Goal: Task Accomplishment & Management: Use online tool/utility

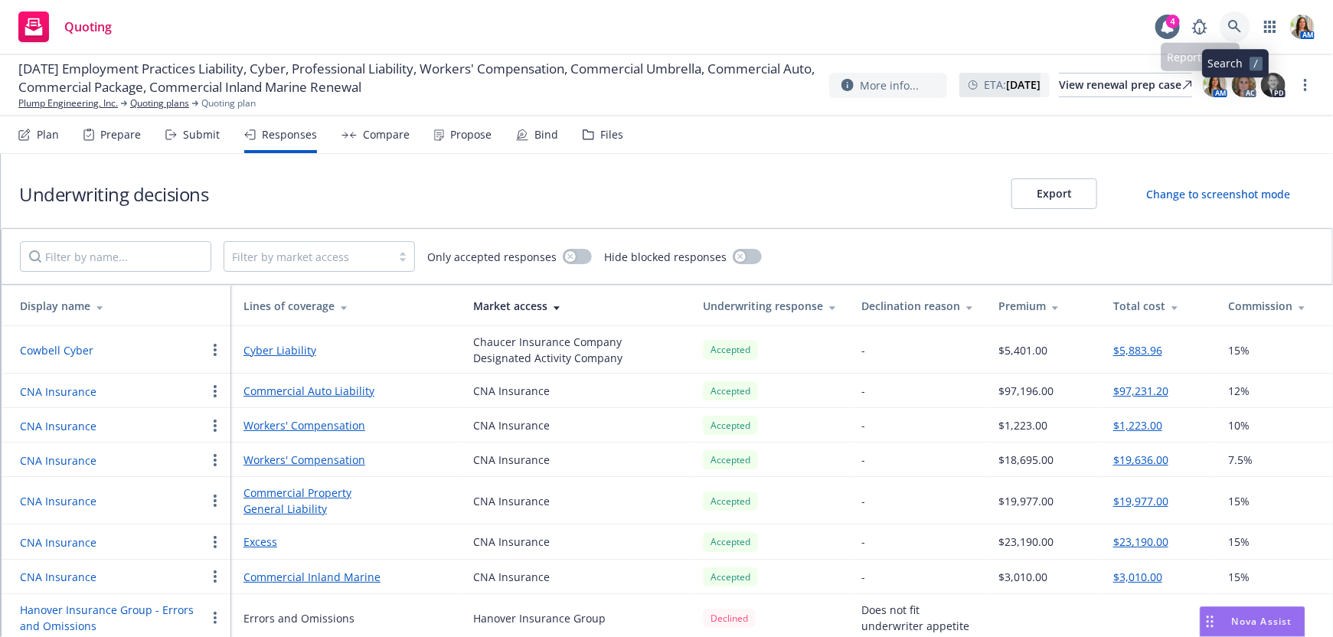
click at [1234, 38] on link at bounding box center [1235, 26] width 31 height 31
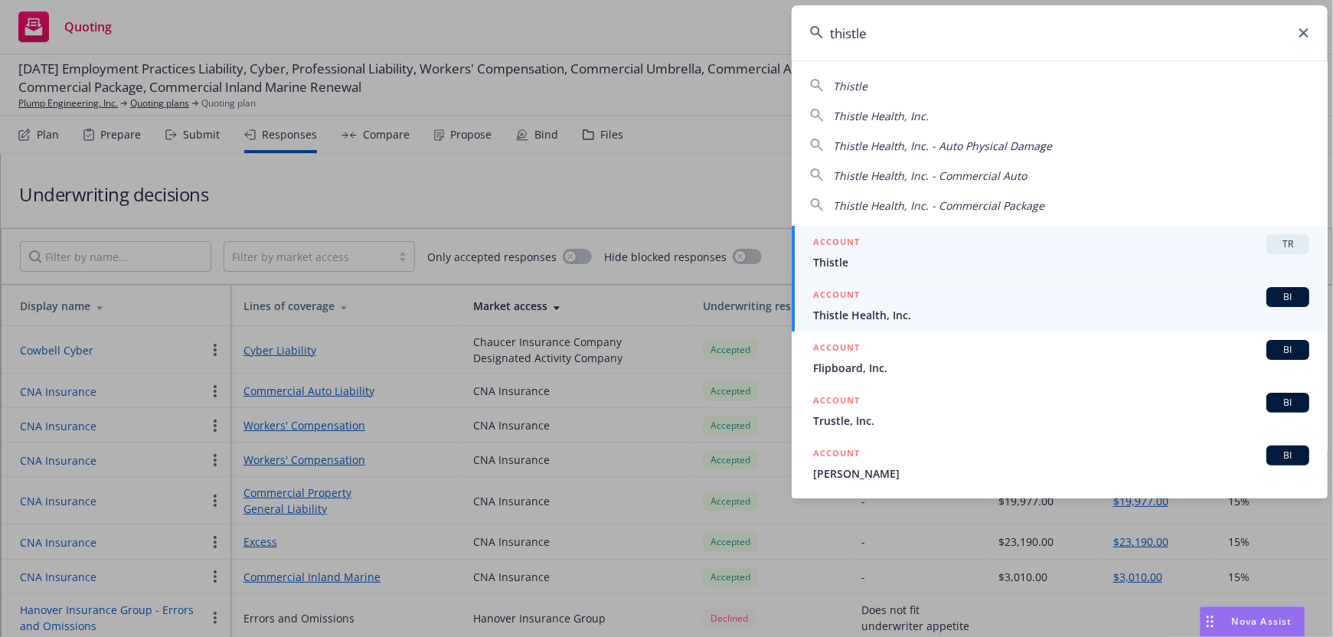
type input "thistle"
click at [911, 316] on span "Thistle Health, Inc." at bounding box center [1061, 315] width 496 height 16
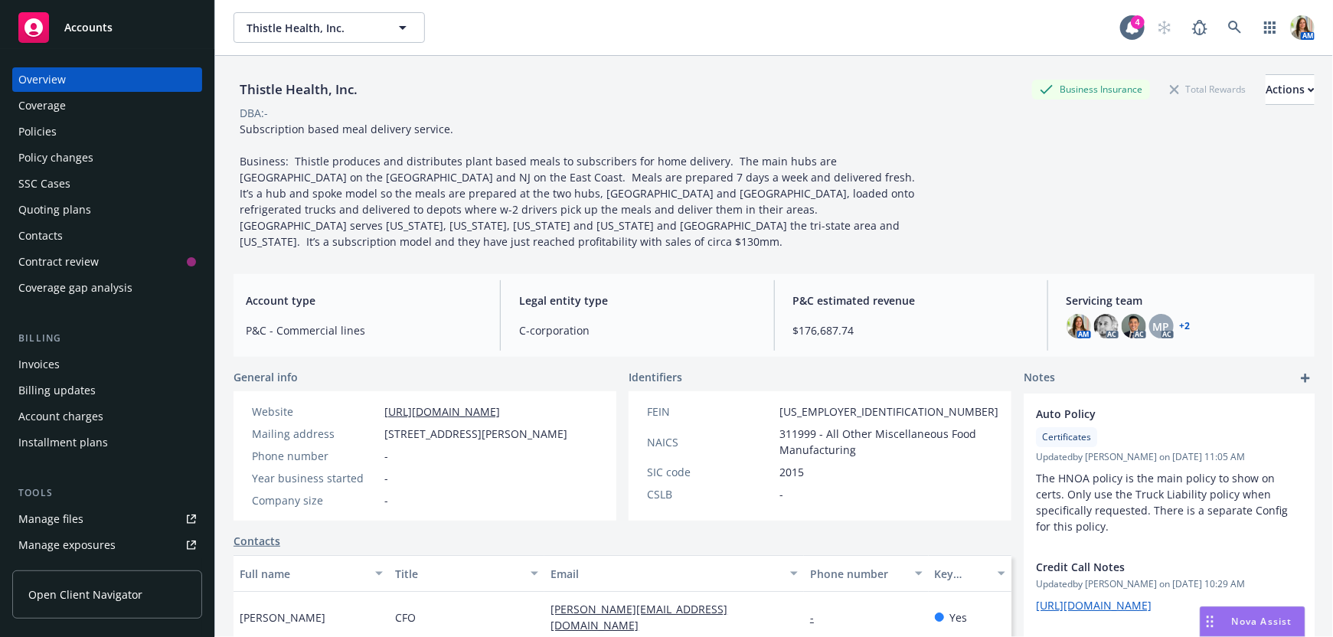
click at [93, 215] on div "Quoting plans" at bounding box center [107, 210] width 178 height 25
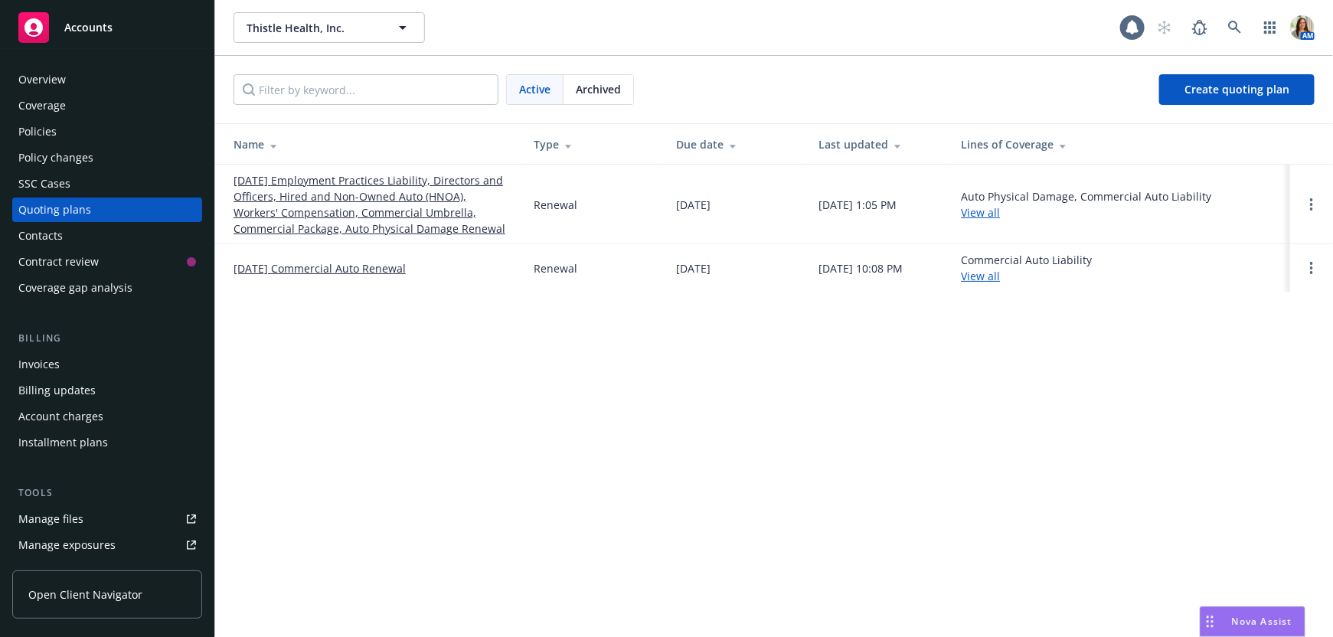
click at [354, 207] on link "12/15/25 Employment Practices Liability, Directors and Officers, Hired and Non-…" at bounding box center [372, 204] width 276 height 64
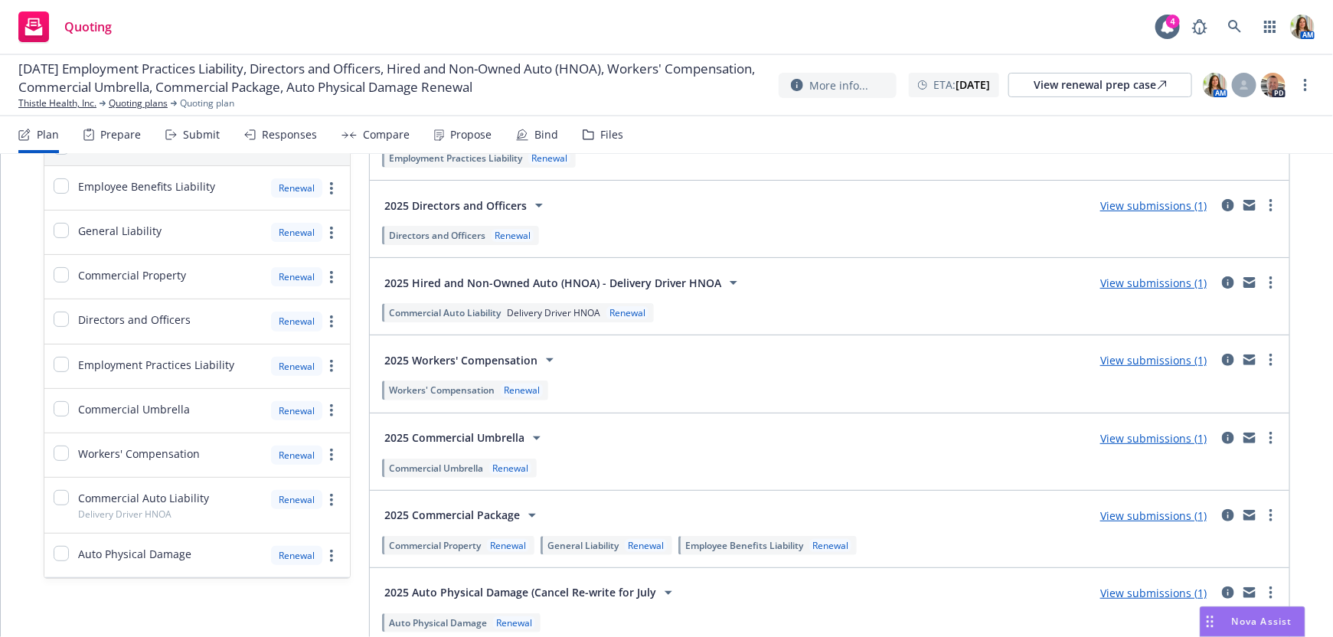
scroll to position [239, 0]
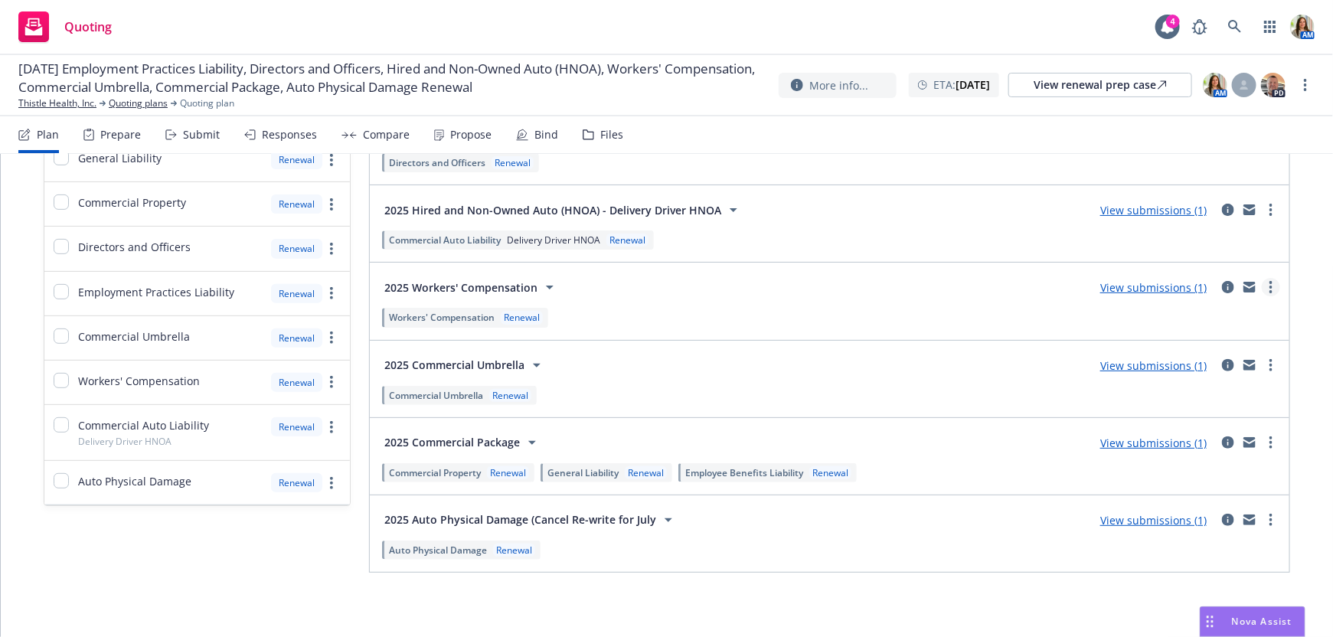
click at [1274, 292] on link "more" at bounding box center [1271, 287] width 18 height 18
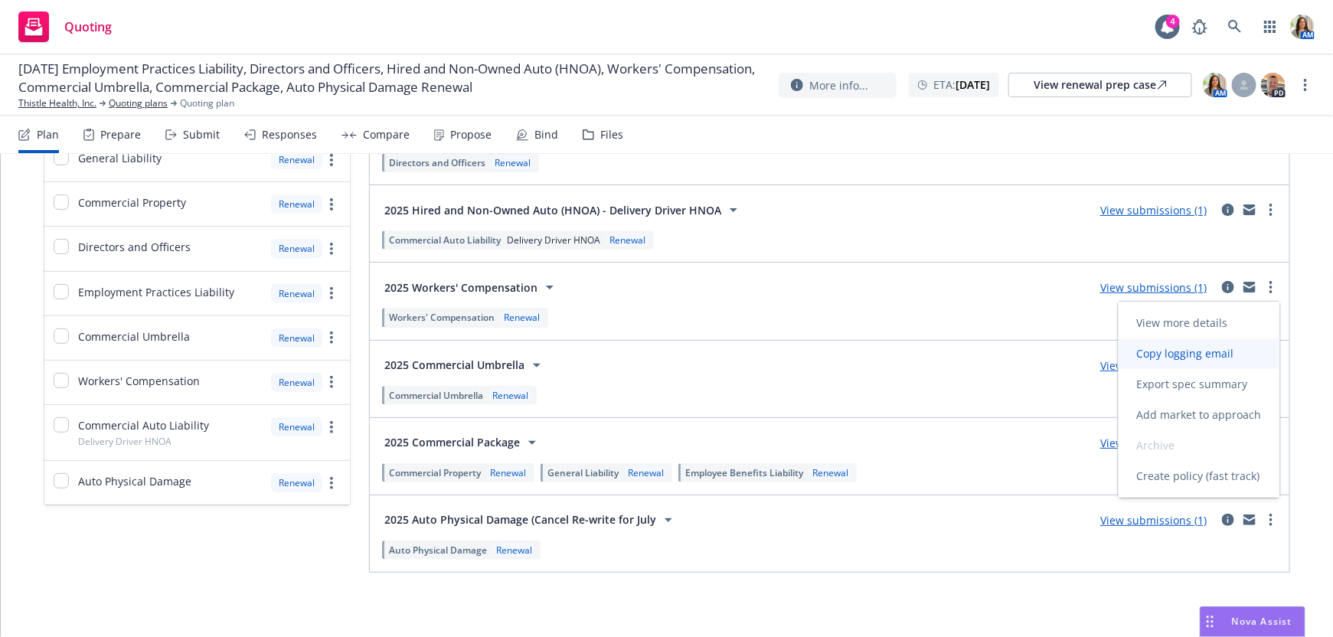
click at [1237, 339] on link "Copy logging email" at bounding box center [1200, 354] width 162 height 31
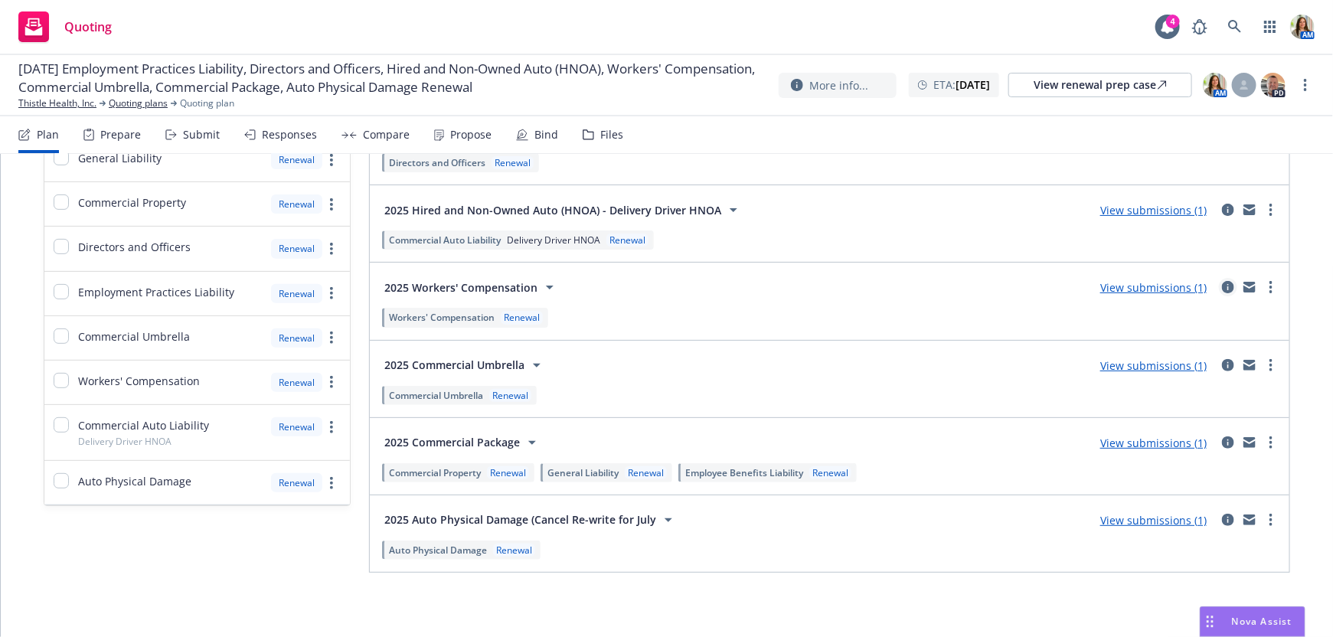
click at [1231, 288] on icon "circleInformation" at bounding box center [1228, 287] width 12 height 12
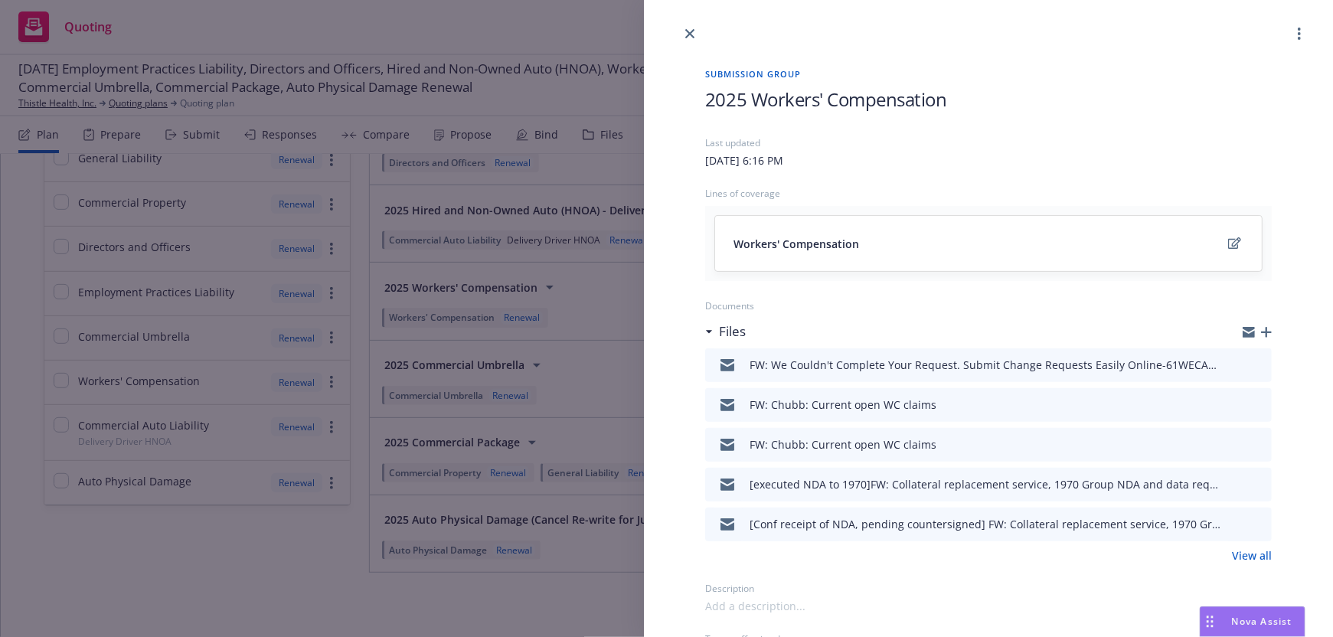
click at [1271, 329] on icon "button" at bounding box center [1266, 332] width 11 height 11
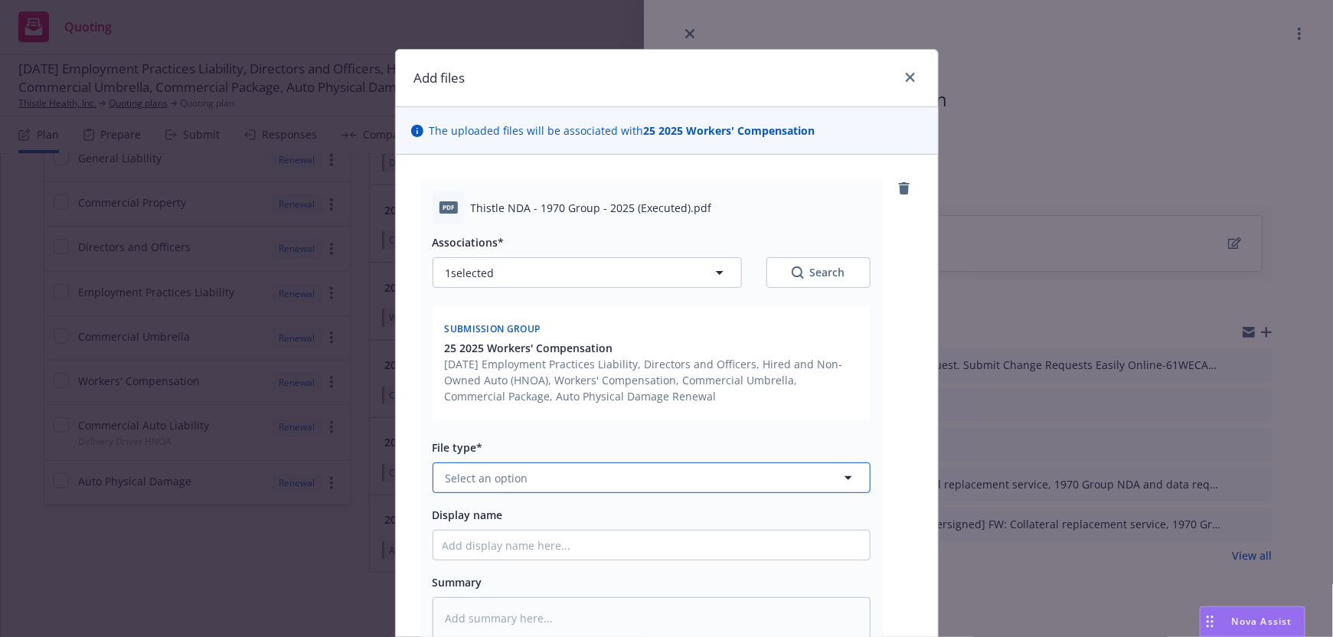
click at [512, 476] on span "Select an option" at bounding box center [487, 478] width 83 height 16
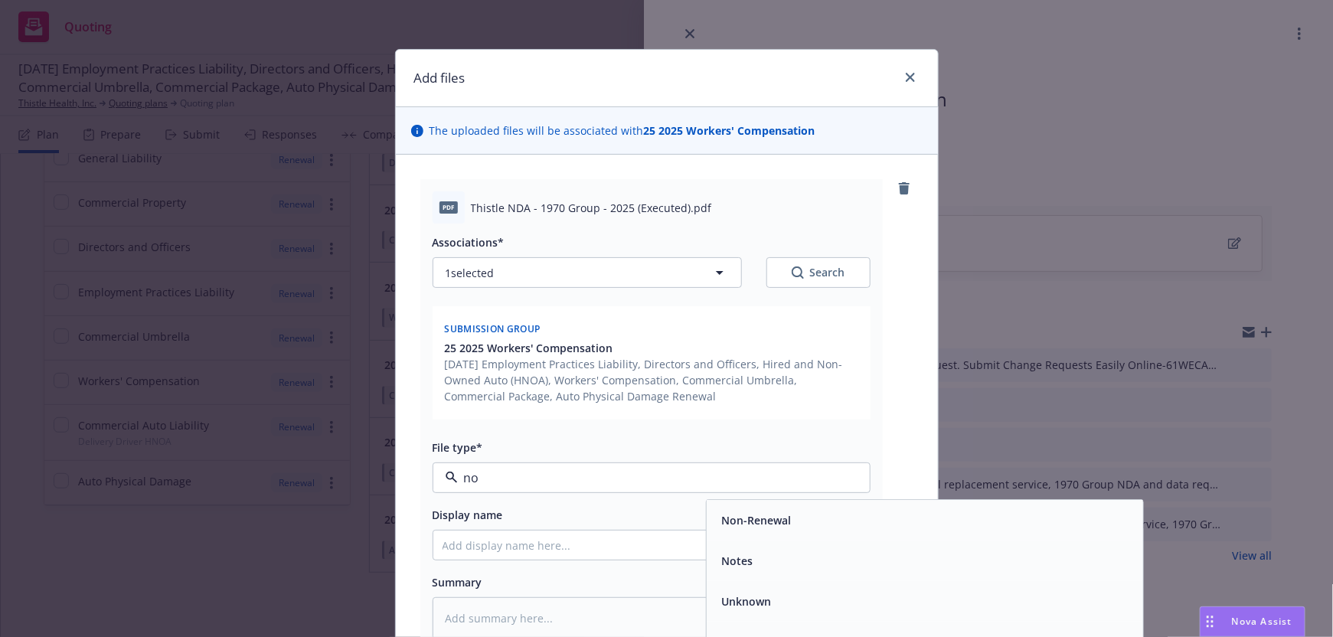
type input "non"
click at [876, 561] on span "Non-Disclosure Agreement - signed" at bounding box center [814, 561] width 185 height 16
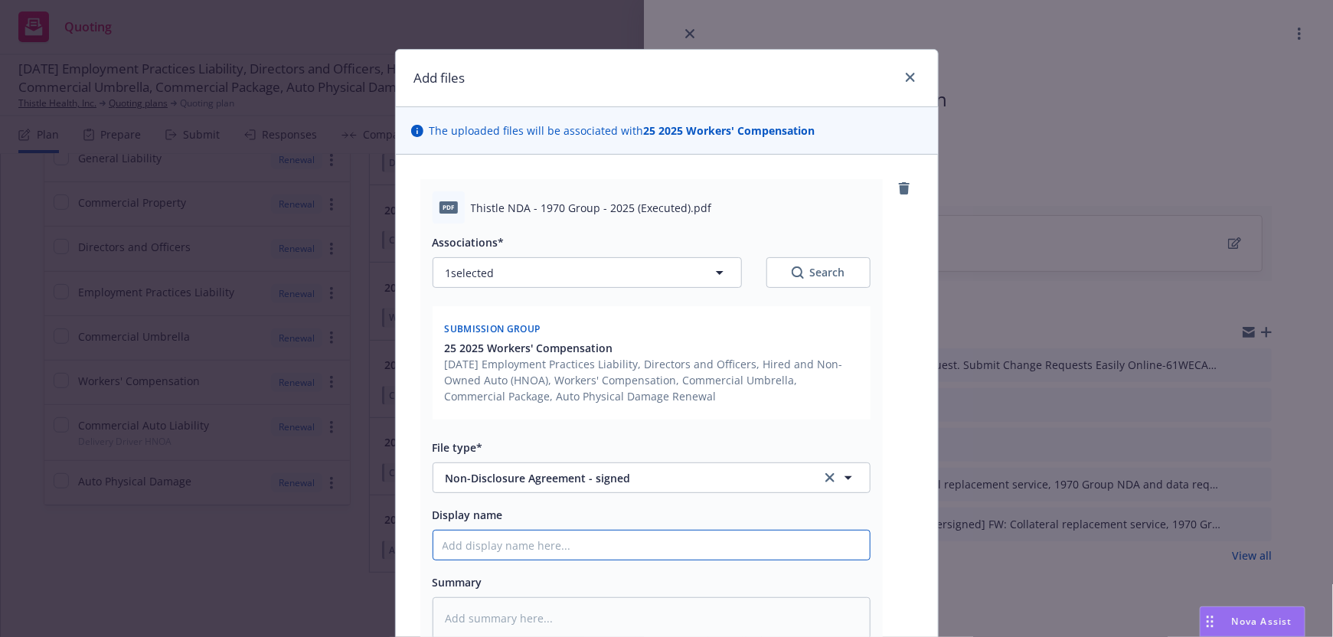
click at [624, 547] on input "Display name" at bounding box center [651, 545] width 437 height 29
type textarea "x"
type input "F"
type textarea "x"
type input "Fu"
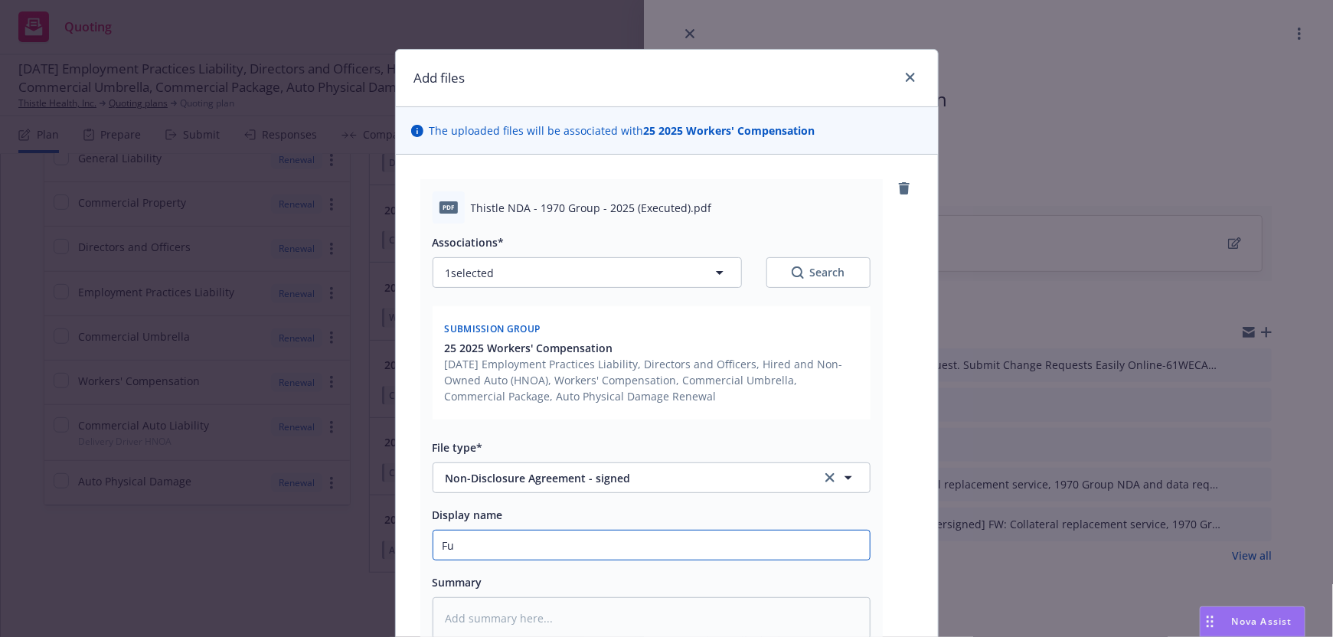
type textarea "x"
type input "Ful"
type textarea "x"
type input "Full"
type textarea "x"
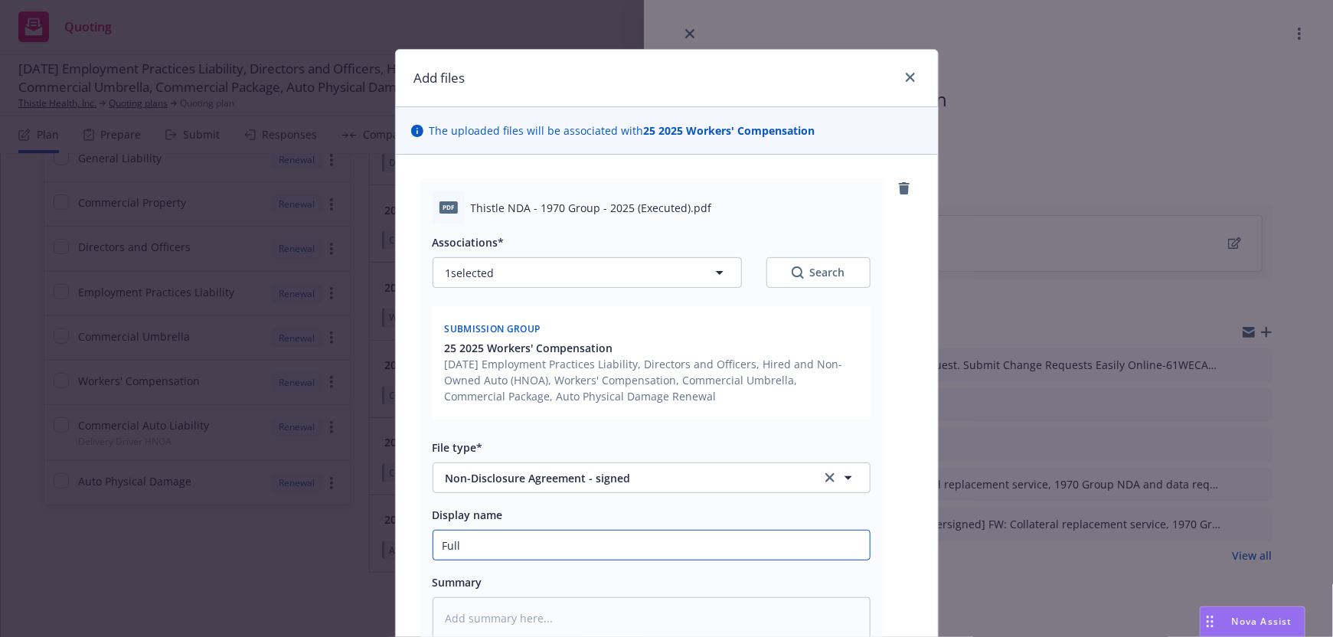
type input "Fully"
type textarea "x"
type input "Fully"
type textarea "x"
type input "Fully E"
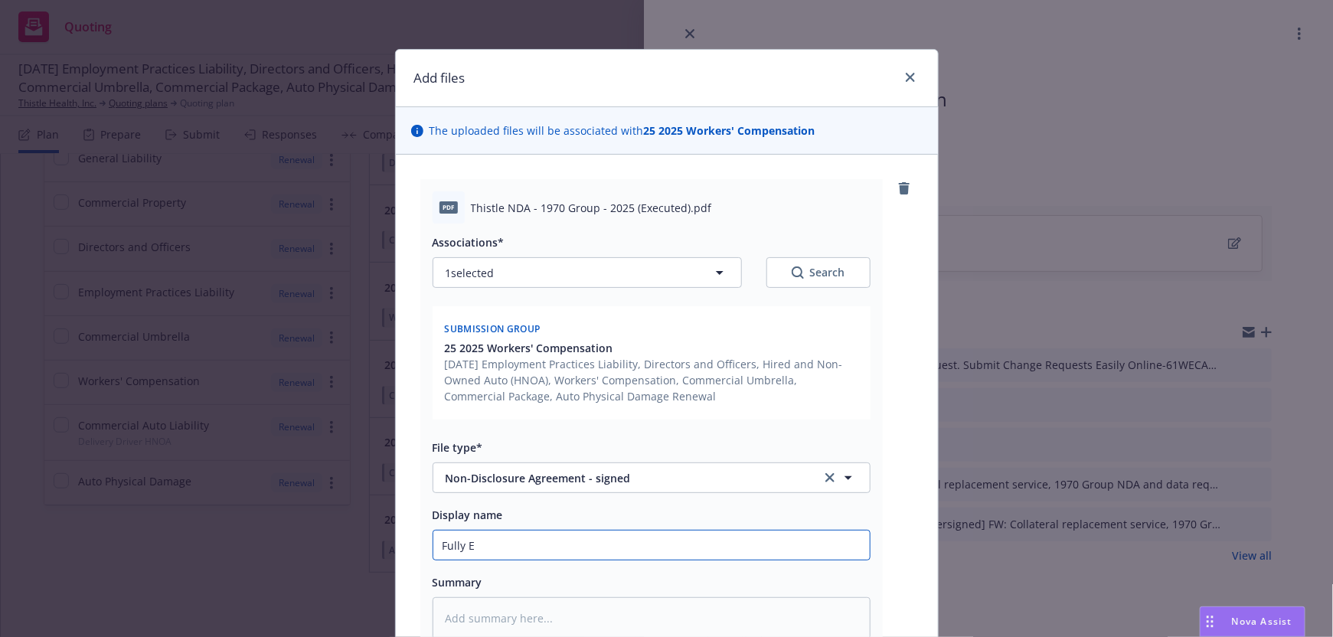
type textarea "x"
type input "Fully Ex"
type textarea "x"
type input "Fully Exe"
type textarea "x"
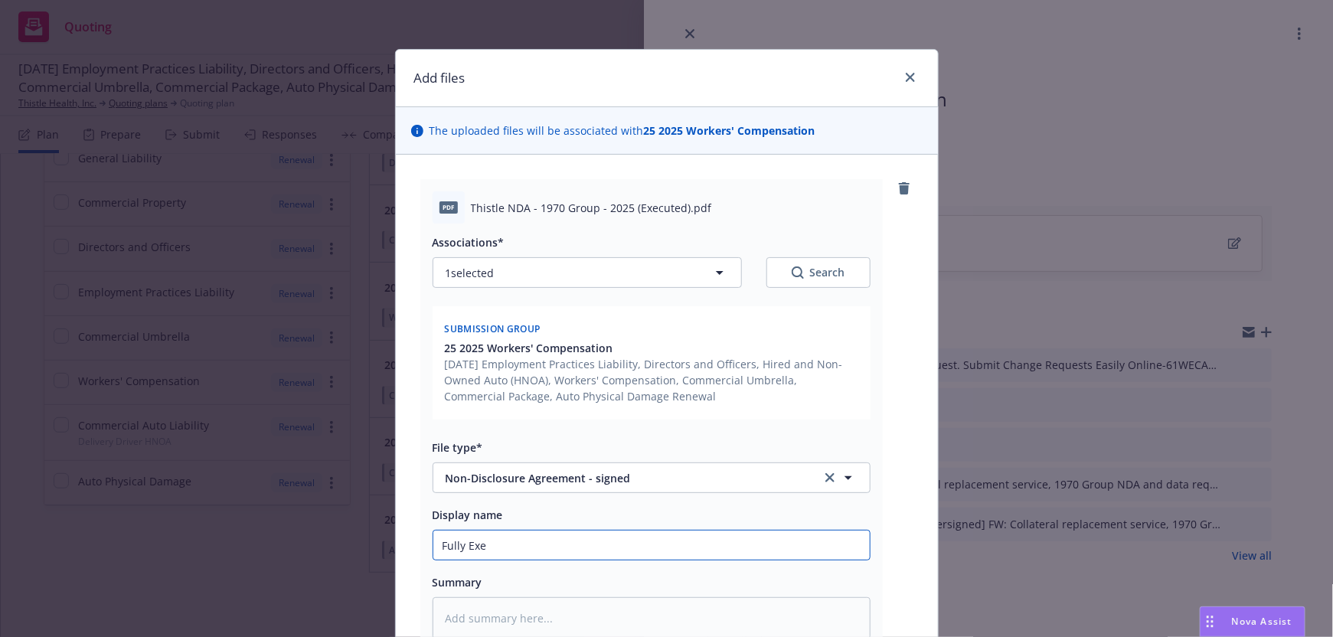
type input "Fully Exec"
type textarea "x"
type input "Fully Execu"
type textarea "x"
type input "Fully Execut"
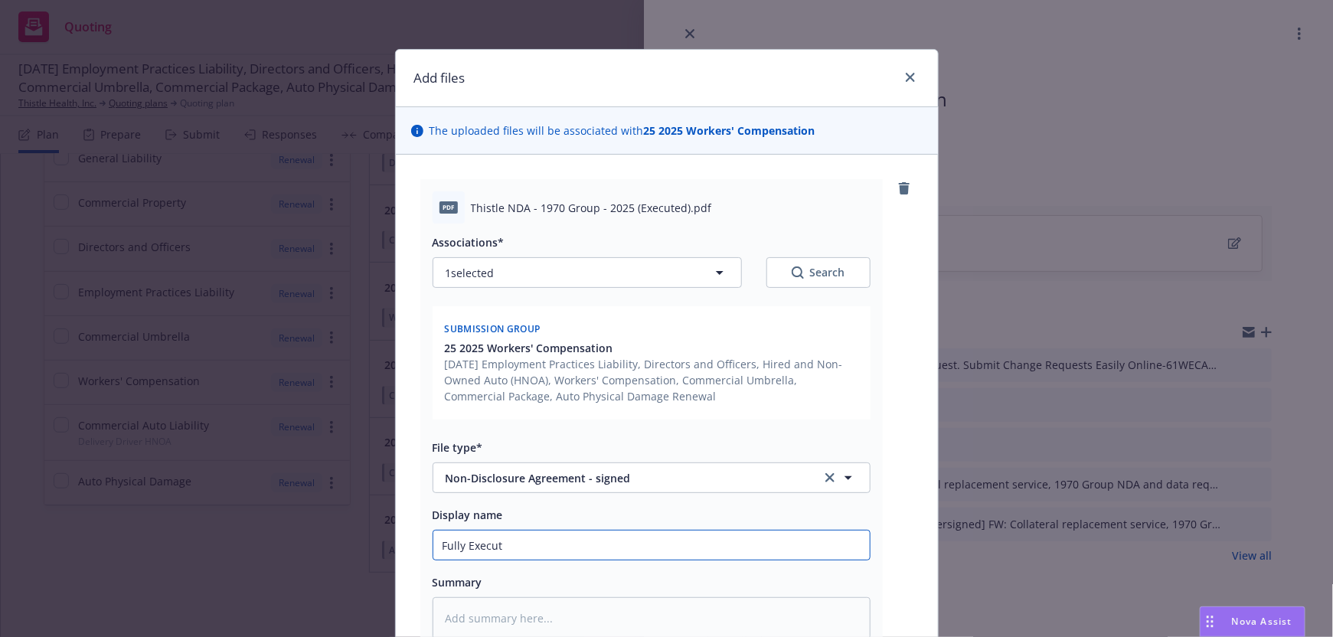
type textarea "x"
type input "Fully Executi"
type textarea "x"
type input "Fully Executie"
type textarea "x"
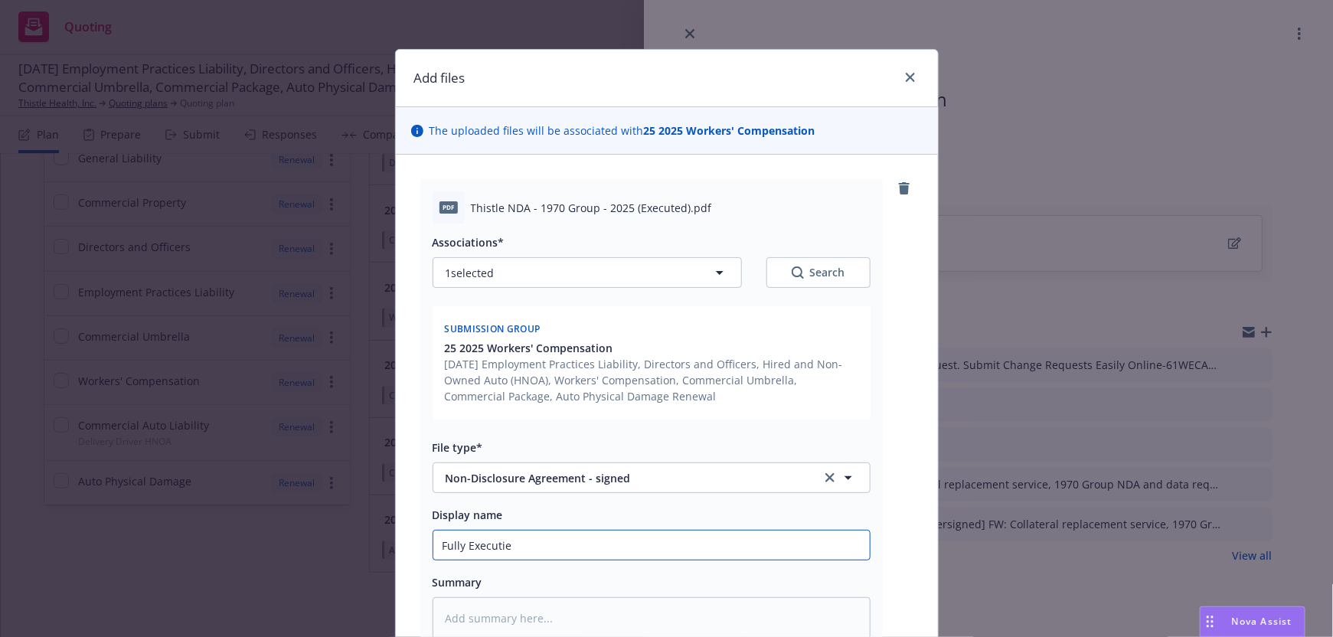
type input "Fully Executied"
type textarea "x"
type input "Fully Executie"
type textarea "x"
type input "Fully Executi"
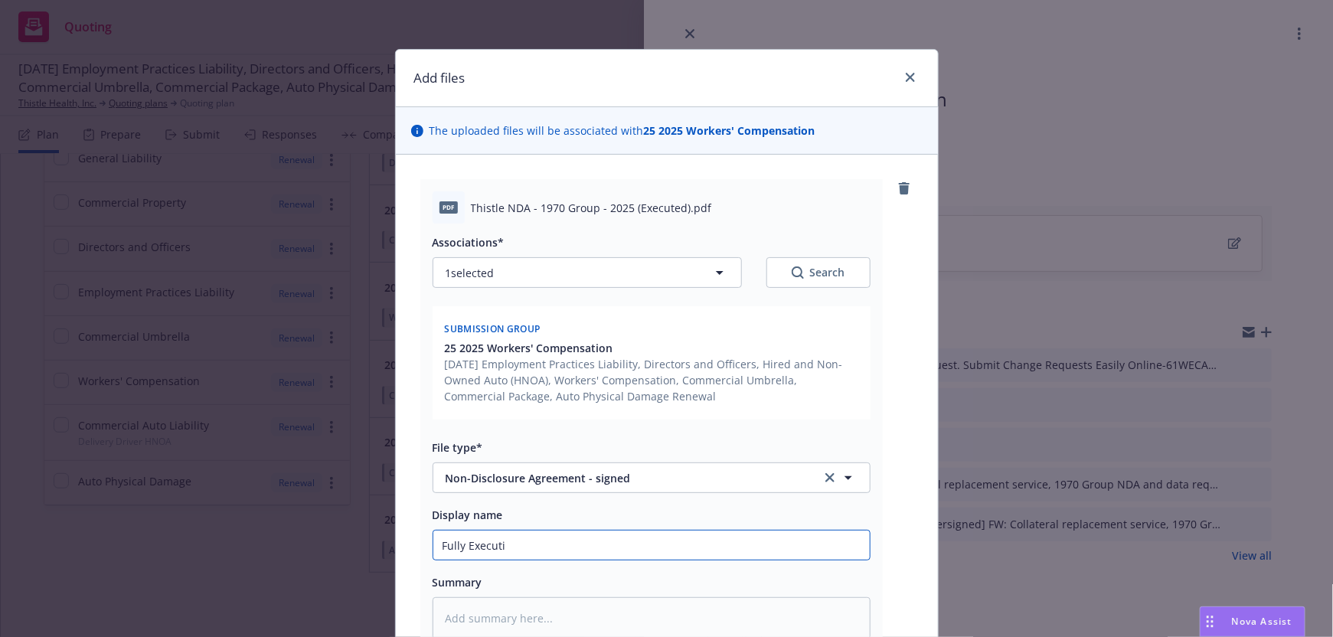
type textarea "x"
type input "Fully Execut"
type textarea "x"
type input "Fully Execute"
type textarea "x"
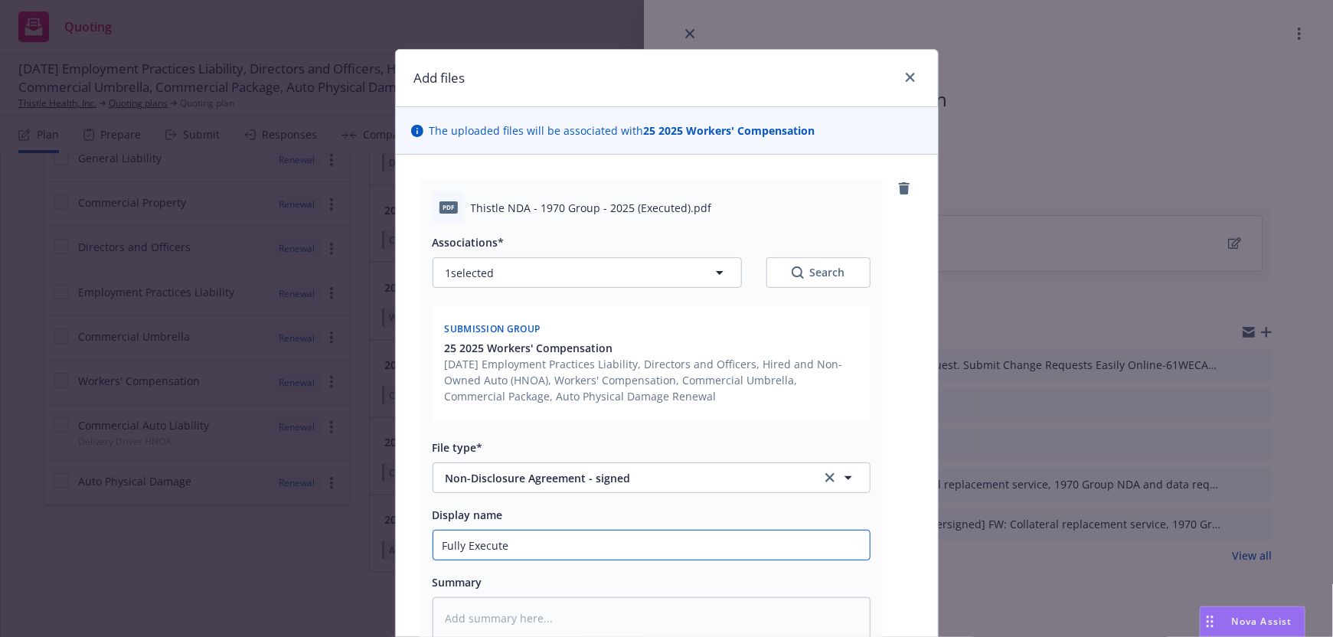
type input "Fully Executed"
type textarea "x"
type input "Fully Executed"
type textarea "x"
type input "Fully Executed ND"
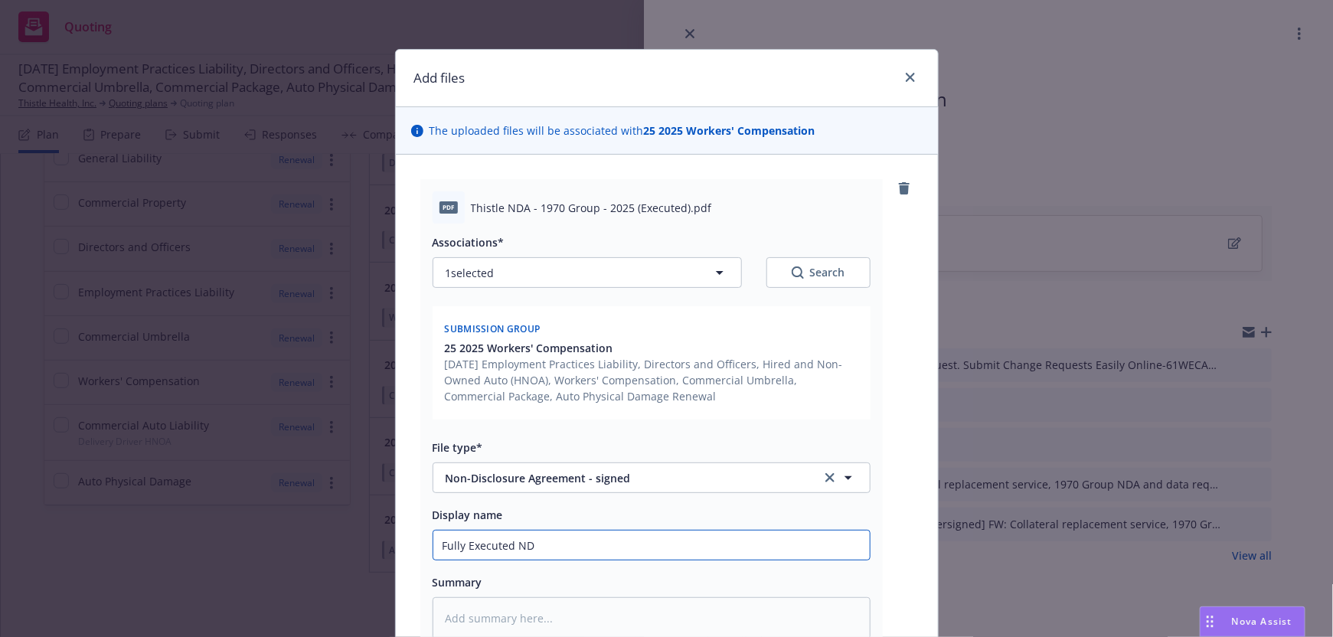
type textarea "x"
type input "Fully Executed NDA"
type textarea "x"
type input "Fully Executed NDA"
type textarea "x"
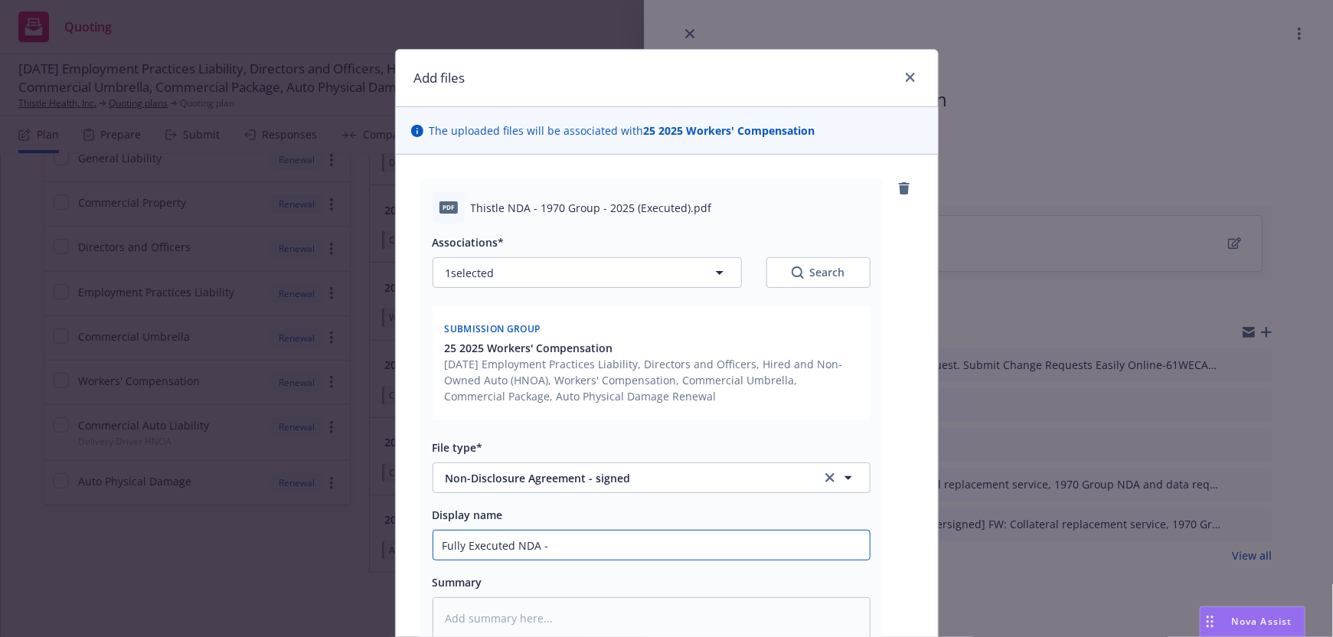
type input "Fully Executed NDA -"
type textarea "x"
type input "Fully Executed NDA - 1"
type textarea "x"
type input "Fully Executed NDA - 19"
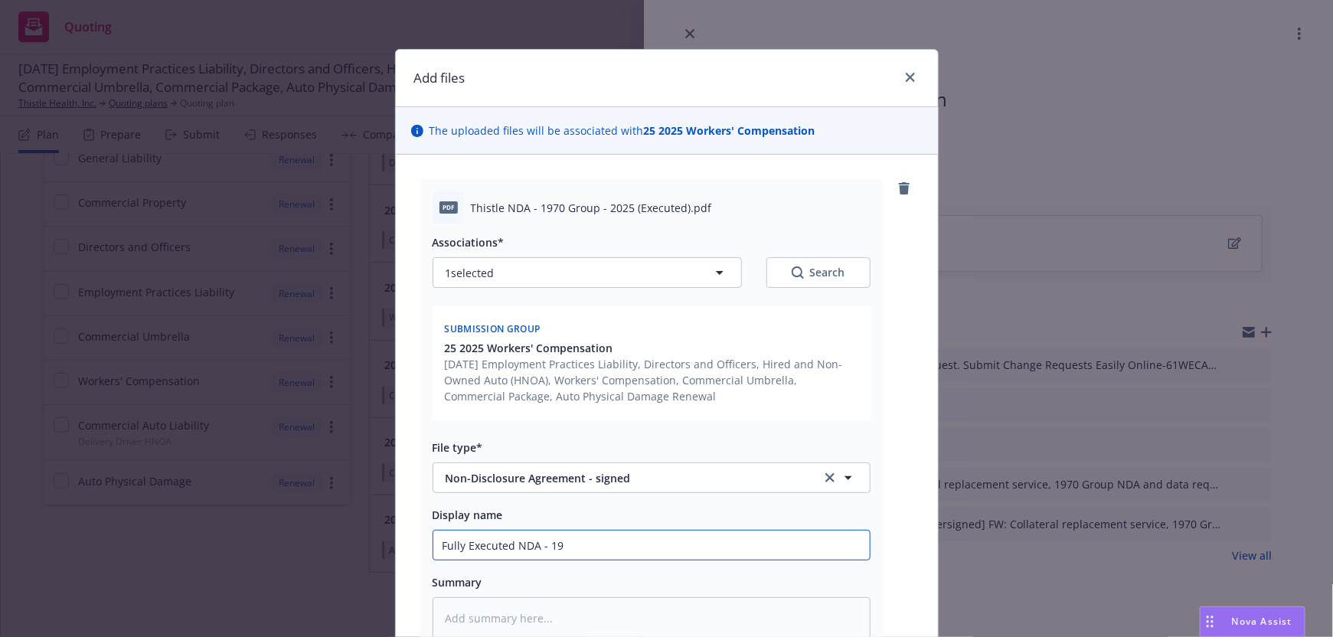
type textarea "x"
type input "Fully Executed NDA - 197"
type textarea "x"
type input "Fully Executed NDA - 1970"
type textarea "x"
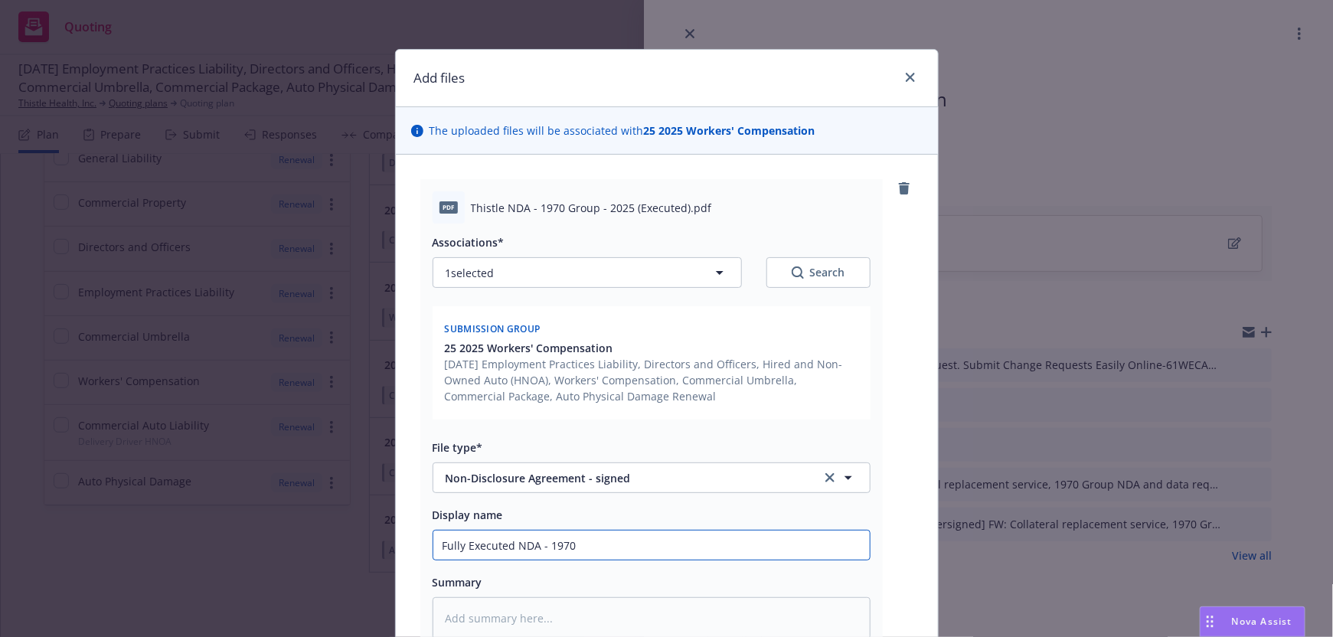
type input "Fully Executed NDA - 1970"
type textarea "x"
type input "Fully Executed NDA - 1970 G"
type textarea "x"
type input "Fully Executed NDA - 1970 Gr"
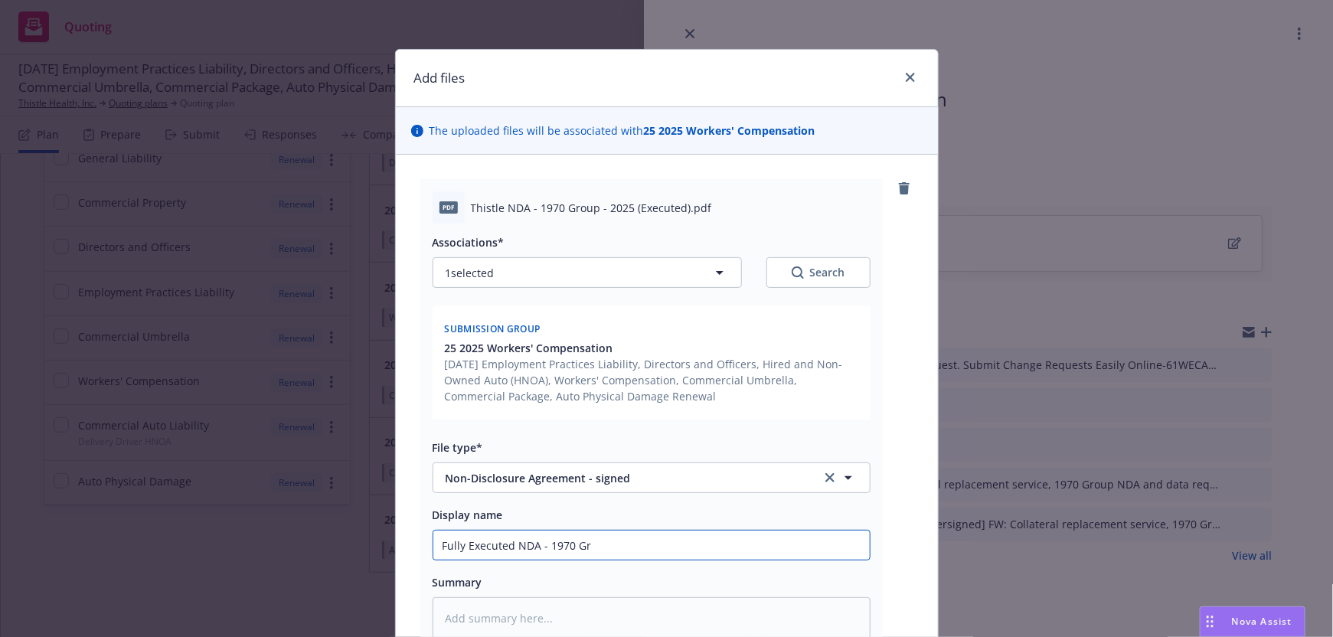
type textarea "x"
type input "Fully Executed NDA - 1970 Gro"
type textarea "x"
type input "Fully Executed NDA - 1970 Grou"
type textarea "x"
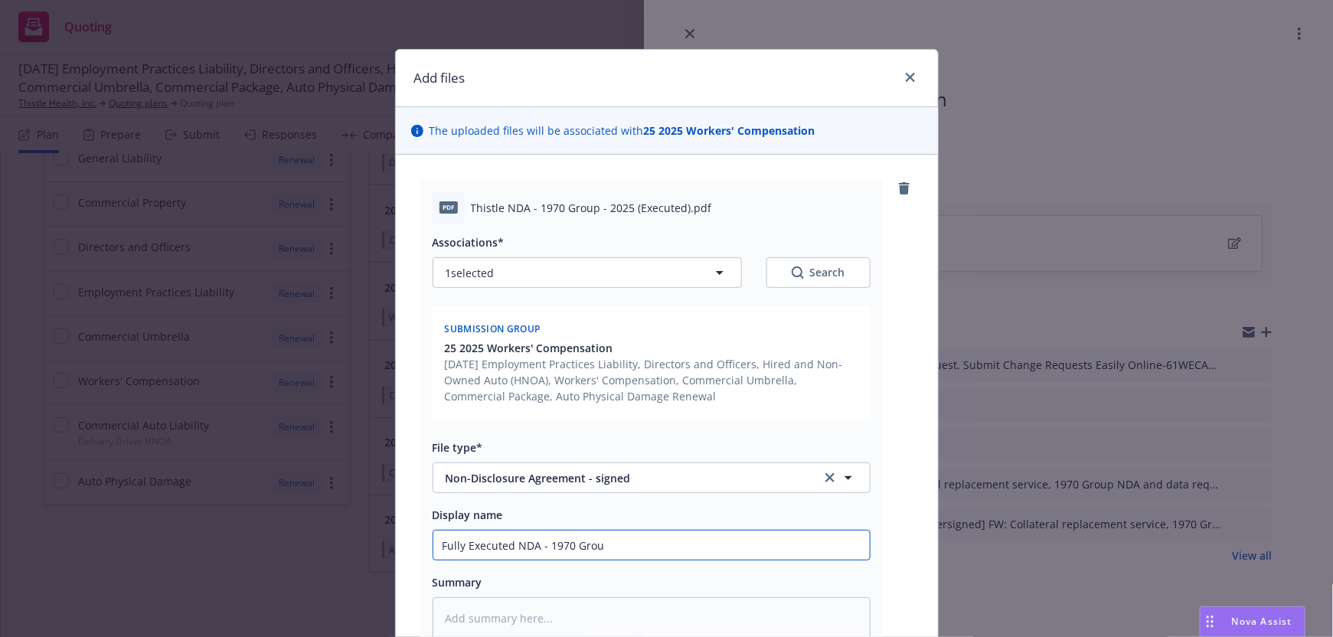
type input "Fully Executed NDA - 1970 Group"
type textarea "x"
type input "Fully Executed NDA - 1970 Group/"
type textarea "x"
type input "Fully Executed NDA - 1970 Group/T"
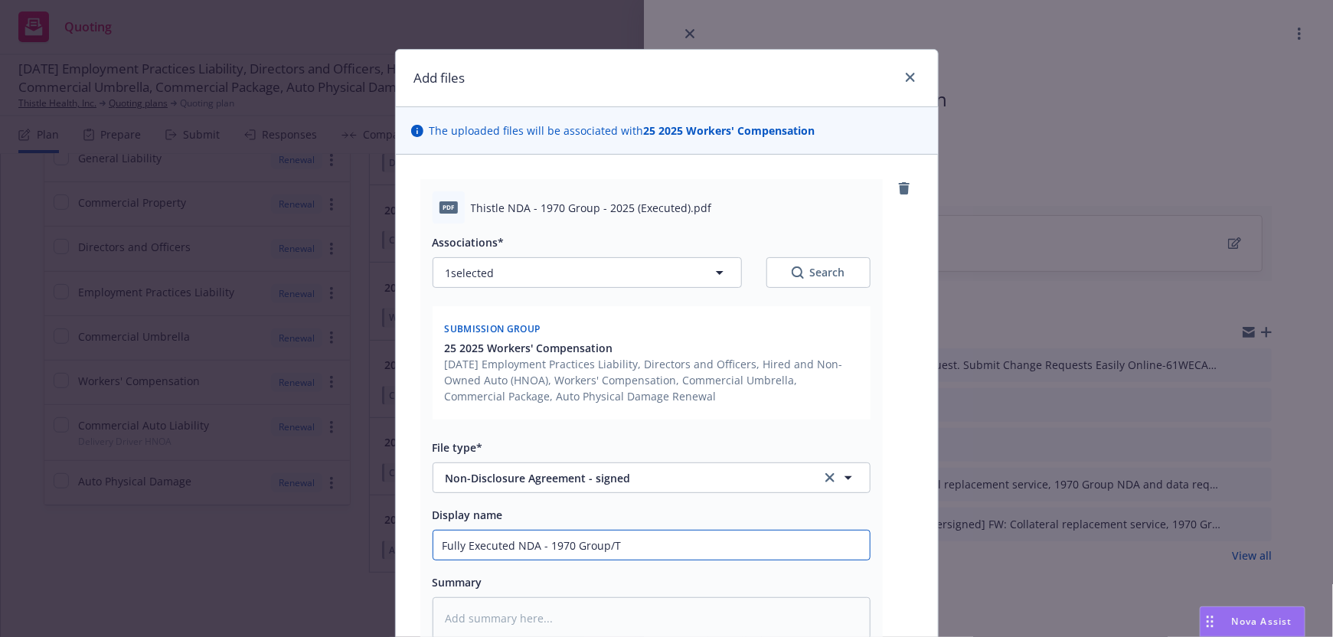
type textarea "x"
type input "Fully Executed NDA - 1970 Group/Th"
type textarea "x"
type input "Fully Executed NDA - 1970 Group/Thi"
type textarea "x"
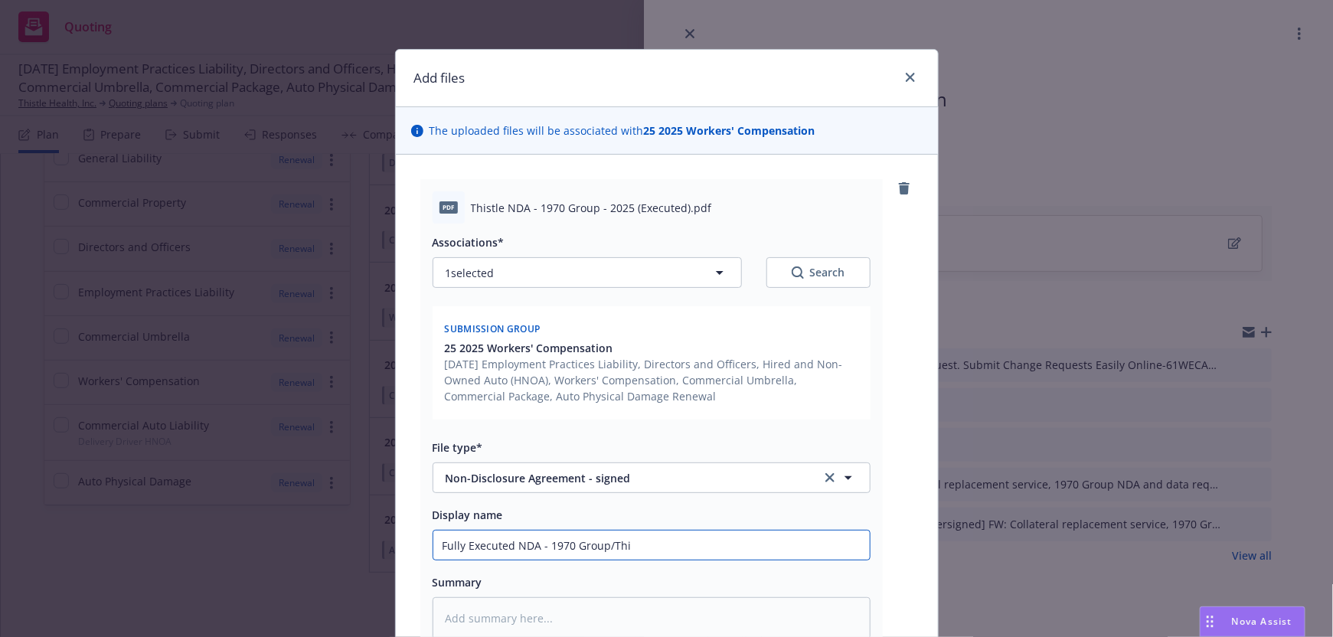
type input "Fully Executed NDA - 1970 Group/This"
type textarea "x"
type input "Fully Executed NDA - 1970 Group/Thist"
type textarea "x"
type input "Fully Executed NDA - 1970 Group/Thistl"
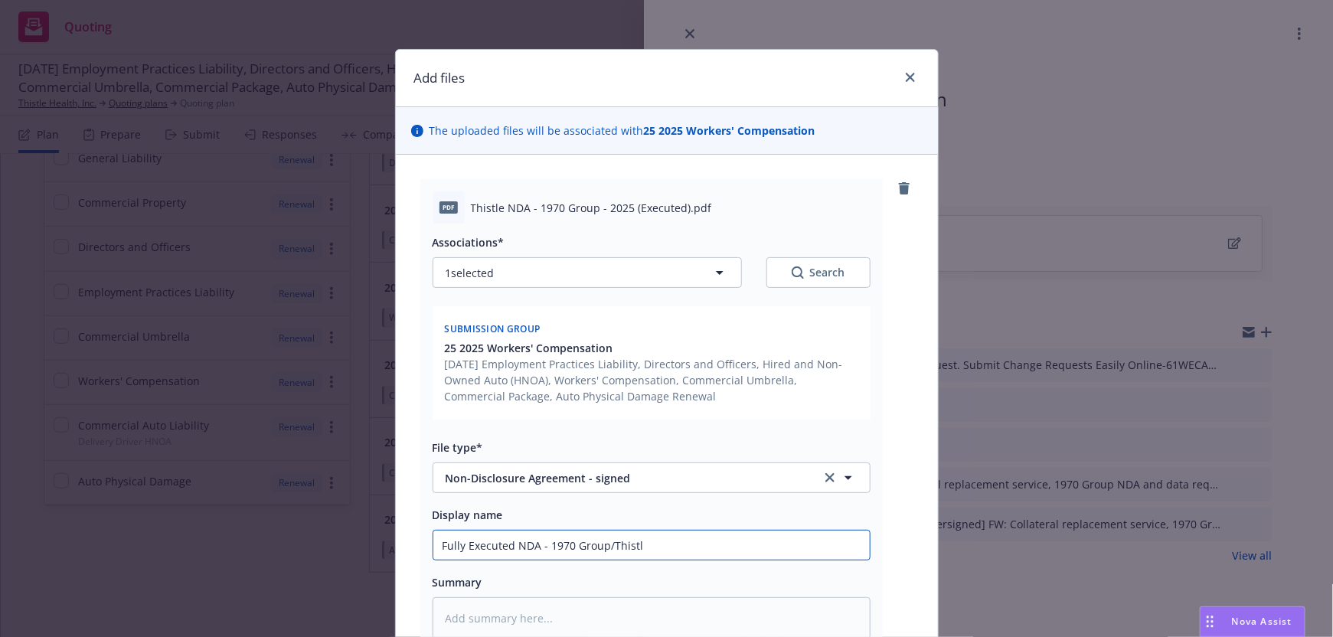
type textarea "x"
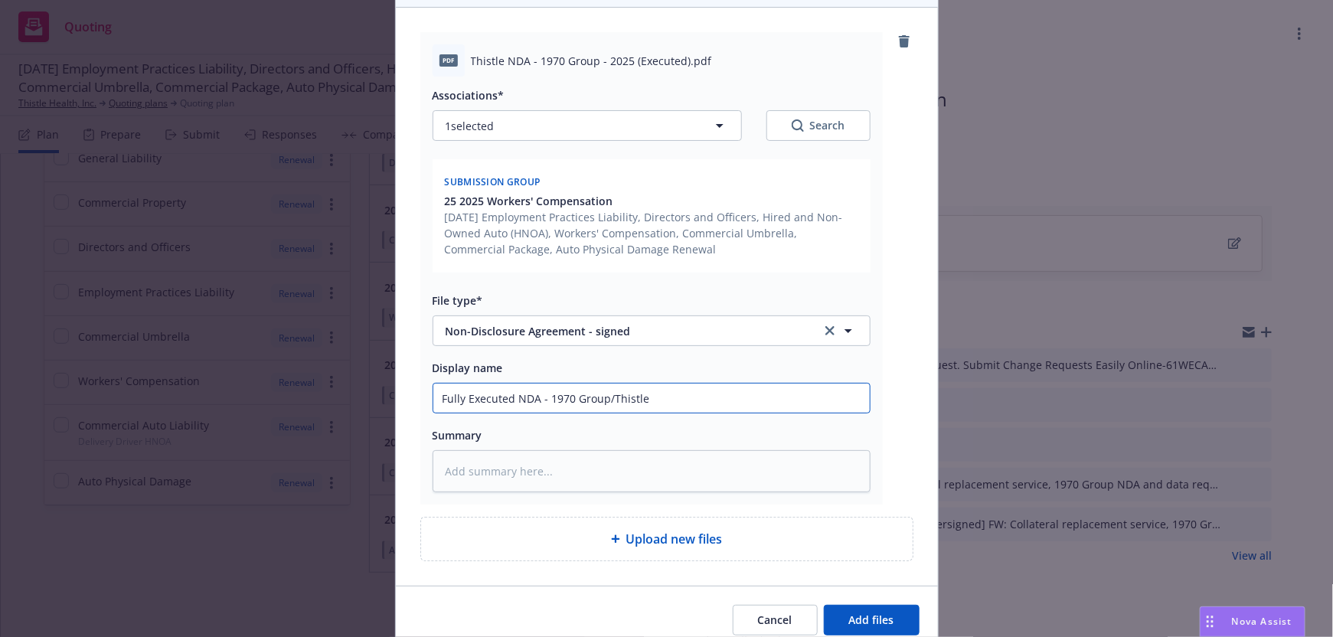
scroll to position [211, 0]
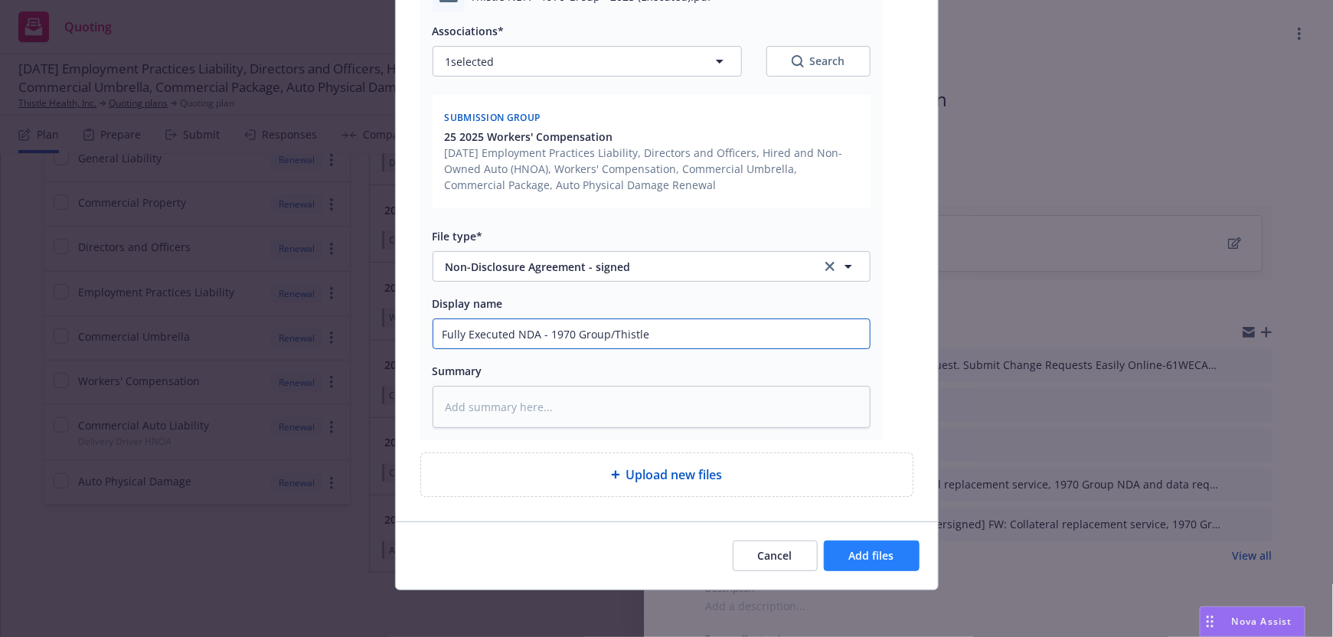
type input "Fully Executed NDA - 1970 Group/Thistle"
click at [889, 548] on span "Add files" at bounding box center [871, 555] width 45 height 15
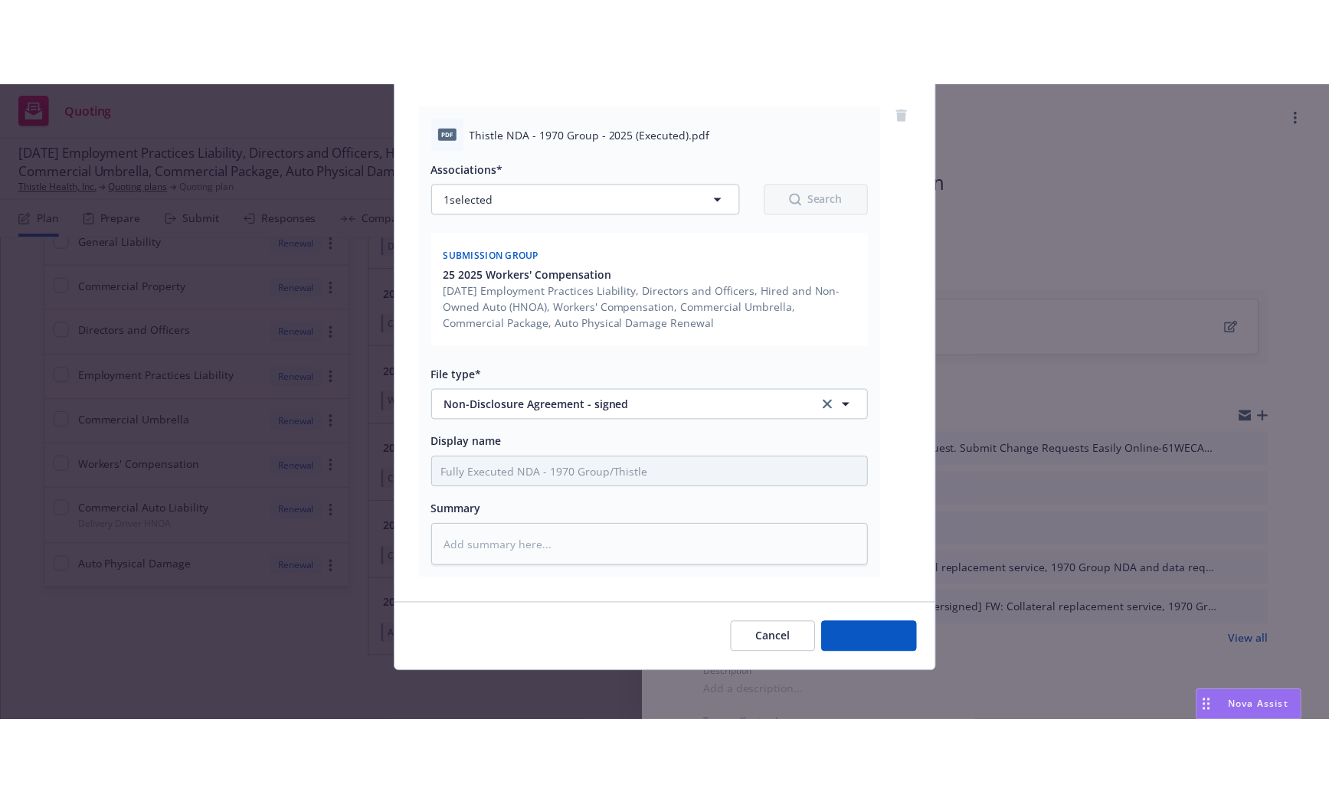
scroll to position [155, 0]
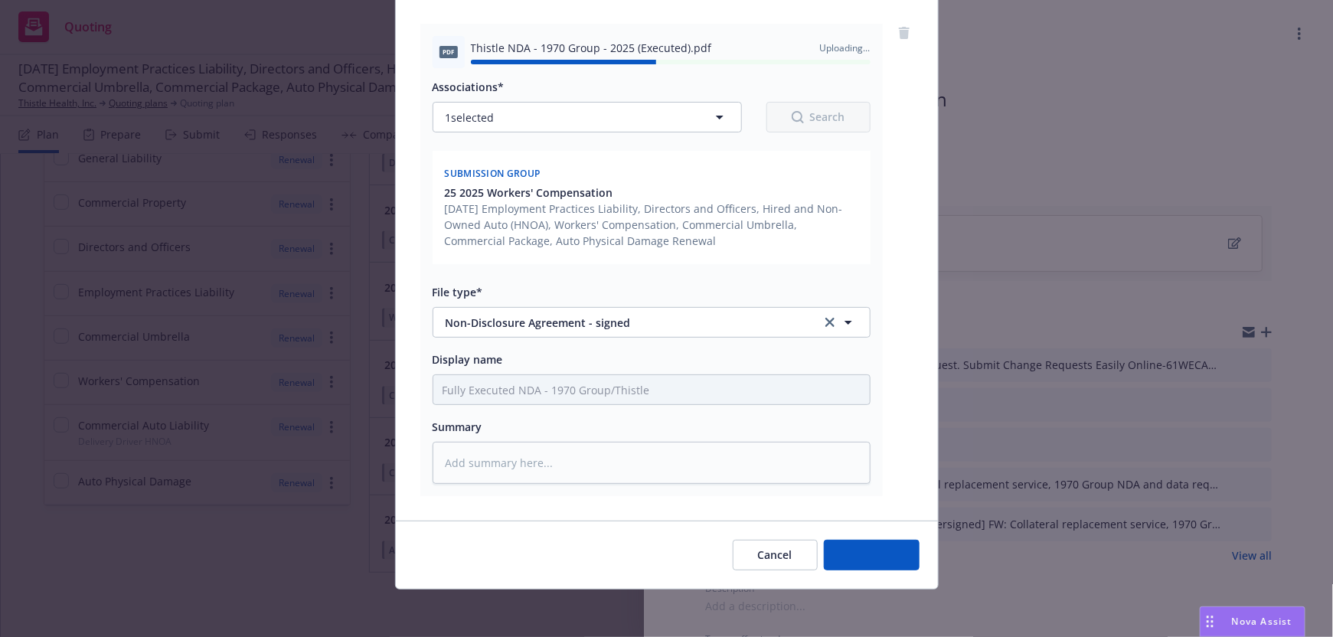
type textarea "x"
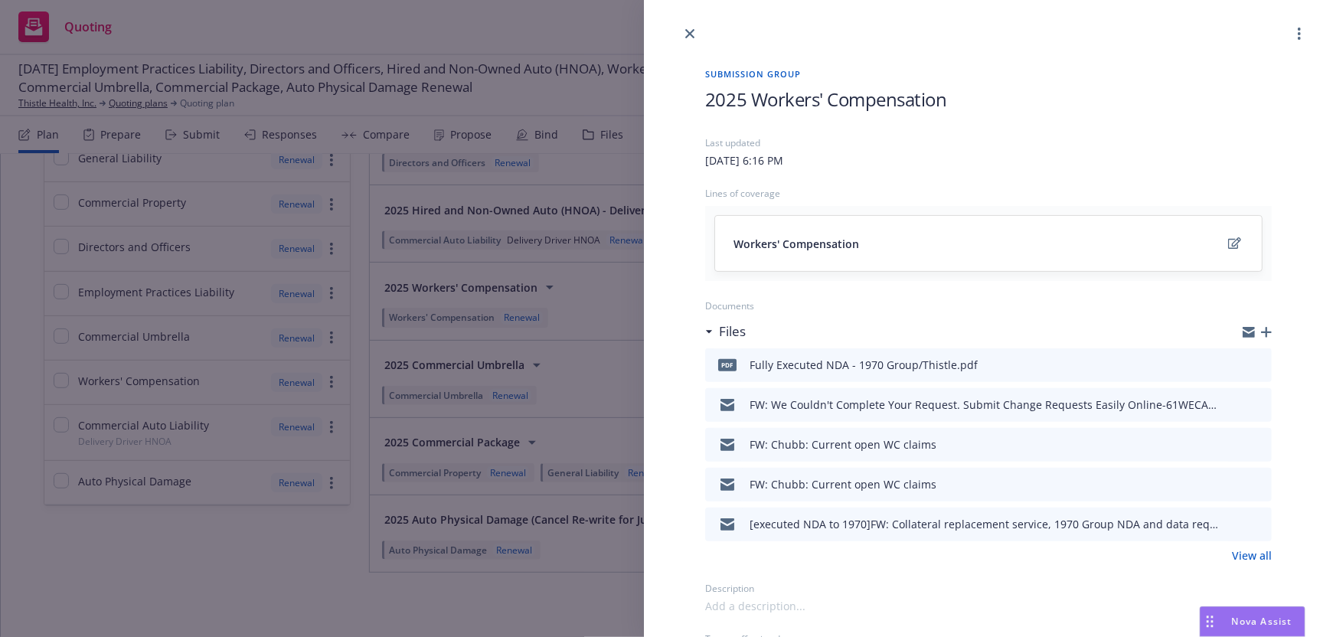
click at [1294, 25] on div at bounding box center [1299, 34] width 18 height 18
click at [1294, 26] on link "more" at bounding box center [1299, 34] width 18 height 18
click at [1252, 70] on span "Copy logging email" at bounding box center [1241, 71] width 134 height 15
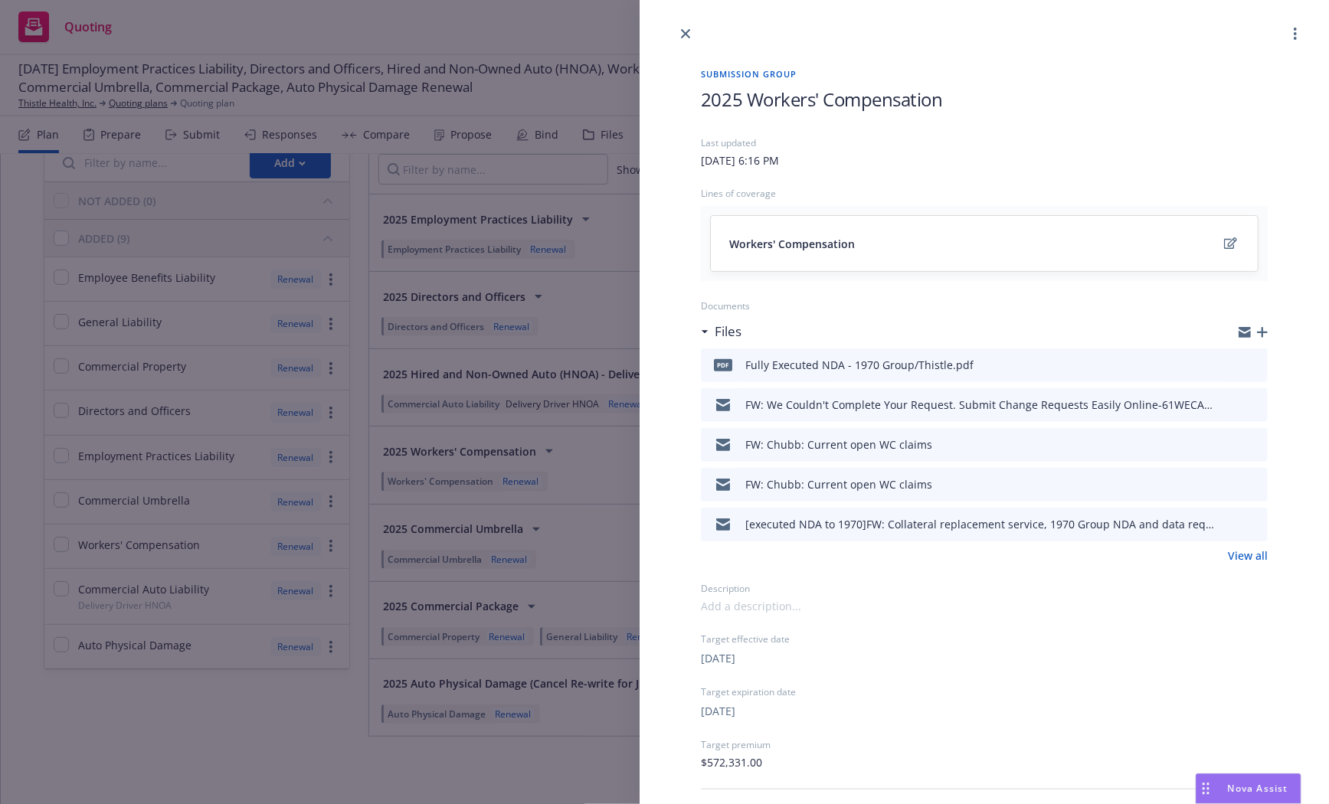
scroll to position [73, 0]
click at [685, 34] on icon "close" at bounding box center [685, 33] width 9 height 9
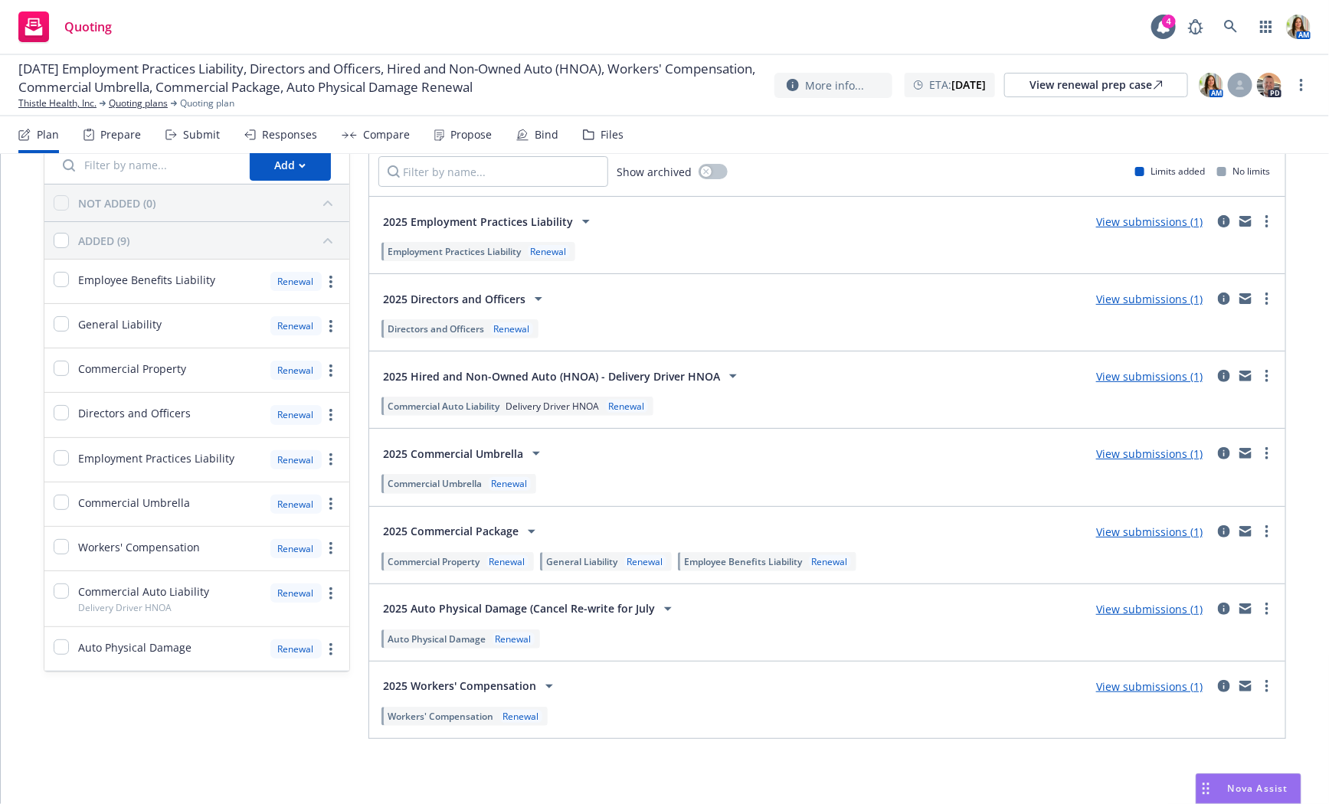
click at [447, 120] on div "Propose" at bounding box center [462, 134] width 57 height 37
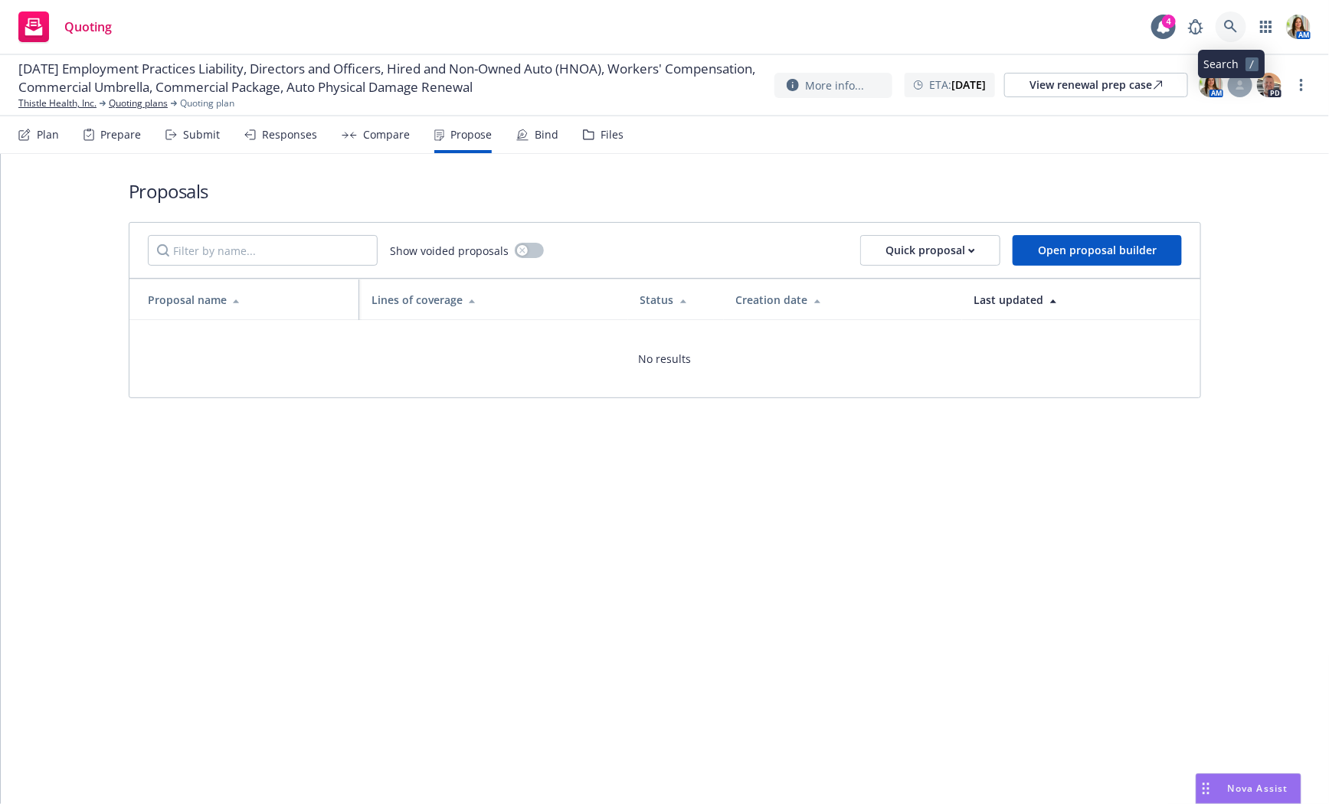
click at [1236, 18] on link at bounding box center [1230, 26] width 31 height 31
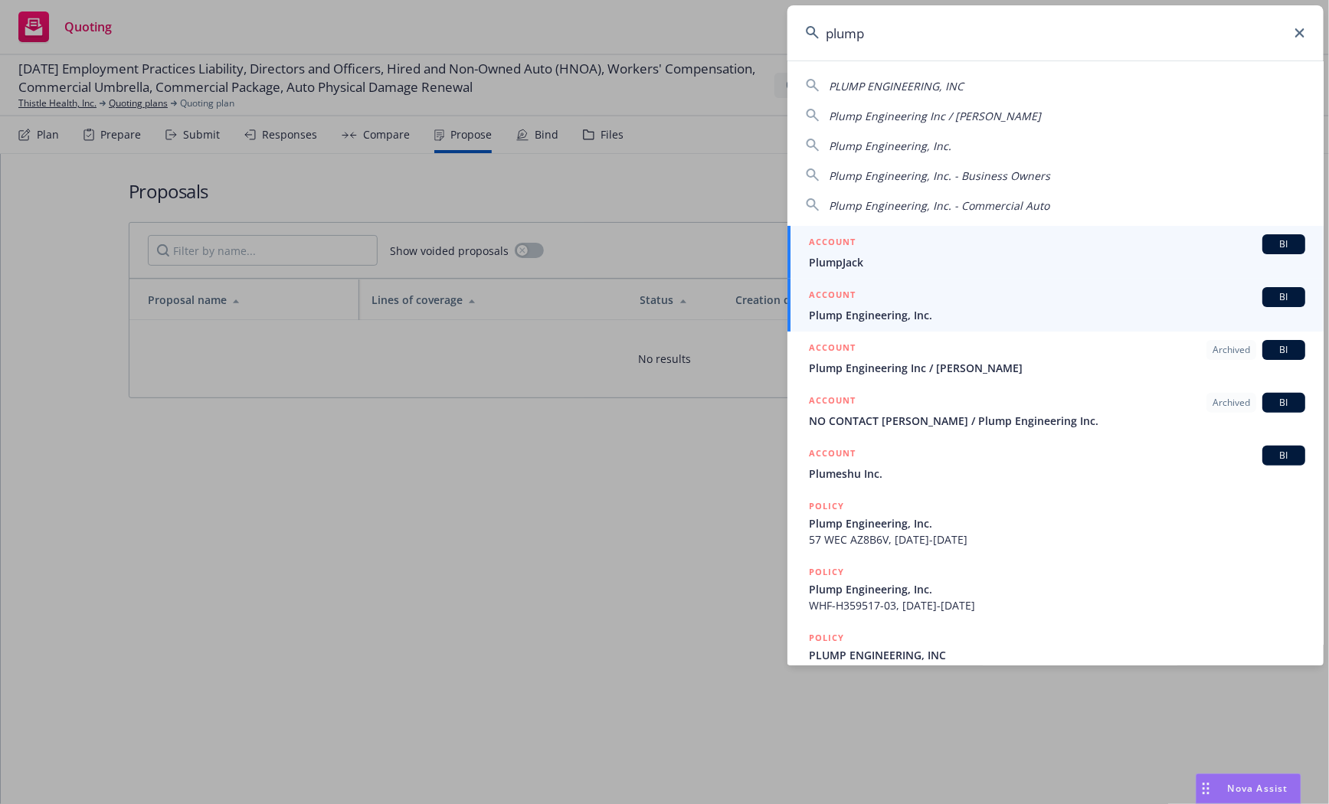
type input "plump"
click at [962, 329] on link "ACCOUNT BI Plump Engineering, Inc." at bounding box center [1055, 305] width 536 height 53
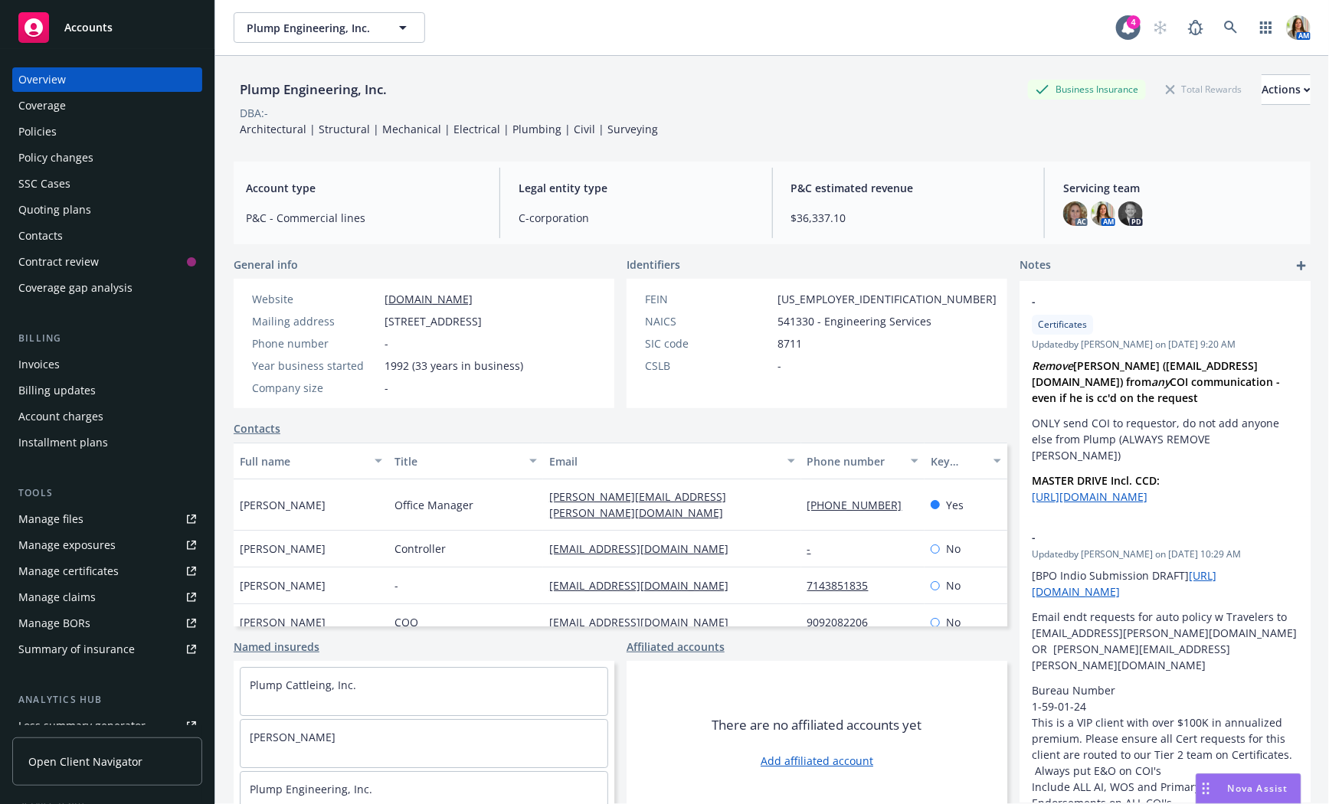
click at [98, 206] on div "Quoting plans" at bounding box center [107, 210] width 178 height 25
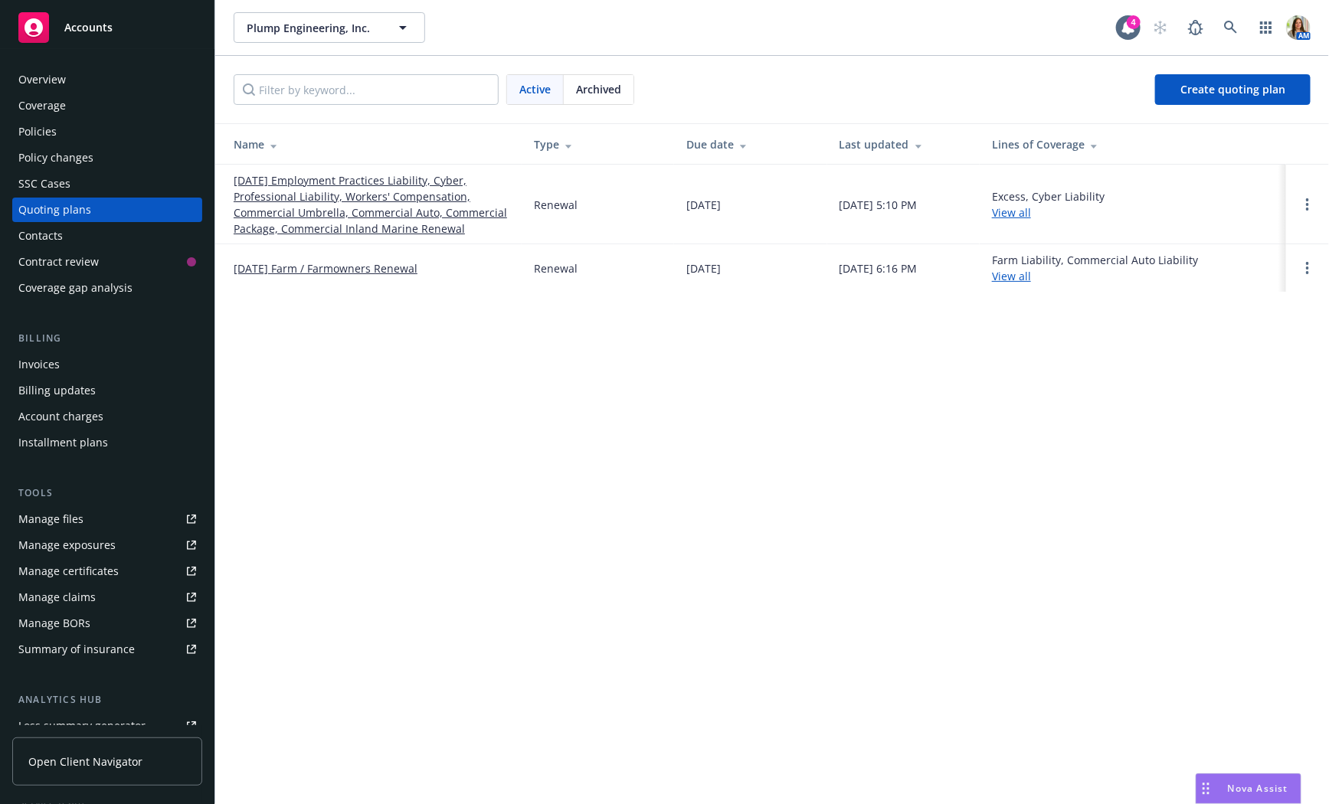
click at [341, 214] on link "09/01/25 Employment Practices Liability, Cyber, Professional Liability, Workers…" at bounding box center [372, 204] width 276 height 64
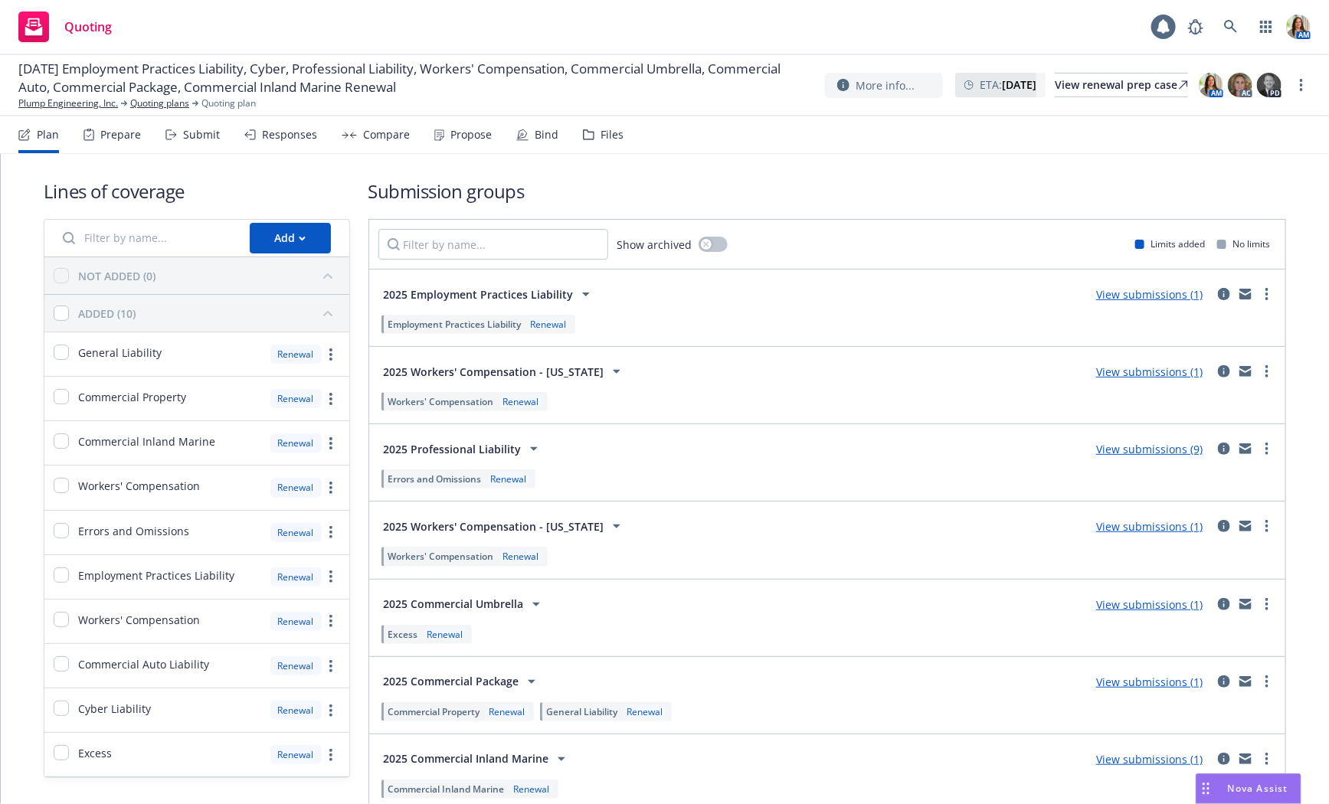
click at [373, 136] on div "Compare" at bounding box center [386, 135] width 47 height 12
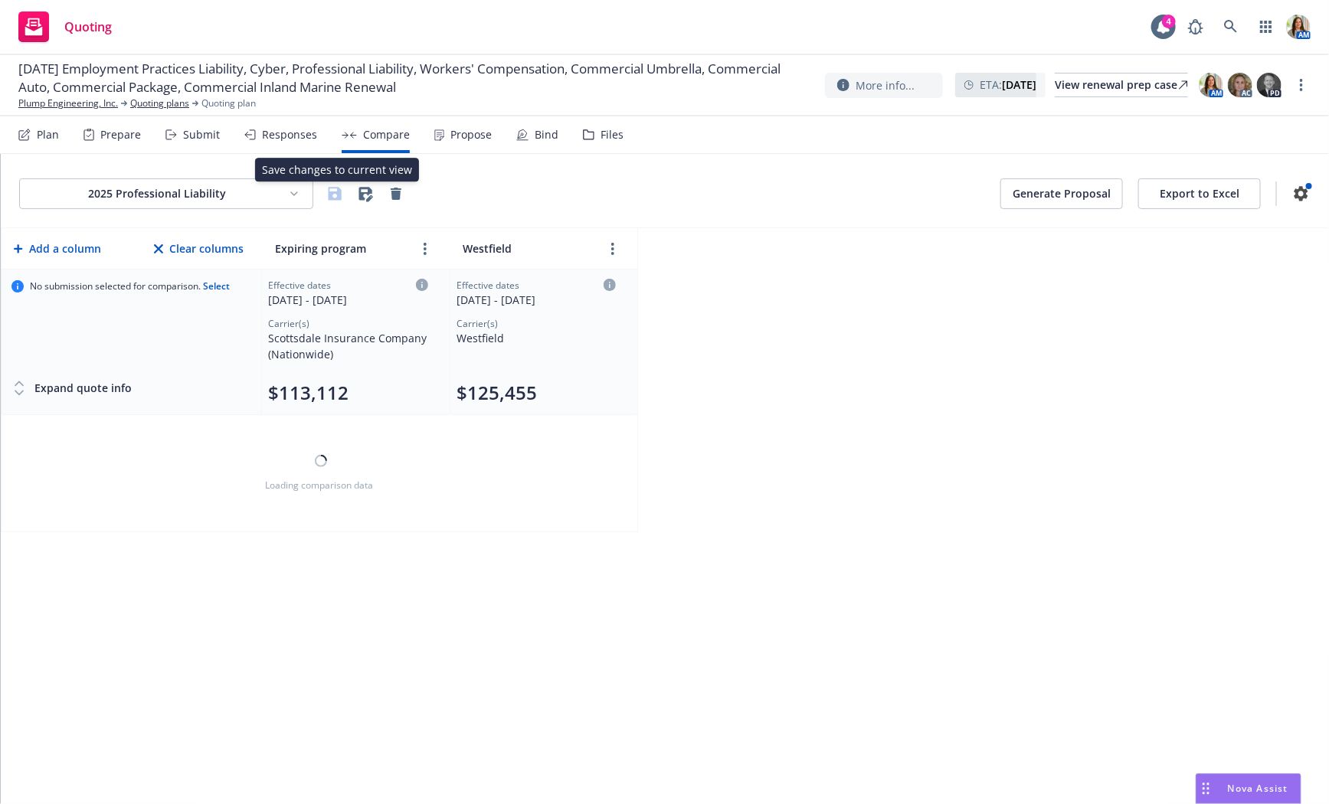
click at [296, 142] on div "Responses" at bounding box center [280, 134] width 73 height 37
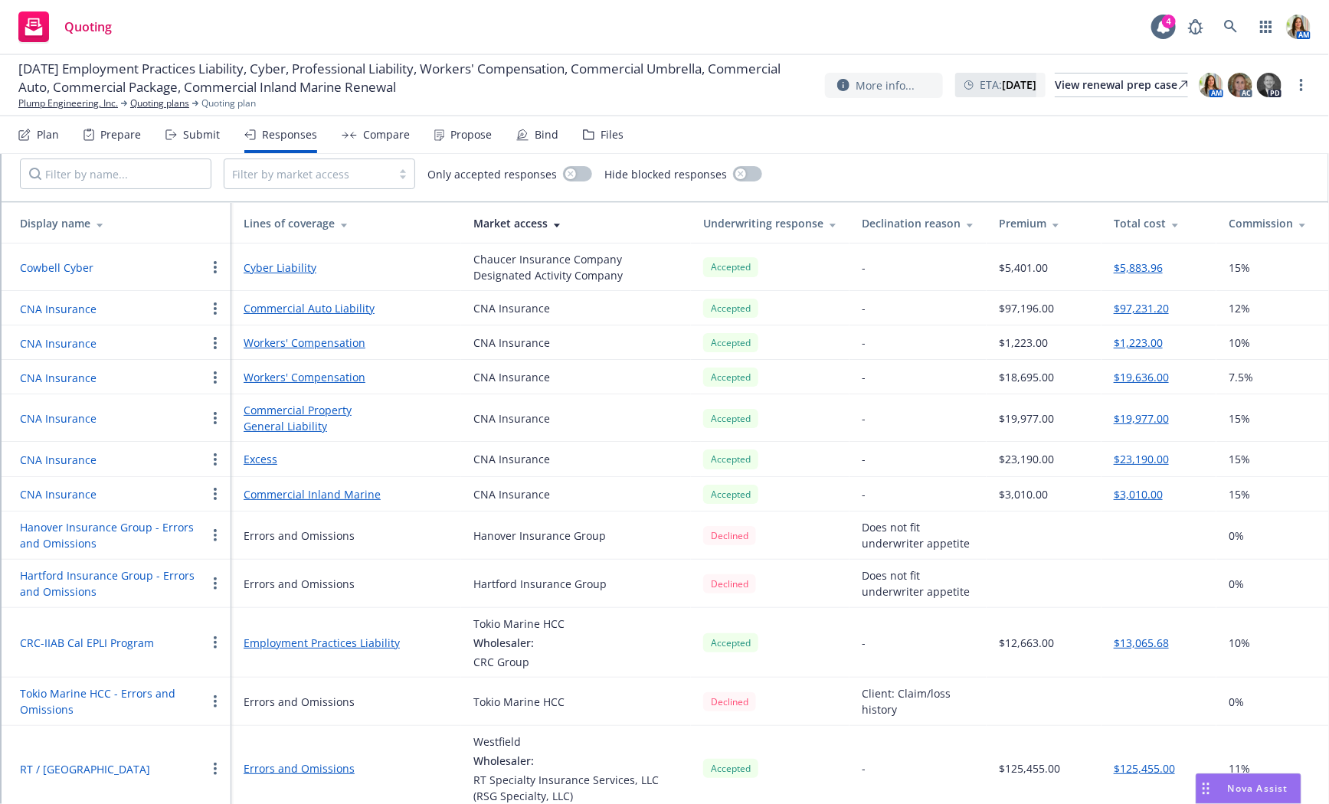
scroll to position [89, 0]
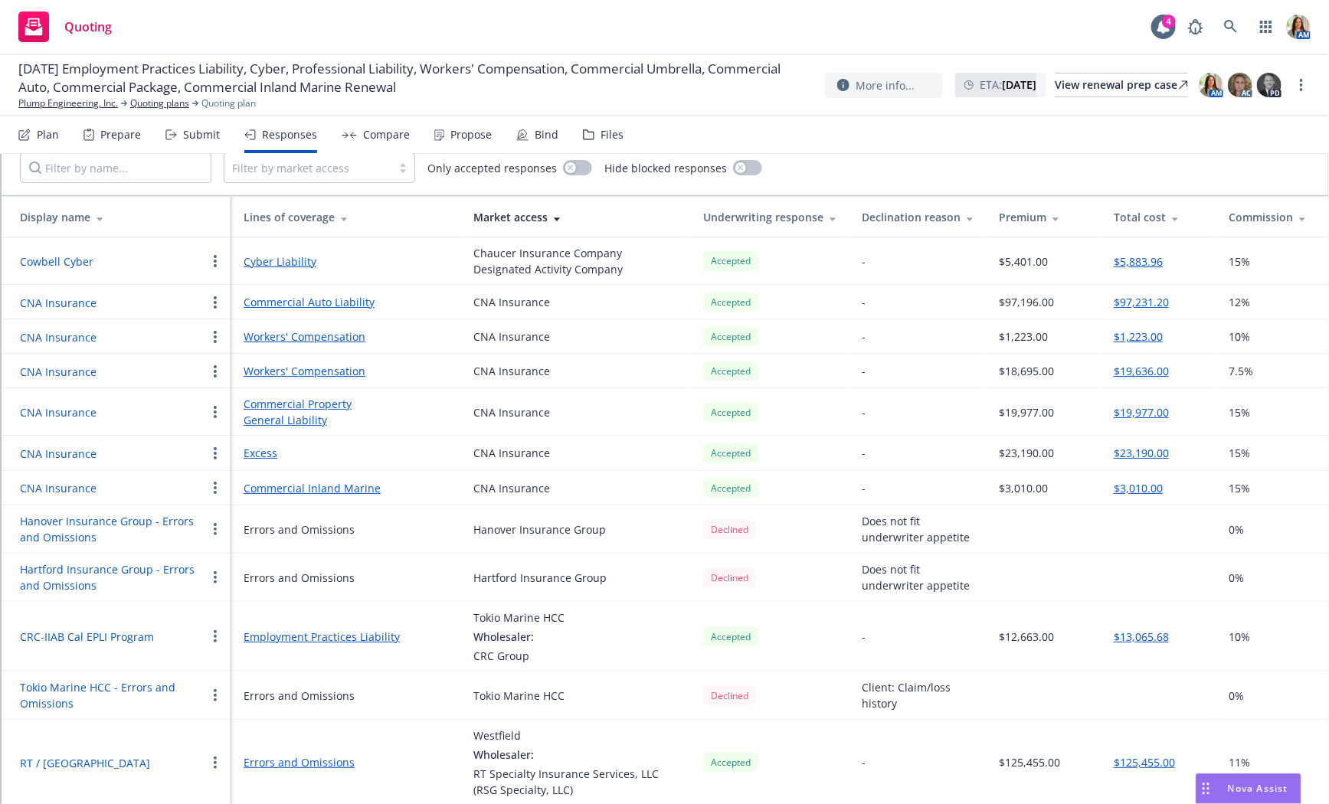
click at [219, 302] on button "button" at bounding box center [215, 302] width 18 height 18
click at [456, 136] on div "Propose" at bounding box center [470, 135] width 41 height 12
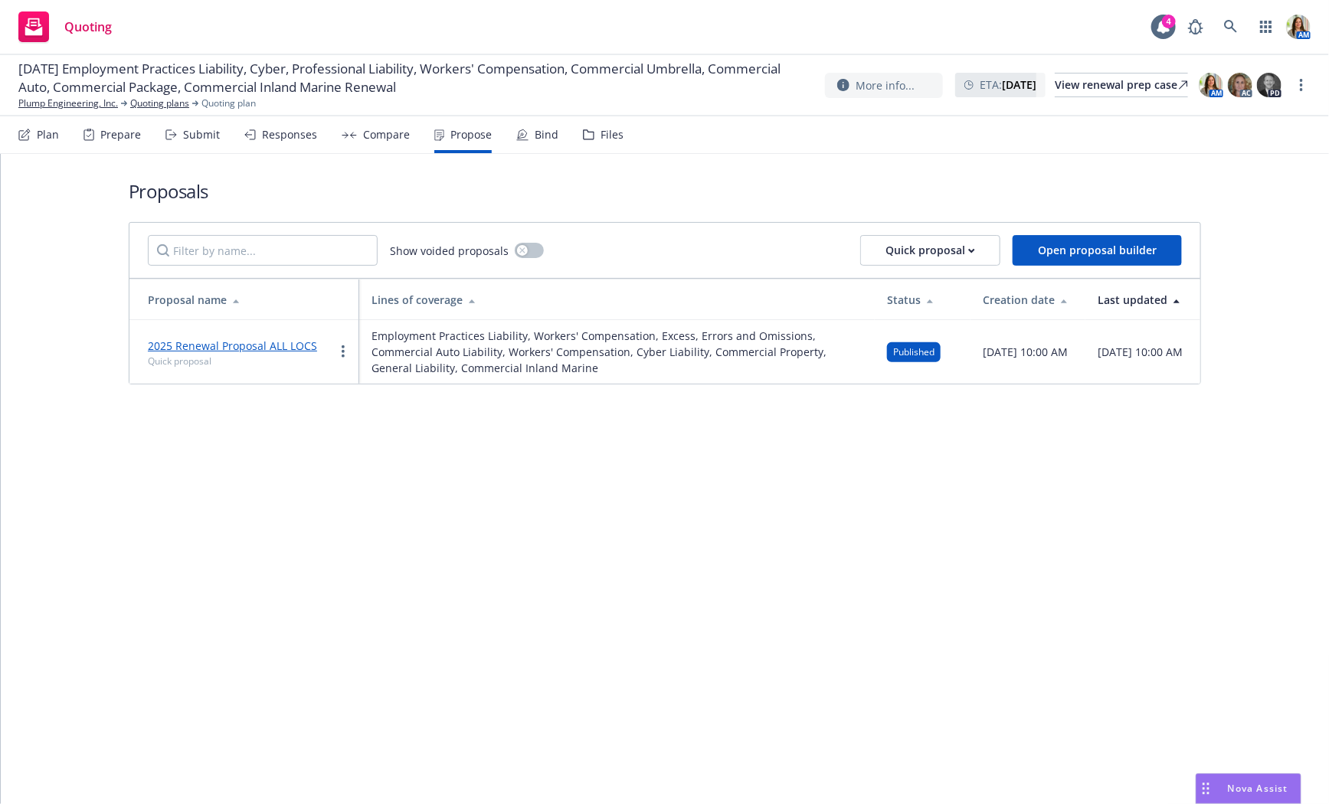
click at [352, 342] on div at bounding box center [343, 351] width 18 height 18
click at [343, 351] on circle "more" at bounding box center [343, 351] width 3 height 3
click at [369, 535] on span "Copy logging email" at bounding box center [402, 542] width 134 height 15
click at [40, 103] on link "Plump Engineering, Inc." at bounding box center [68, 103] width 100 height 14
click at [292, 140] on div "Responses" at bounding box center [289, 135] width 55 height 12
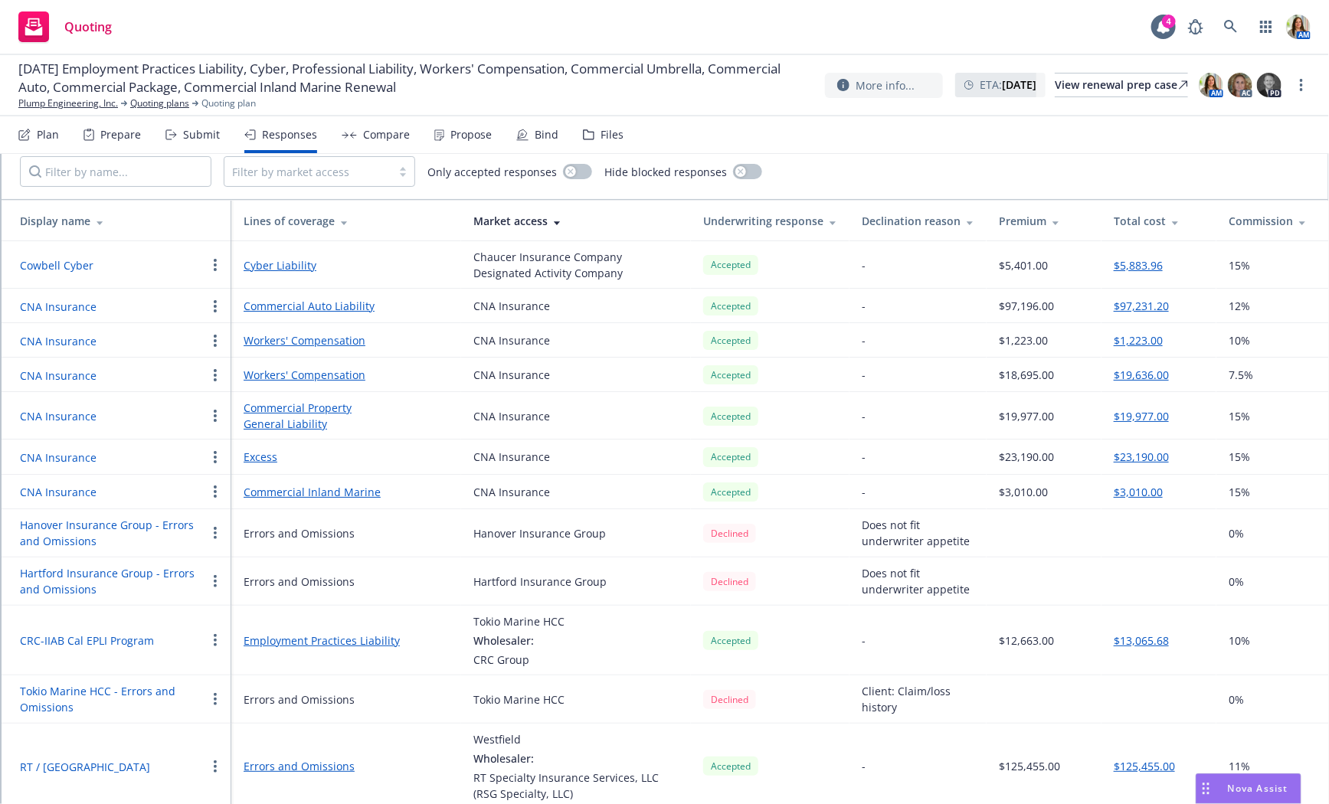
scroll to position [89, 0]
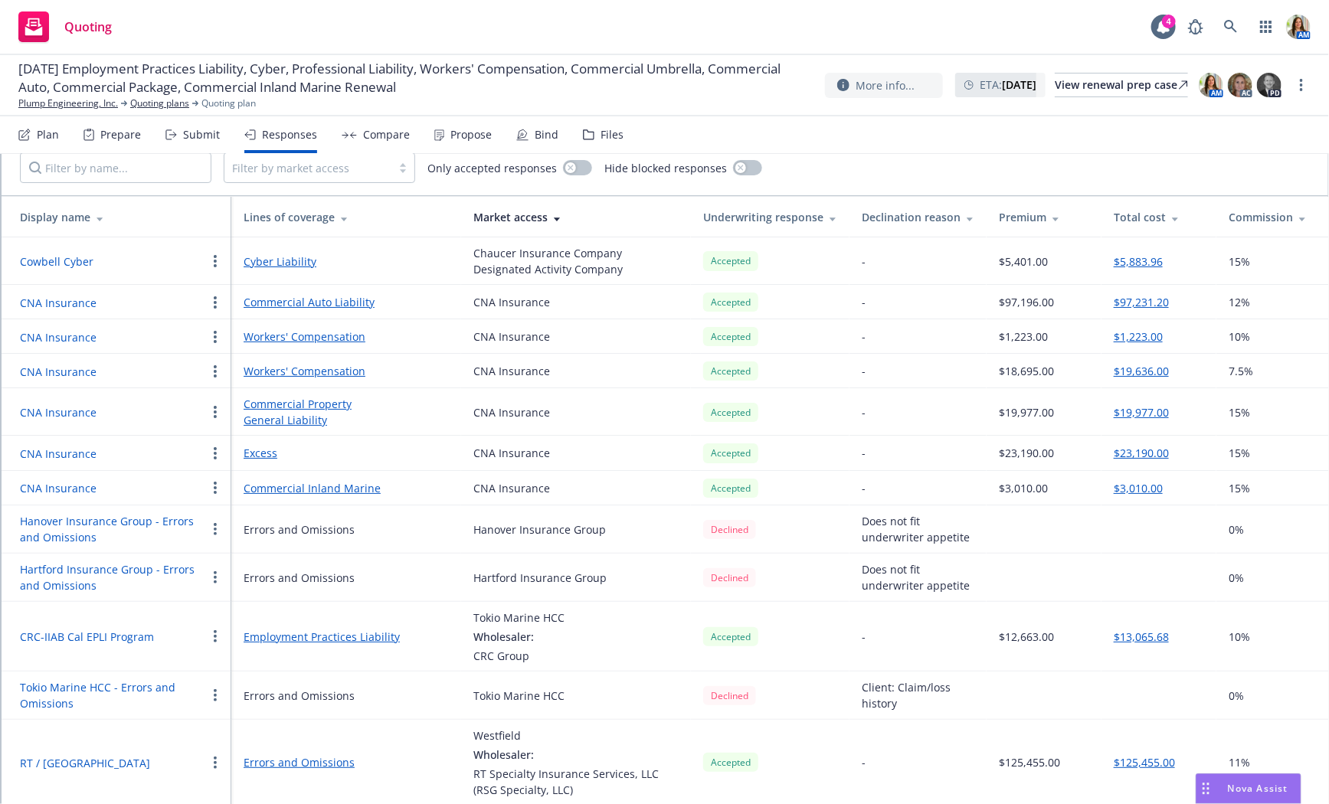
click at [449, 149] on div "Propose" at bounding box center [462, 134] width 57 height 37
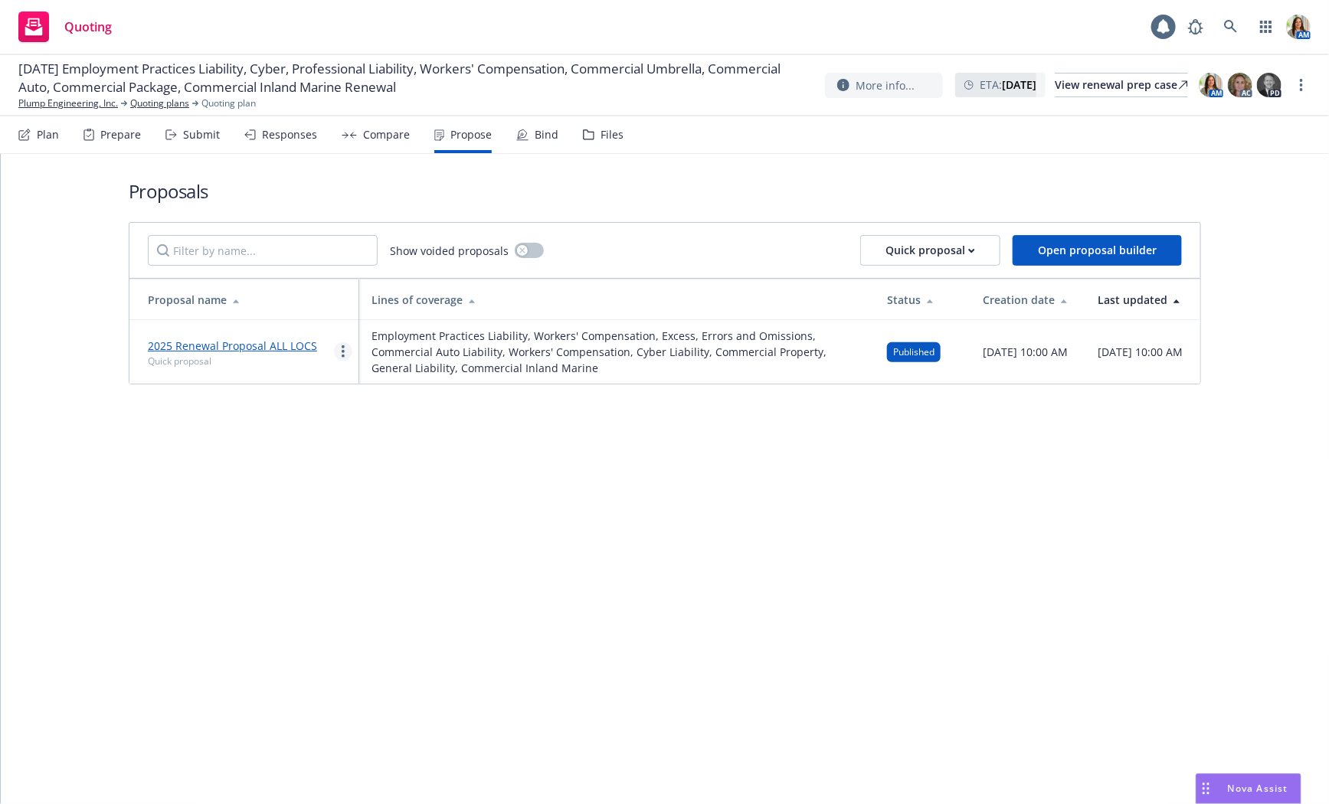
click at [340, 351] on link "more" at bounding box center [343, 351] width 18 height 18
click at [368, 545] on span "Copy logging email" at bounding box center [402, 542] width 134 height 15
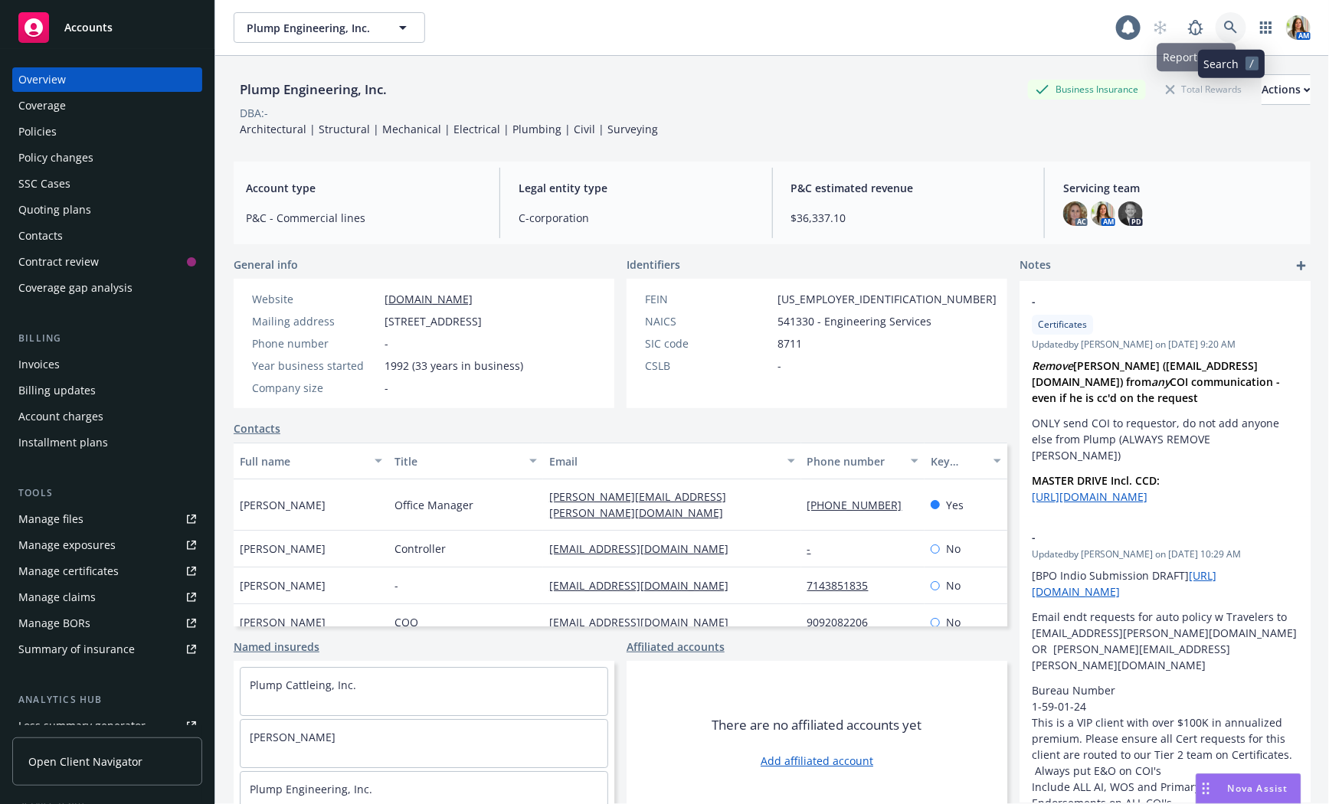
click at [1229, 21] on icon at bounding box center [1230, 27] width 13 height 13
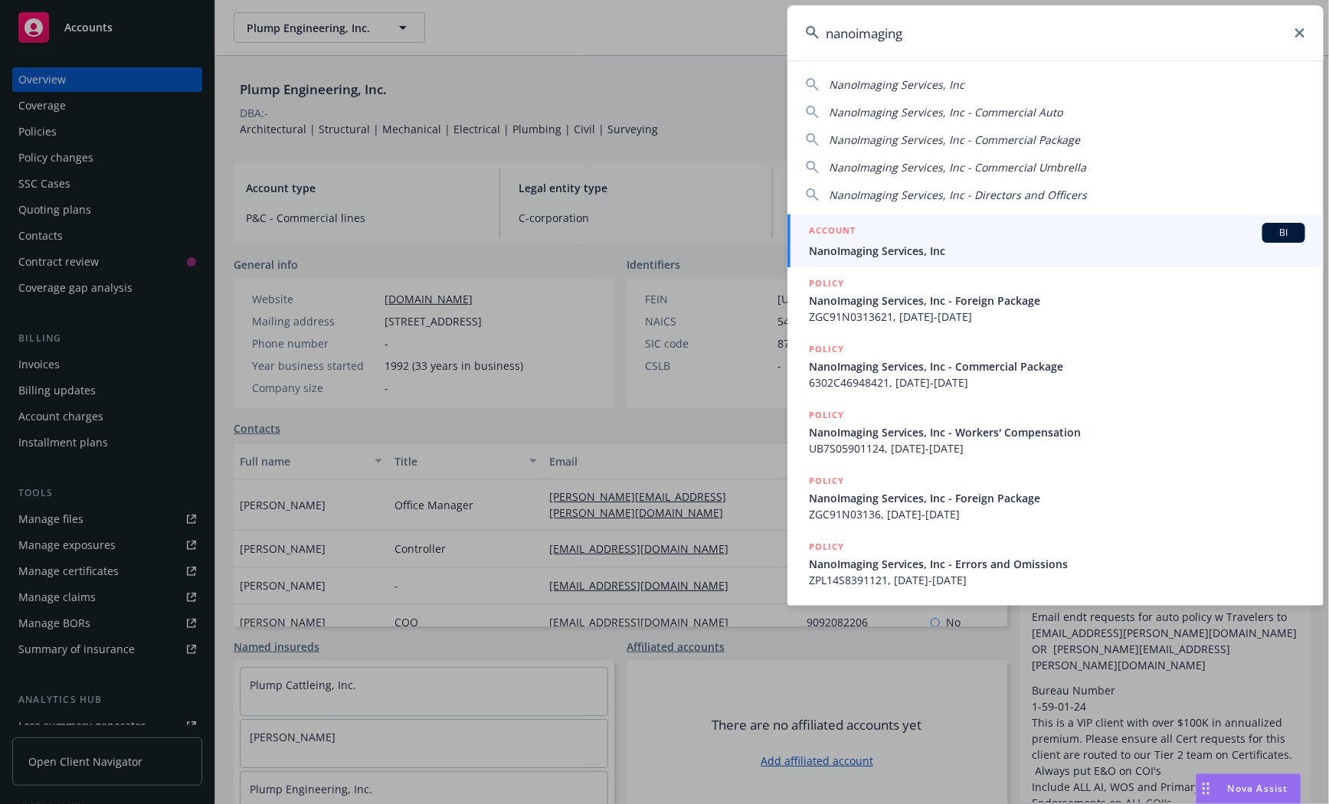
type input "nanoimaging"
click at [997, 223] on div "ACCOUNT BI" at bounding box center [1057, 233] width 496 height 20
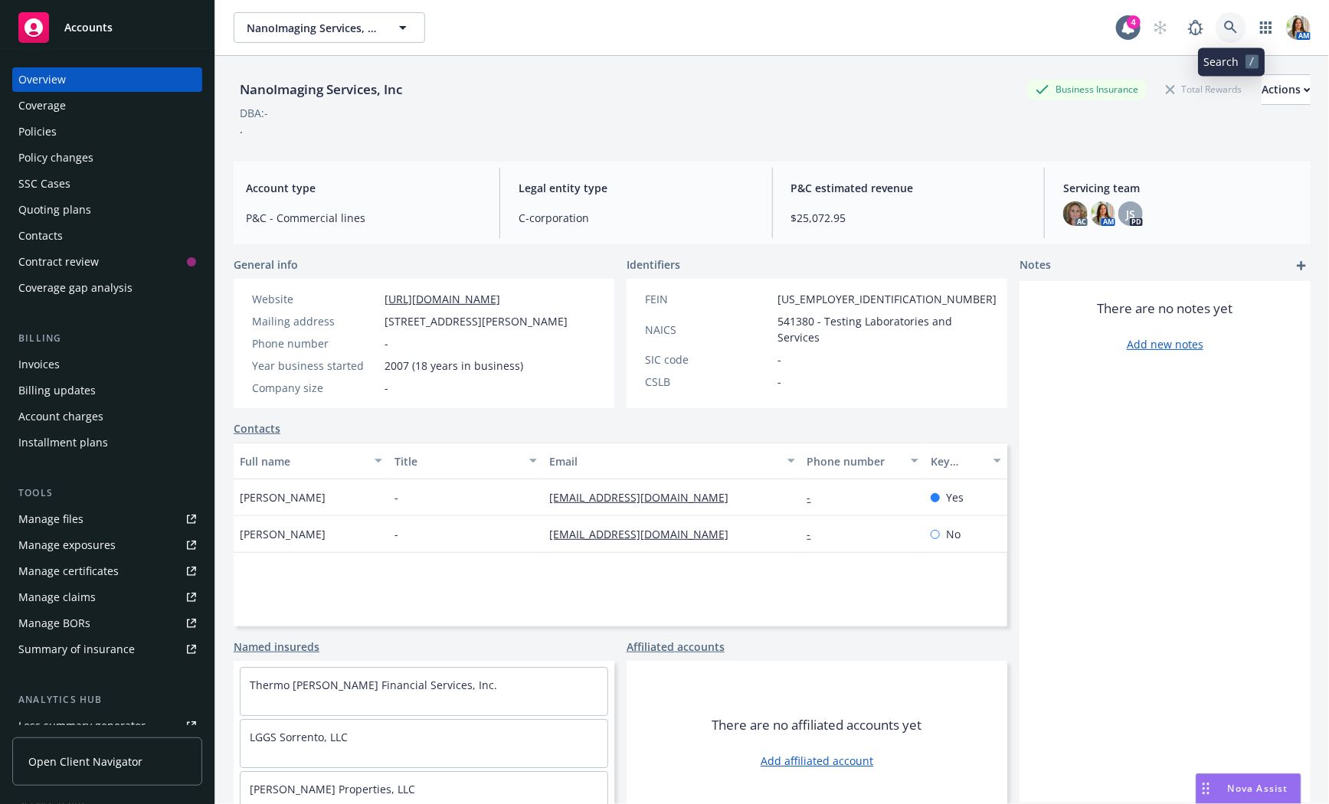
click at [1232, 29] on icon at bounding box center [1230, 27] width 13 height 13
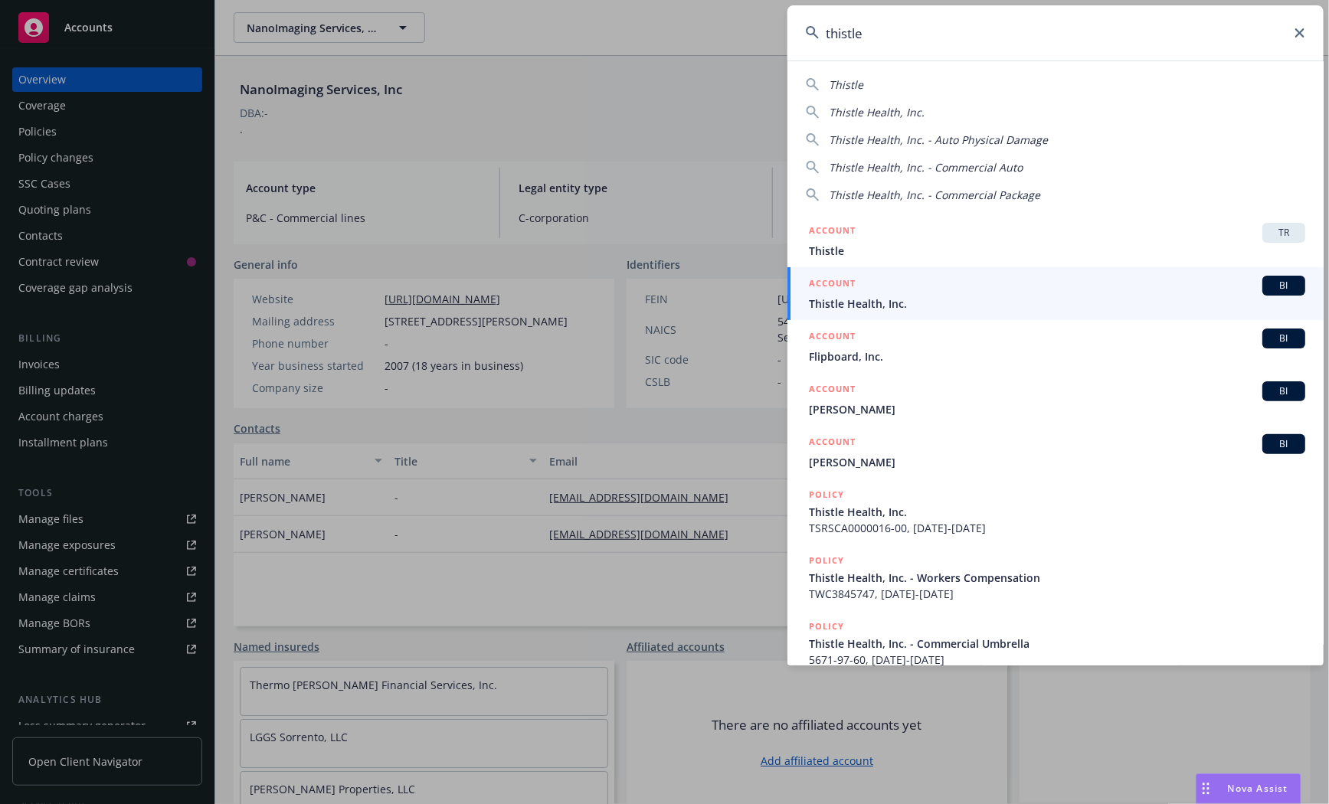
type input "thistle"
click at [856, 292] on div "ACCOUNT BI" at bounding box center [1057, 286] width 496 height 20
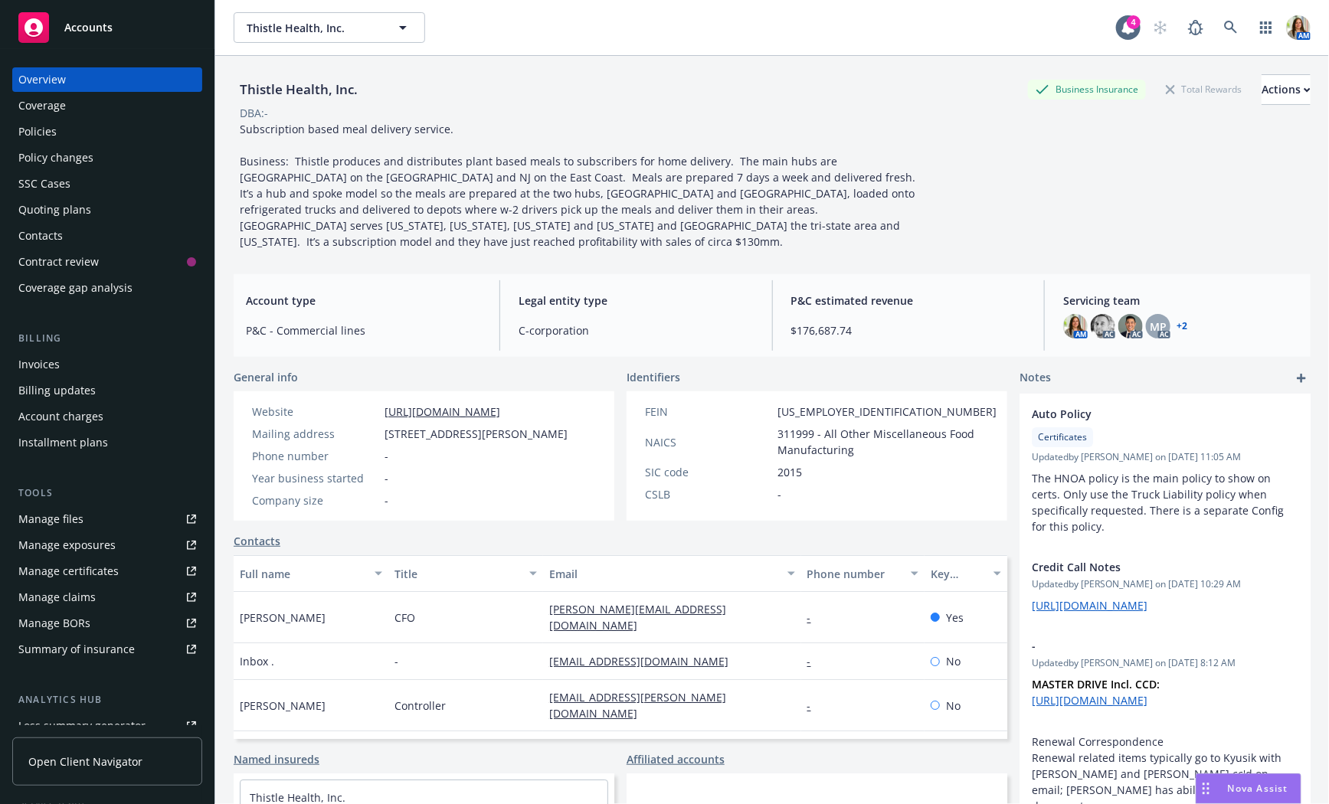
click at [77, 142] on div "Policies" at bounding box center [107, 131] width 178 height 25
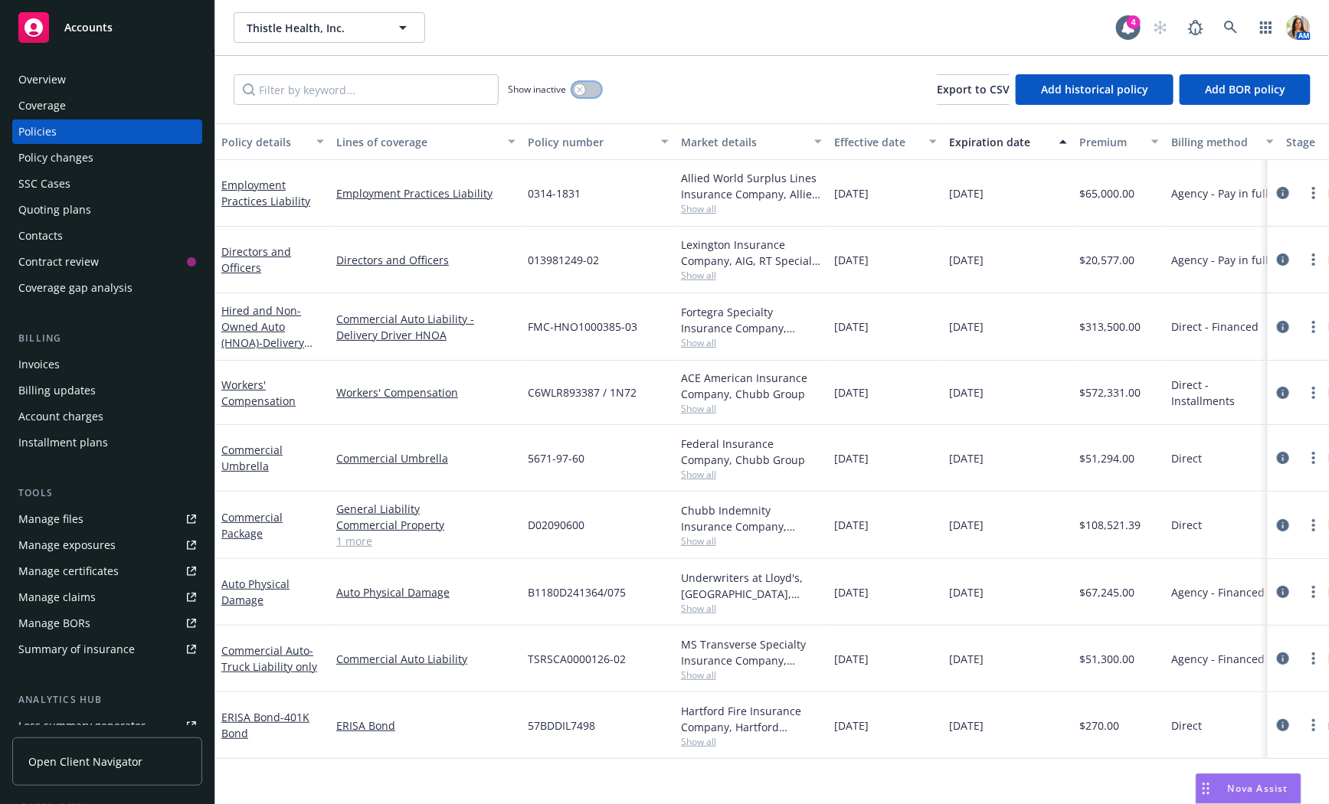
click at [584, 87] on div "button" at bounding box center [579, 89] width 11 height 11
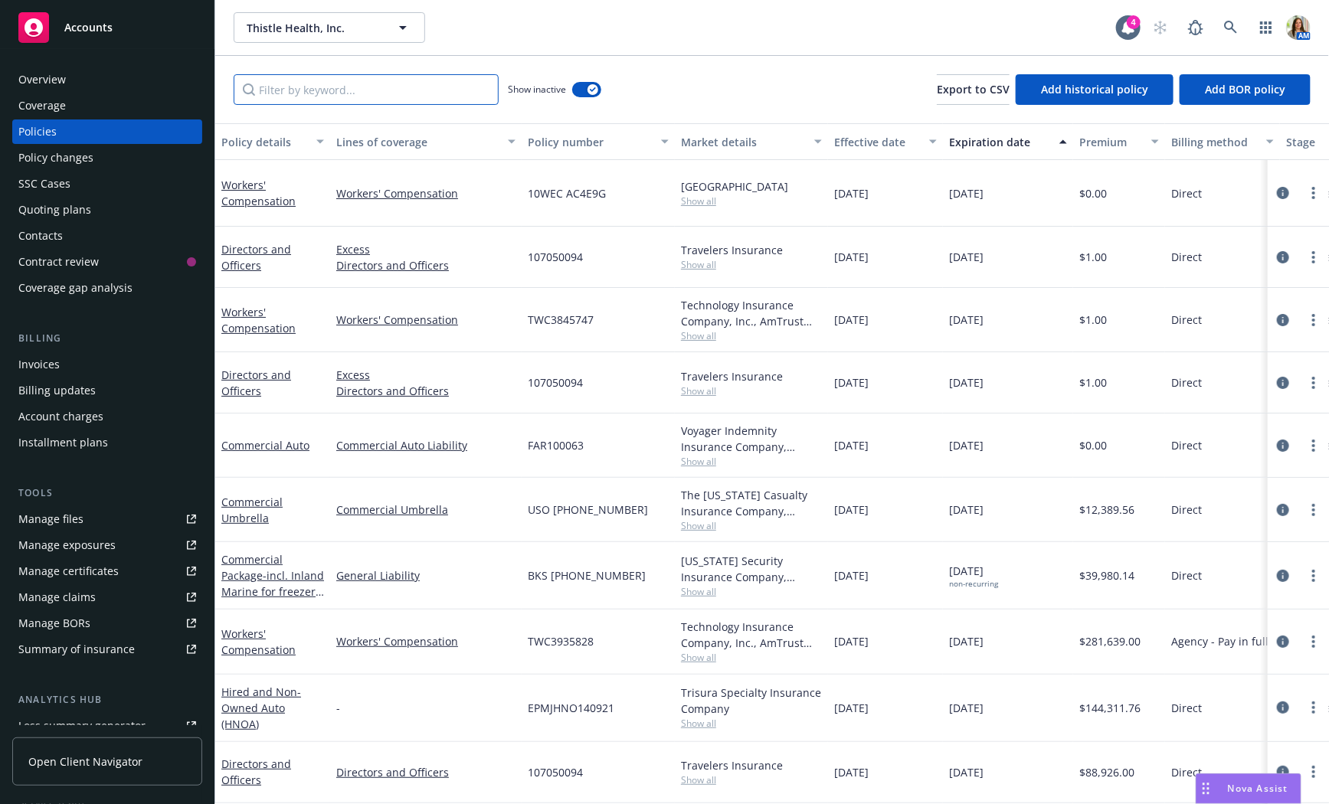
click at [430, 89] on input "Filter by keyword..." at bounding box center [366, 89] width 265 height 31
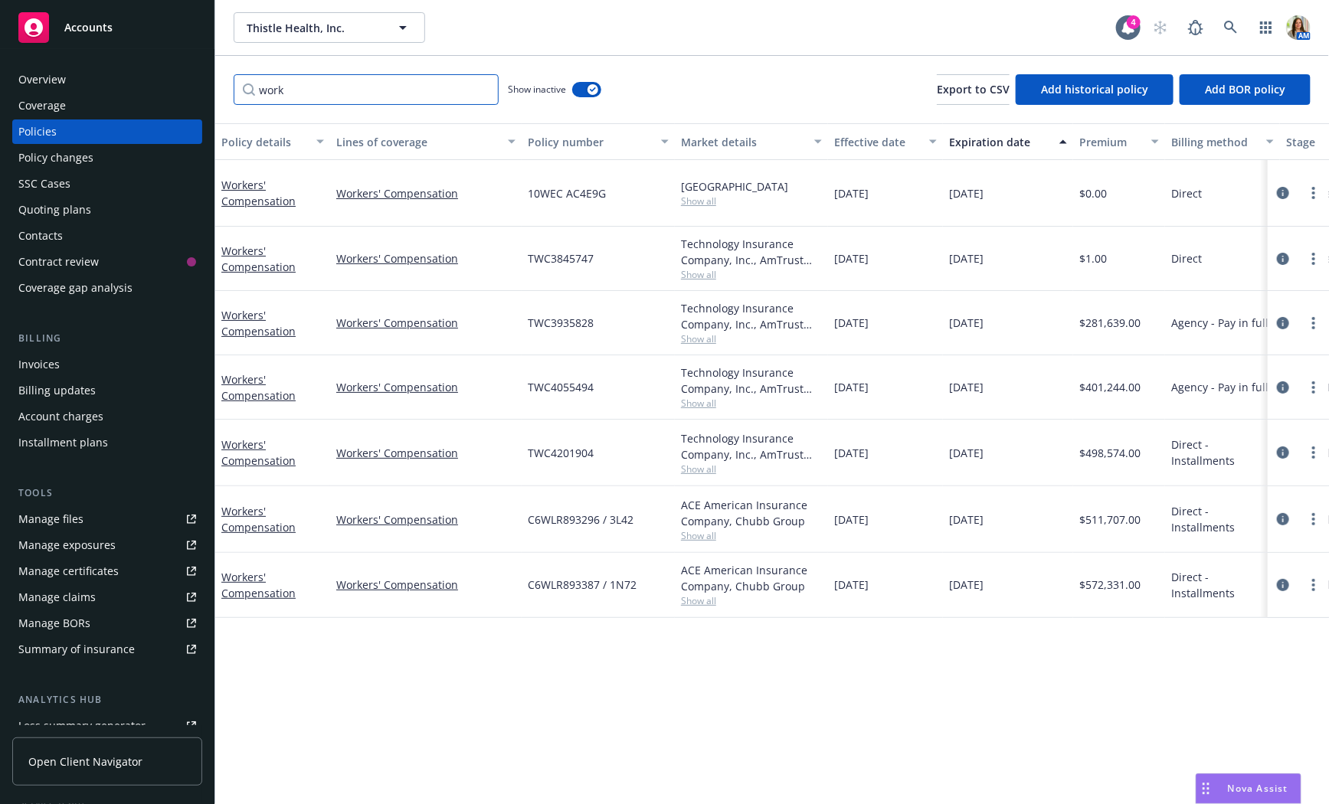
type input "work"
click at [1224, 26] on icon at bounding box center [1231, 28] width 14 height 14
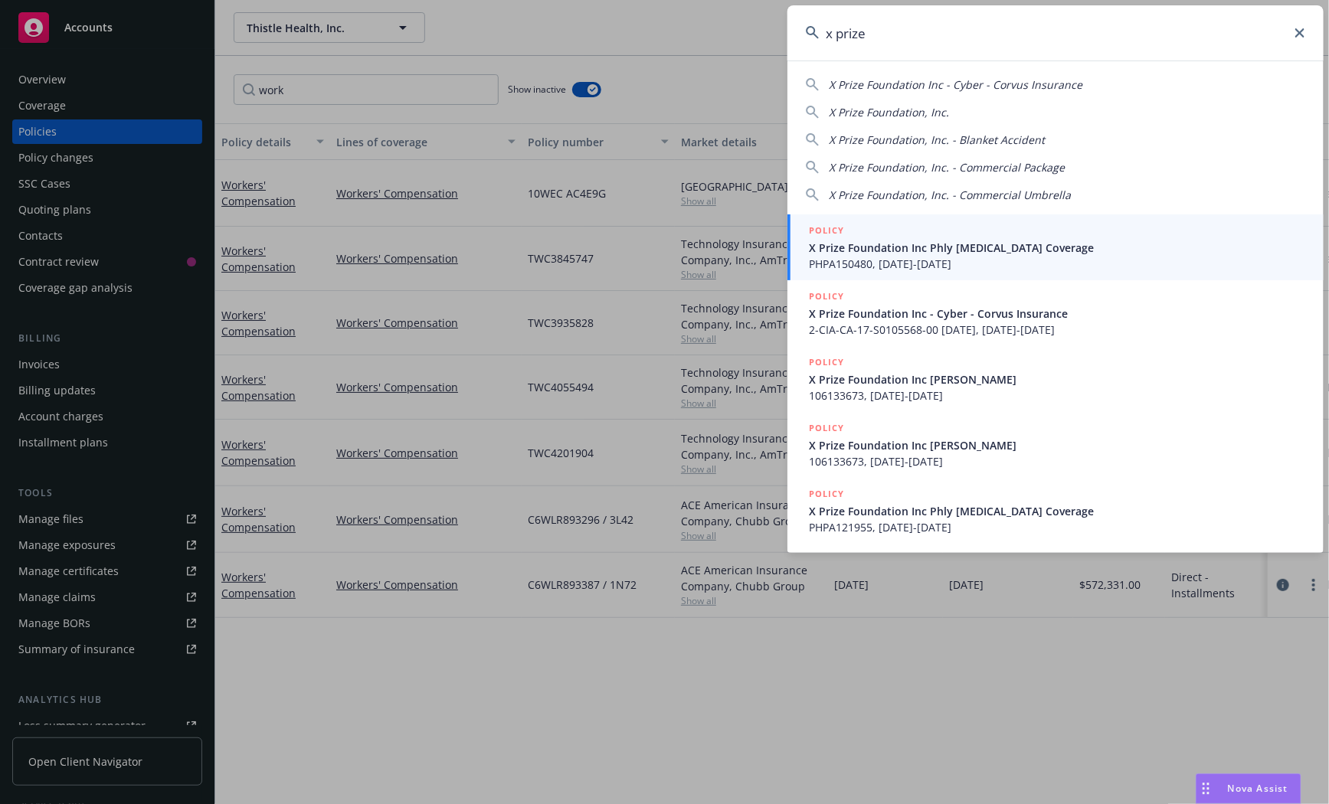
type input "x prize"
click at [916, 230] on div "POLICY" at bounding box center [1057, 231] width 496 height 17
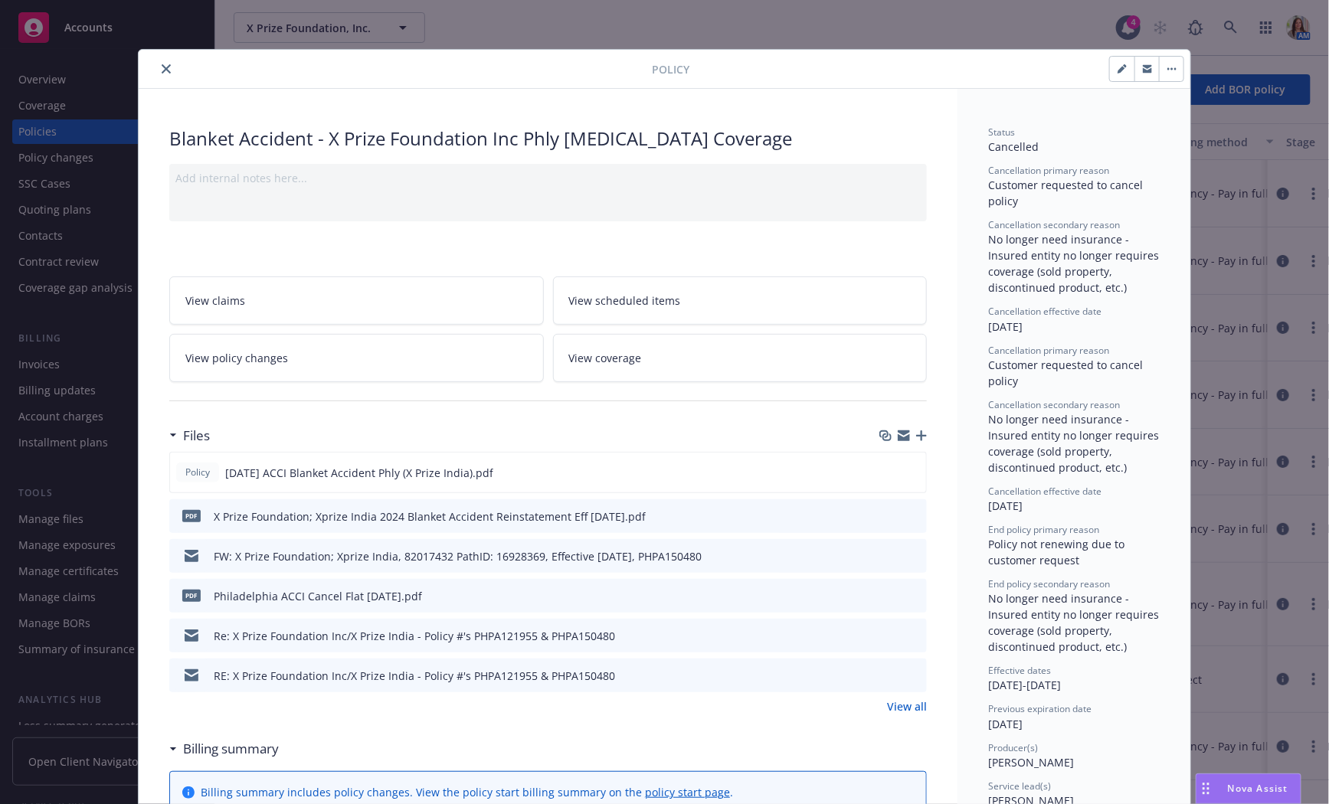
click at [164, 67] on icon "close" at bounding box center [166, 68] width 9 height 9
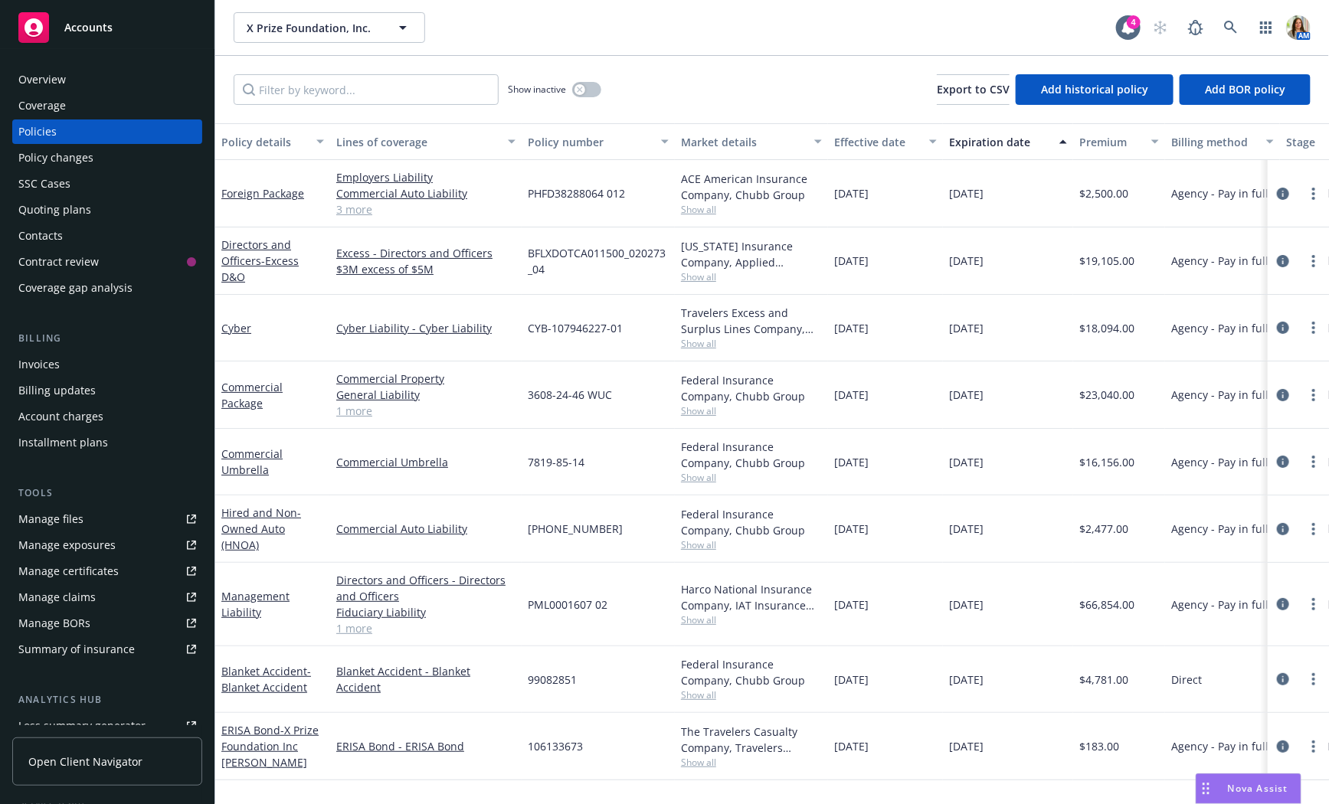
click at [100, 372] on div "Invoices" at bounding box center [107, 364] width 178 height 25
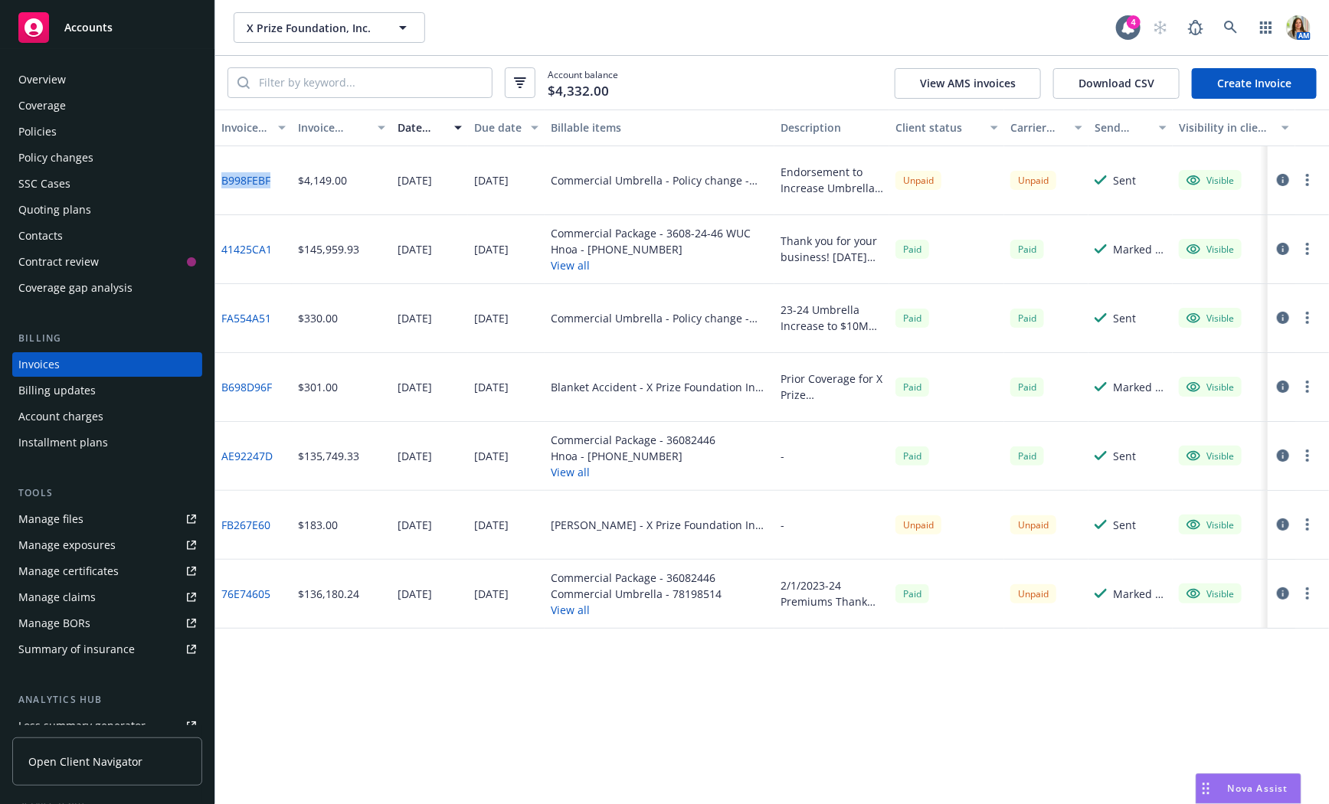
drag, startPoint x: 283, startPoint y: 175, endPoint x: 216, endPoint y: 182, distance: 67.7
click at [216, 182] on div "B998FEBF" at bounding box center [253, 180] width 77 height 69
copy link "B998FEBF"
click at [1287, 182] on icon "button" at bounding box center [1283, 180] width 12 height 12
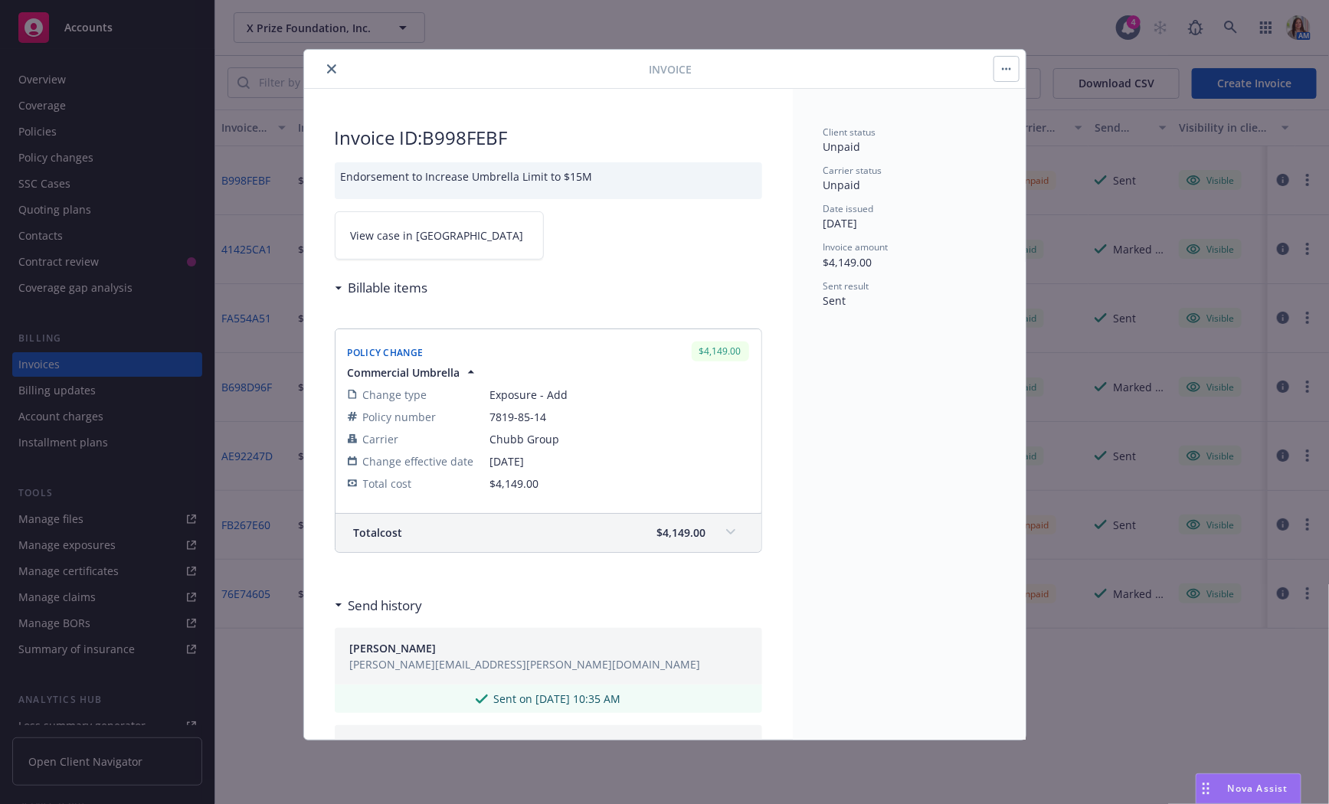
click at [453, 229] on link "View case in SSC" at bounding box center [439, 235] width 209 height 48
click at [333, 69] on icon "close" at bounding box center [331, 68] width 9 height 9
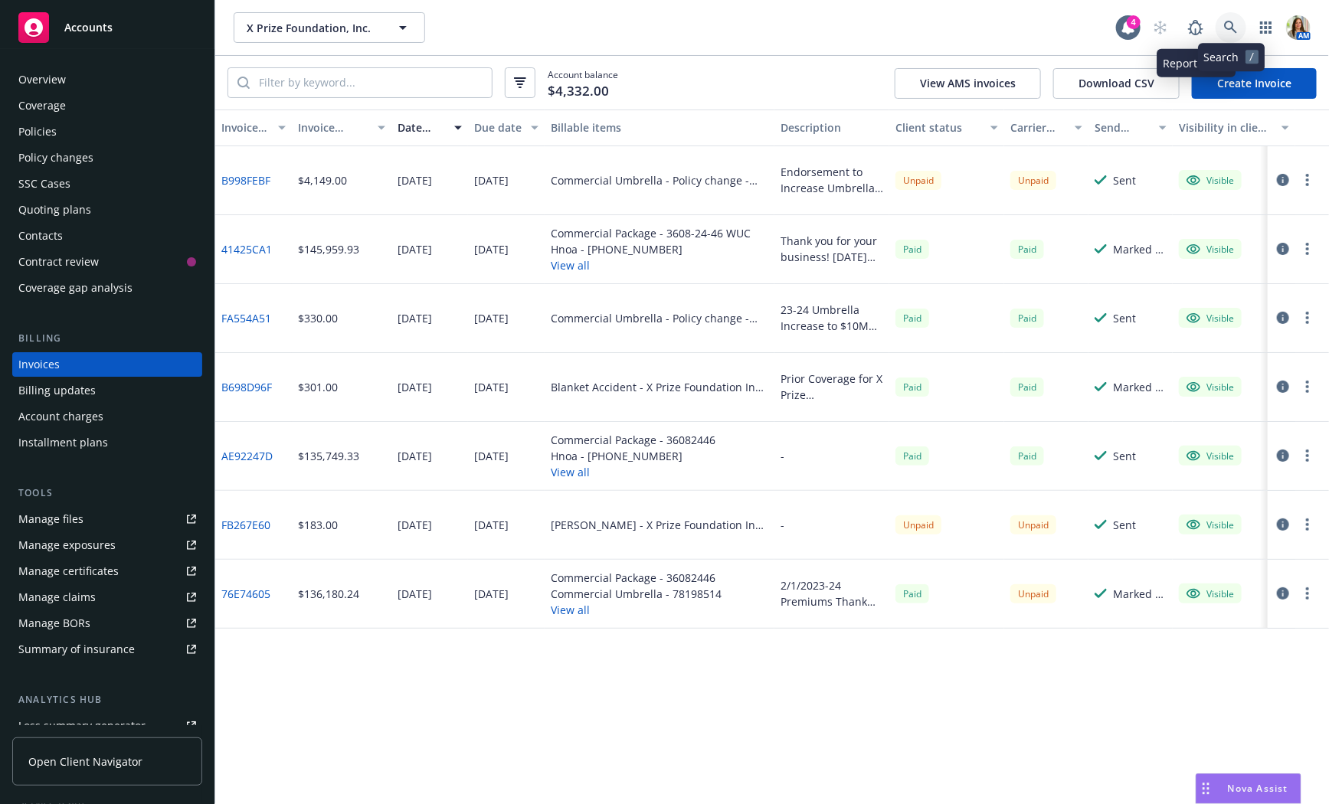
click at [1227, 28] on icon at bounding box center [1230, 27] width 13 height 13
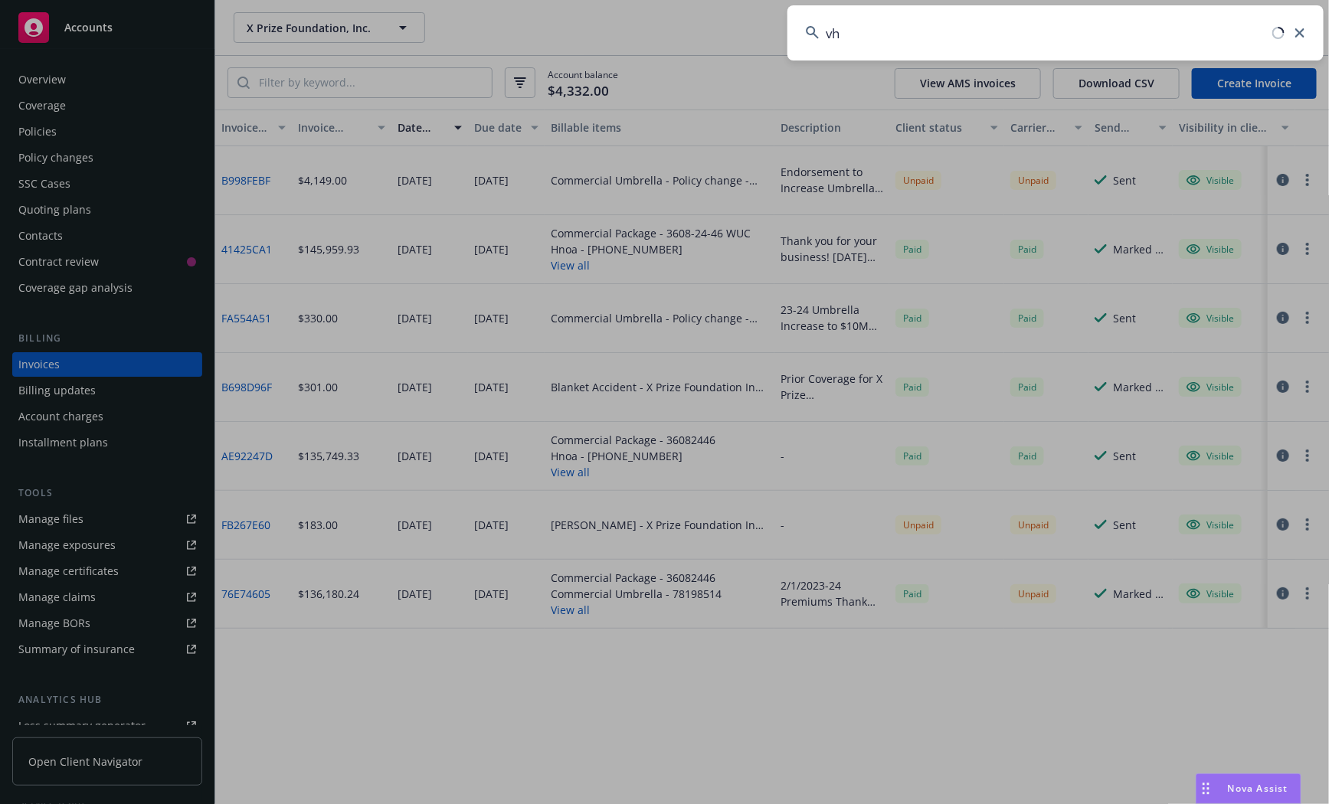
type input "v"
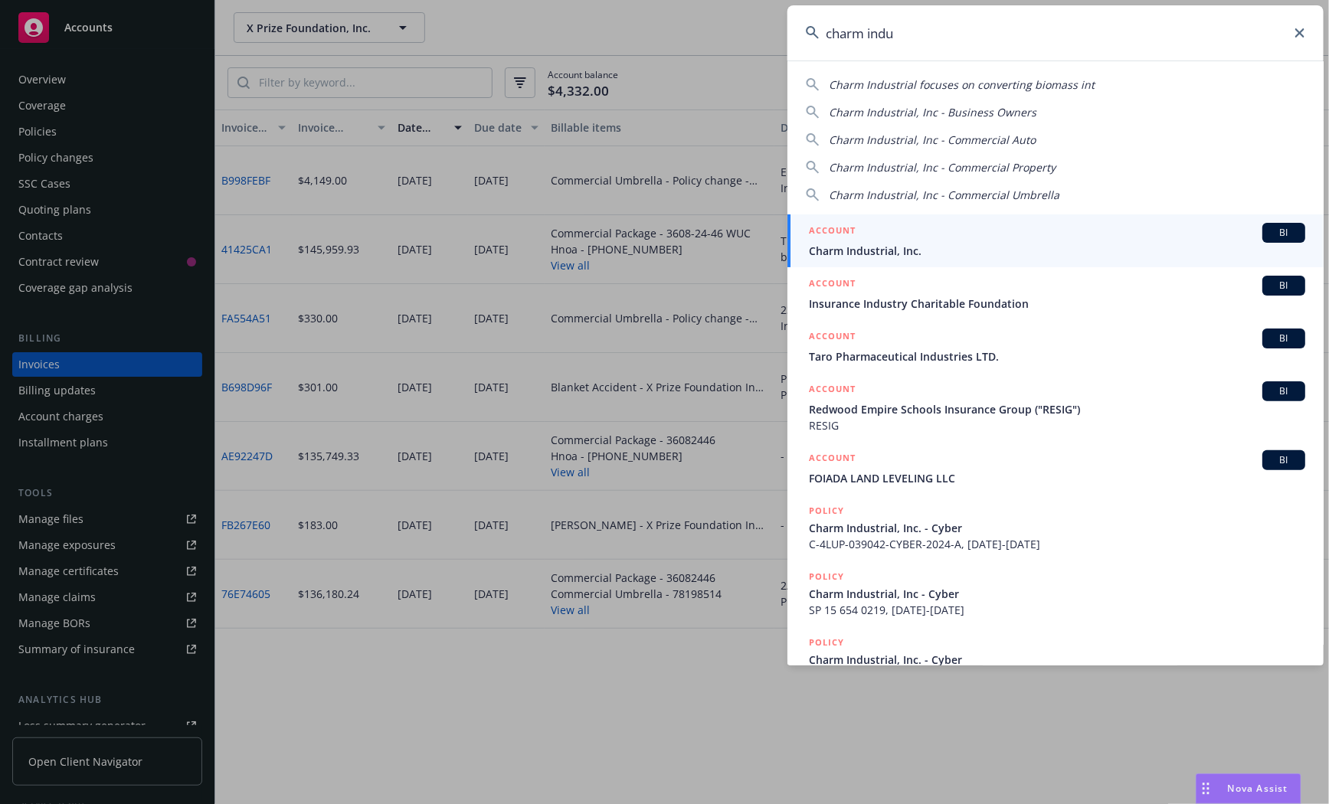
type input "charm indu"
click at [929, 244] on span "Charm Industrial, Inc." at bounding box center [1057, 251] width 496 height 16
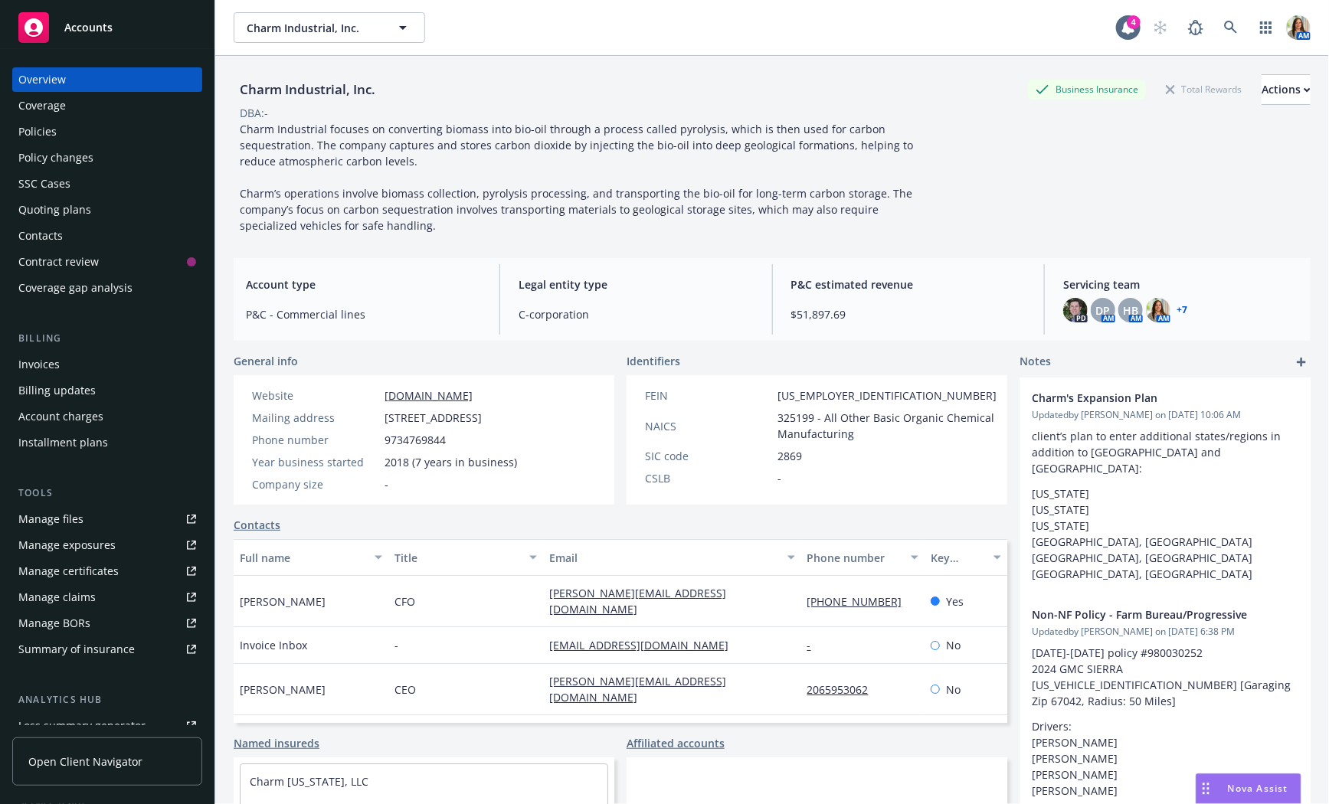
click at [80, 518] on div "Manage files" at bounding box center [50, 519] width 65 height 25
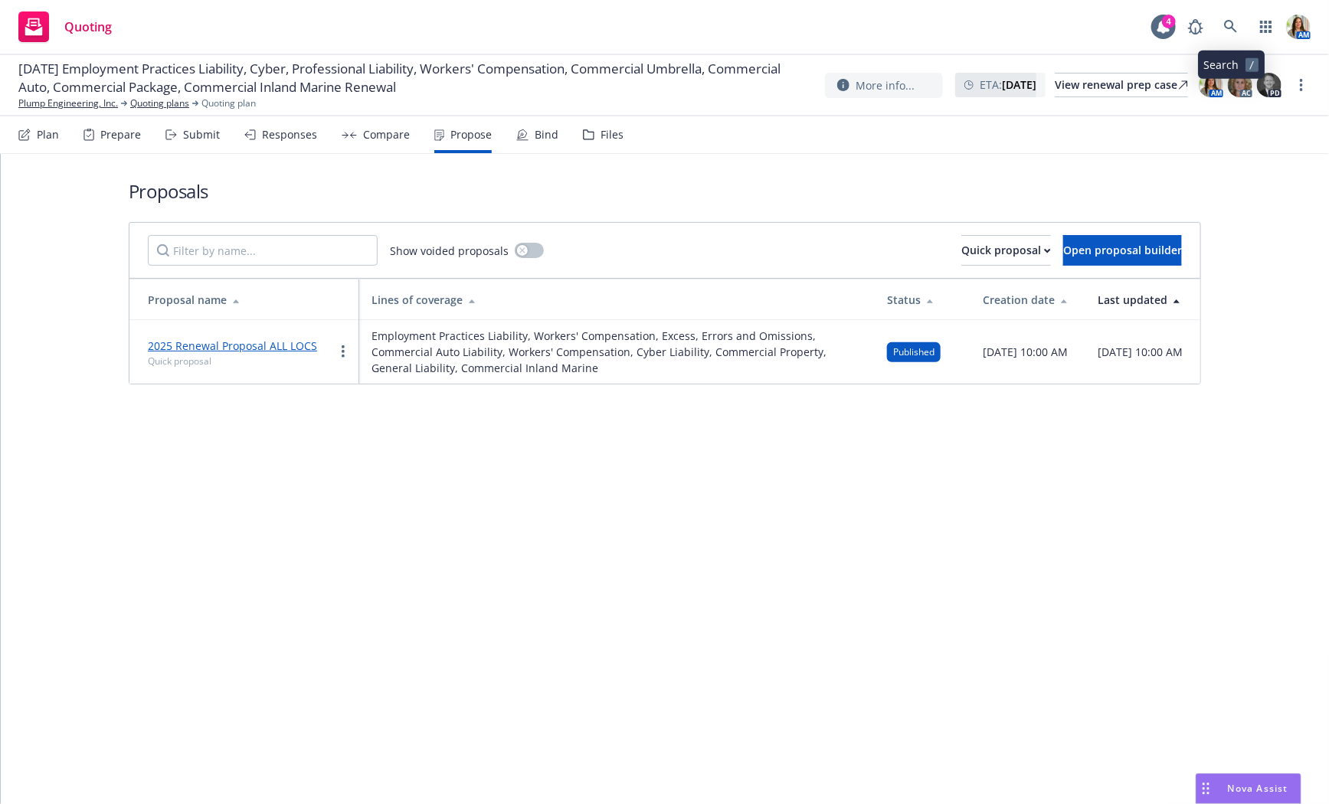
click at [1226, 31] on icon at bounding box center [1231, 27] width 14 height 14
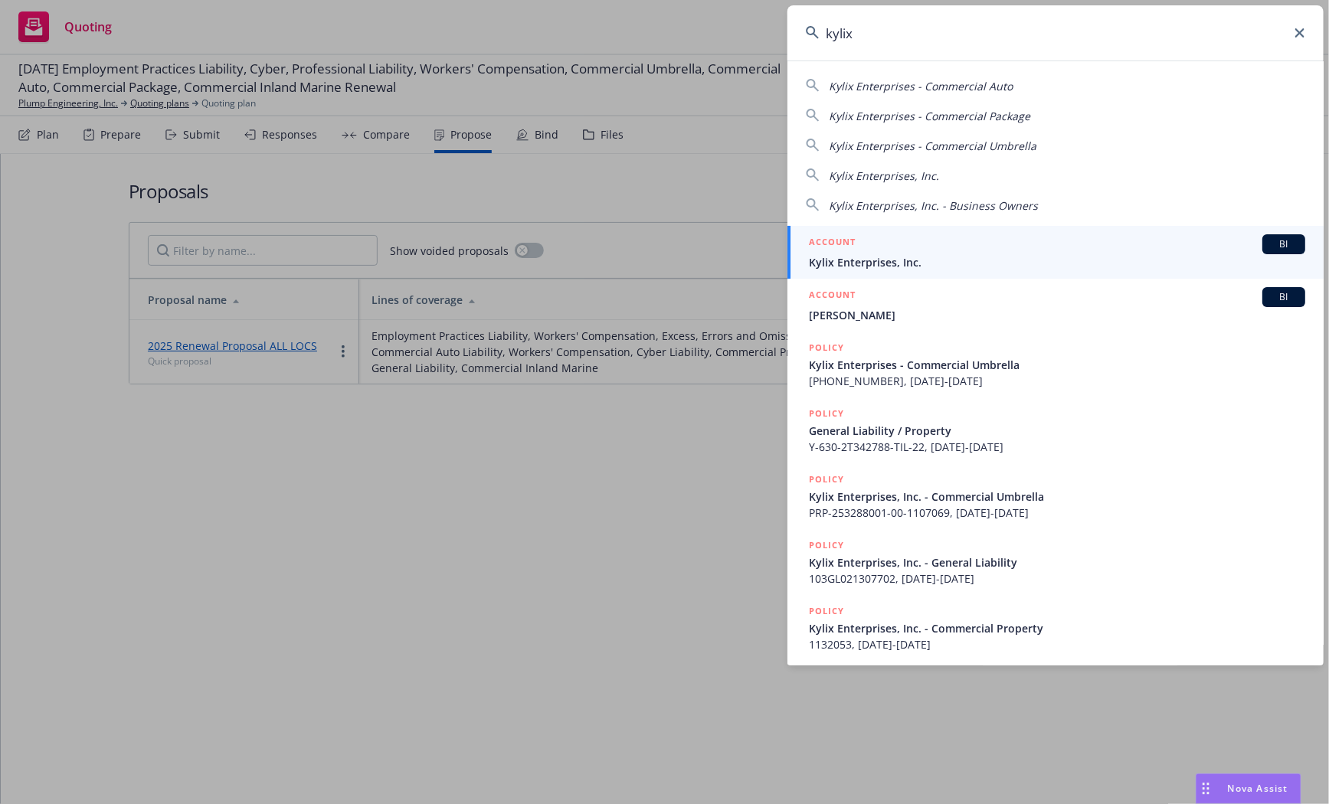
type input "kylix"
click at [970, 244] on div "ACCOUNT BI" at bounding box center [1057, 244] width 496 height 20
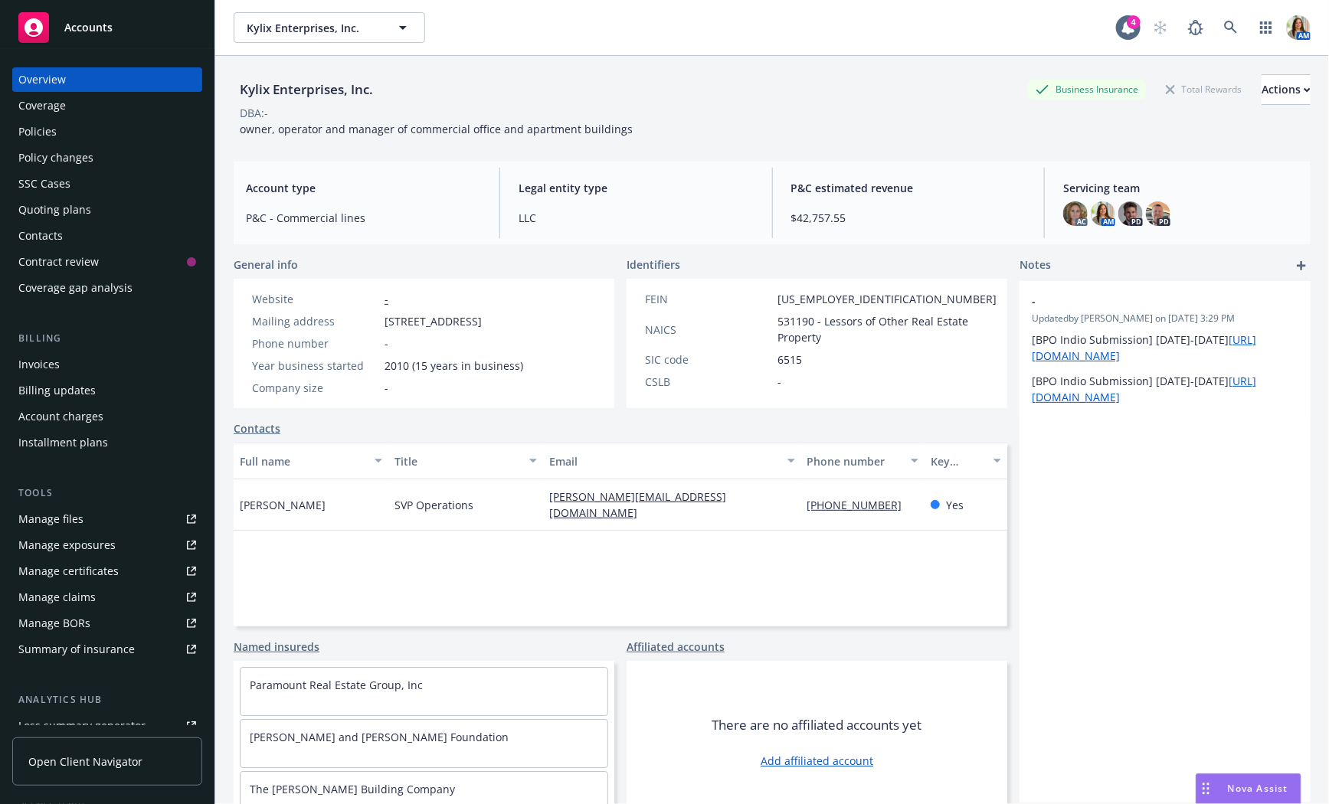
click at [79, 212] on div "Quoting plans" at bounding box center [54, 210] width 73 height 25
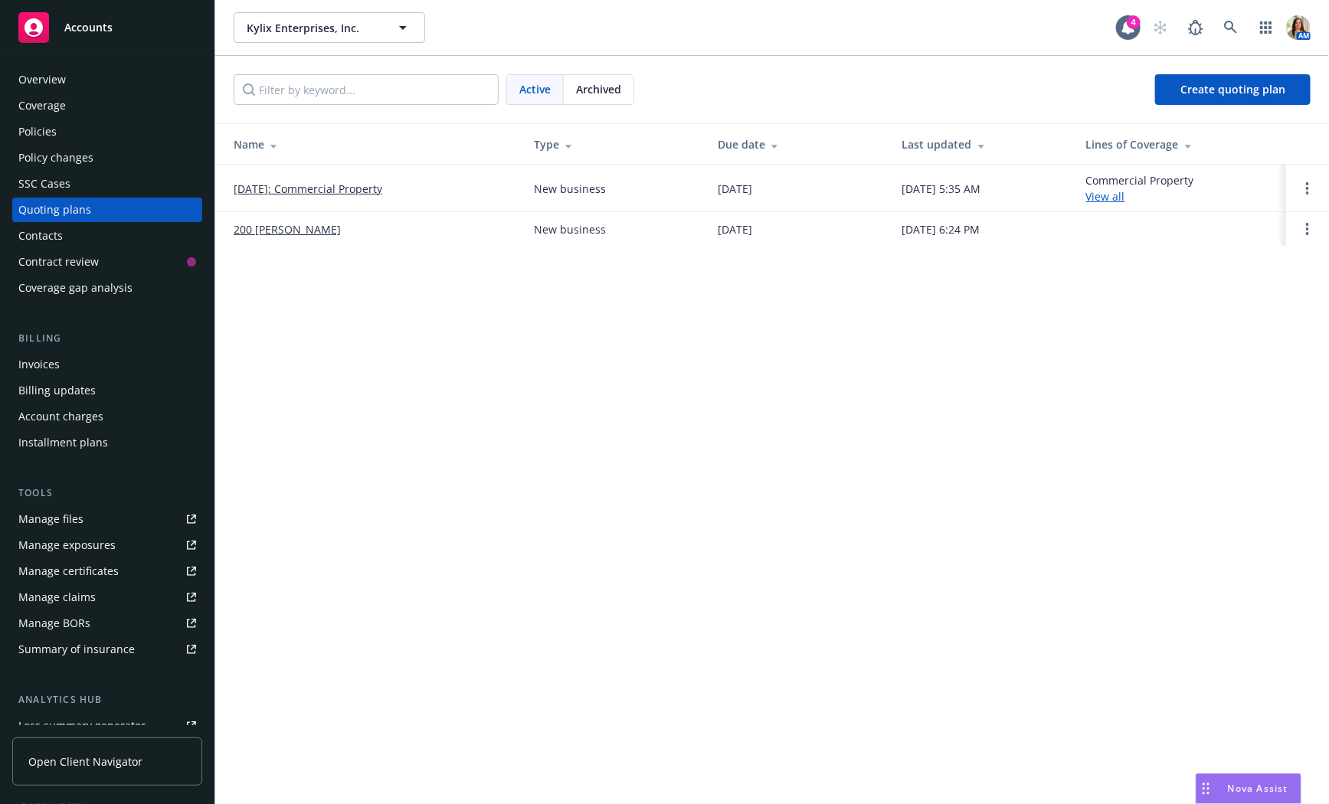
click at [1108, 195] on link "View all" at bounding box center [1105, 196] width 39 height 15
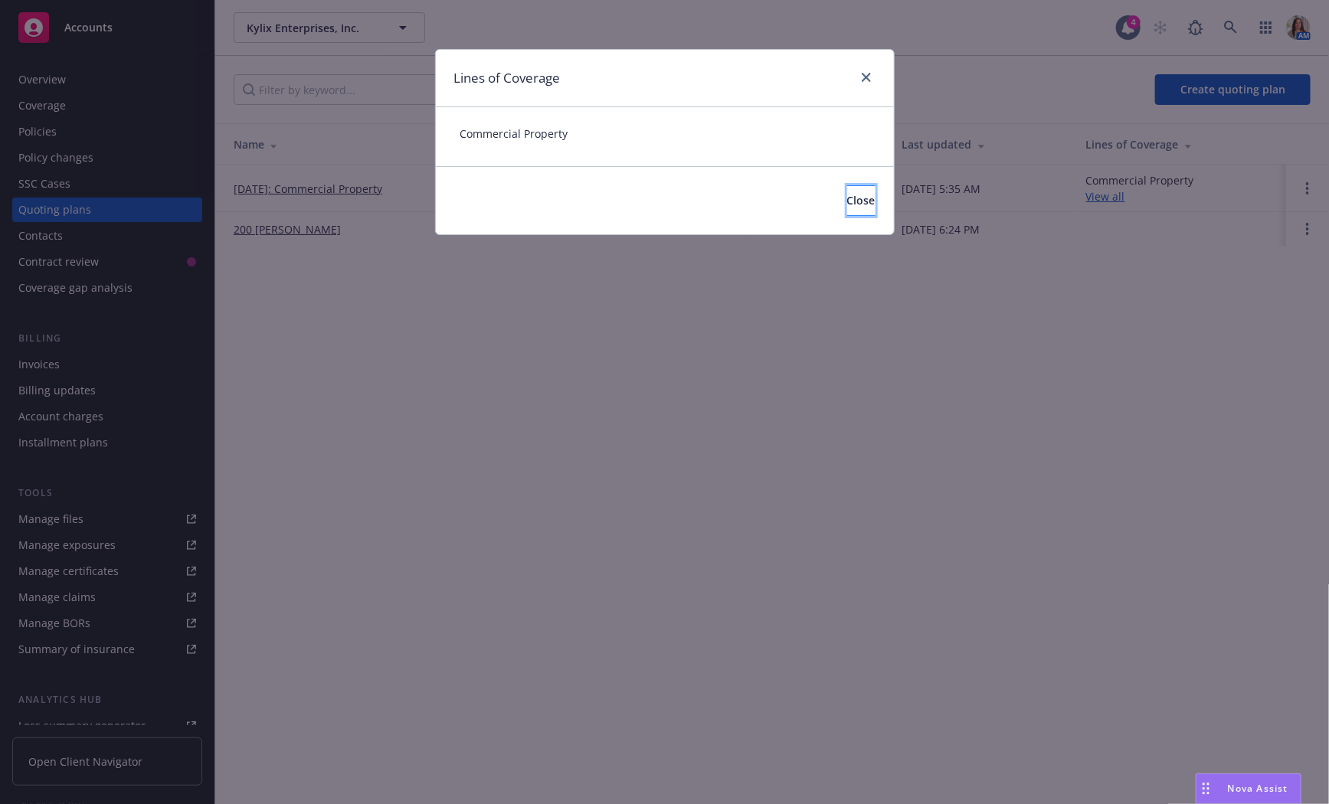
click at [847, 201] on span "Close" at bounding box center [861, 200] width 28 height 15
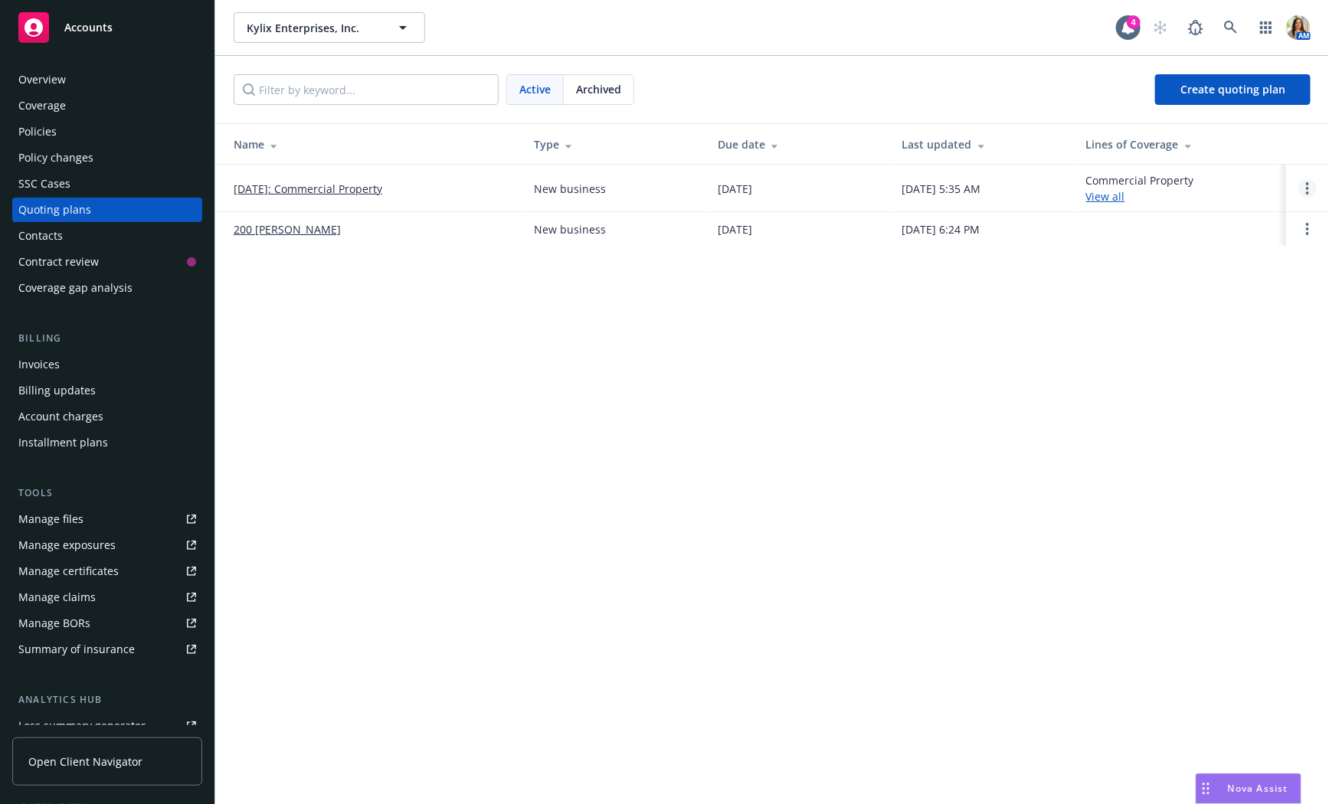
click at [1309, 188] on link "Open options" at bounding box center [1307, 188] width 18 height 18
click at [1276, 141] on link "View case" at bounding box center [1230, 145] width 134 height 31
click at [1304, 182] on link "Open options" at bounding box center [1307, 188] width 18 height 18
click at [1264, 168] on link "Archive" at bounding box center [1230, 176] width 134 height 31
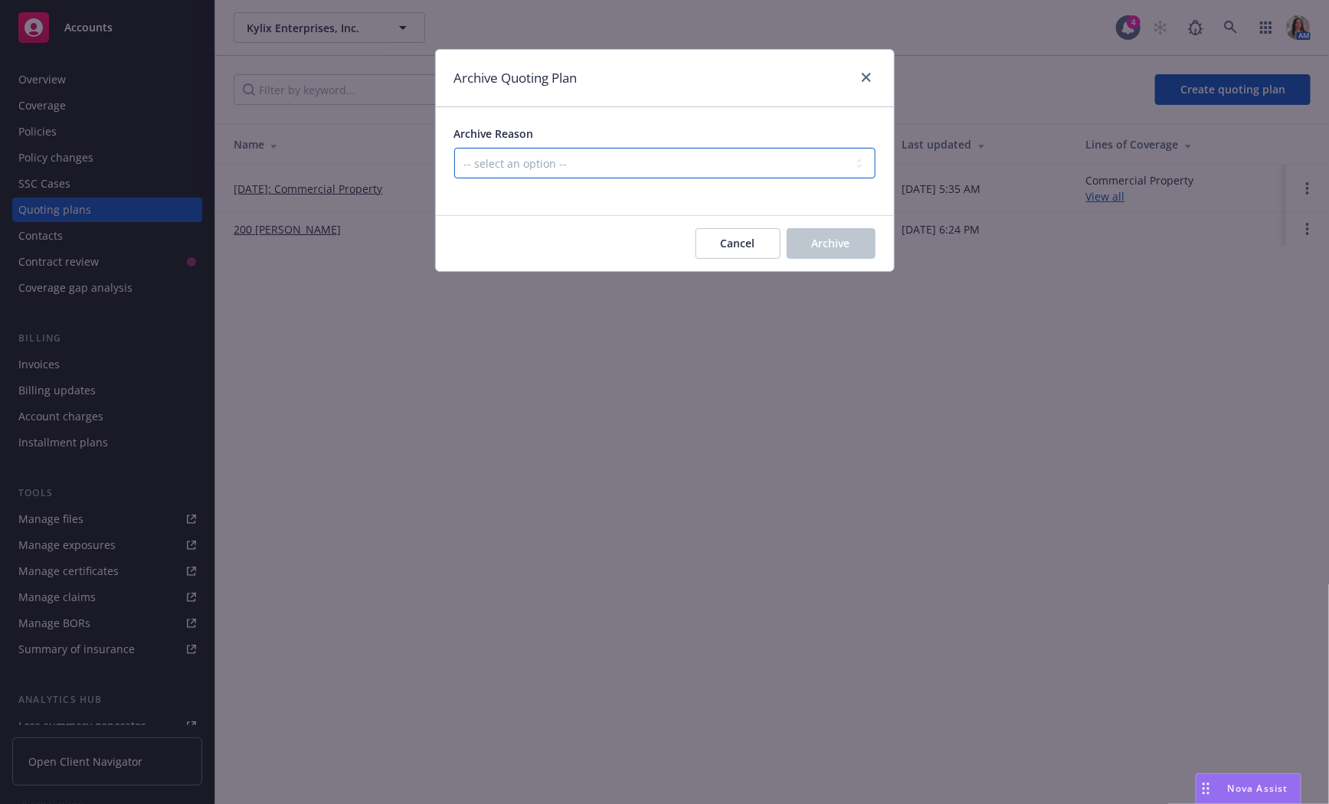
click at [735, 157] on select "-- select an option -- Created by error Duplicate New business opportunity lost…" at bounding box center [664, 163] width 421 height 31
select select "ARCHIVED_DUPLICATE"
click at [454, 148] on select "-- select an option -- Created by error Duplicate New business opportunity lost…" at bounding box center [664, 163] width 421 height 31
click at [818, 240] on span "Archive" at bounding box center [831, 243] width 38 height 15
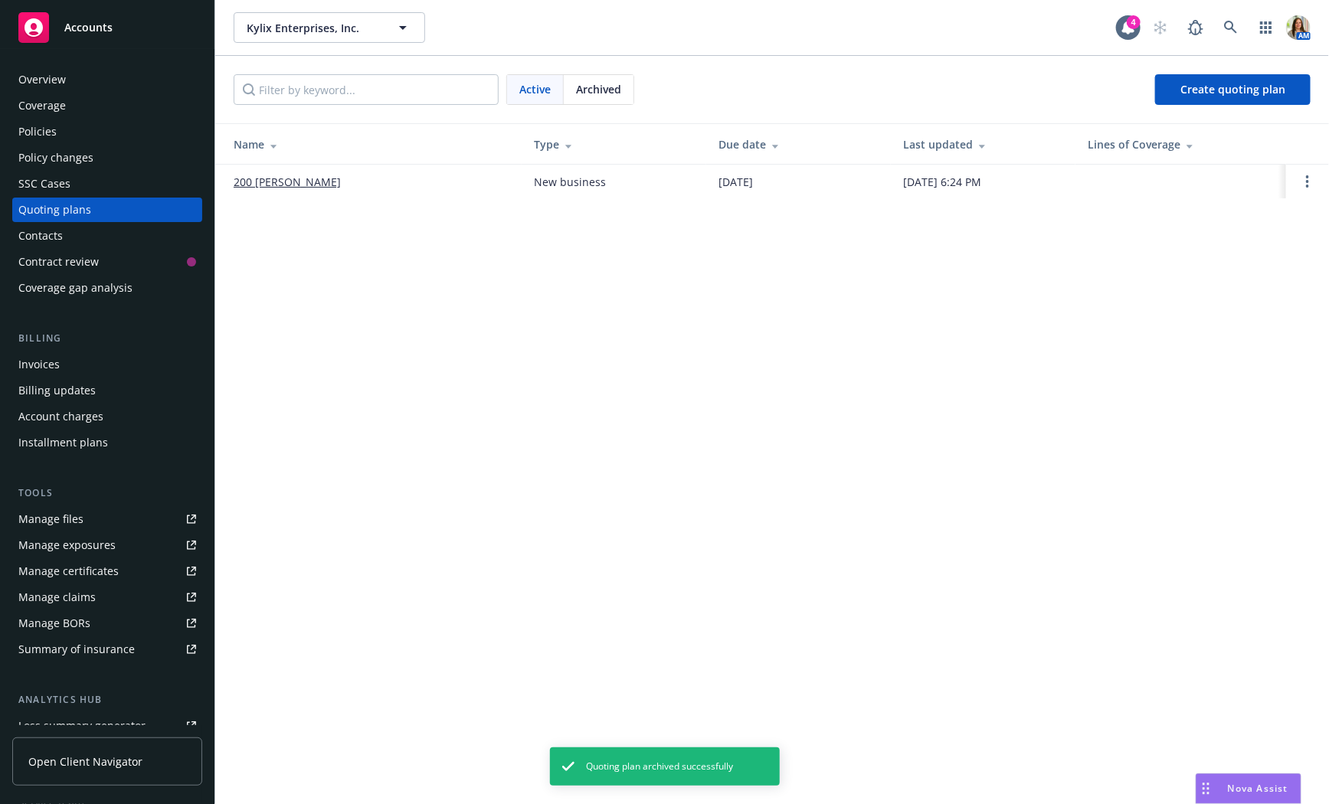
click at [305, 180] on link "200 Sheridan HOA" at bounding box center [287, 182] width 107 height 16
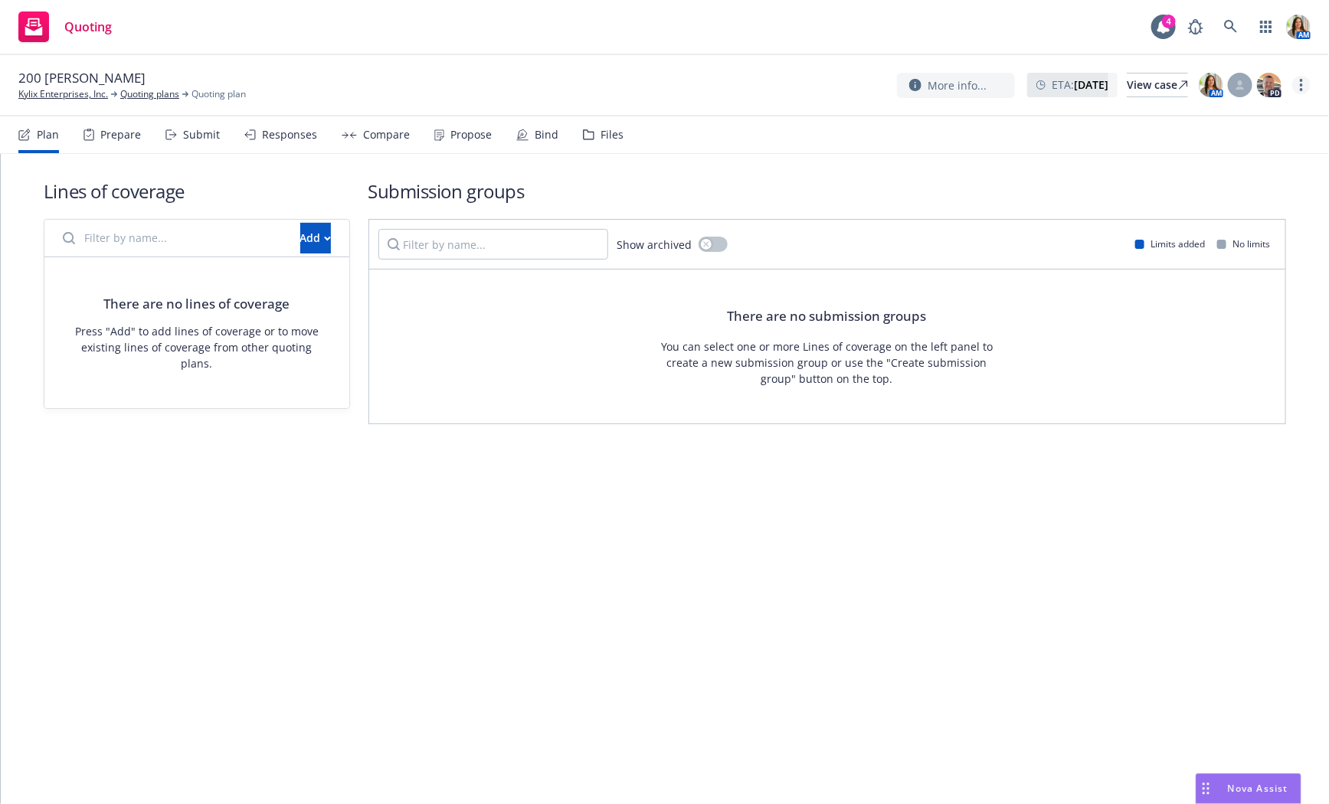
click at [1299, 86] on link "more" at bounding box center [1301, 85] width 18 height 18
click at [1253, 110] on link "Copy logging email" at bounding box center [1225, 116] width 171 height 31
click at [600, 139] on div "Files" at bounding box center [611, 135] width 23 height 12
click at [612, 139] on div "Files" at bounding box center [611, 135] width 23 height 12
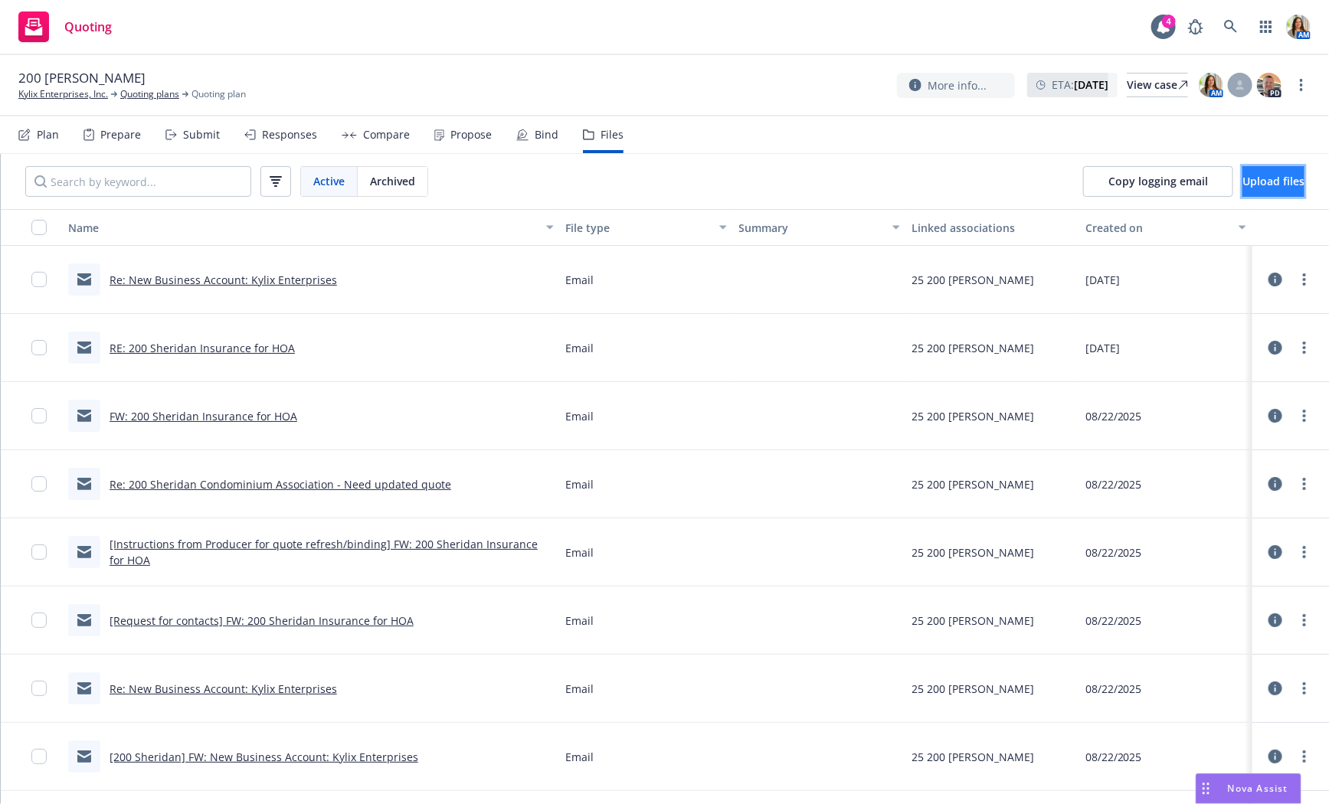
click at [1242, 177] on button "Upload files" at bounding box center [1273, 181] width 62 height 31
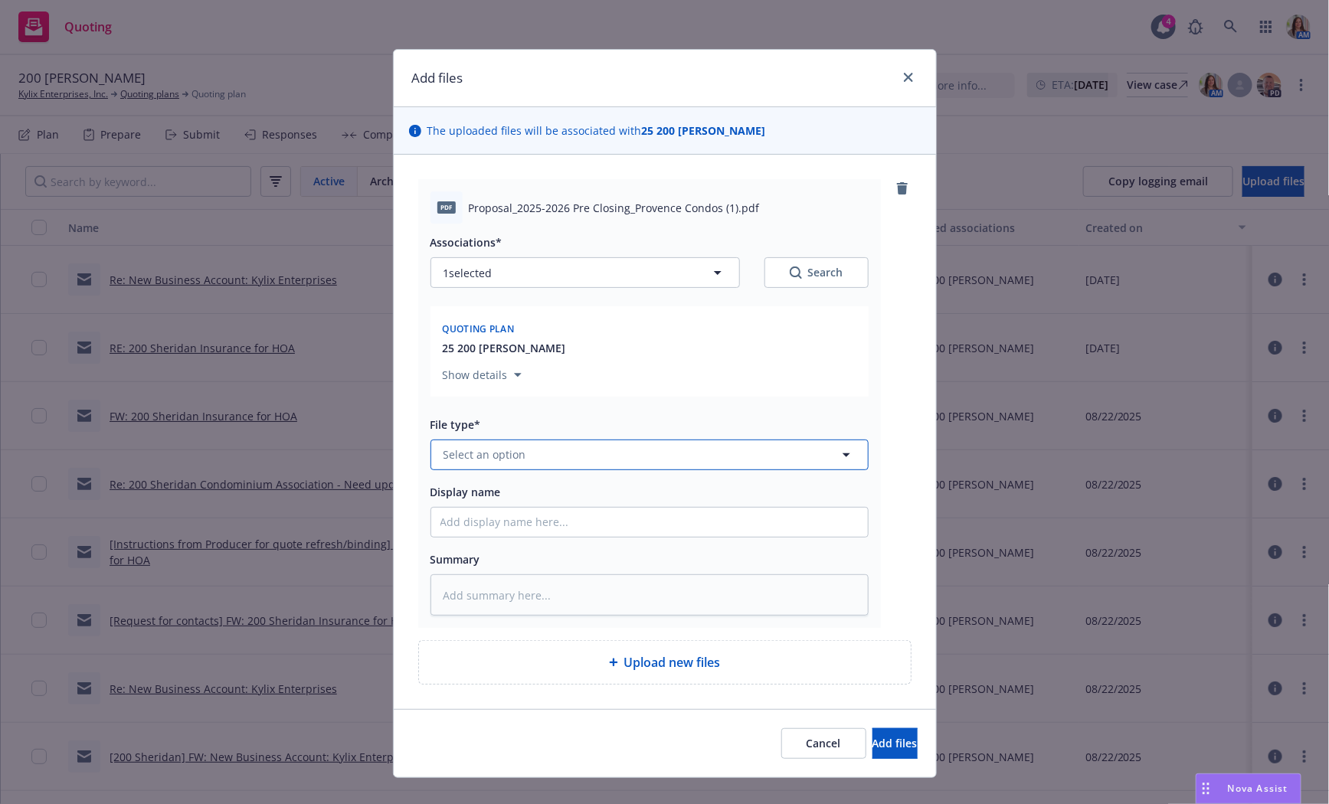
click at [495, 450] on span "Select an option" at bounding box center [484, 454] width 83 height 16
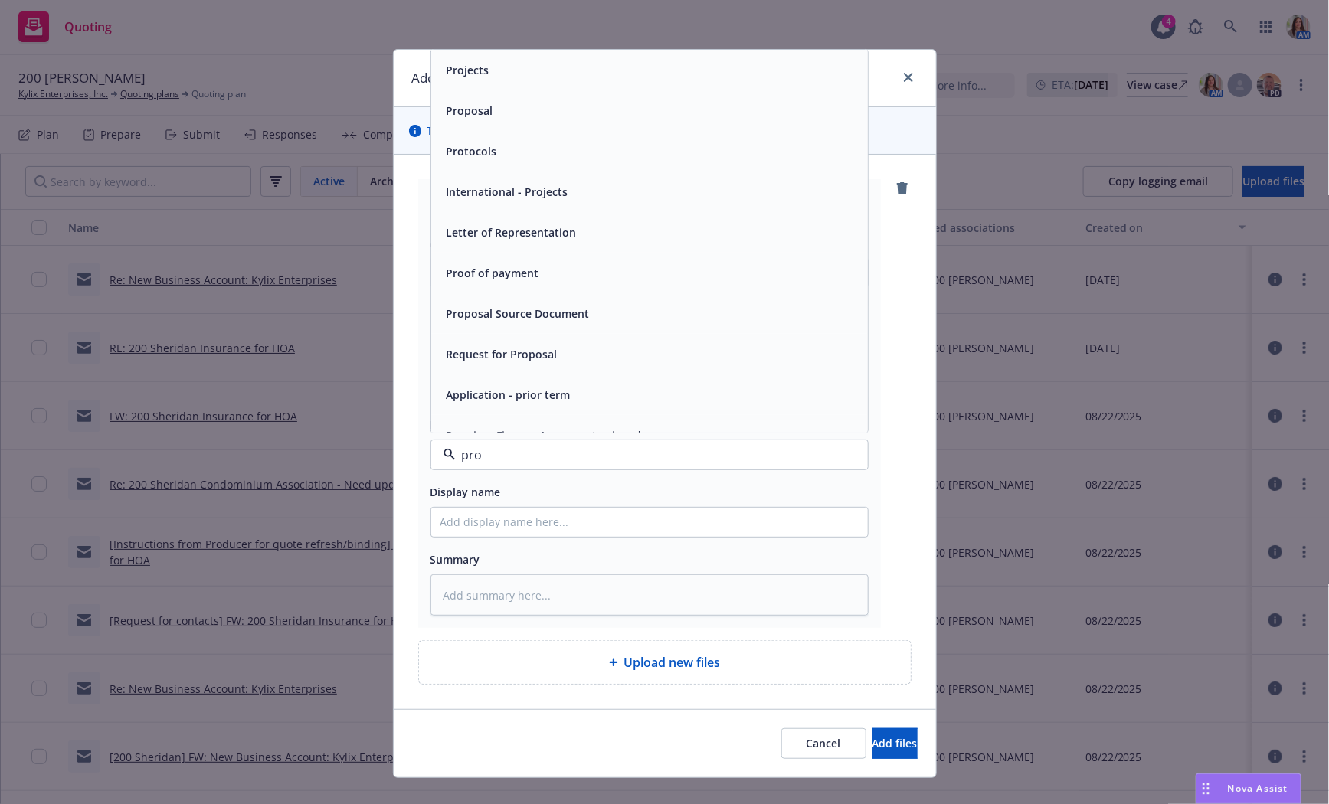
type input "prop"
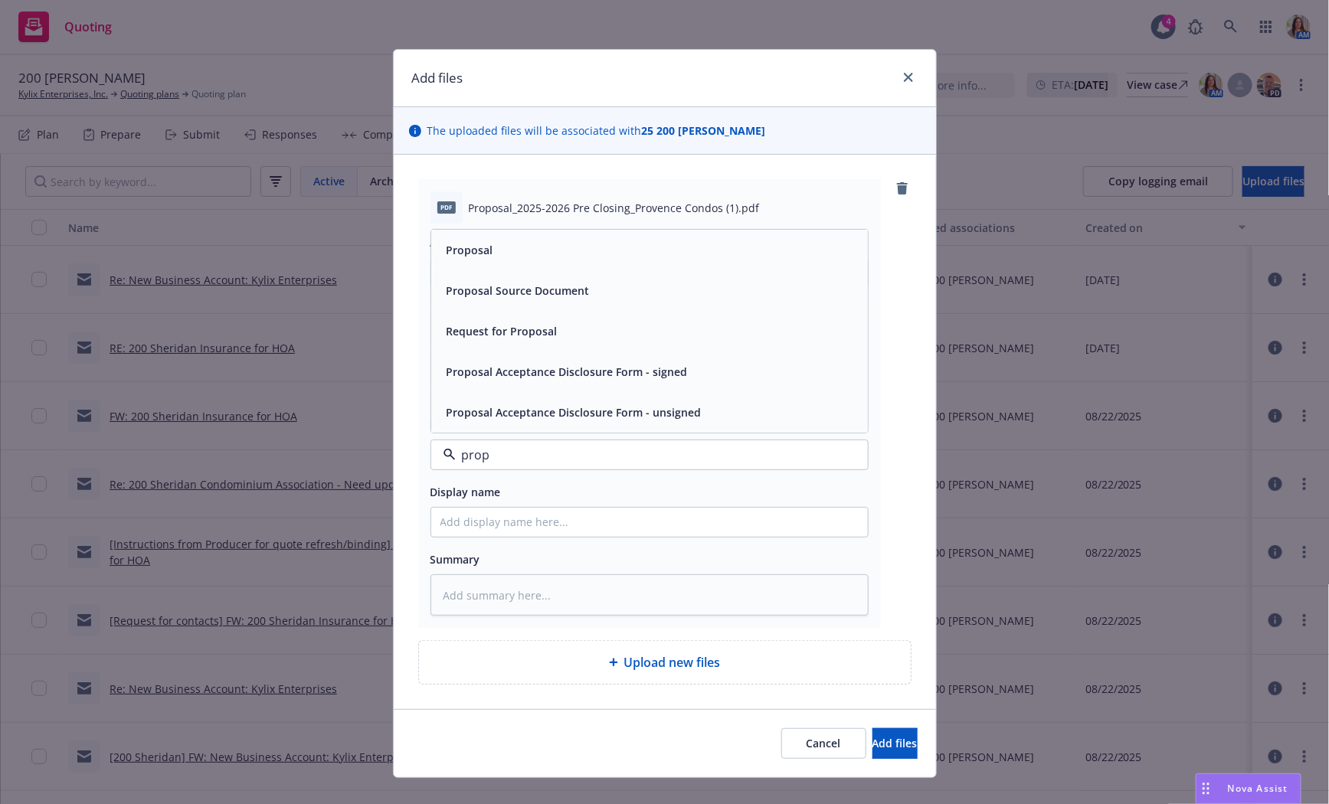
click at [510, 243] on div "Proposal" at bounding box center [649, 250] width 418 height 22
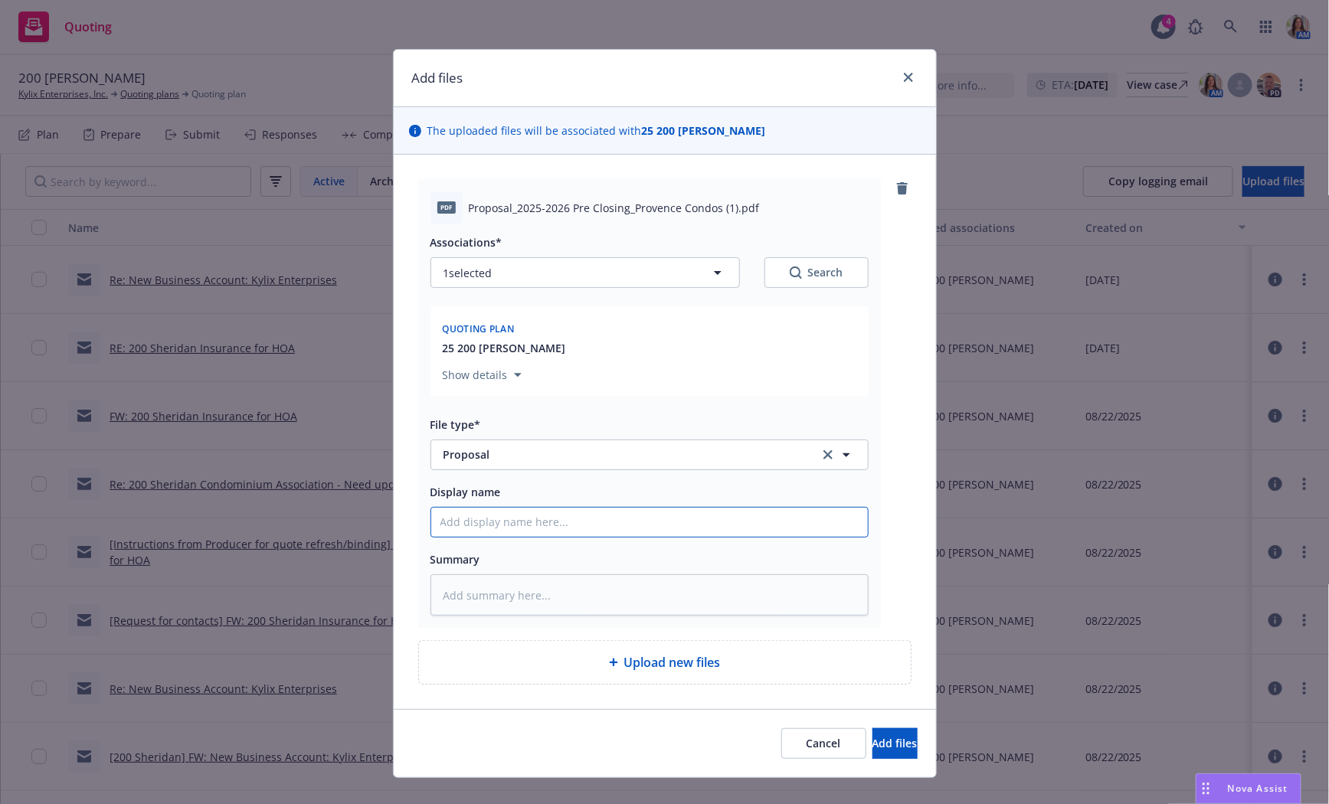
click at [486, 513] on input "Display name" at bounding box center [649, 522] width 437 height 29
type textarea "x"
type input "3"
type textarea "x"
type input "3/"
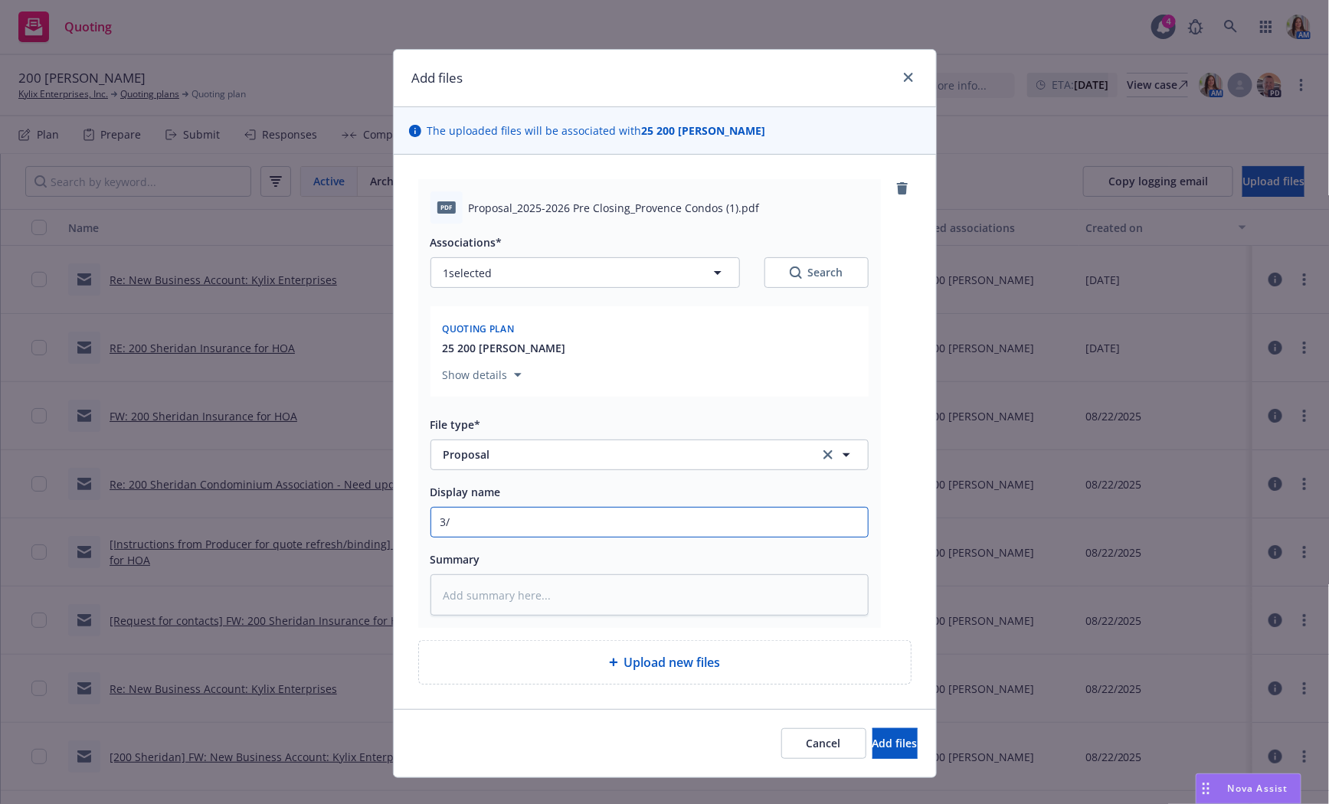
type textarea "x"
type input "3/2"
type textarea "x"
type input "3/20"
type textarea "x"
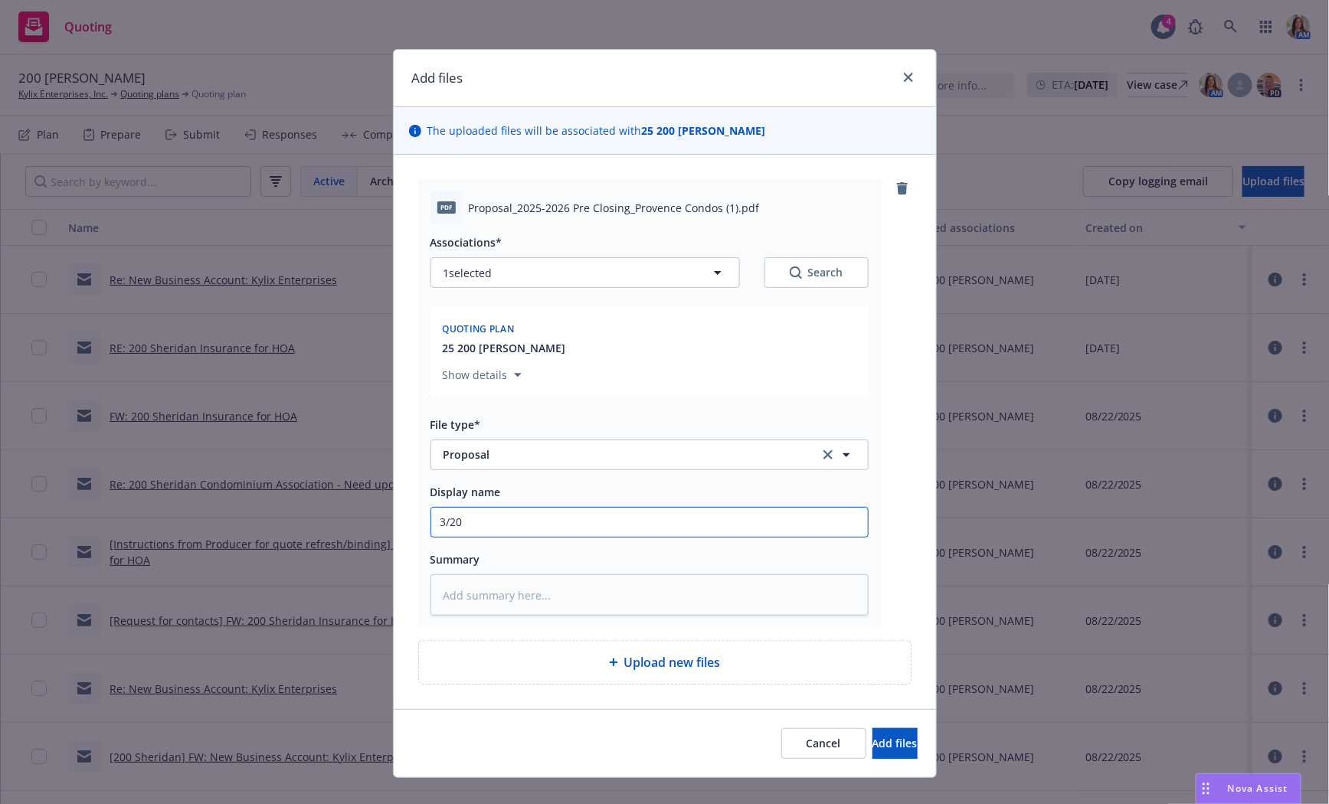
type input "3/202"
type textarea "x"
type input "3/2025"
type textarea "x"
type input "3/2025"
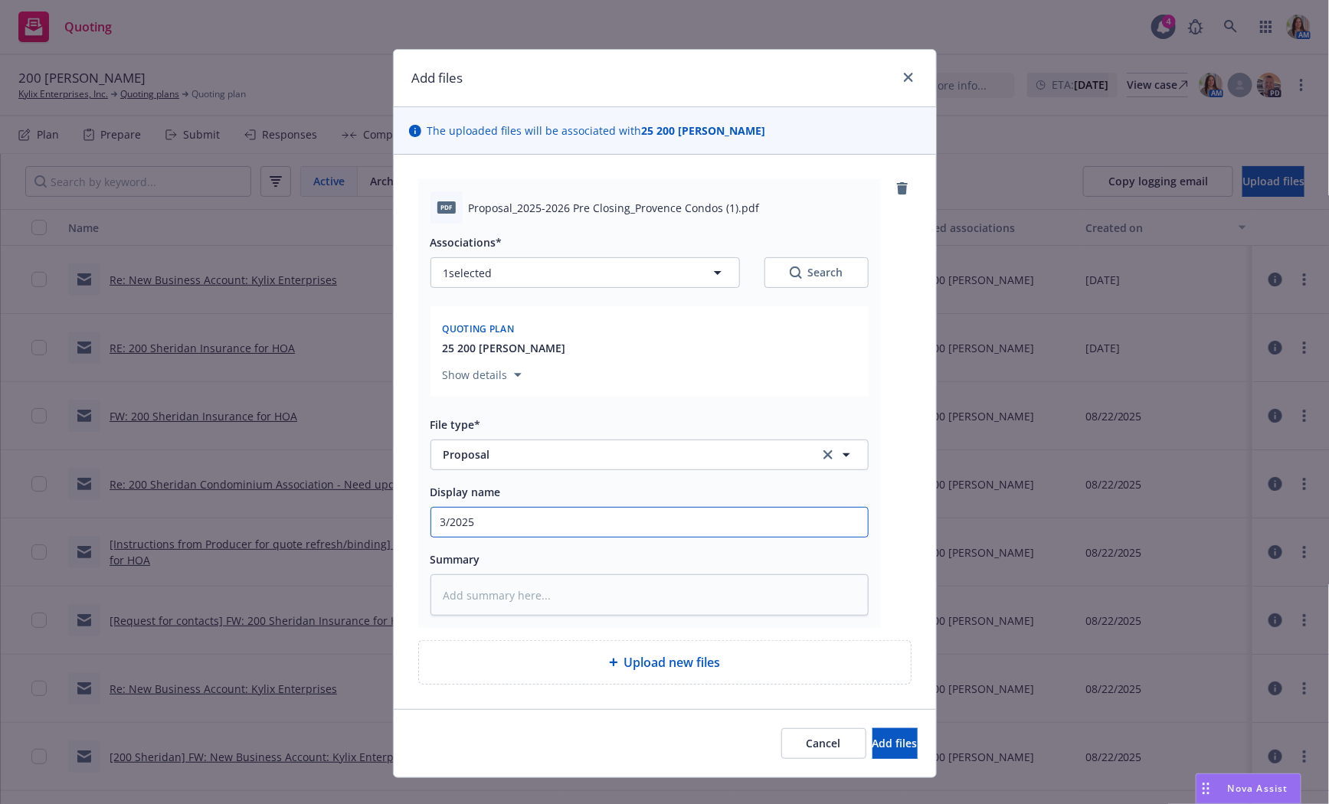
type textarea "x"
type input "3/2025 P"
type textarea "x"
type input "3/2025 Pr"
type textarea "x"
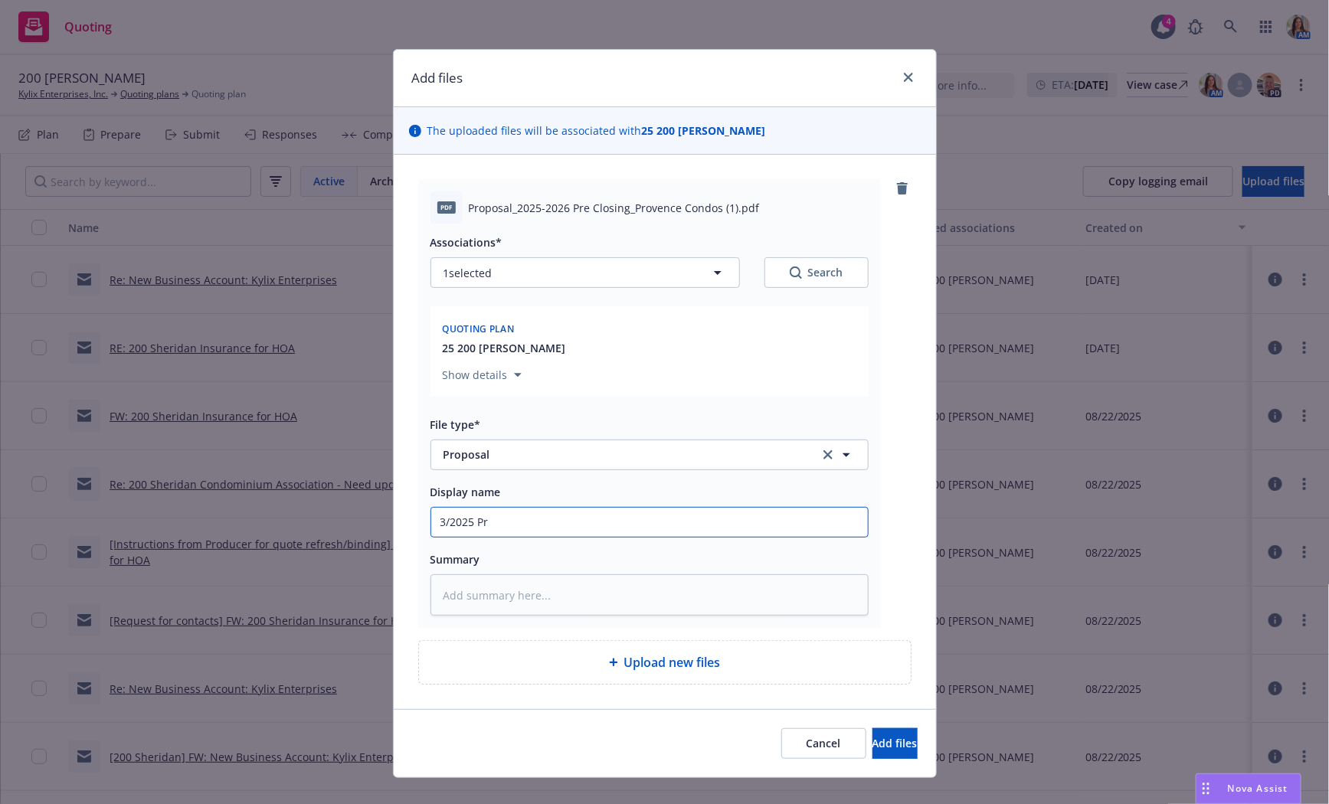
type input "3/2025 Pro"
type textarea "x"
type input "3/2025 Prod"
type textarea "x"
type input "3/2025 Produ"
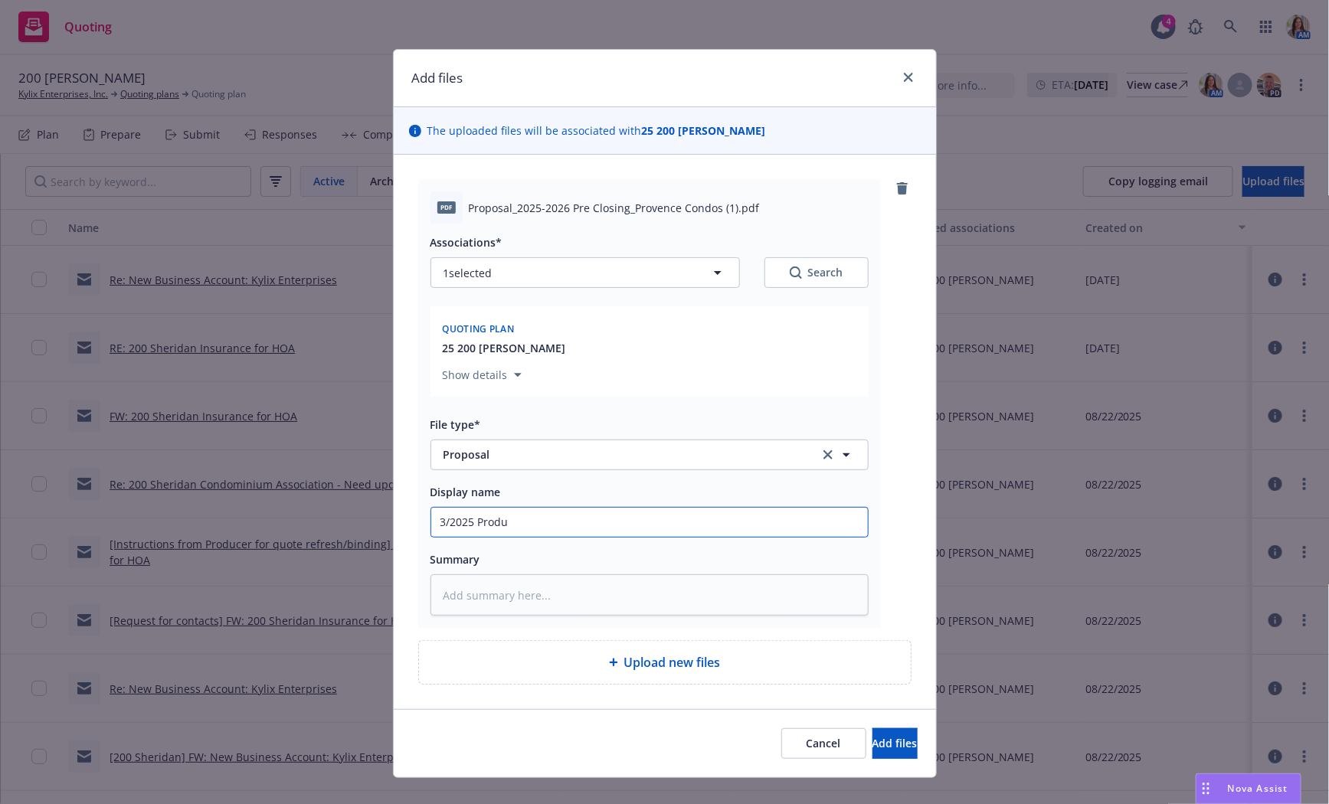
type textarea "x"
type input "3/2025 Produc"
type textarea "x"
type input "3/2025 Produce"
type textarea "x"
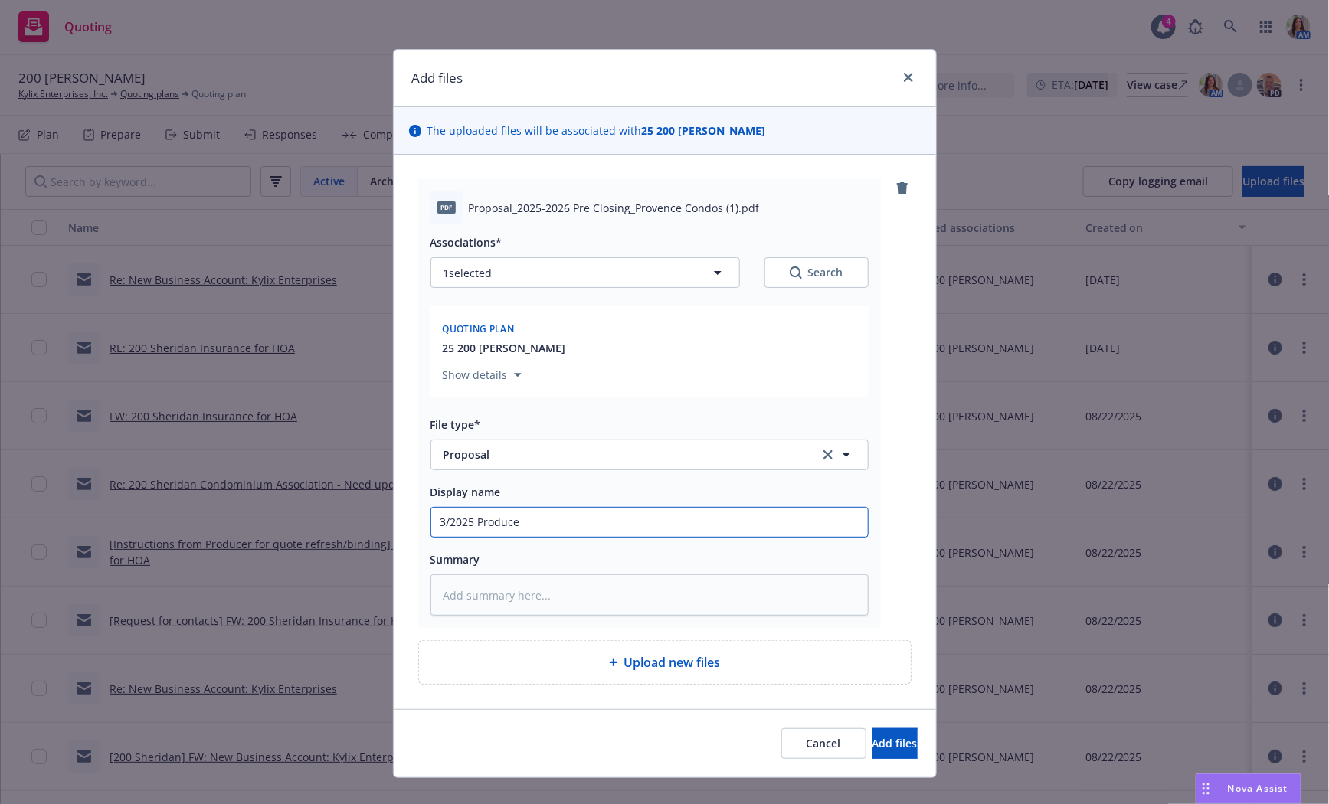
type input "3/2025 Producer"
type textarea "x"
type input "3/2025 Producer"
type textarea "x"
type input "3/2025 Producer P"
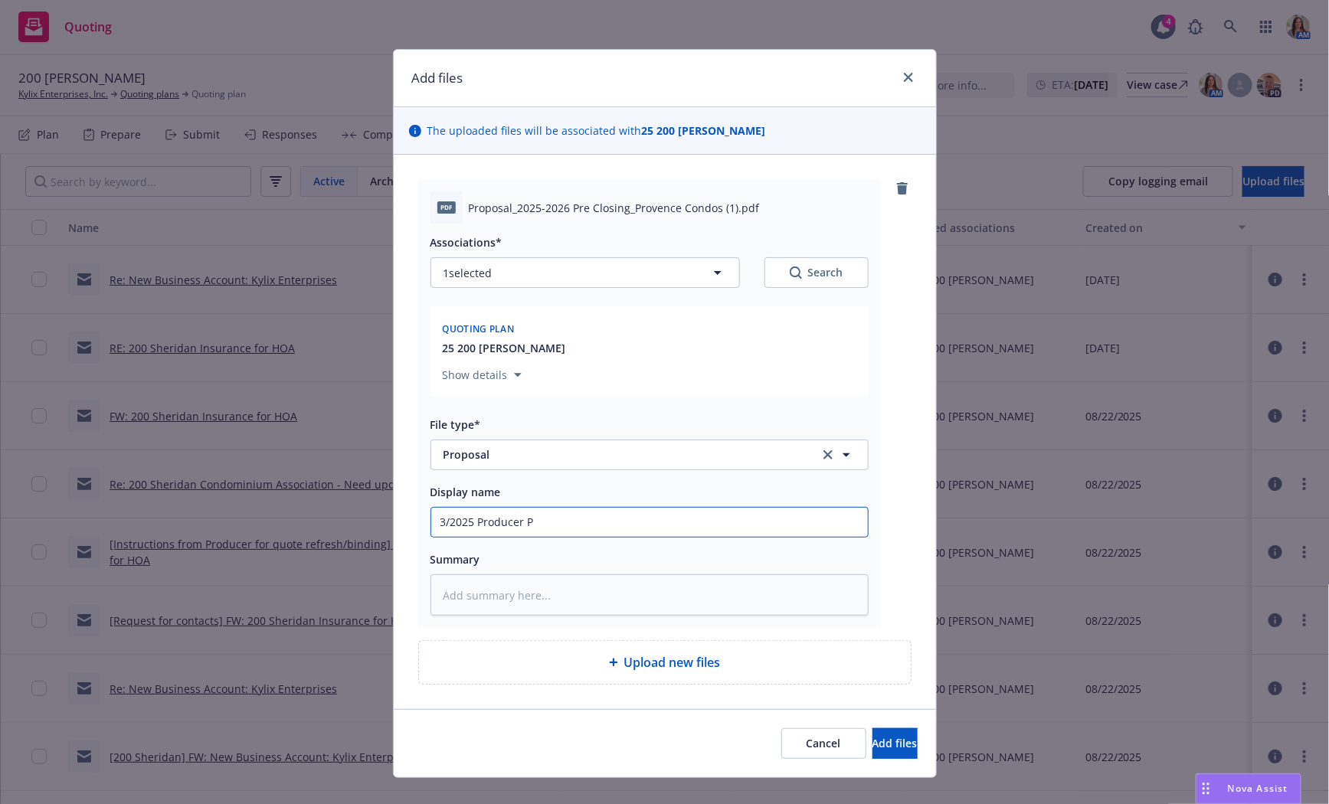
type textarea "x"
type input "3/2025 Producer Pr"
type textarea "x"
type input "3/2025 Producer Pro"
type textarea "x"
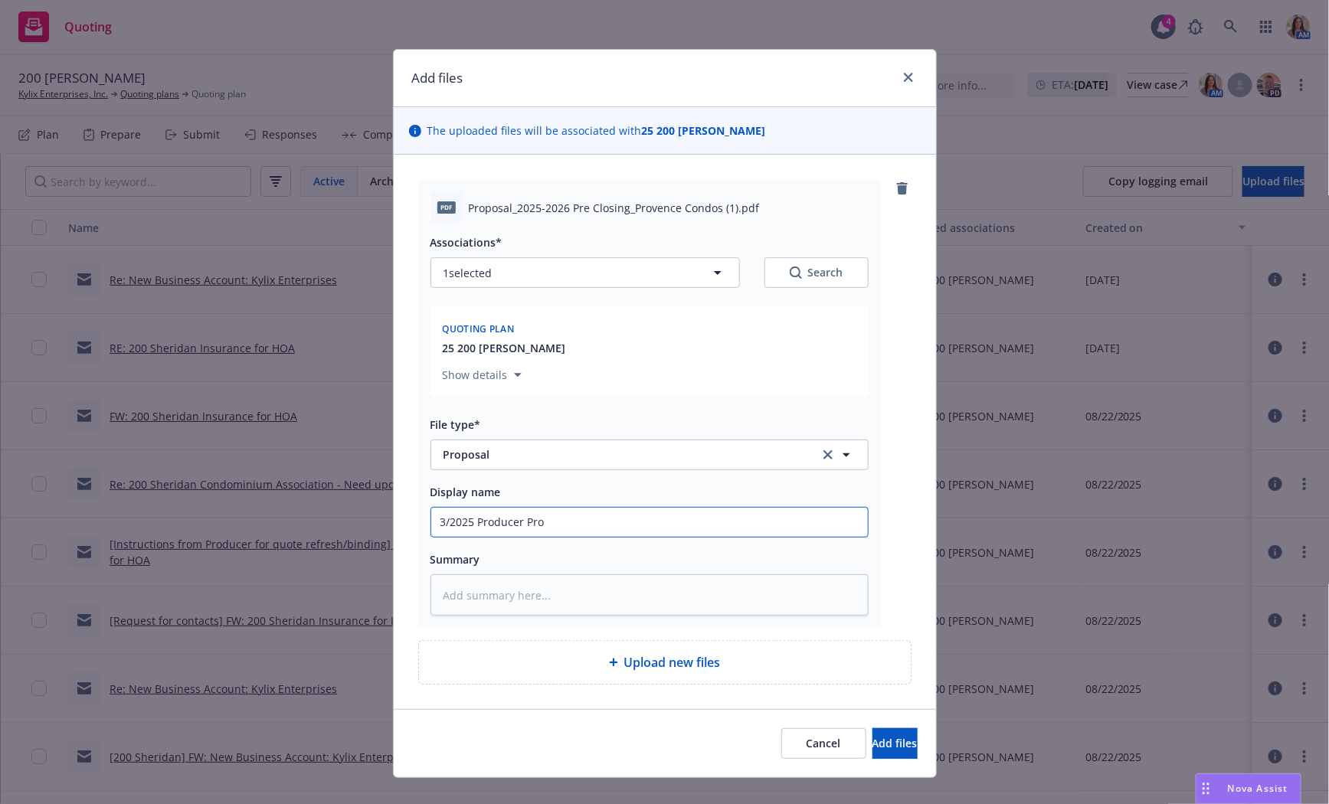
type input "3/2025 Producer Prod"
type textarea "x"
type input "3/2025 Producer Produ"
type textarea "x"
type input "3/2025 Producer Produc"
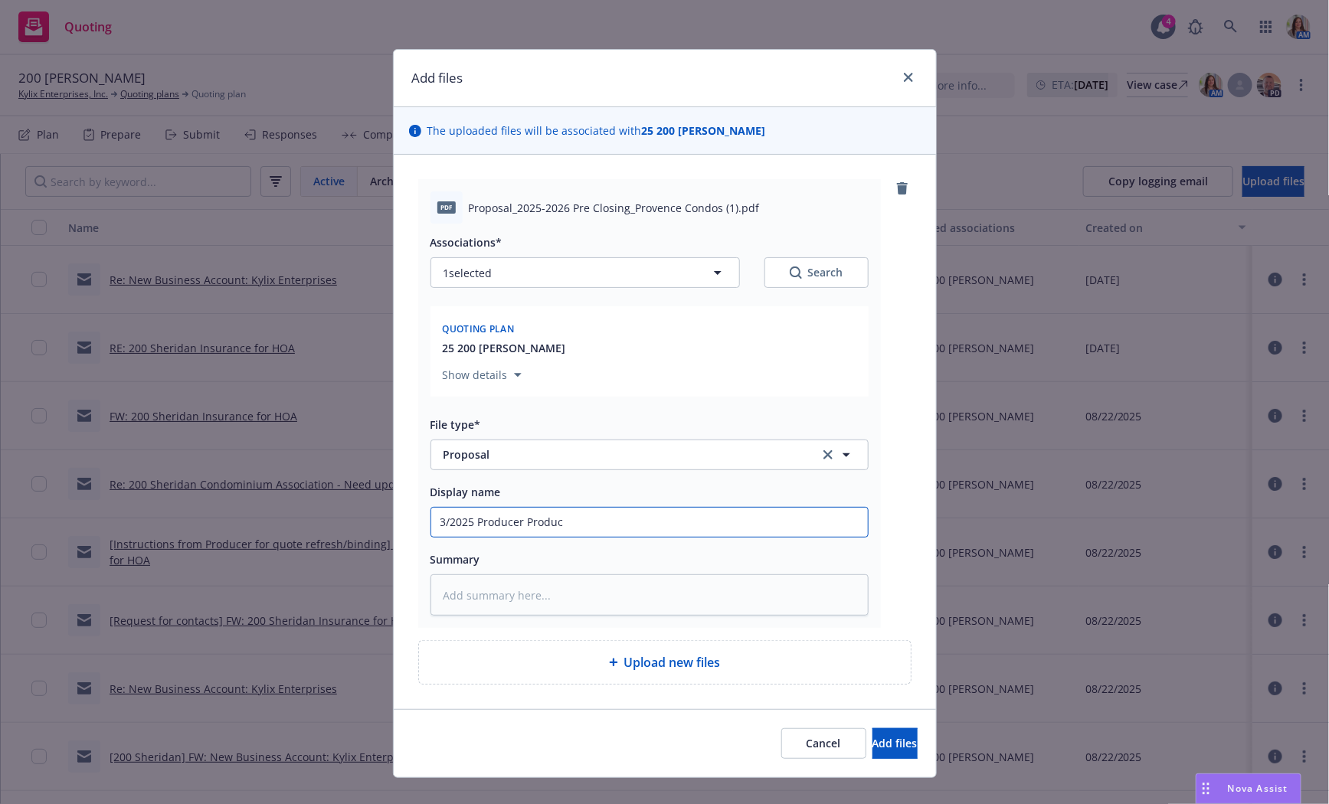
type textarea "x"
type input "3/2025 Producer Produce"
type textarea "x"
type input "3/2025 Producer Producer"
type textarea "x"
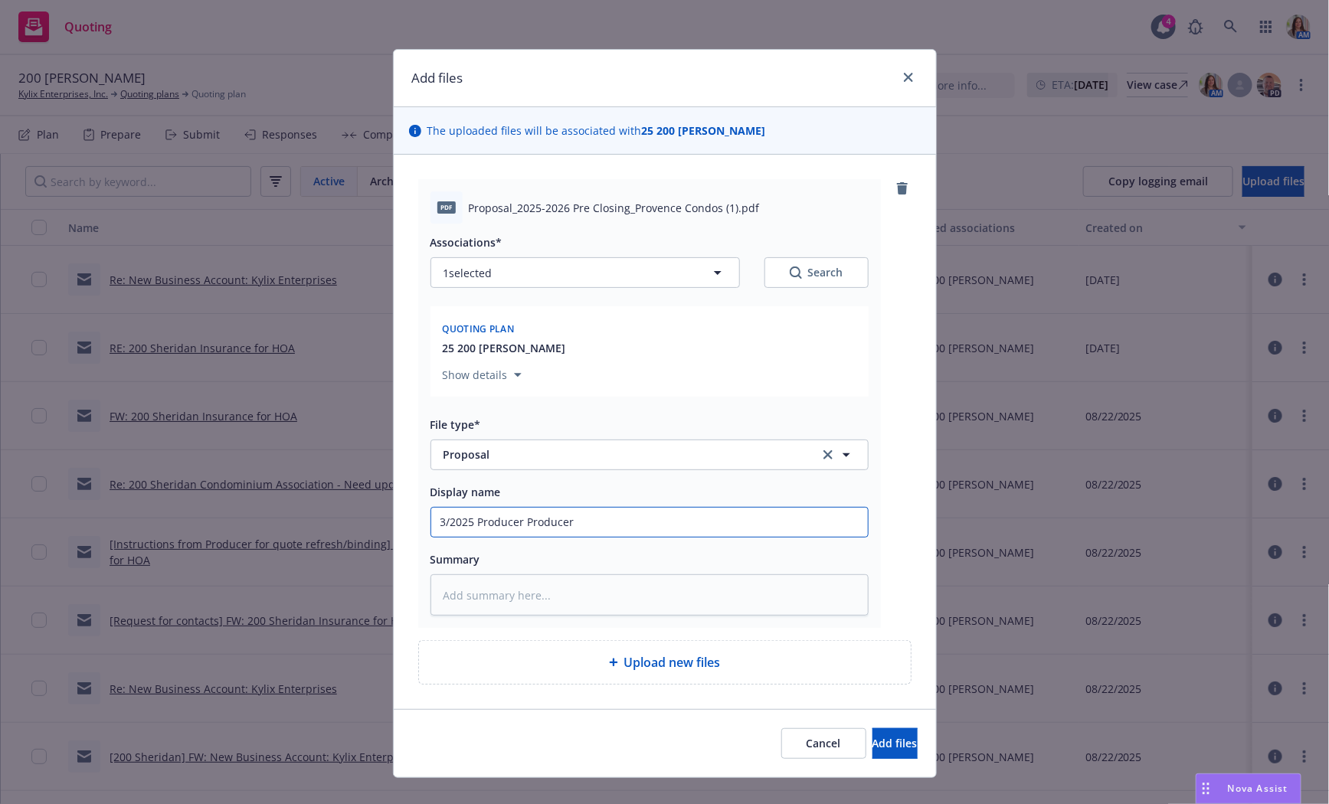
type input "3/2025 Producer Producer"
type textarea "x"
type input "3/2025 Producer Producer ("
type textarea "x"
type input "3/2025 Producer Producer (O"
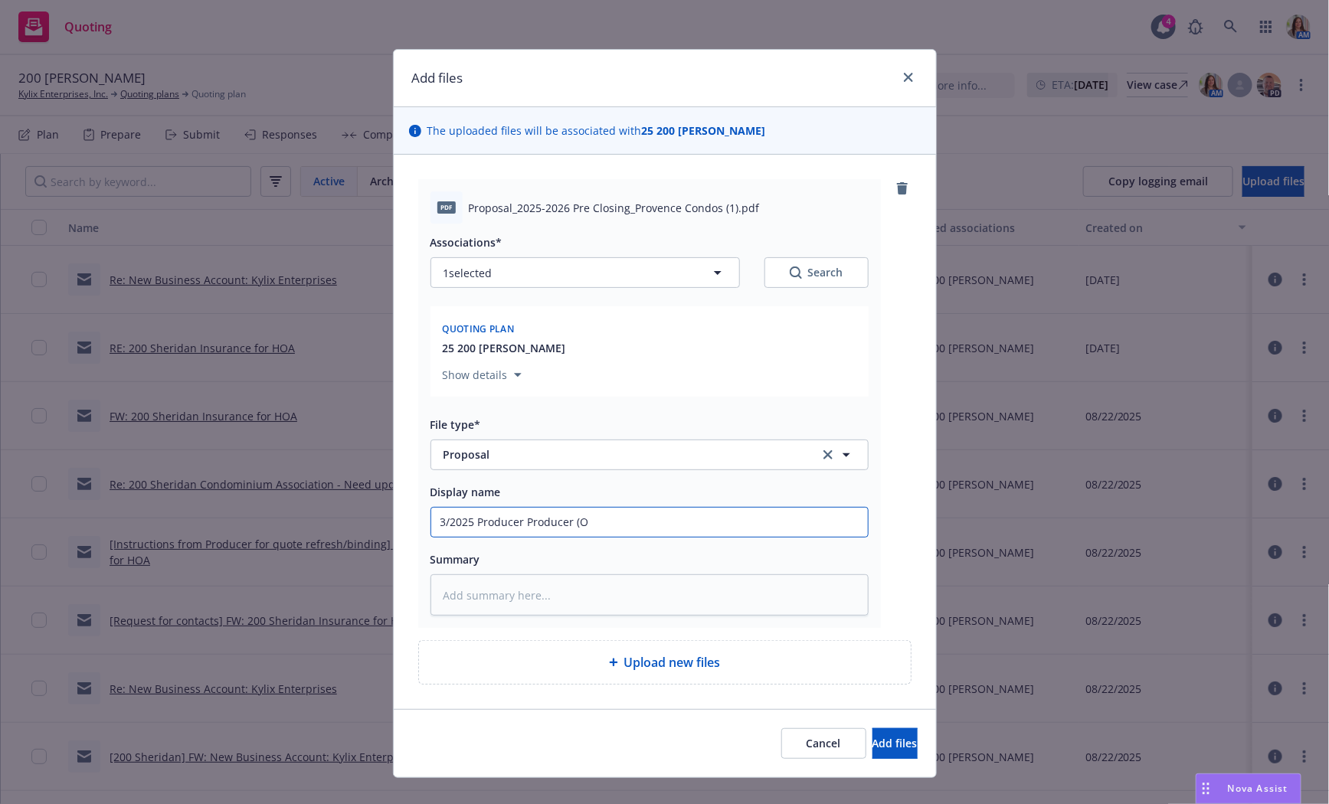
type textarea "x"
type input "3/2025 Producer Producer (One"
type textarea "x"
type input "3/2025 Producer Producer (One"
type textarea "x"
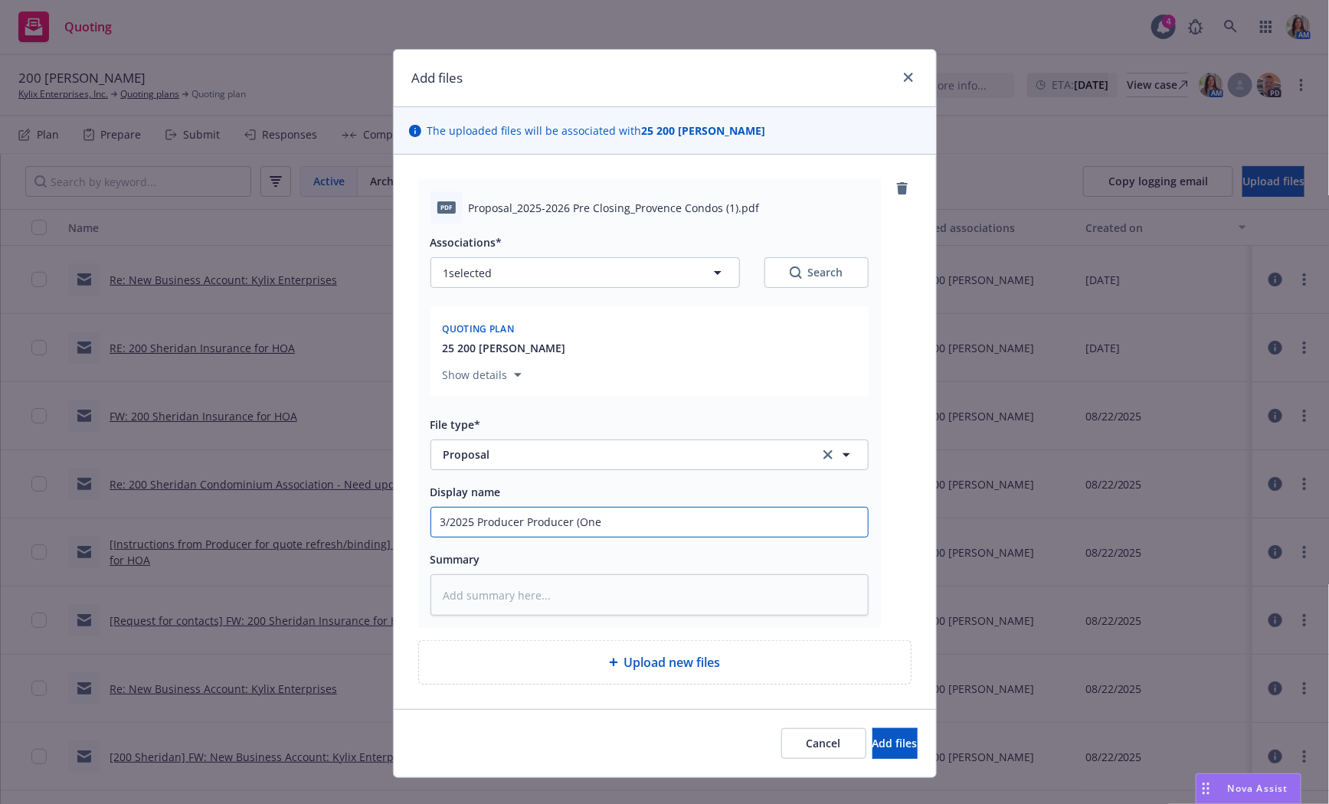
type input "3/2025 Producer Producer (One P"
type textarea "x"
type input "3/2025 Producer Producer (One Pa"
type textarea "x"
type input "3/2025 Producer Producer (One Pag"
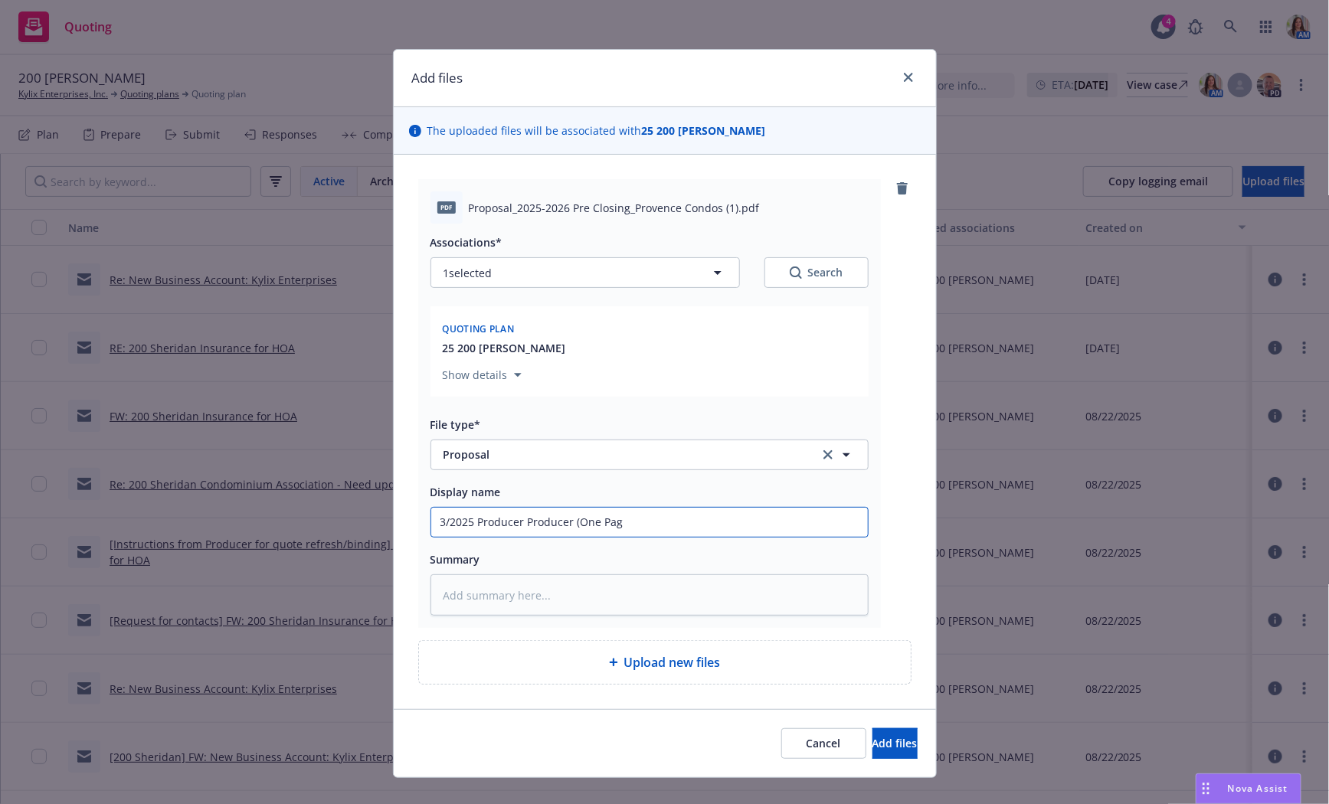
type textarea "x"
type input "3/2025 Producer Producer (One Page"
type textarea "x"
type input "3/2025 Producer Producer (One Pager"
type textarea "x"
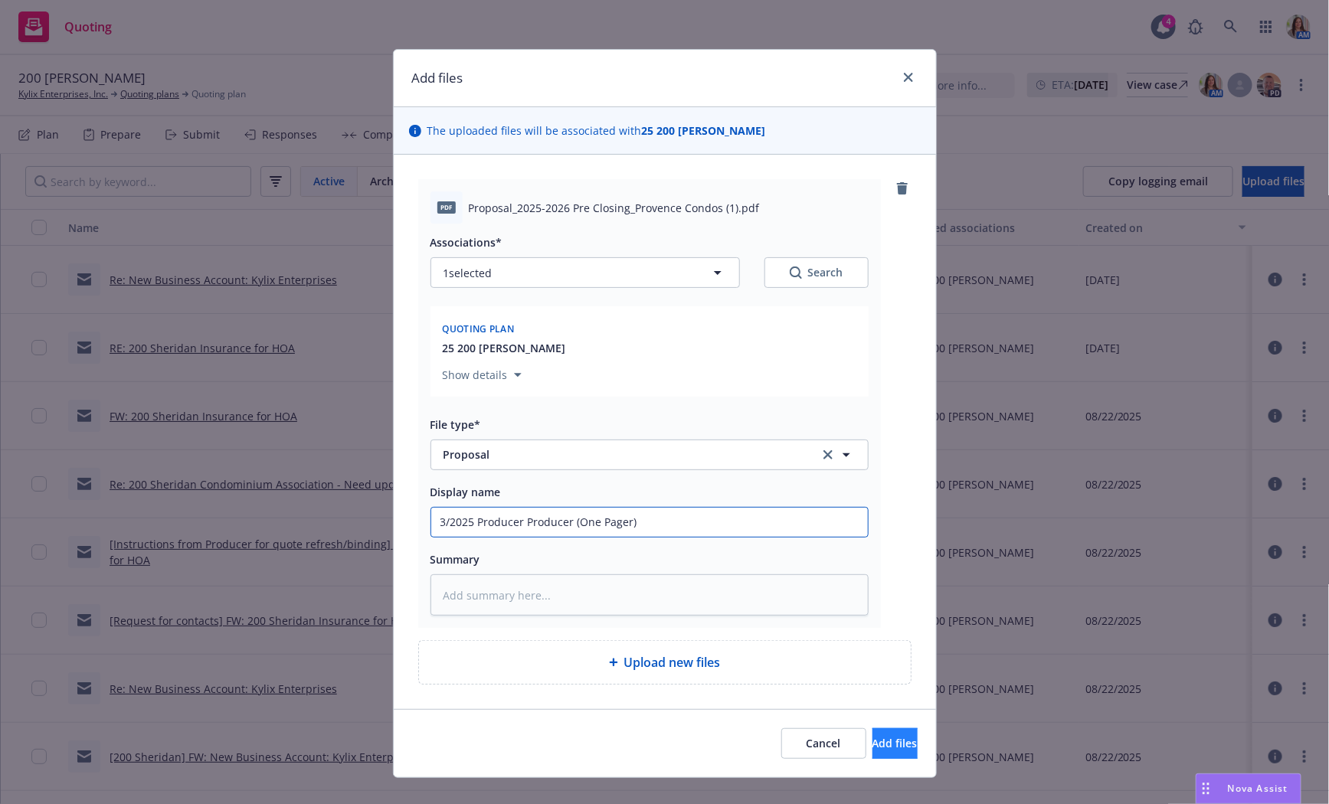
type input "3/2025 Producer Producer (One Pager)"
click at [872, 744] on span "Add files" at bounding box center [894, 743] width 45 height 15
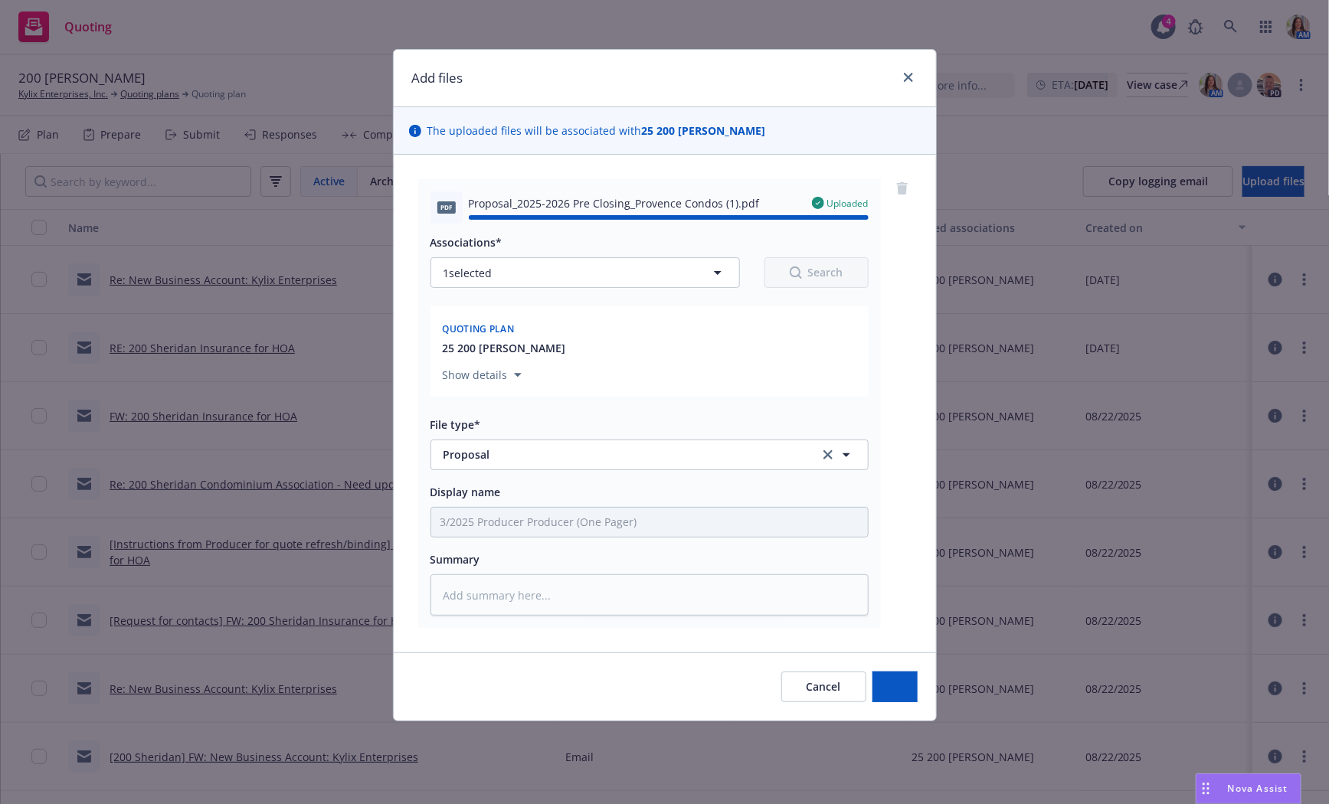
type textarea "x"
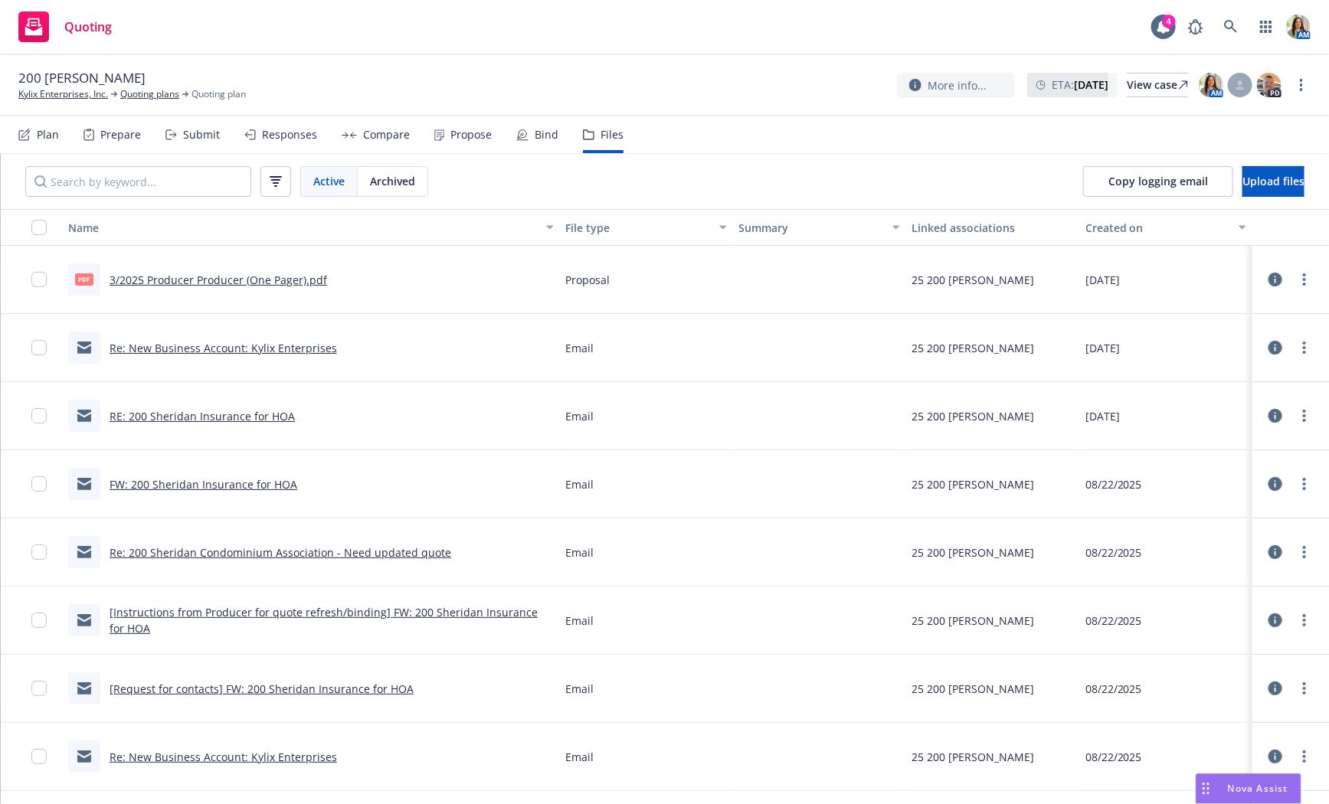
click at [38, 143] on div "Plan" at bounding box center [38, 134] width 41 height 37
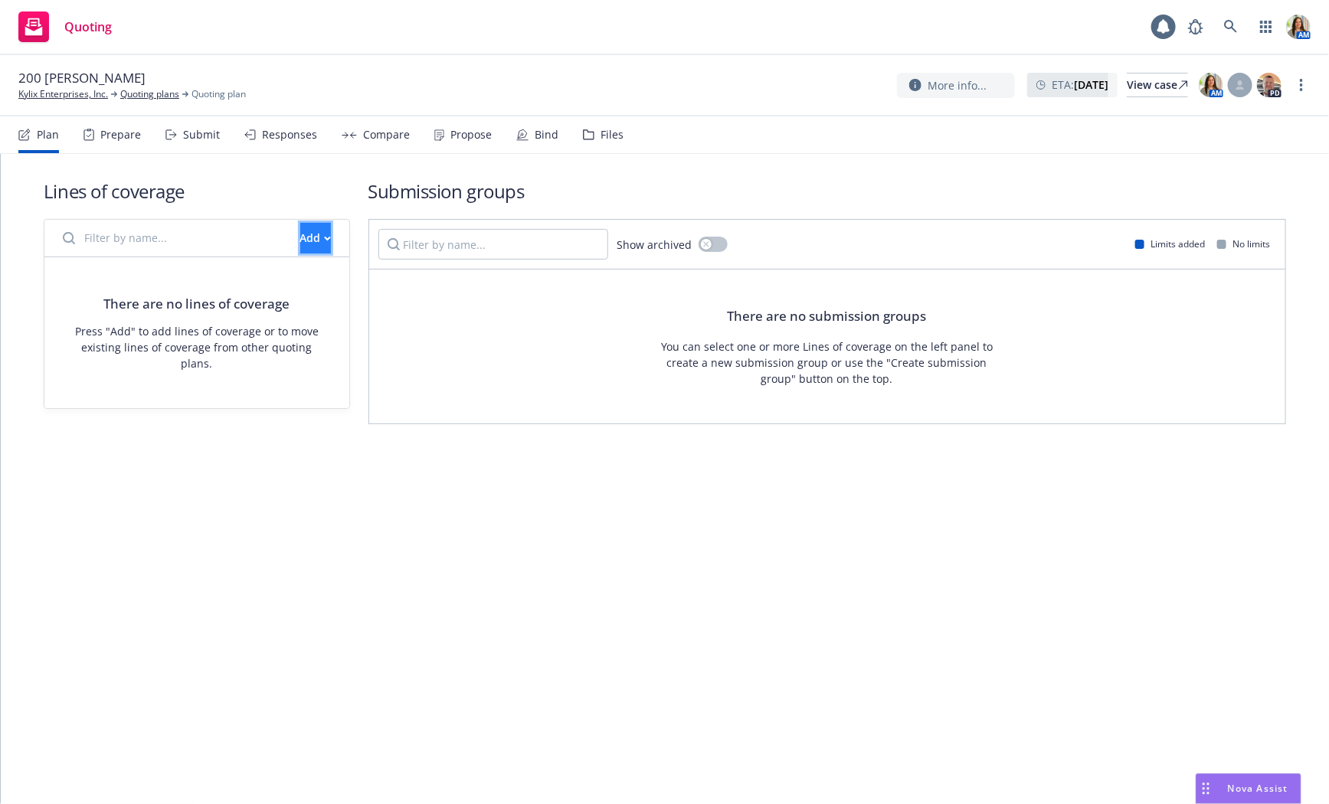
click at [300, 227] on button "Add" at bounding box center [315, 238] width 31 height 31
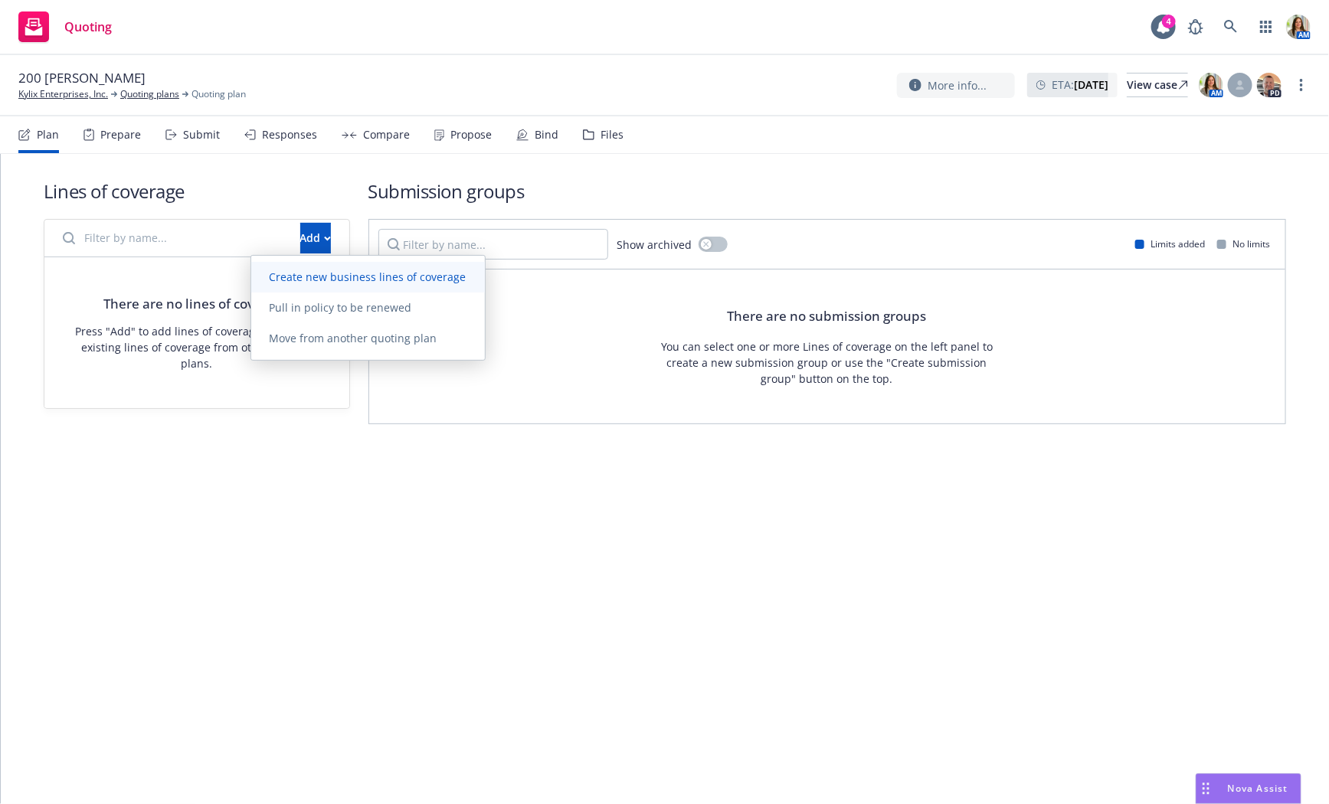
click at [269, 270] on span "Create new business lines of coverage" at bounding box center [368, 277] width 234 height 15
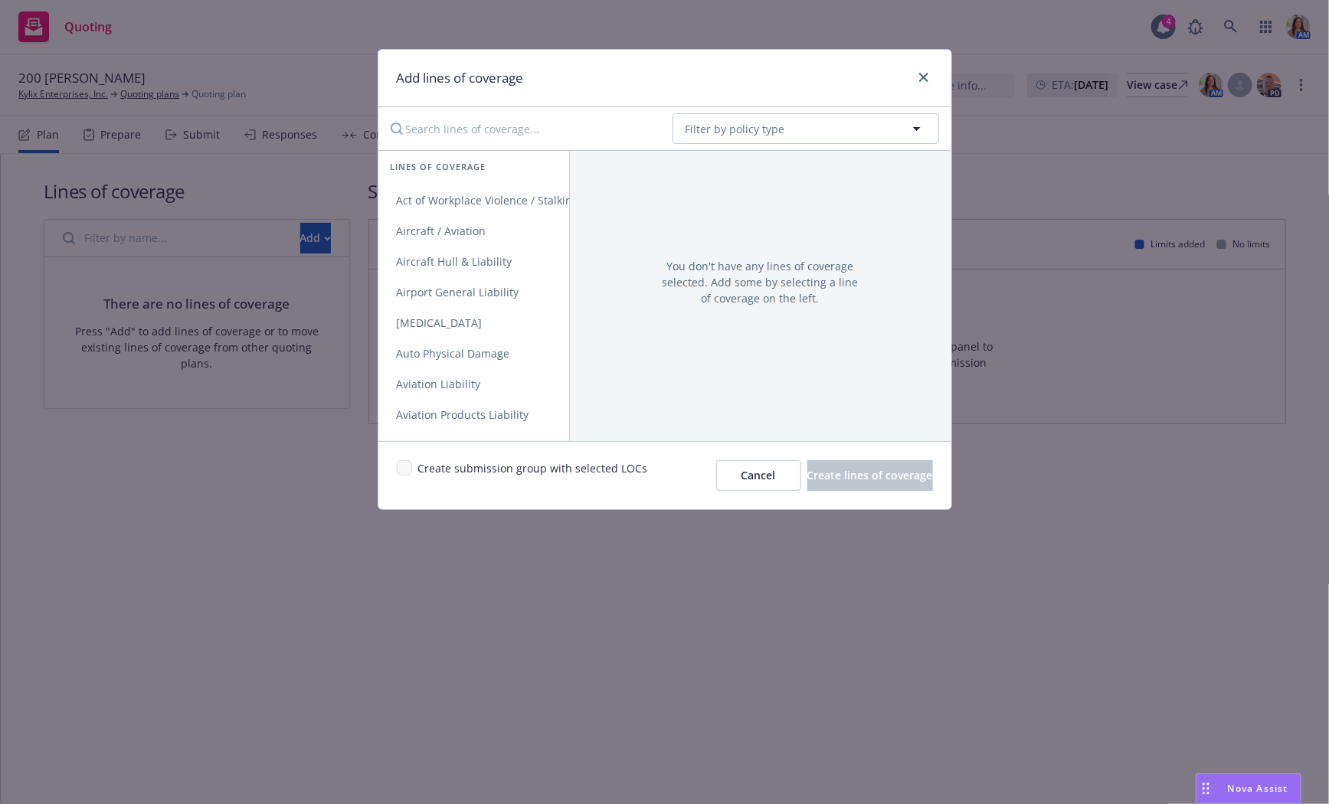
click at [547, 126] on input "Search lines of coverage..." at bounding box center [520, 128] width 279 height 31
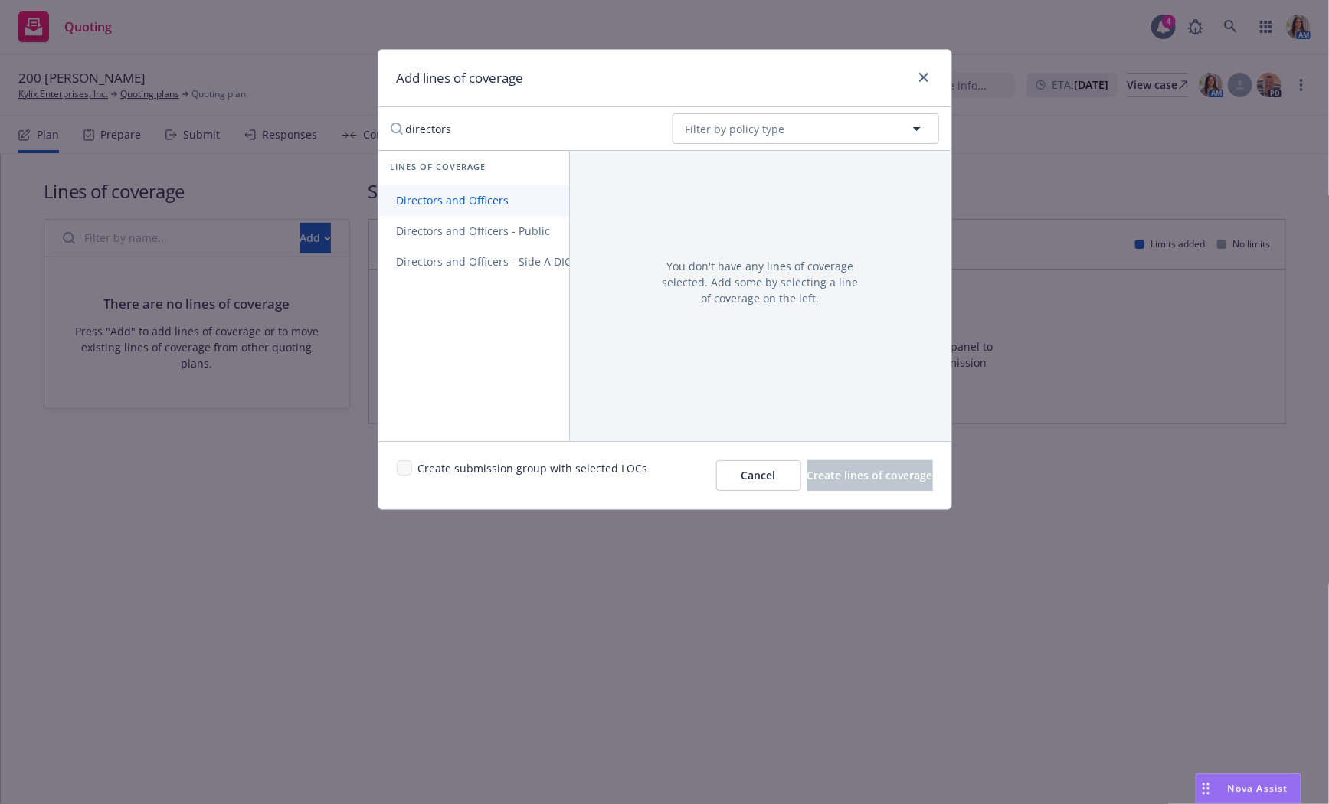
type input "directors"
click at [496, 204] on span "Directors and Officers" at bounding box center [452, 200] width 149 height 15
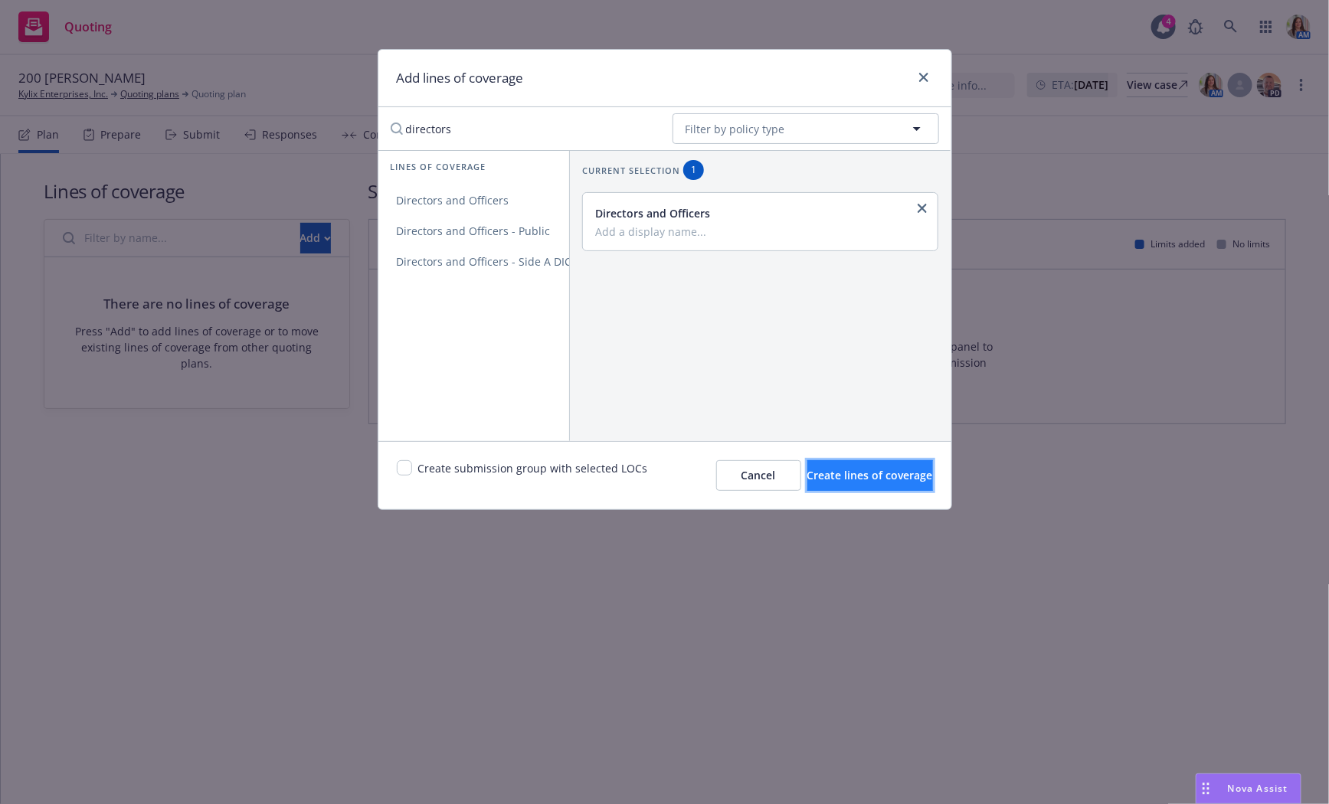
click at [807, 476] on span "Create lines of coverage" at bounding box center [870, 475] width 126 height 15
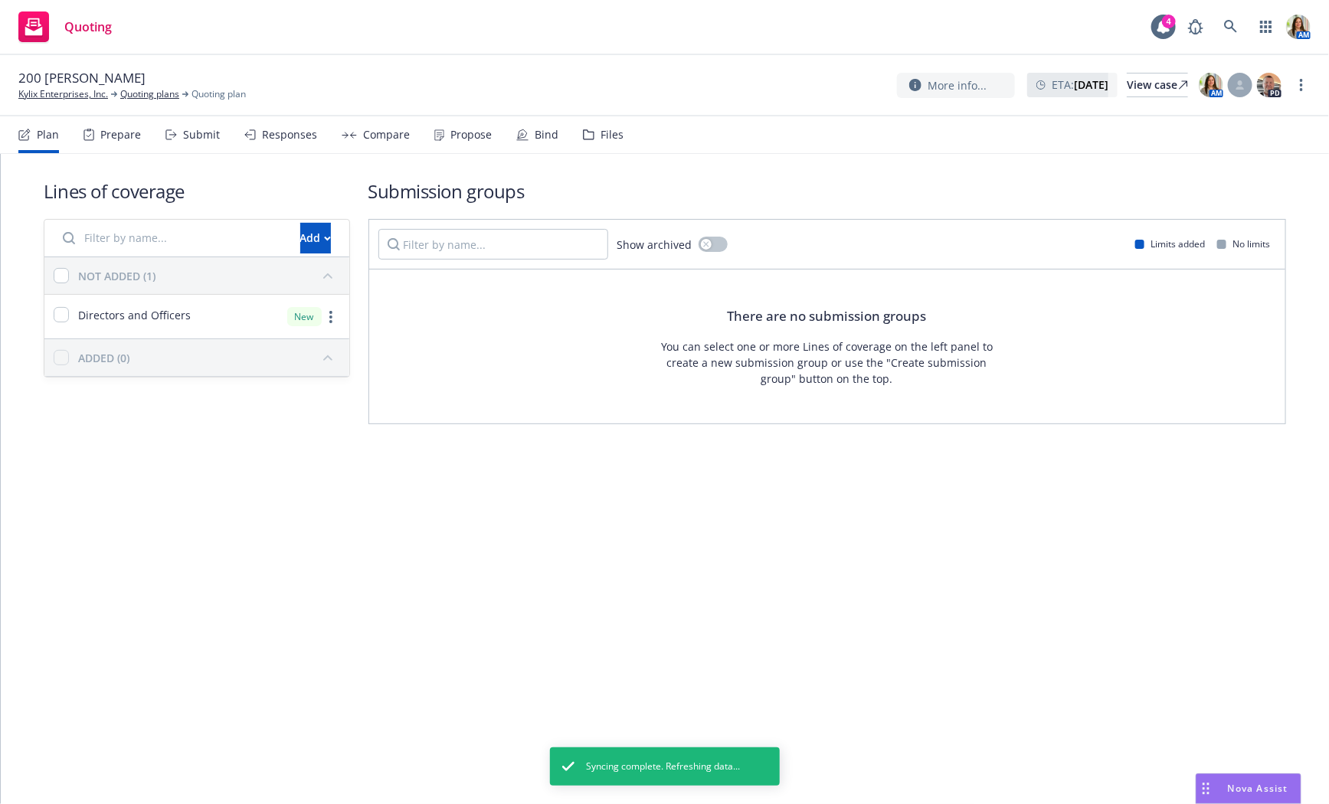
click at [189, 134] on div "Submit" at bounding box center [201, 135] width 37 height 12
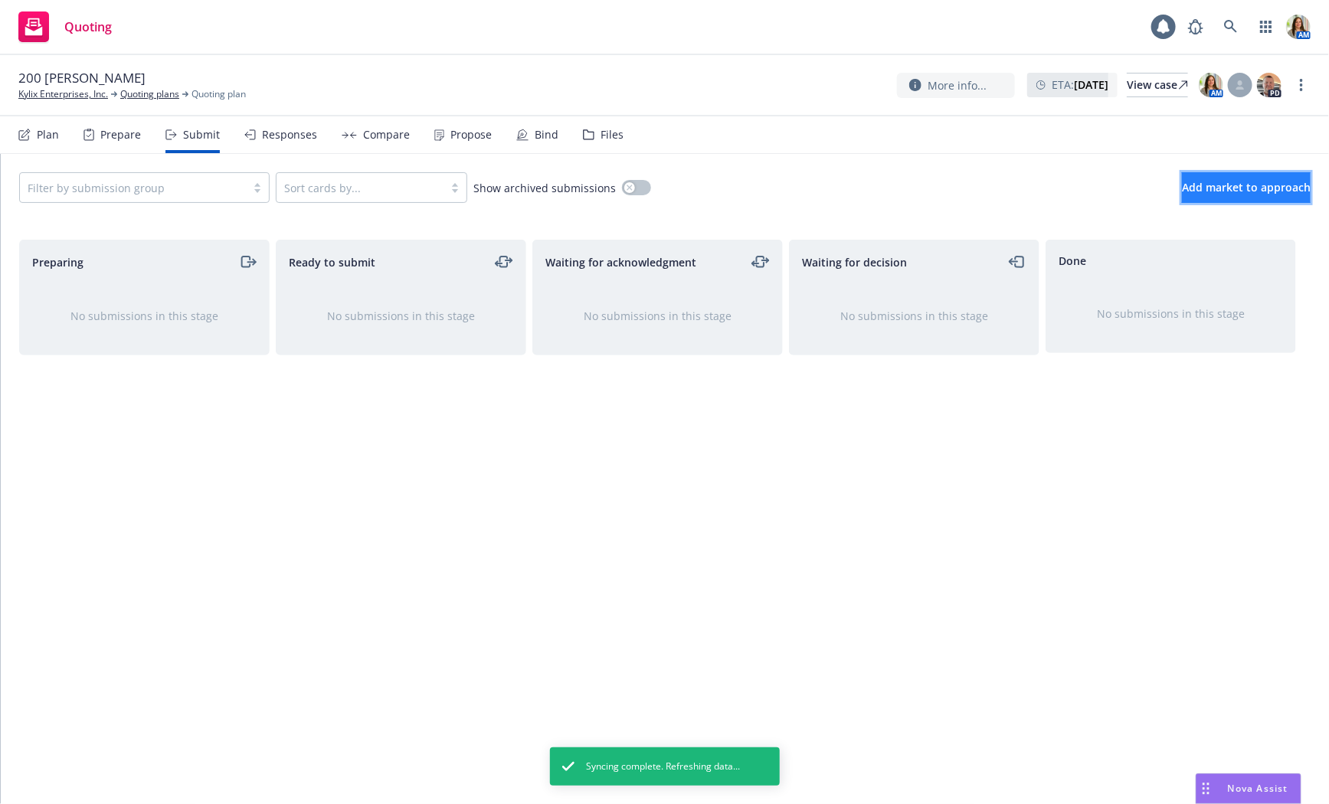
click at [1182, 188] on span "Add market to approach" at bounding box center [1246, 187] width 129 height 15
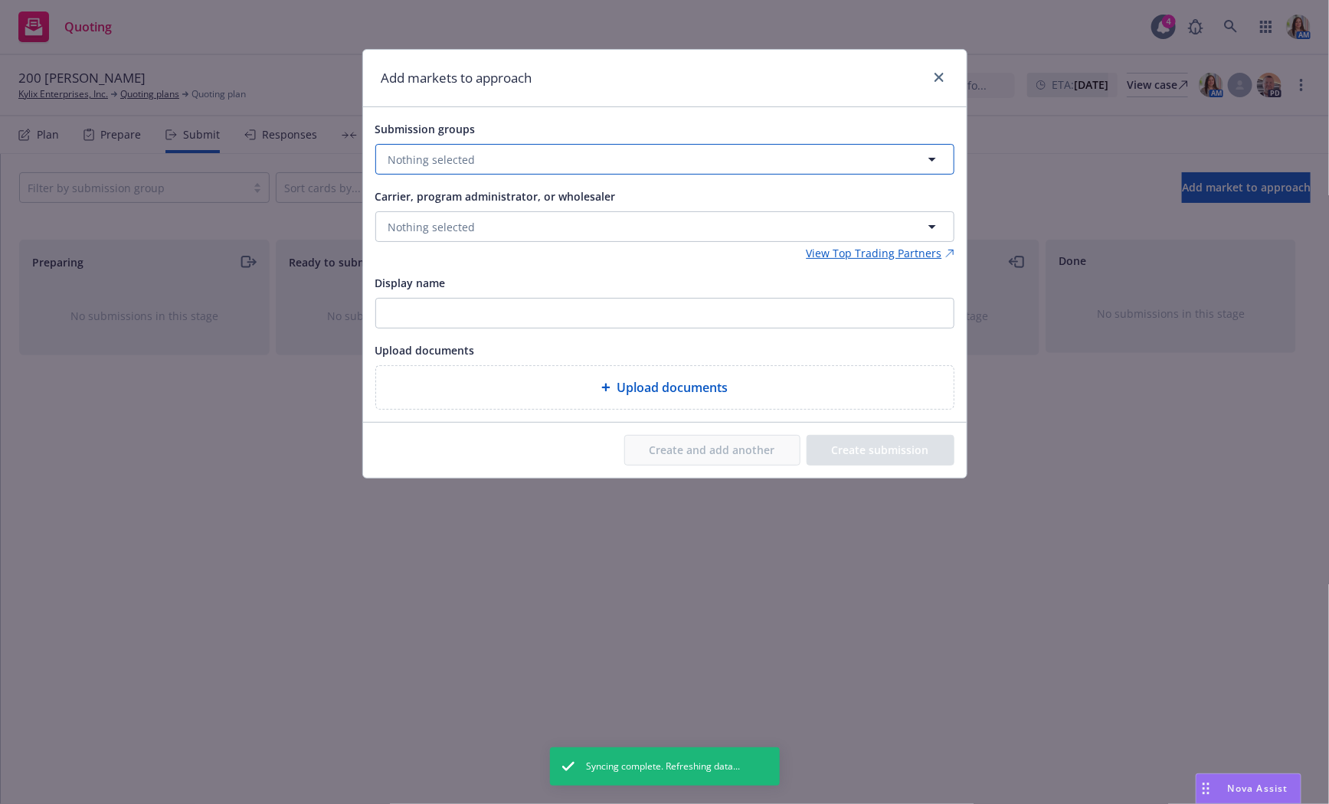
click at [508, 162] on button "Nothing selected" at bounding box center [664, 159] width 579 height 31
click at [939, 77] on icon "close" at bounding box center [938, 77] width 9 height 9
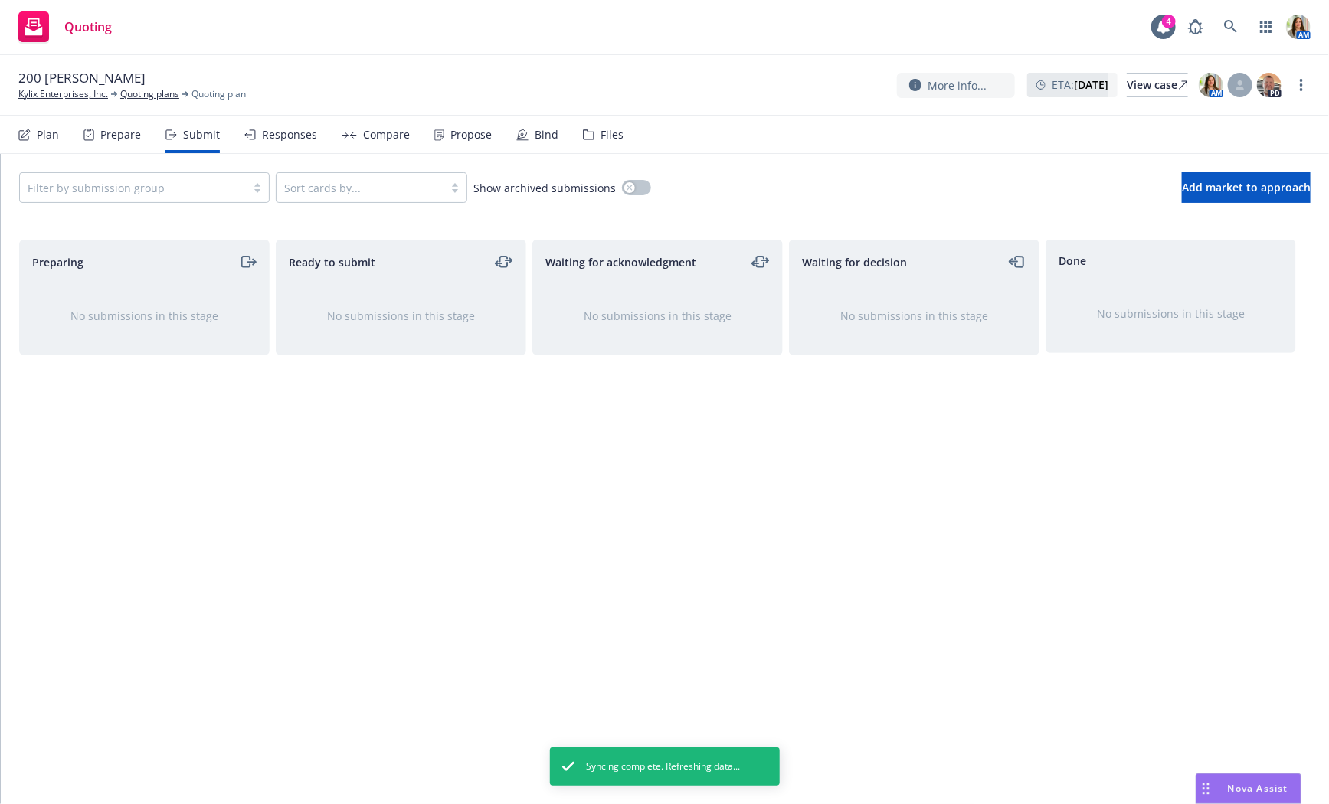
click at [25, 135] on icon at bounding box center [25, 133] width 8 height 8
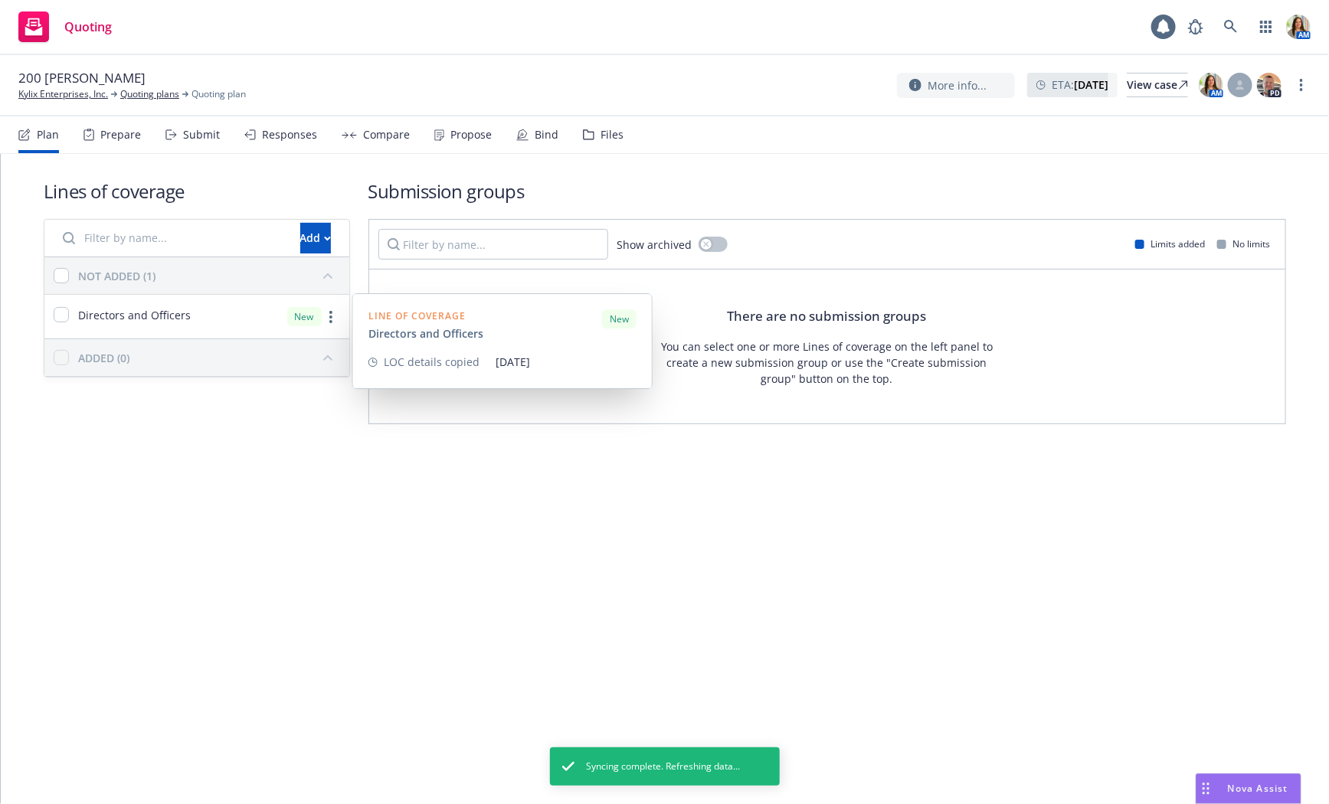
click at [108, 320] on span "Directors and Officers" at bounding box center [134, 315] width 113 height 16
checkbox input "true"
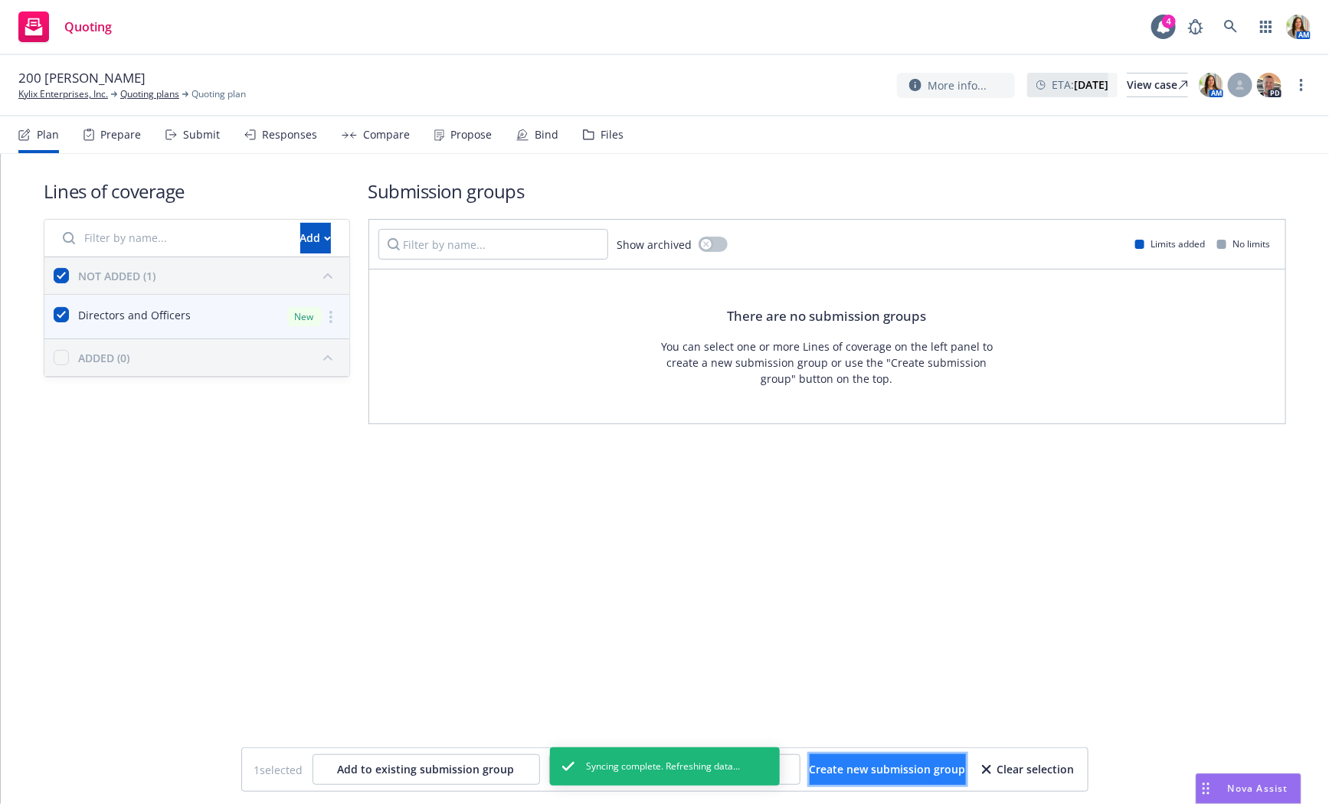
click at [842, 764] on span "Create new submission group" at bounding box center [888, 769] width 156 height 15
checkbox input "false"
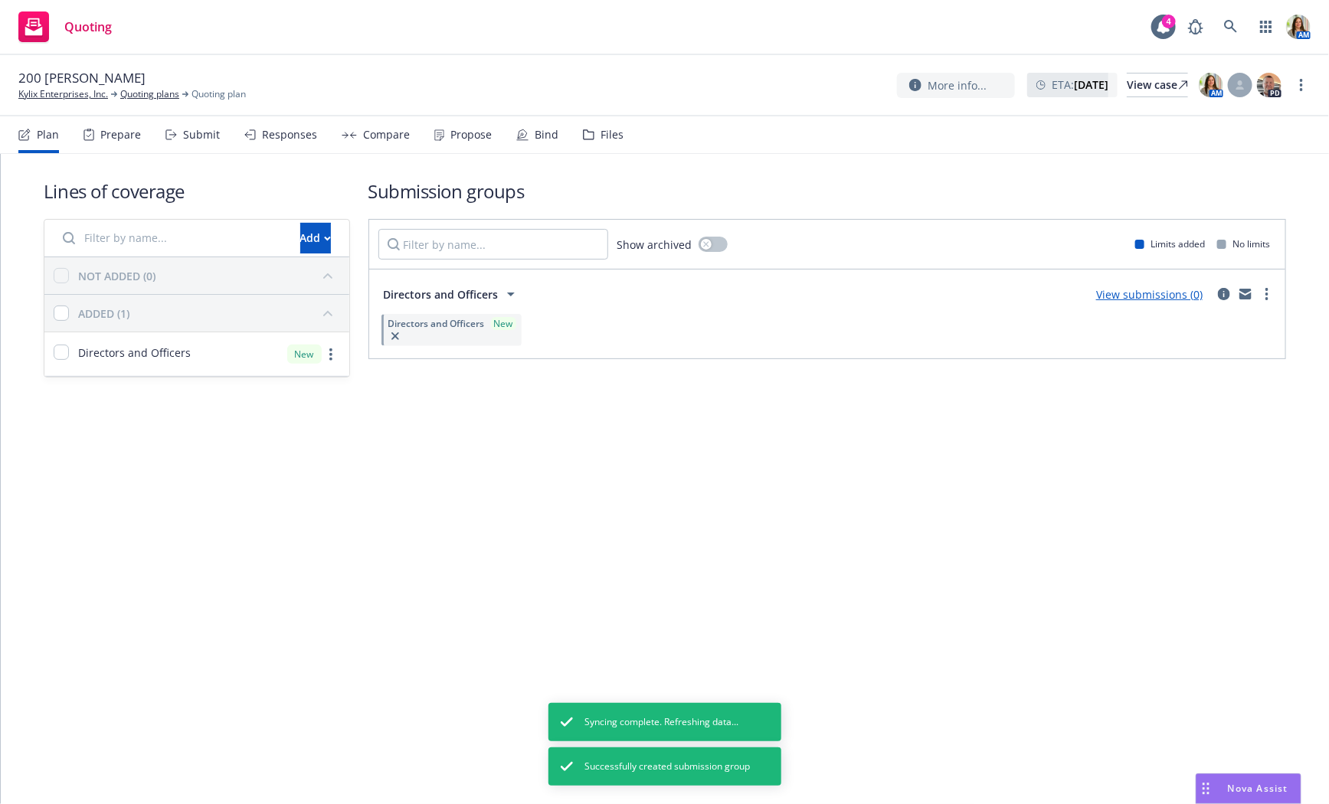
click at [204, 133] on div "Submit" at bounding box center [201, 135] width 37 height 12
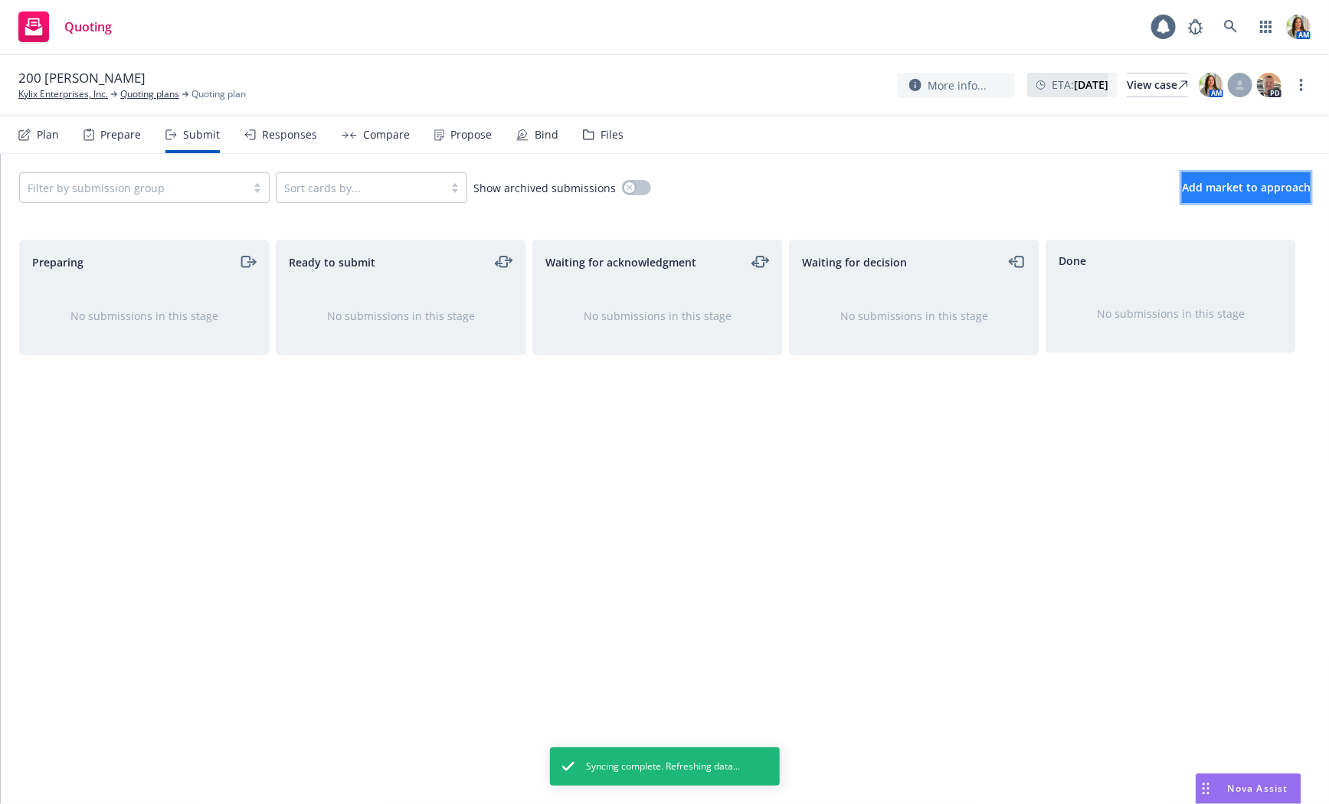
click at [1228, 185] on span "Add market to approach" at bounding box center [1246, 187] width 129 height 15
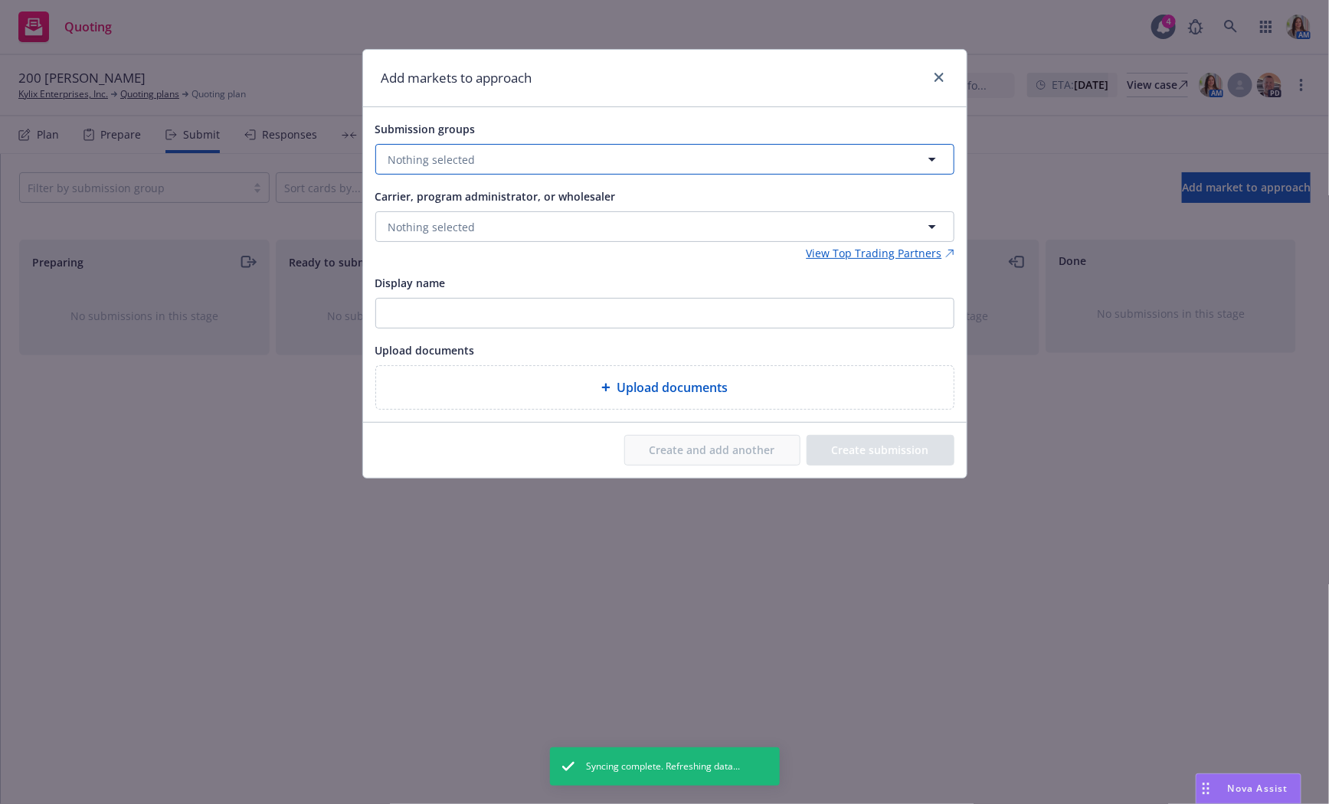
click at [692, 164] on button "Nothing selected" at bounding box center [664, 159] width 579 height 31
click at [557, 257] on div "Directors and Officers Directors and Officers No limits" at bounding box center [672, 241] width 525 height 38
checkbox input "true"
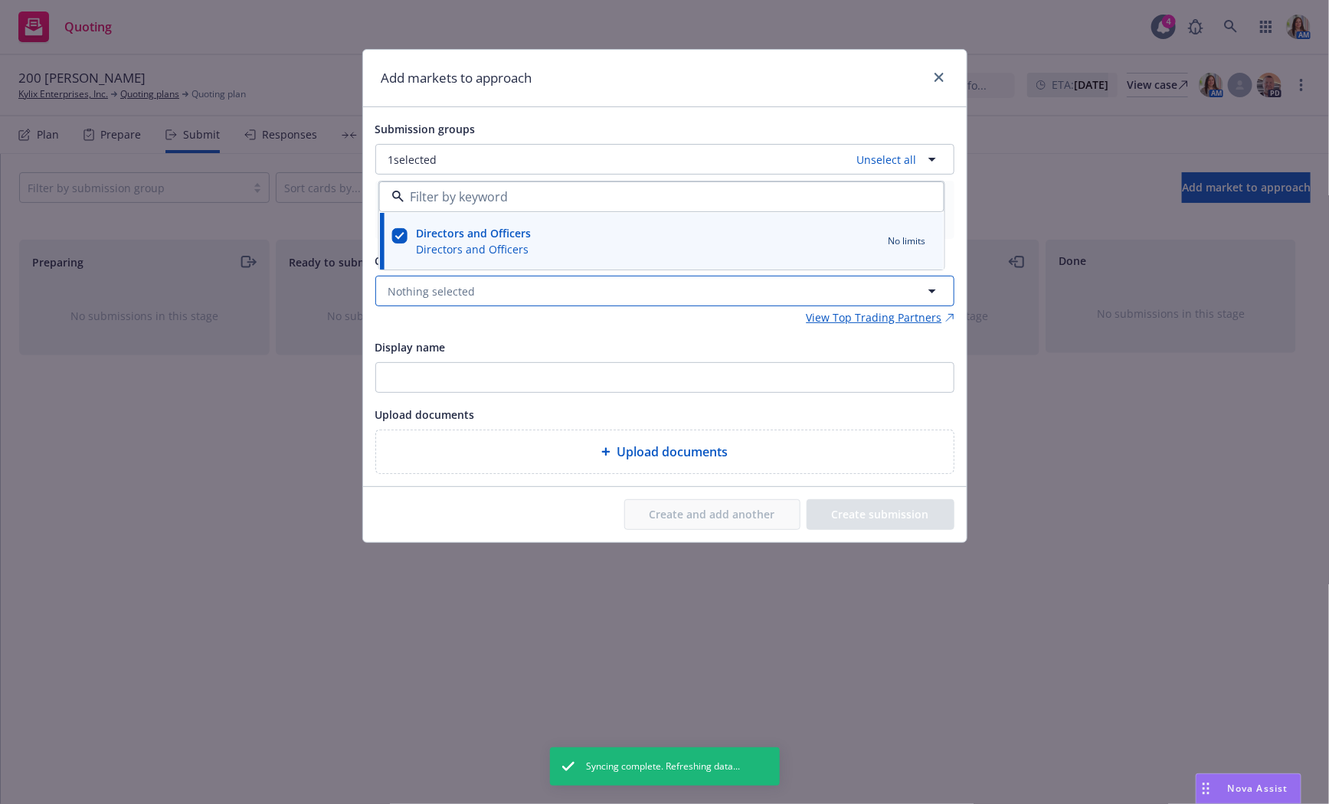
click at [419, 299] on button "Nothing selected" at bounding box center [664, 291] width 579 height 31
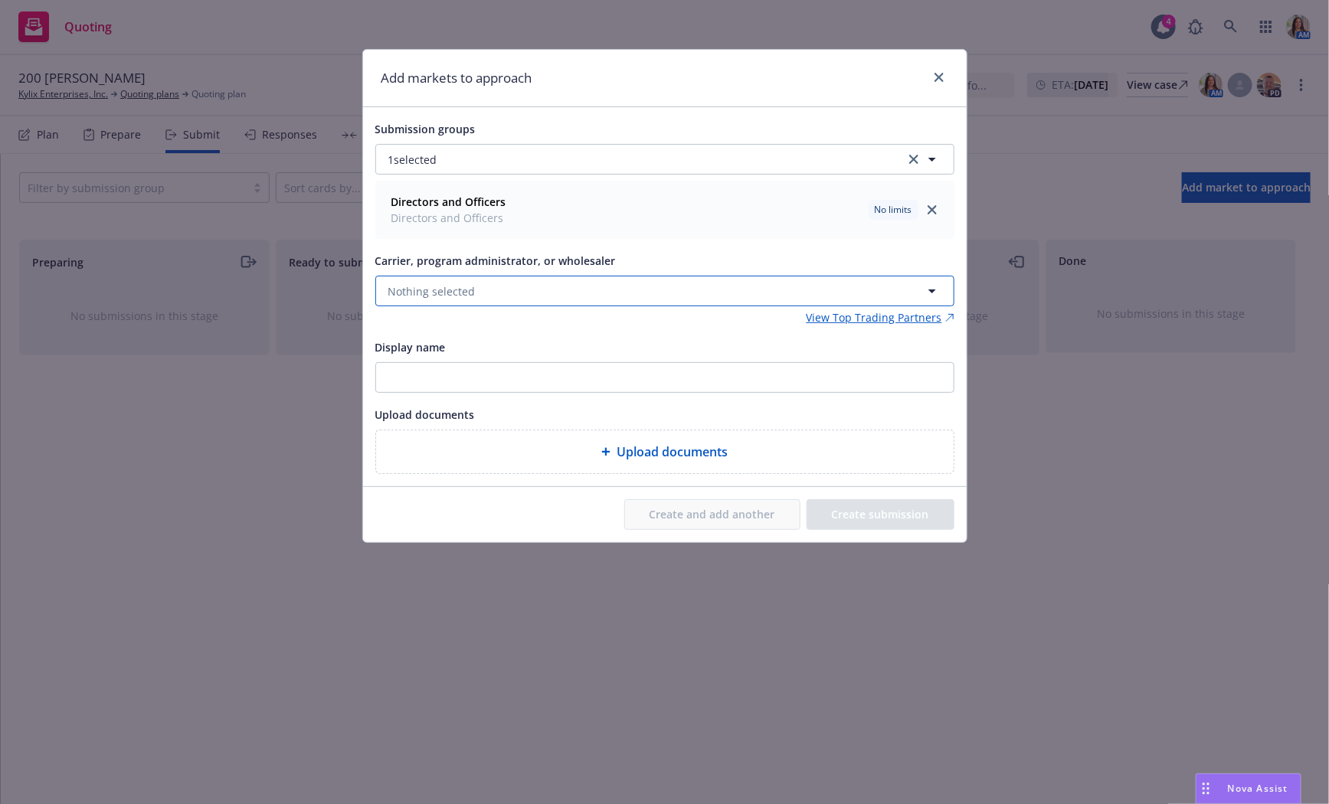
click at [561, 300] on button "Nothing selected" at bounding box center [664, 291] width 579 height 31
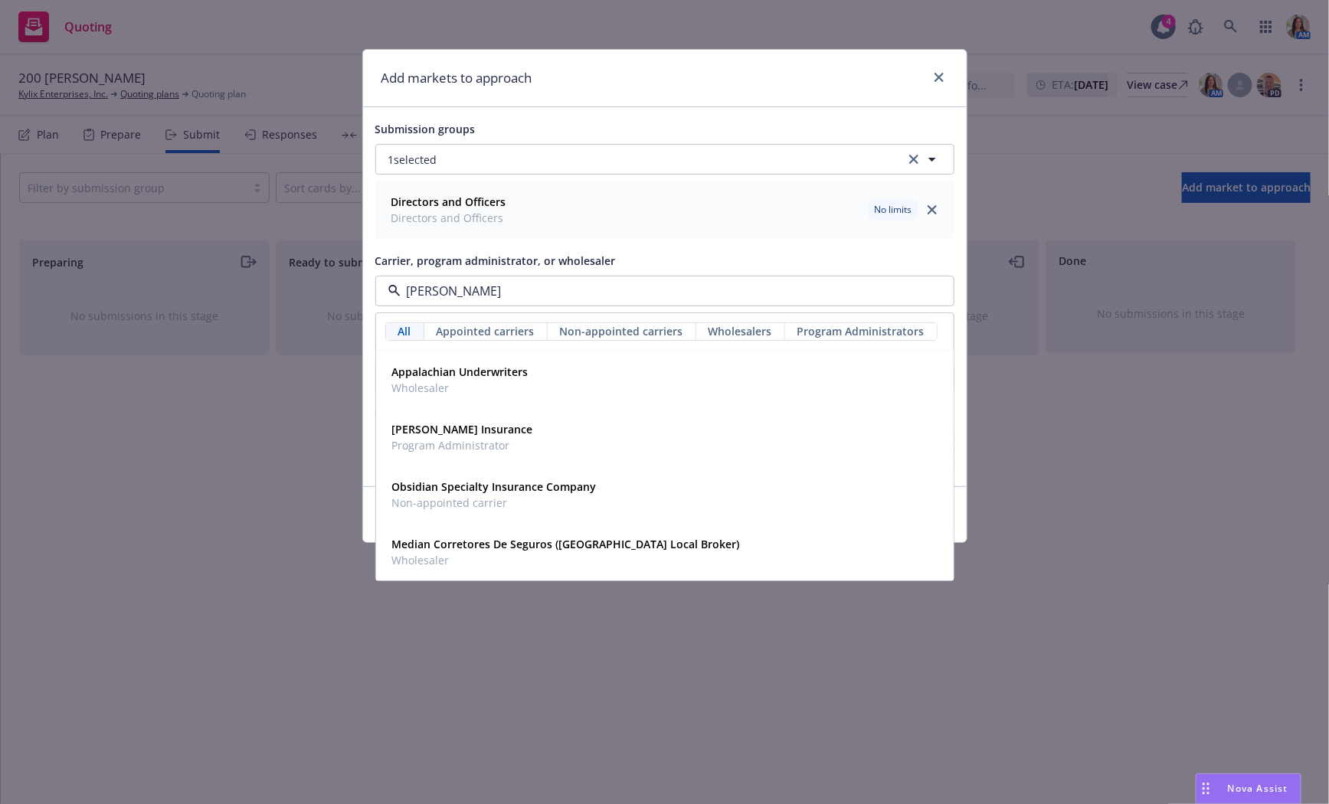
type input "Ian H"
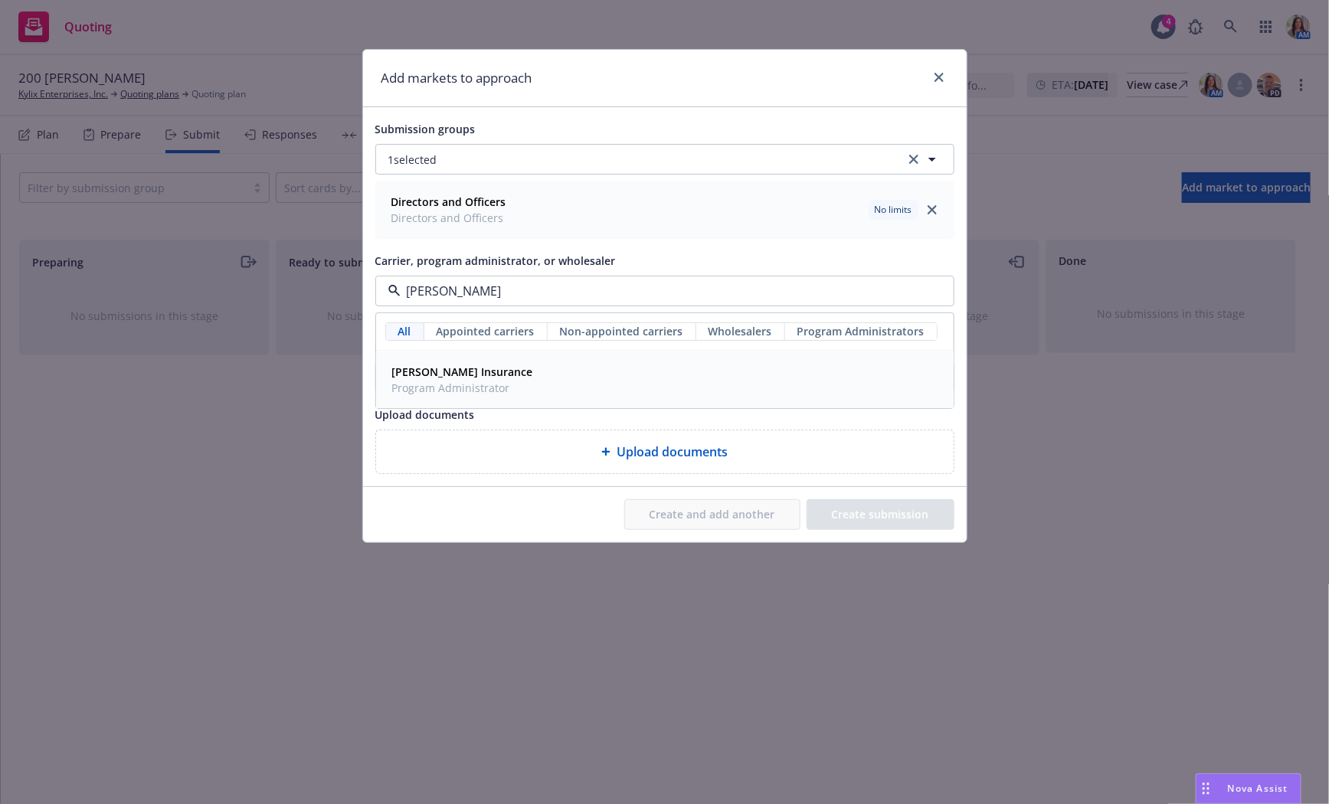
click at [501, 365] on strong "Ian H. Graham Insurance" at bounding box center [462, 372] width 141 height 15
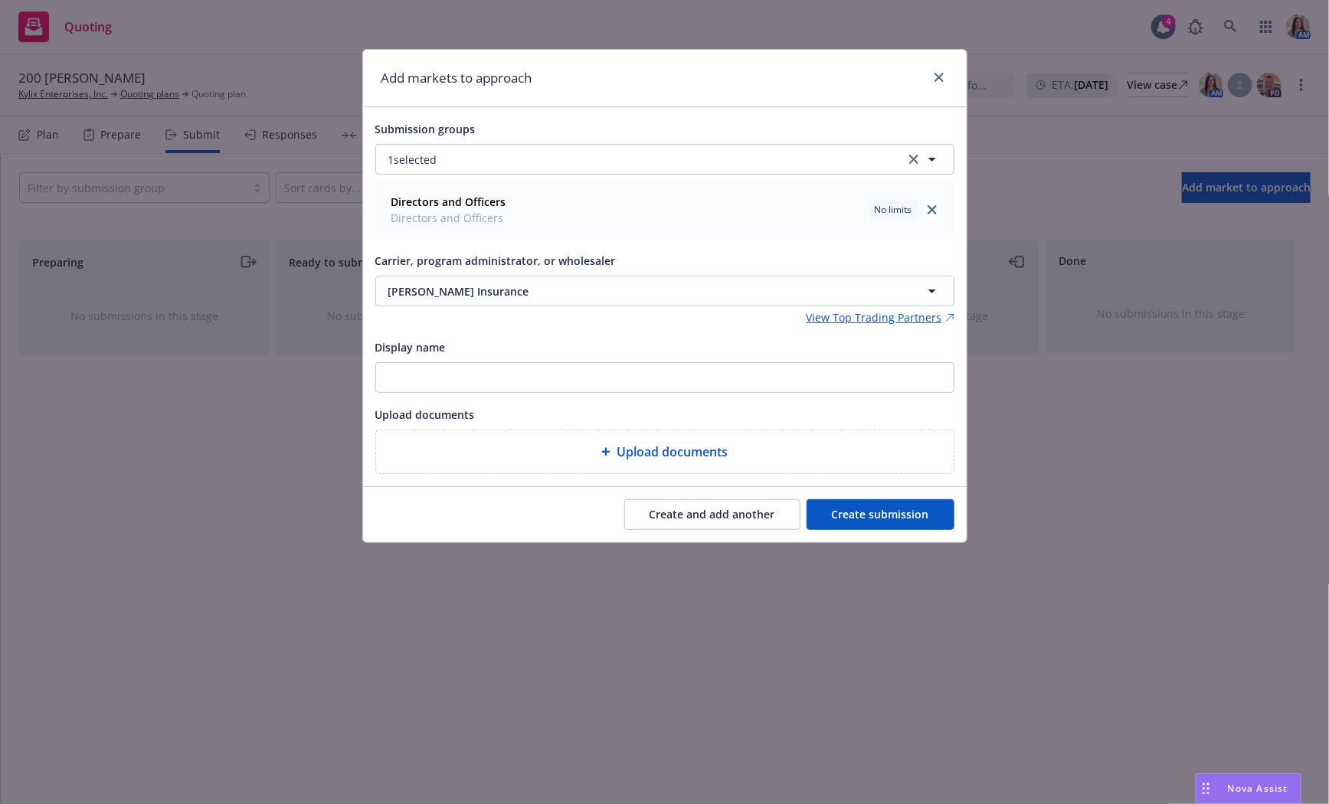
click at [871, 509] on button "Create submission" at bounding box center [880, 514] width 148 height 31
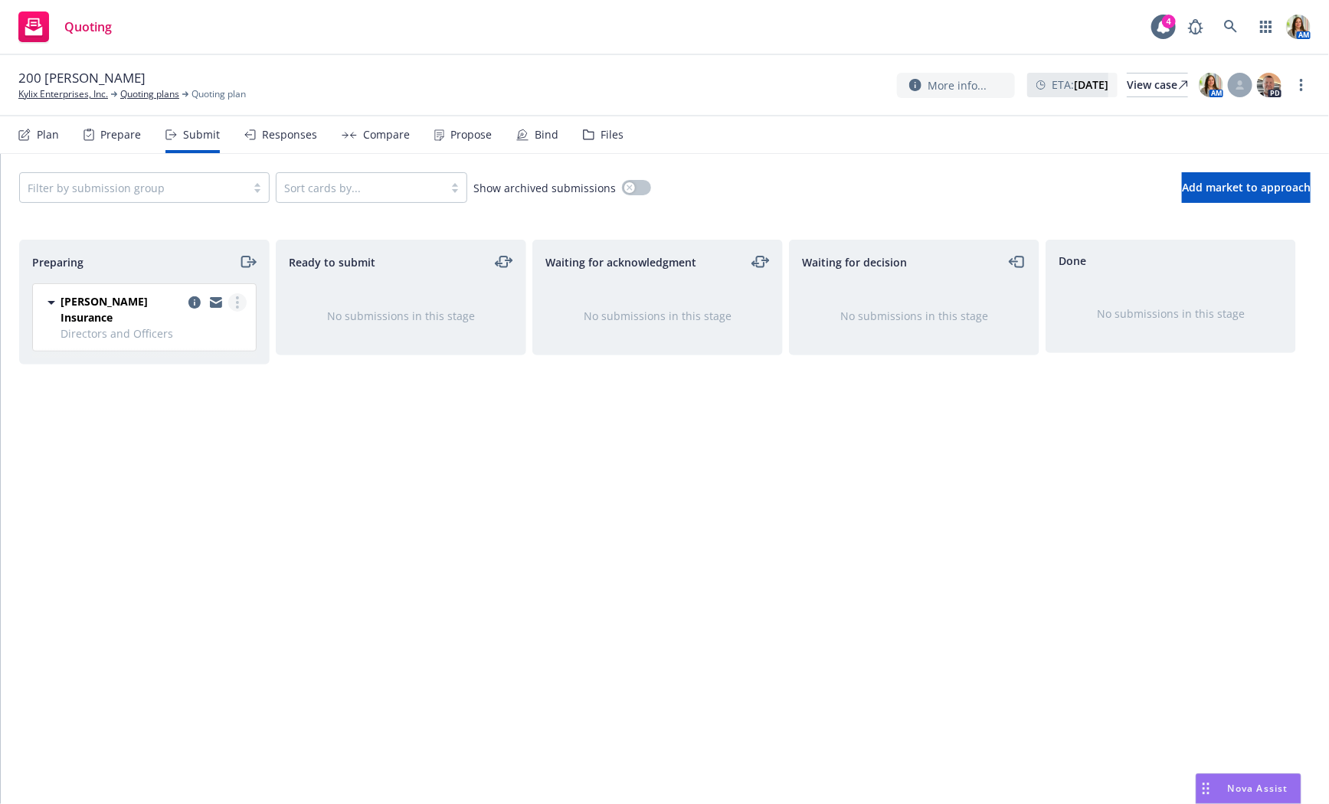
click at [235, 309] on link "more" at bounding box center [237, 302] width 18 height 18
click at [168, 522] on span "Copy logging email" at bounding box center [160, 516] width 134 height 15
click at [40, 134] on div "Plan" at bounding box center [48, 135] width 22 height 12
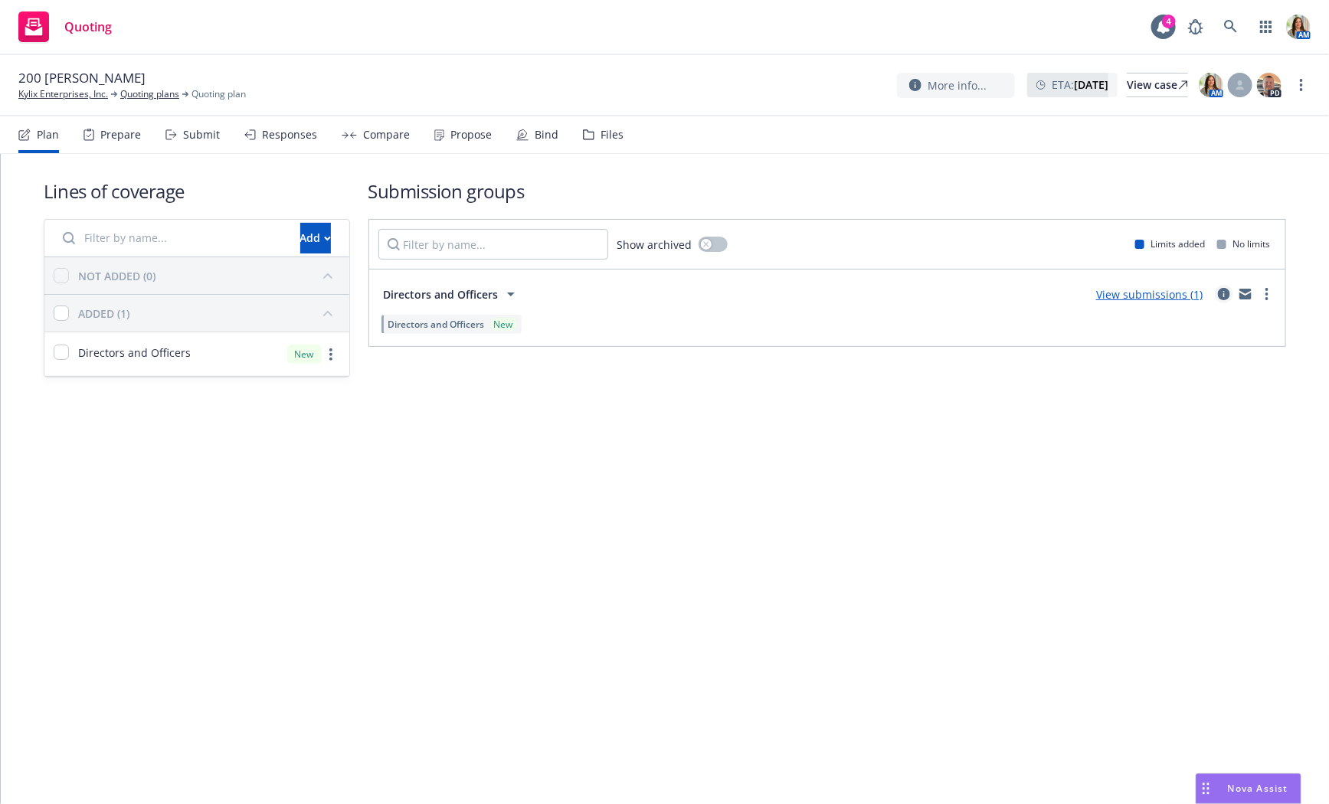
click at [1220, 293] on icon "circleInformation" at bounding box center [1224, 294] width 12 height 12
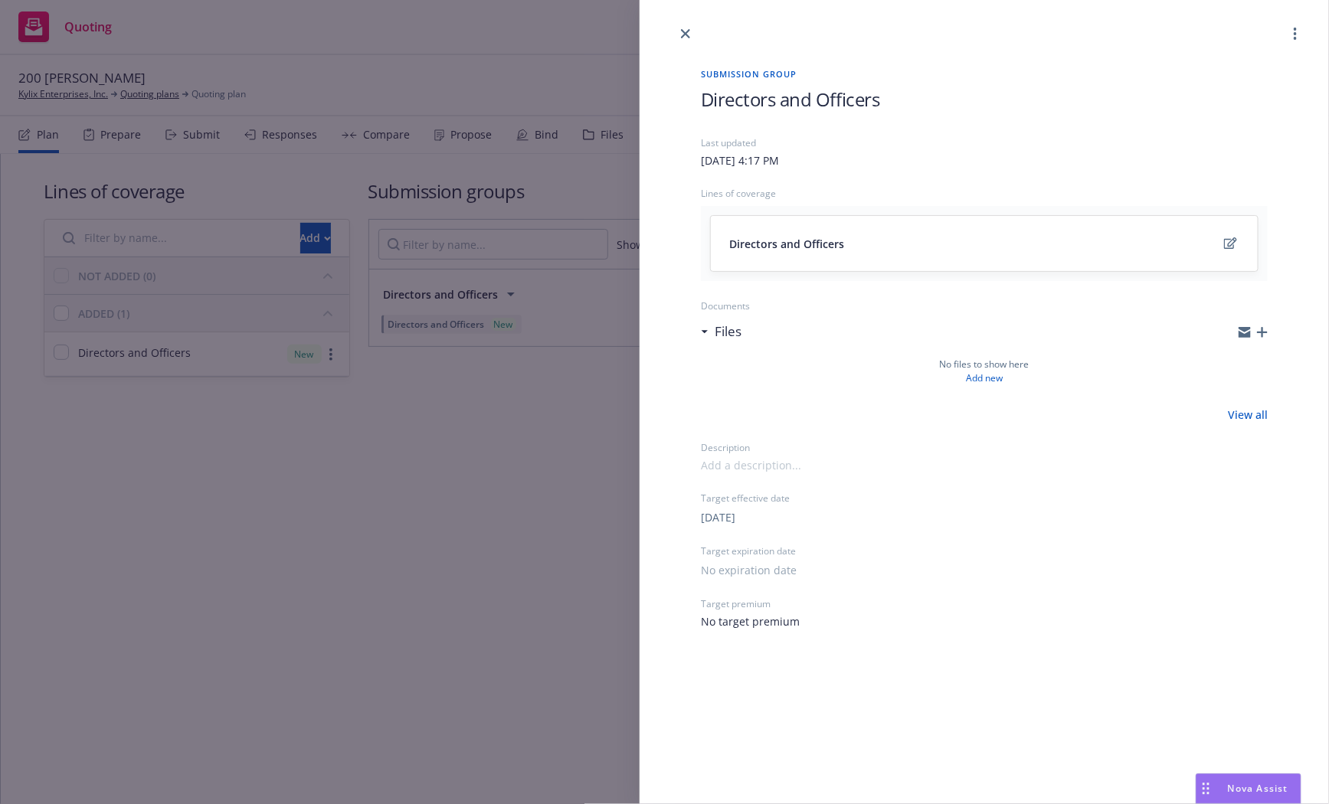
click at [1265, 329] on icon "button" at bounding box center [1262, 332] width 11 height 11
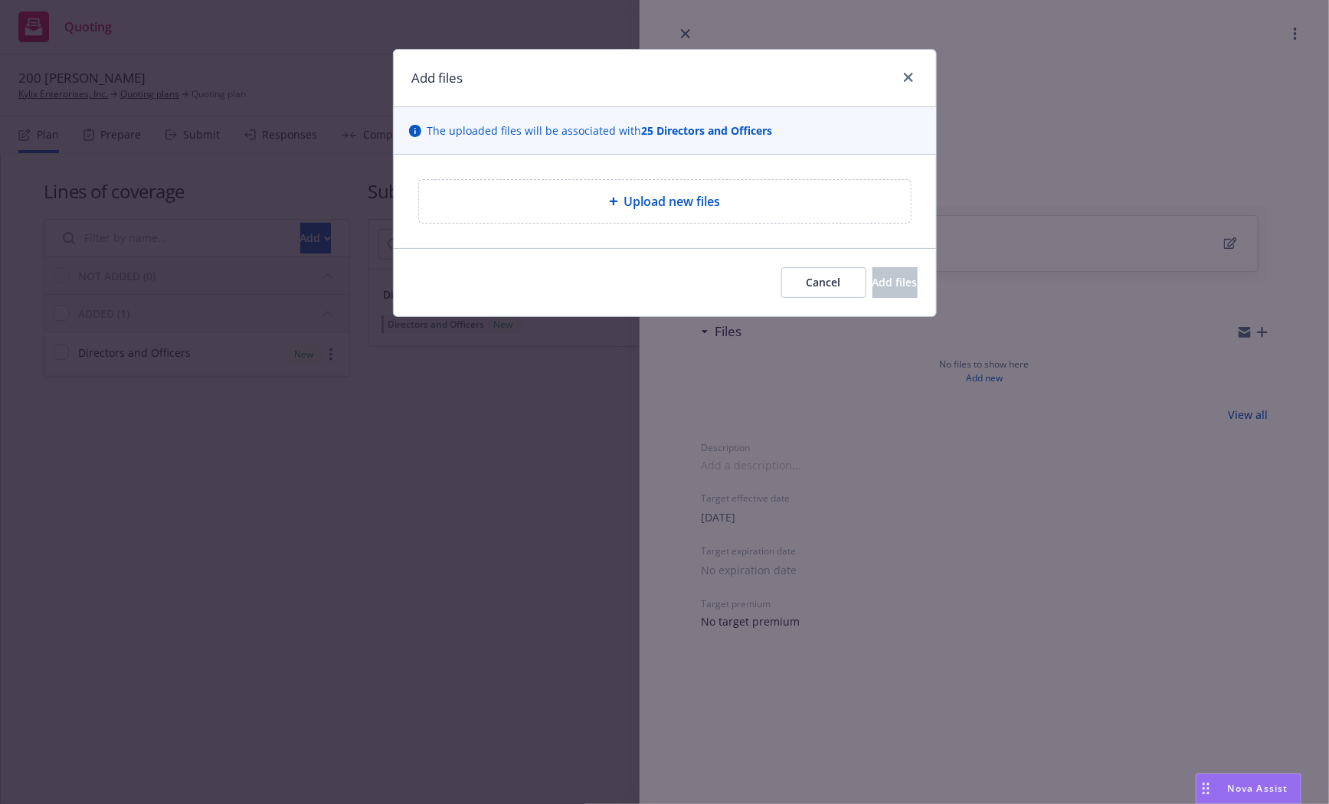
type textarea "x"
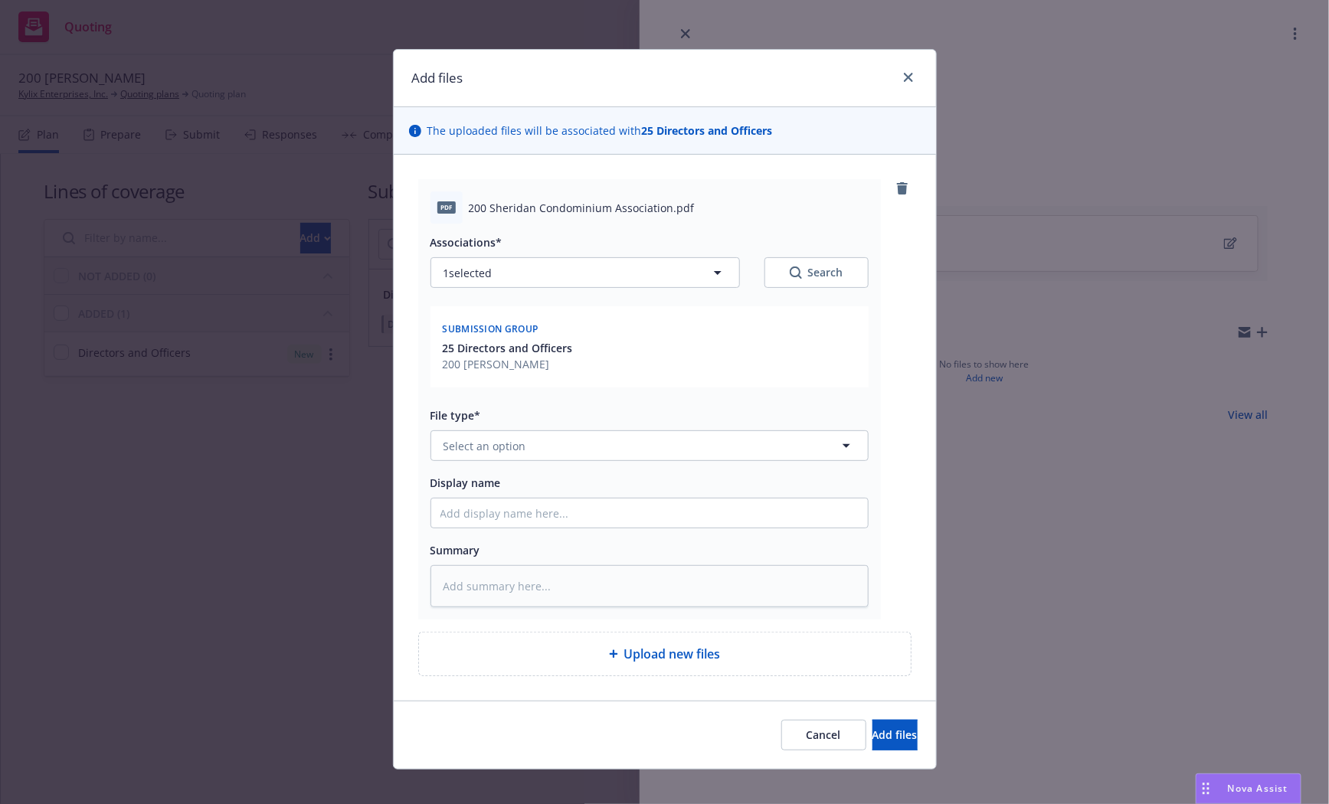
click at [541, 461] on div "Associations* 1 selected Search Submission group 25 Directors and Officers 200 …" at bounding box center [649, 416] width 438 height 384
click at [535, 456] on button "Select an option" at bounding box center [649, 445] width 438 height 31
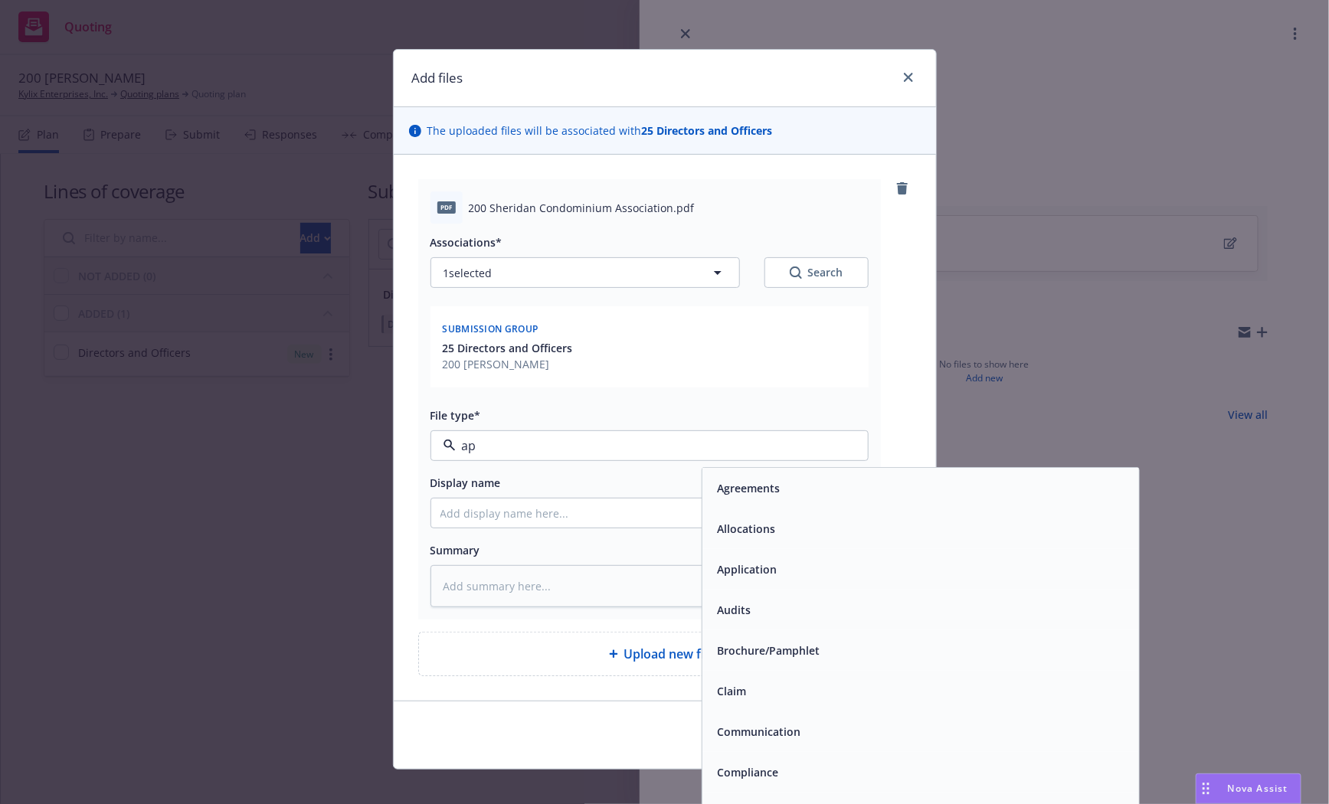
type input "app"
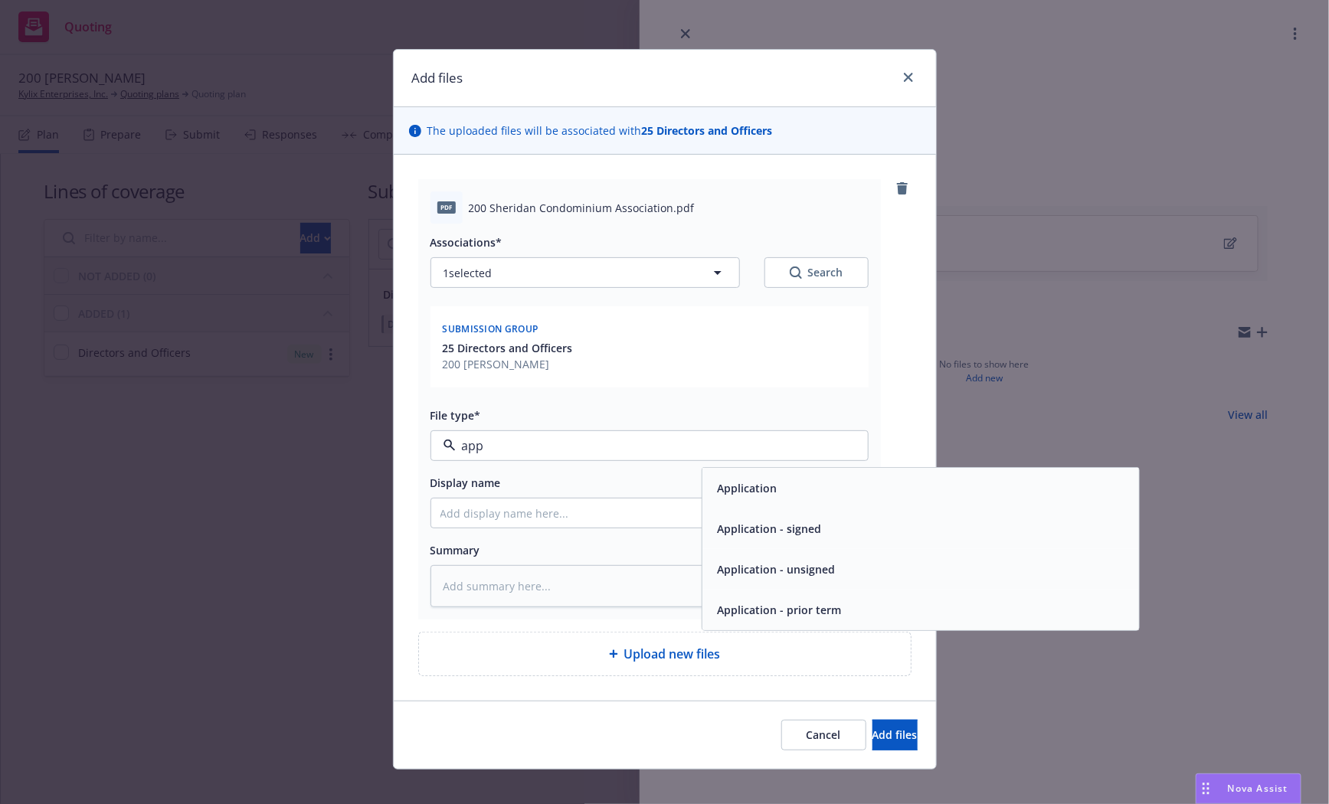
click at [738, 521] on span "Application - signed" at bounding box center [770, 529] width 104 height 16
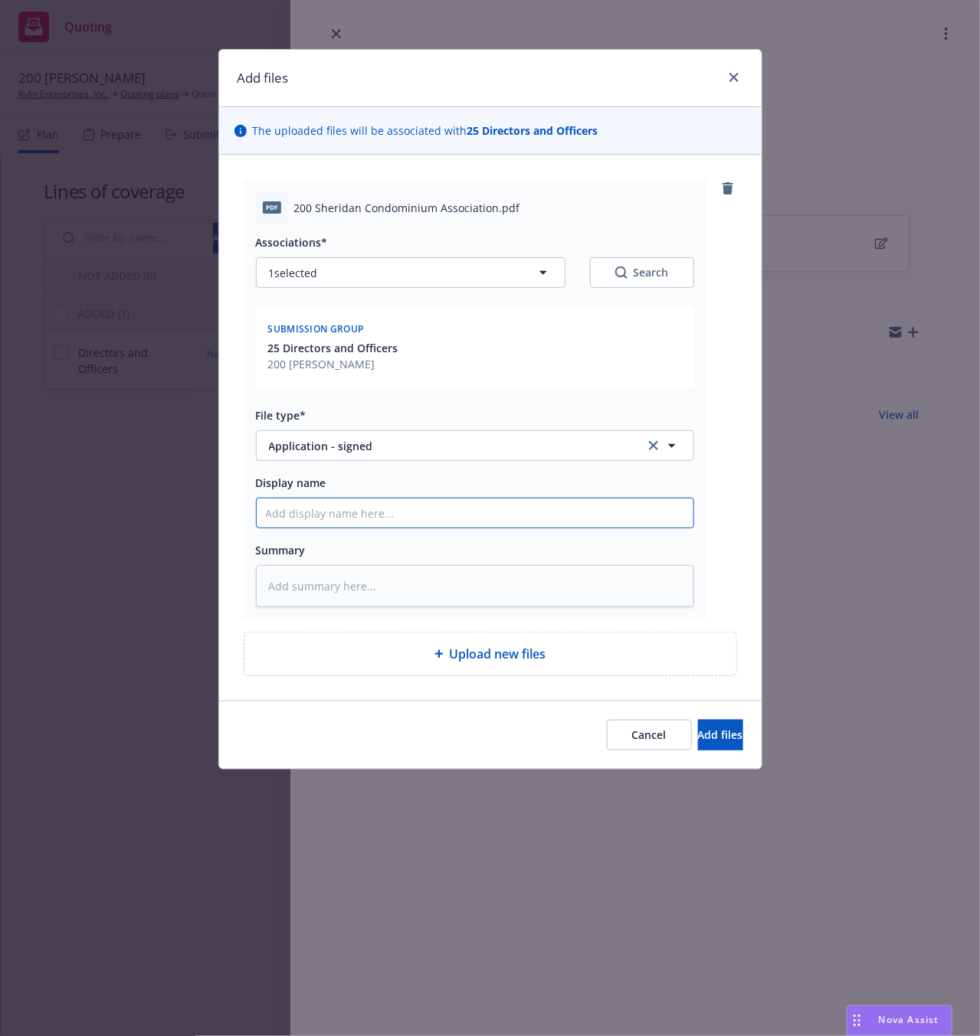
click at [298, 513] on input "Display name" at bounding box center [475, 513] width 437 height 29
type textarea "x"
type input "D"
type textarea "x"
type input "D&O"
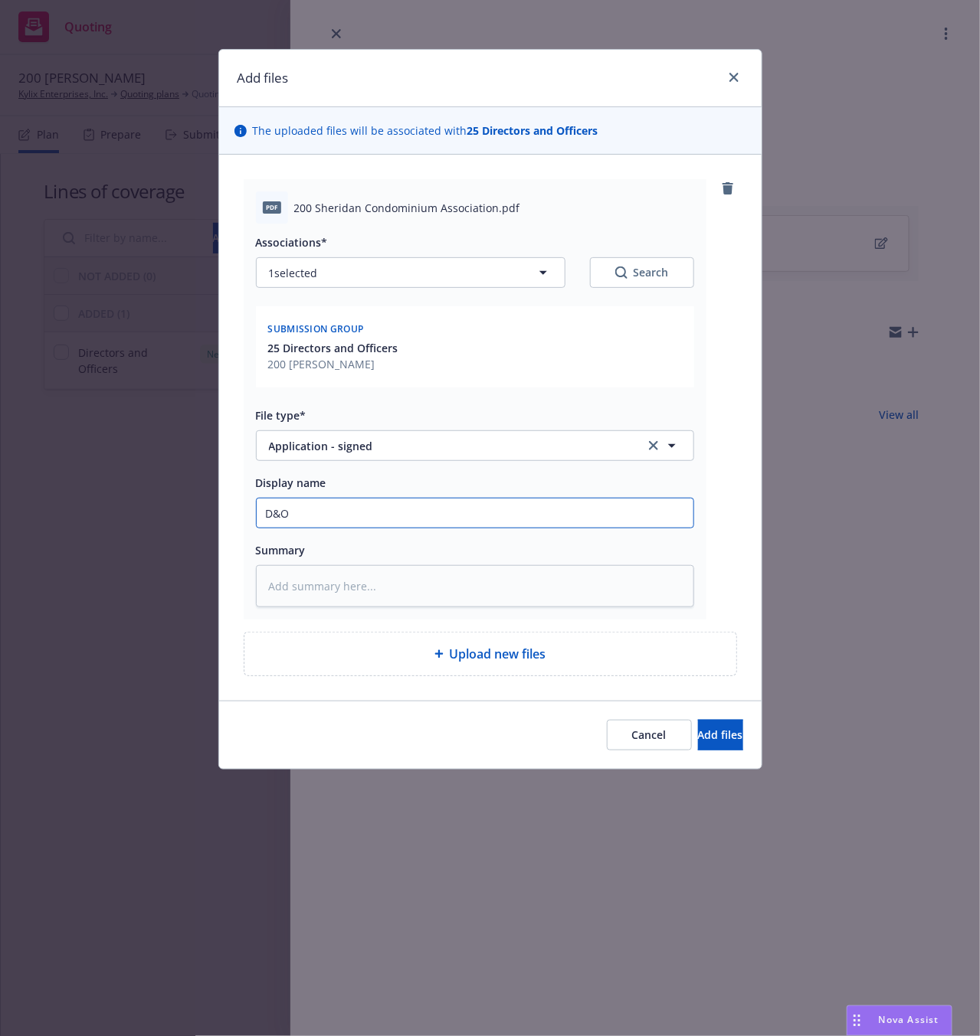
type textarea "x"
type input "D&OP"
type textarea "x"
type input "D&OP"
type textarea "x"
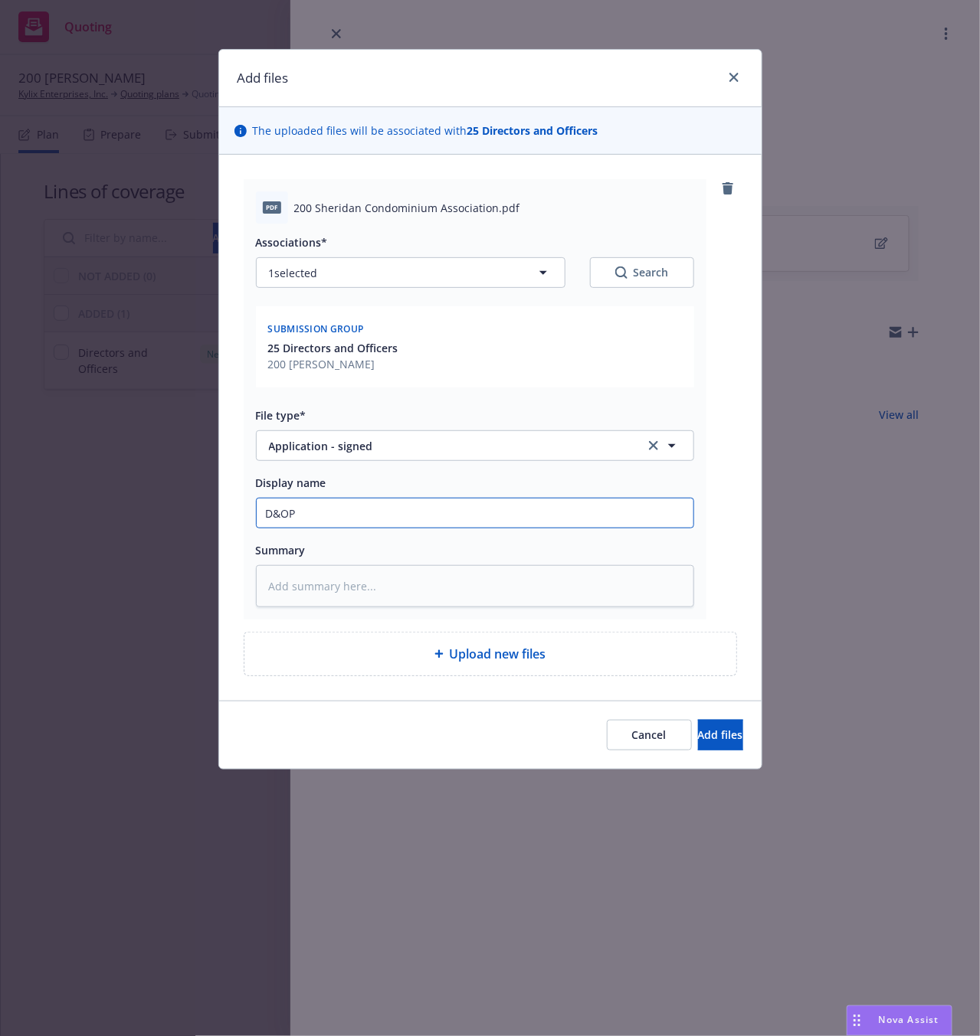
type input "D&OP"
type textarea "x"
type input "D&O"
type textarea "x"
type input "D&O"
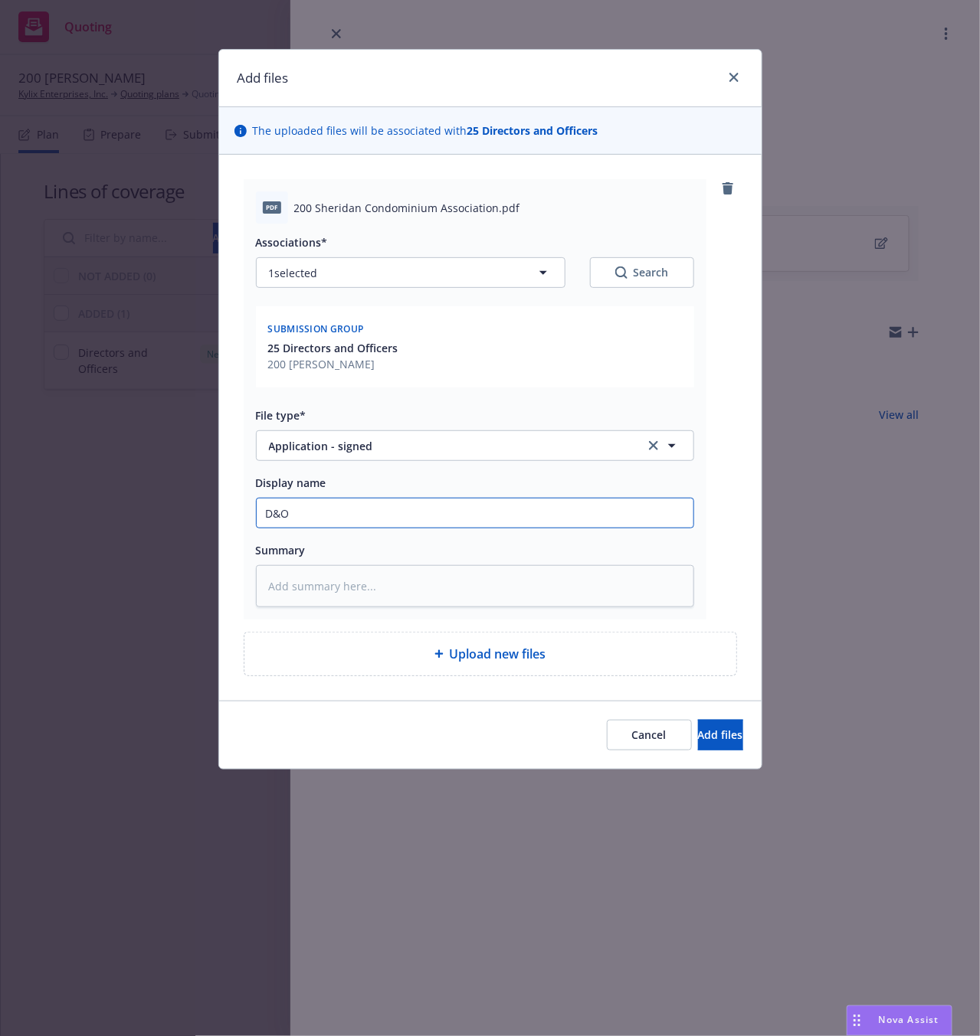
type textarea "x"
type input "D&O A"
type textarea "x"
type input "D&O Ap"
type textarea "x"
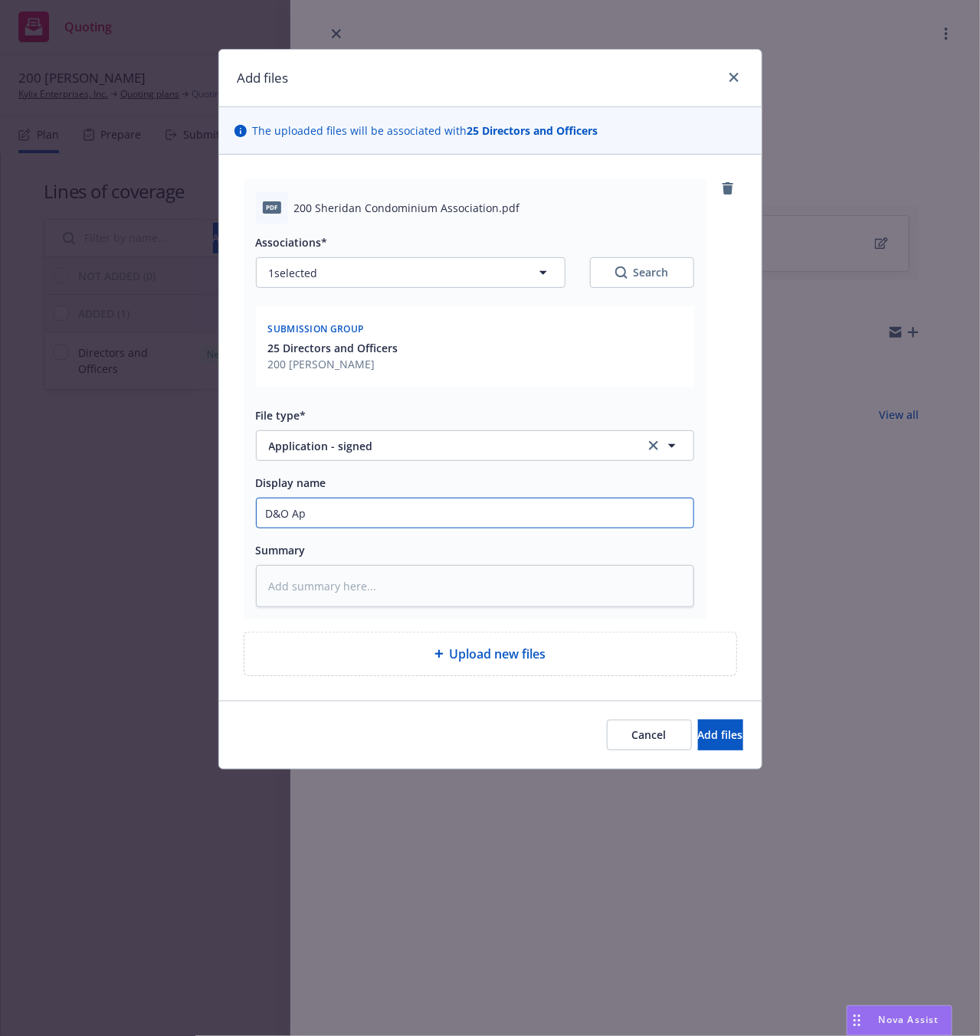
type input "D&O App"
type textarea "x"
type input "D&O App"
type textarea "x"
type input "D&O App ="
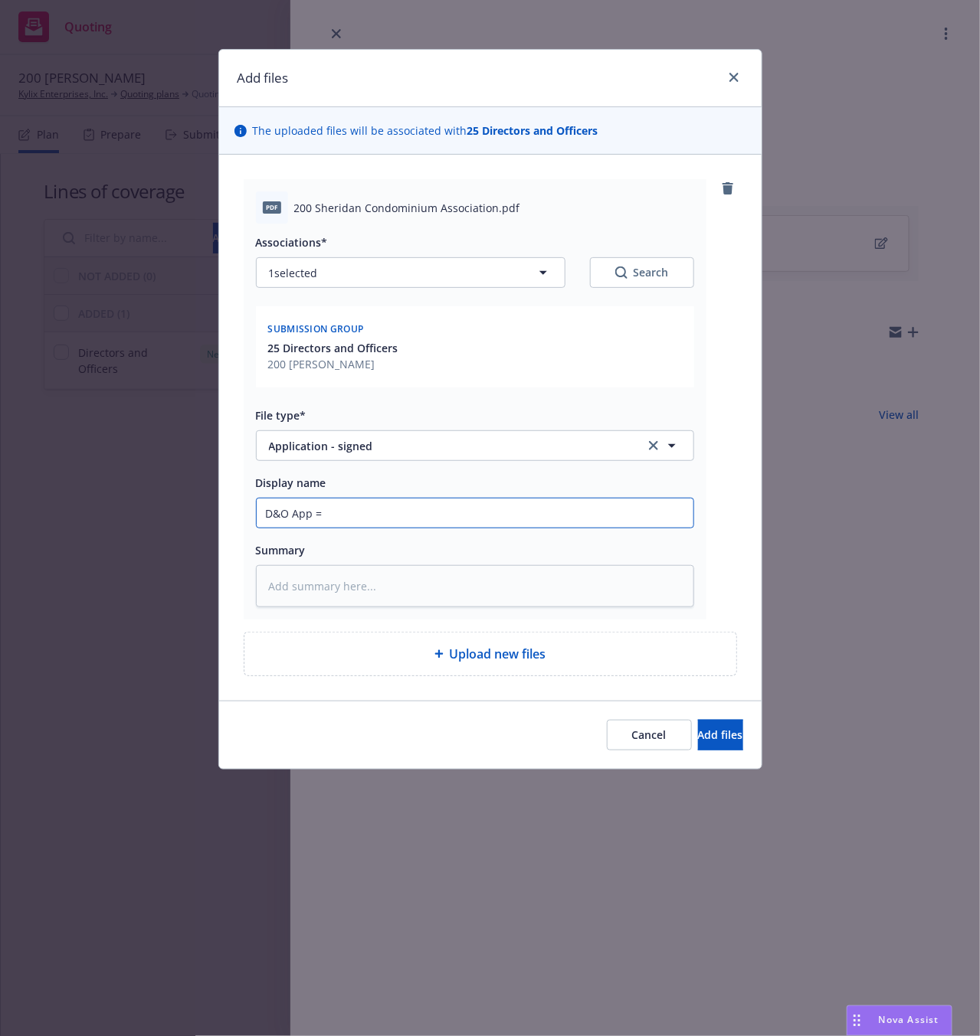
type textarea "x"
type input "D&O App ="
type textarea "x"
type input "D&O App"
type textarea "x"
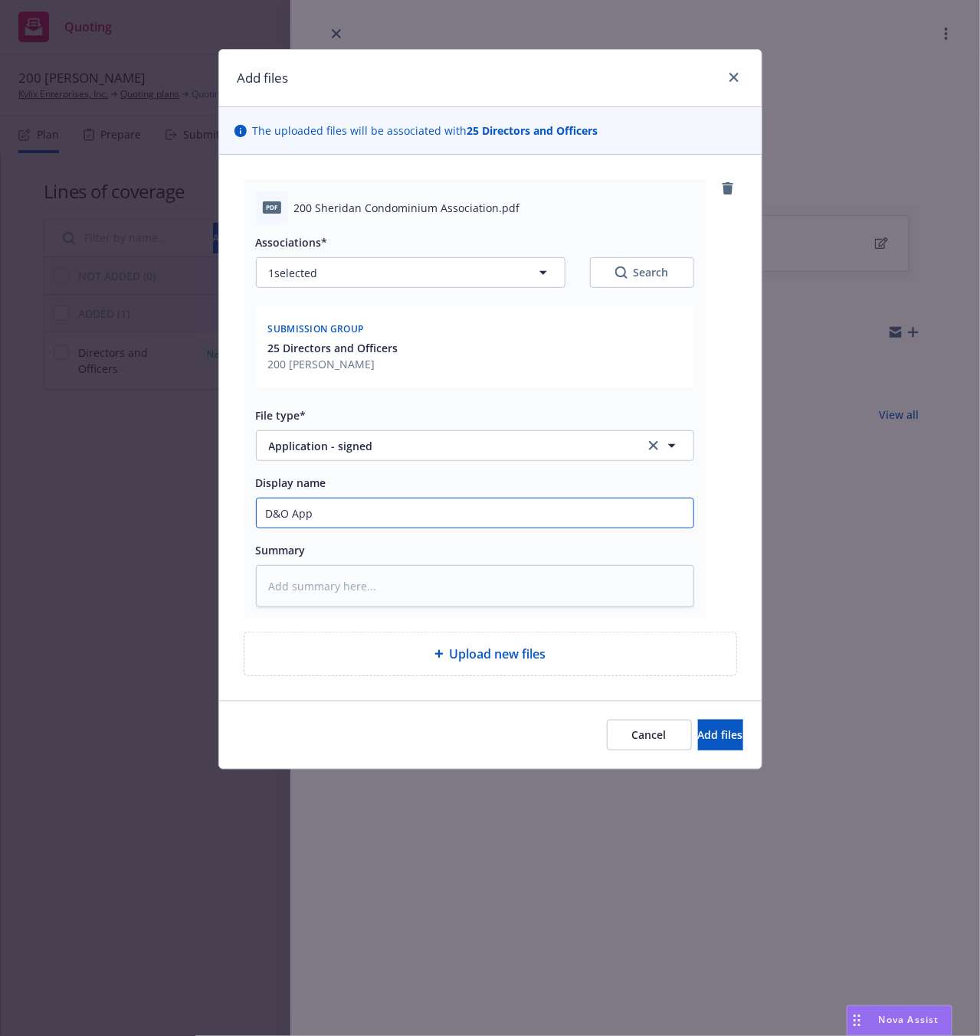
type input "D&O App -"
type textarea "x"
type input "D&O App -"
type textarea "x"
type input "D&O App - e"
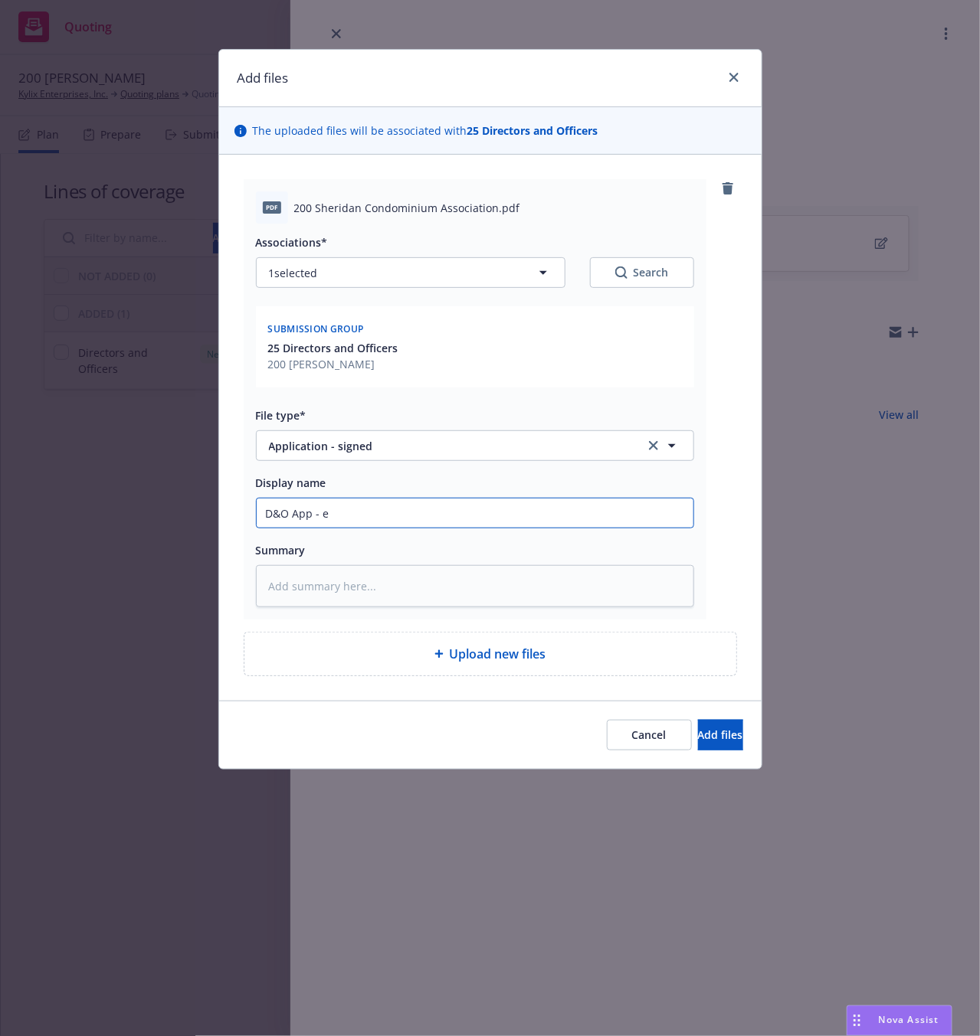
type textarea "x"
type input "D&O App - ent"
type textarea "x"
type input "D&O App - ente"
type textarea "x"
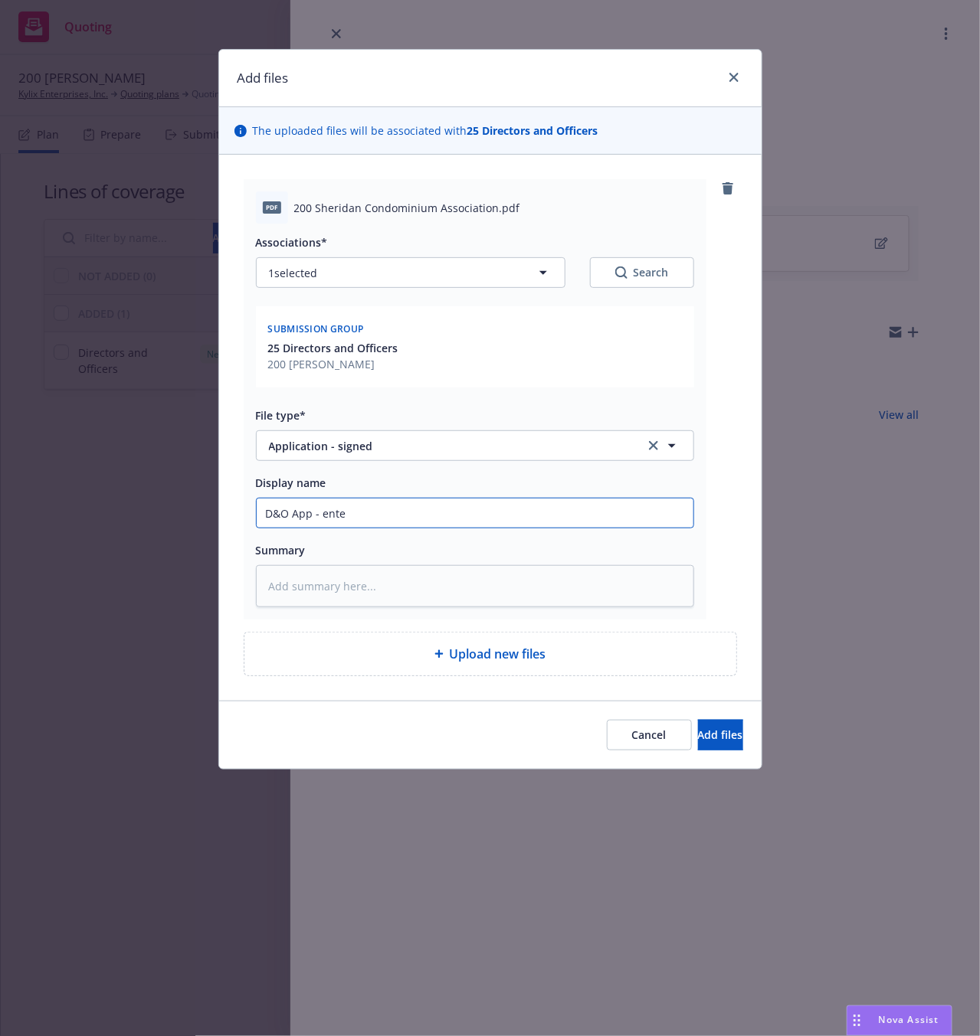
type input "D&O App - enter"
type textarea "x"
type input "D&O App - entere"
type textarea "x"
type input "D&O App - entered"
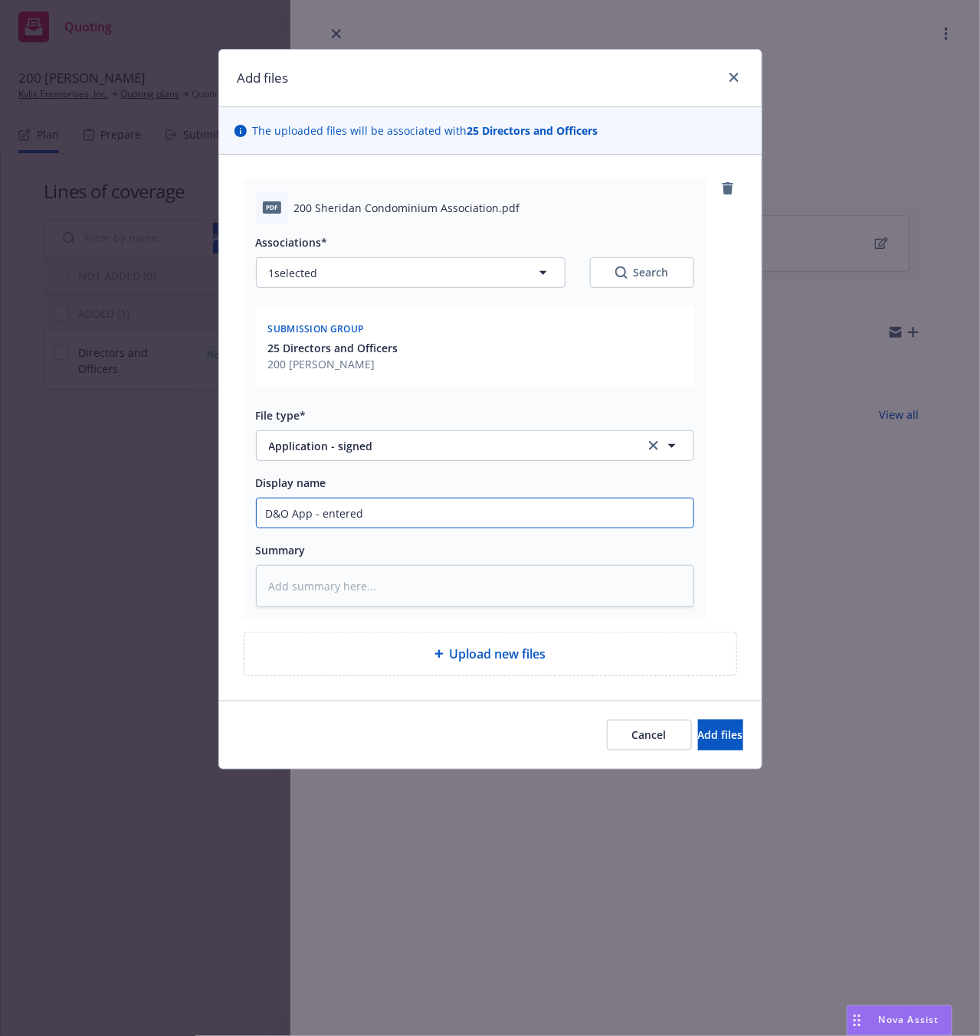
type textarea "x"
type input "D&O App - entered"
type textarea "x"
type input "D&O App - entered o"
type textarea "x"
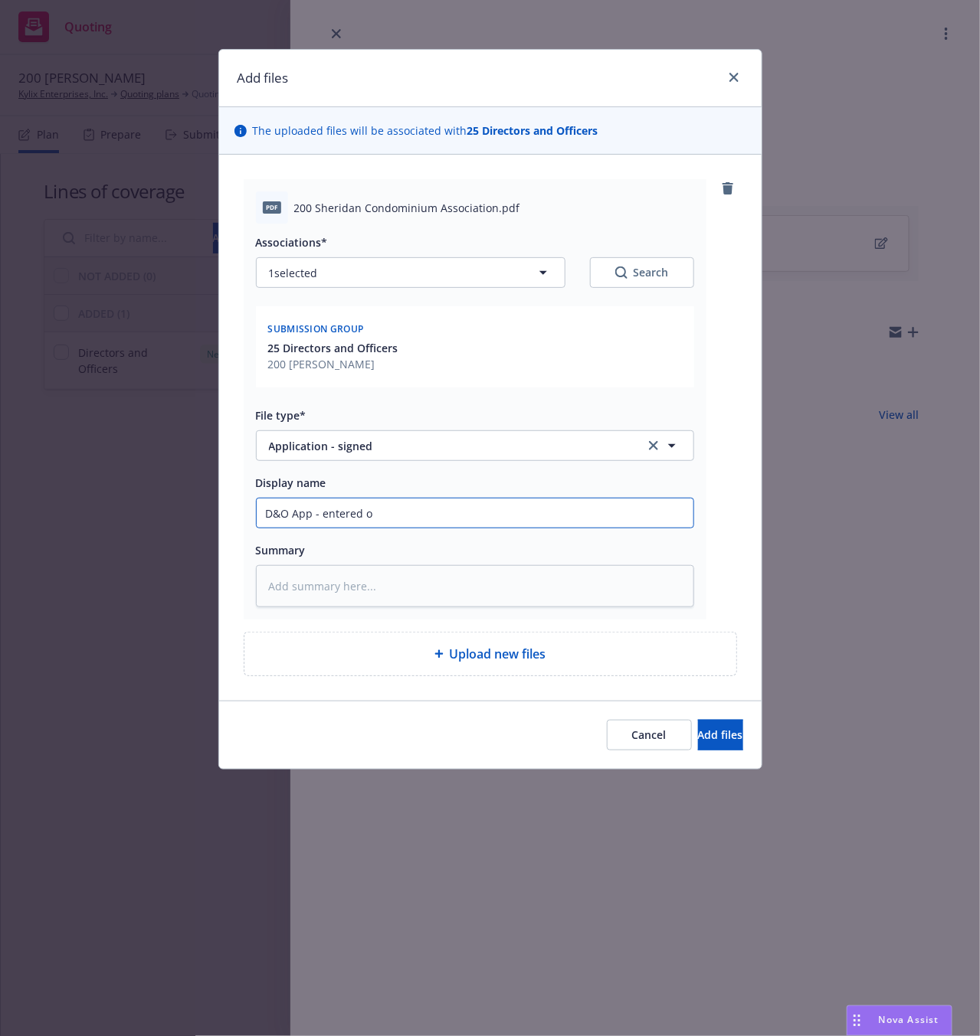
type input "D&O App - entered on"
type textarea "x"
type input "D&O App - entered onl"
type textarea "x"
type input "D&O App - entered onli"
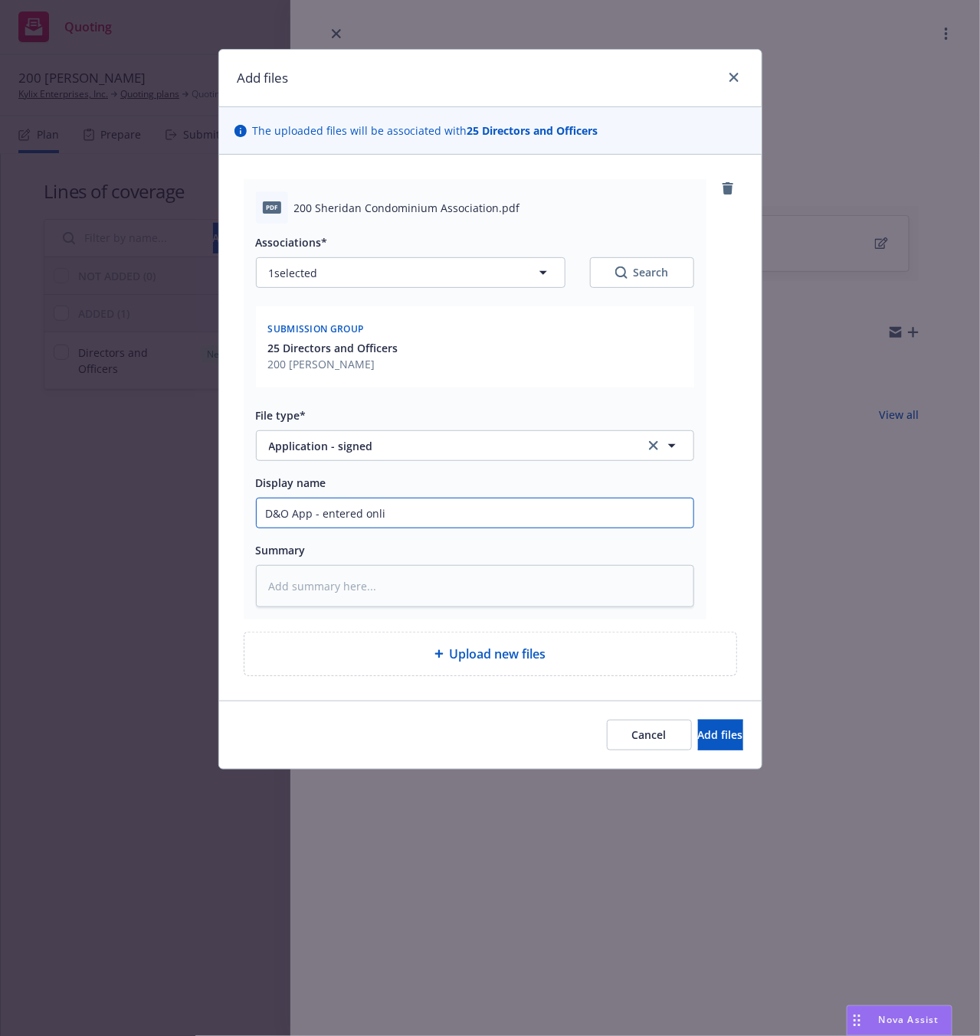
type textarea "x"
type input "D&O App - entered onlin"
type textarea "x"
type input "D&O App - entered online"
type textarea "x"
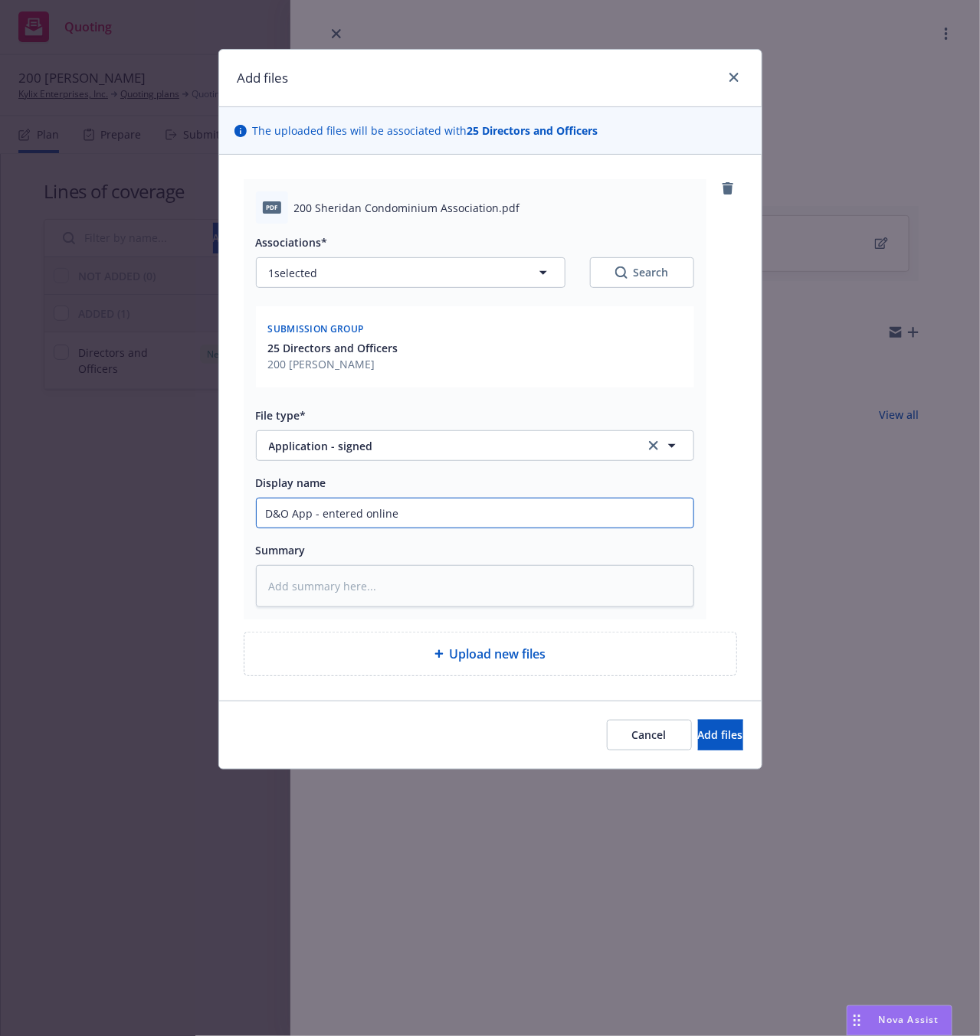
type input "D&O App - entered online"
type textarea "x"
type input "D&O App - entered online by"
type textarea "x"
type input "D&O App - entered online by"
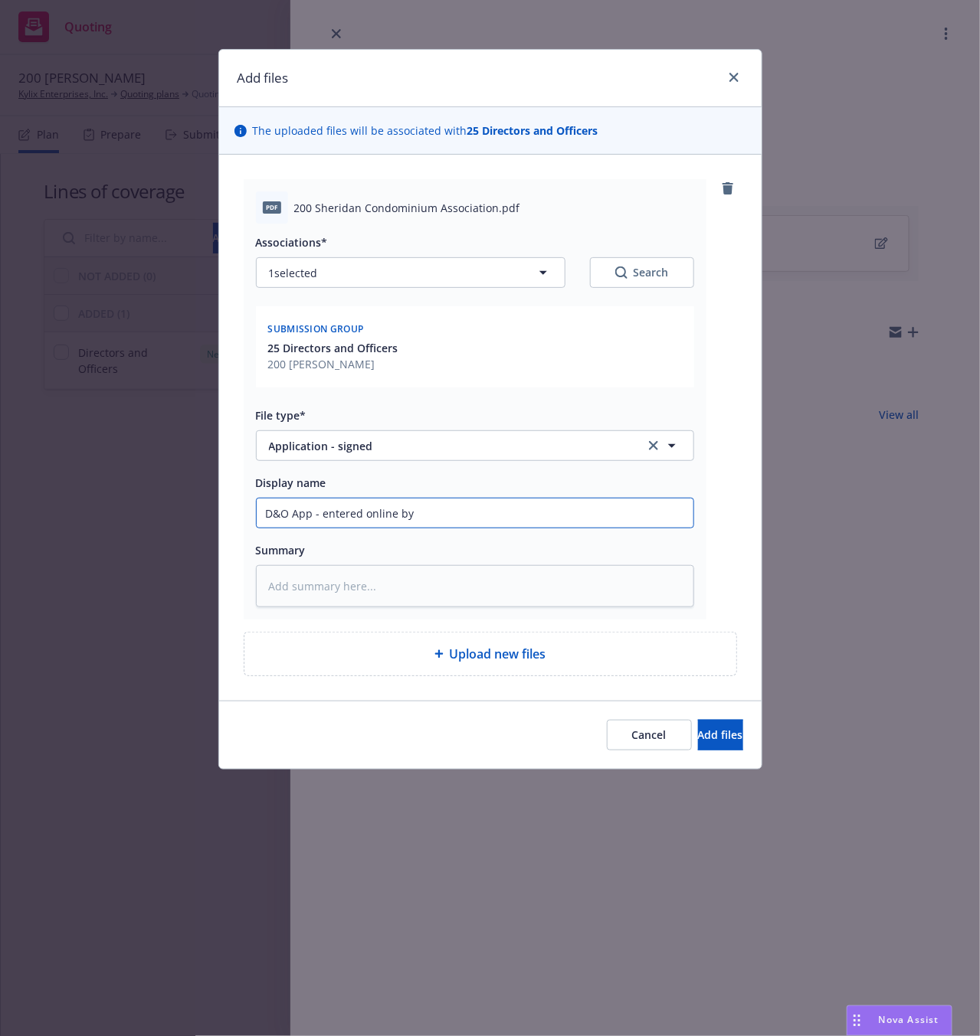
type textarea "x"
type input "D&O App - entered online by K"
type textarea "x"
type input "D&O App - entered online by Ke"
type textarea "x"
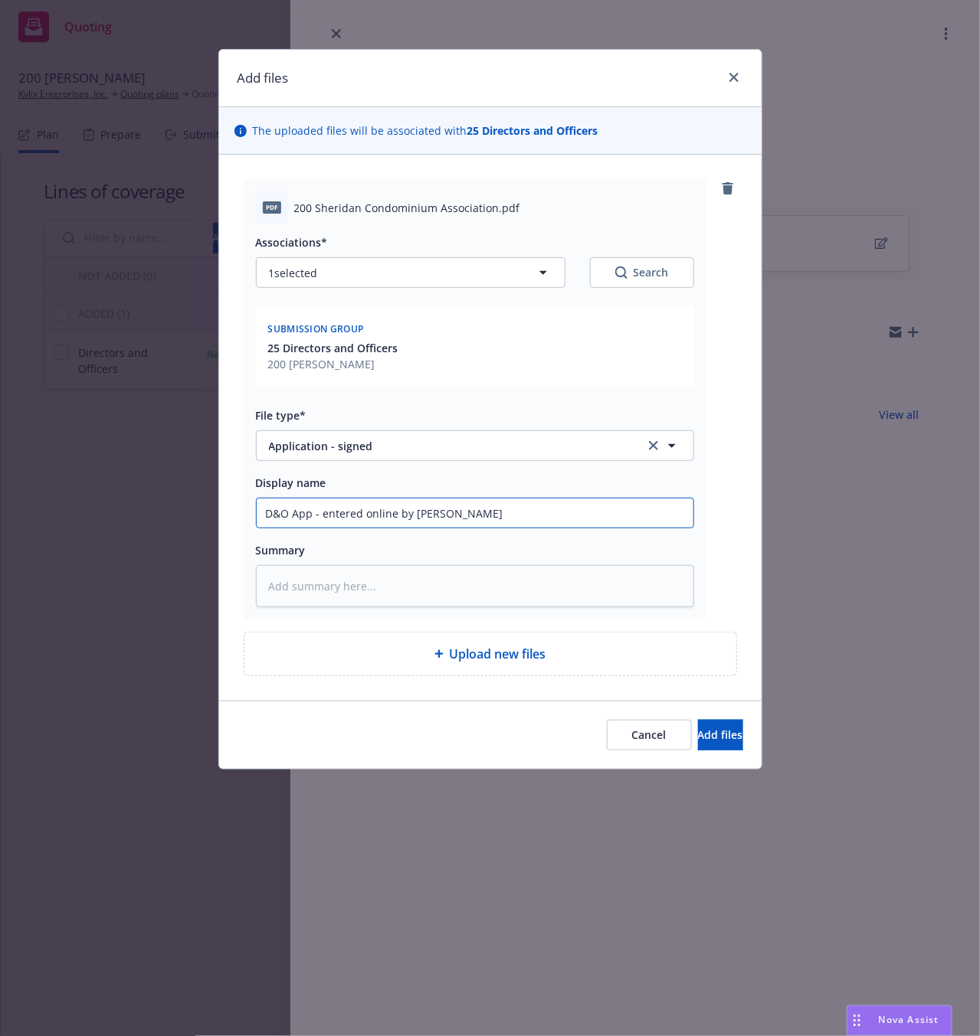
type input "D&O App - entered online by Kean"
type textarea "x"
type input "D&O App - entered online by Keane"
type textarea "x"
type input "D&O App - entered online by Kean"
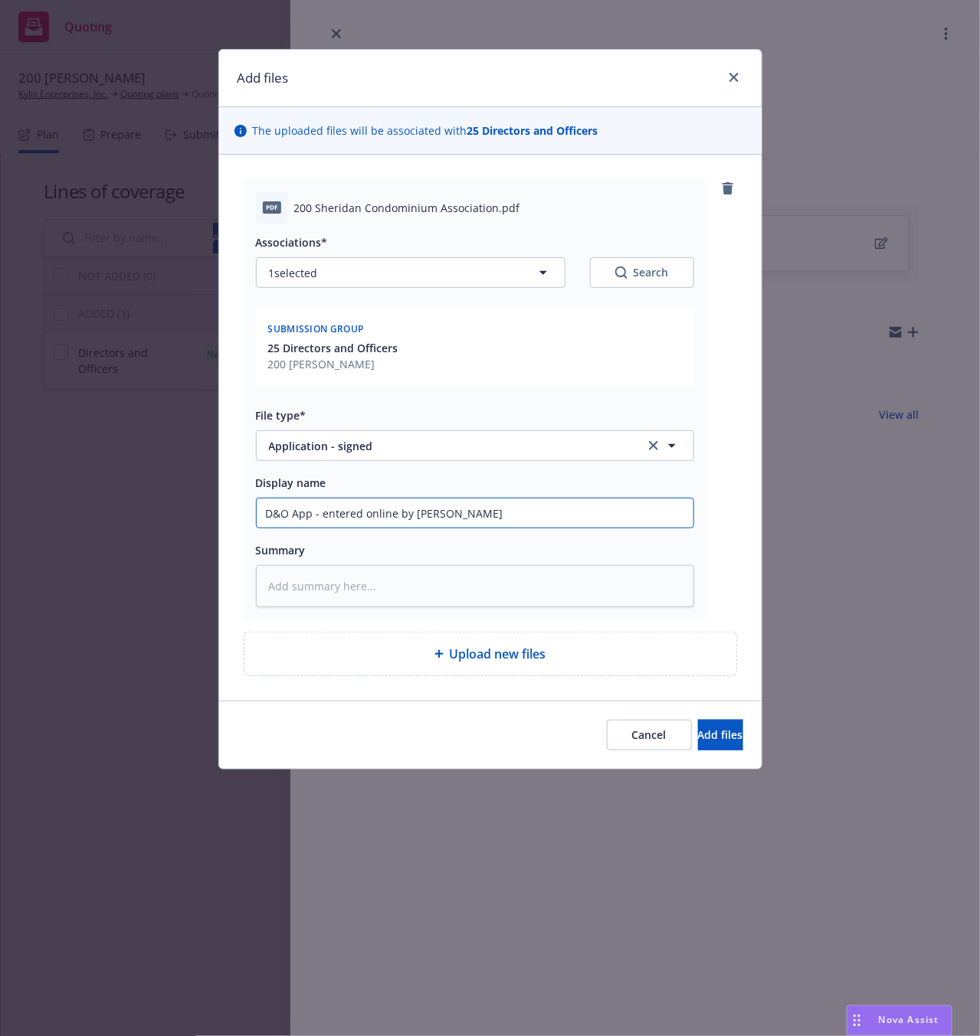
type textarea "x"
type input "D&O App - entered online by Kea"
type textarea "x"
type input "D&O App - entered online by Ke"
type textarea "x"
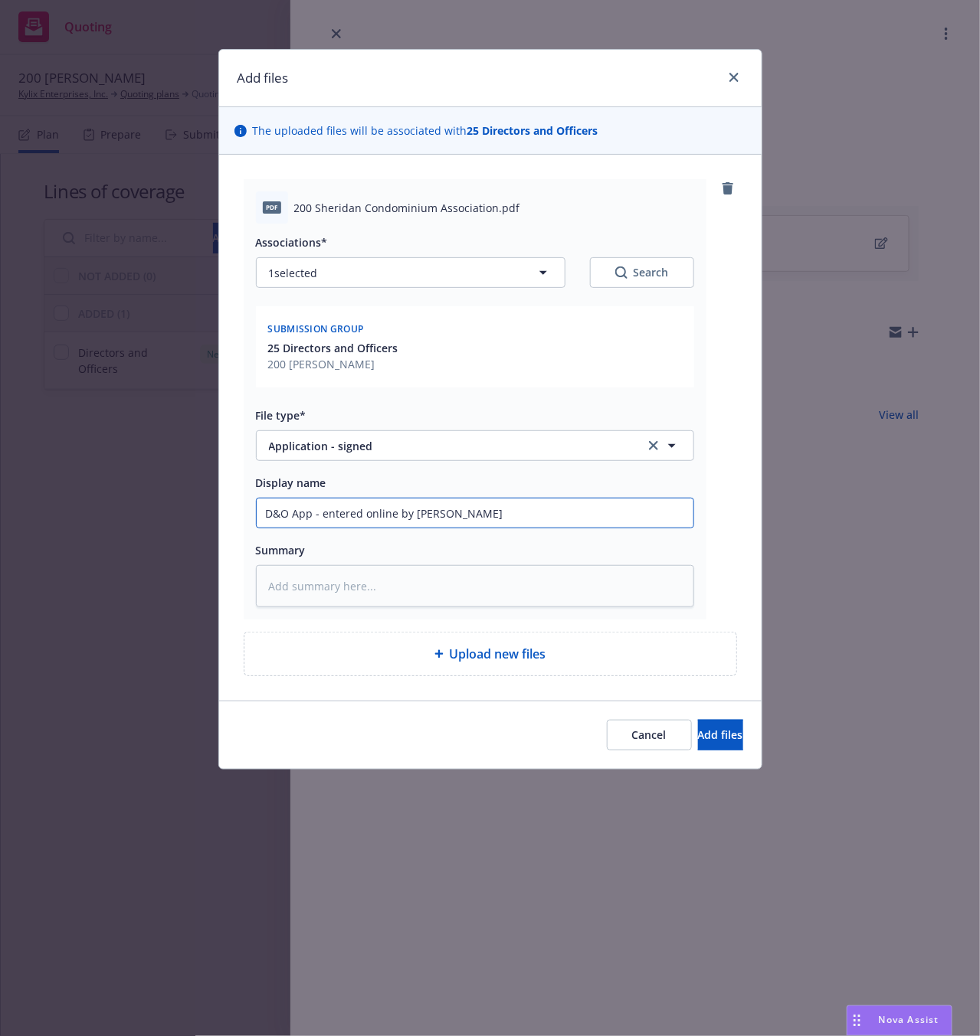
type input "D&O App - entered online by K"
type textarea "x"
type input "D&O App - entered online by"
type textarea "x"
type input "D&O App - entered online by P"
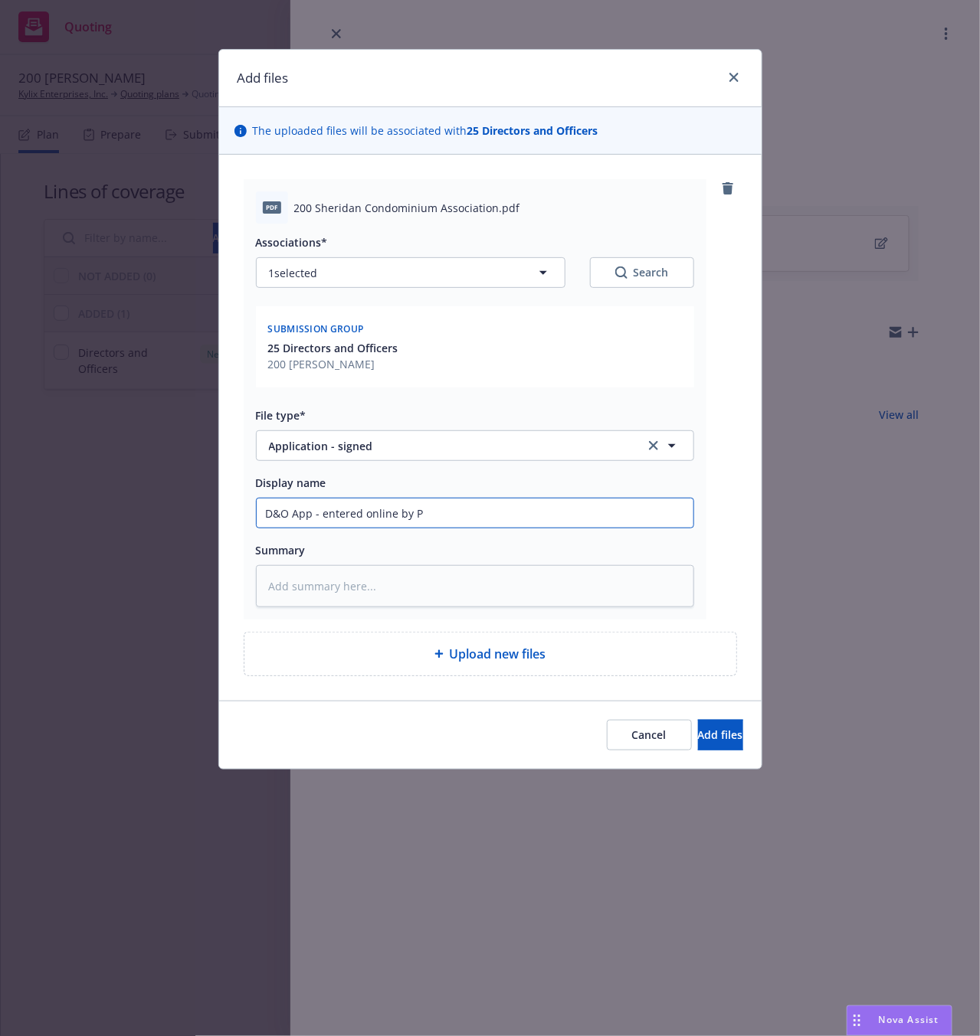
type textarea "x"
type input "D&O App - entered online by Pr"
type textarea "x"
type input "D&O App - entered online by Pro"
type textarea "x"
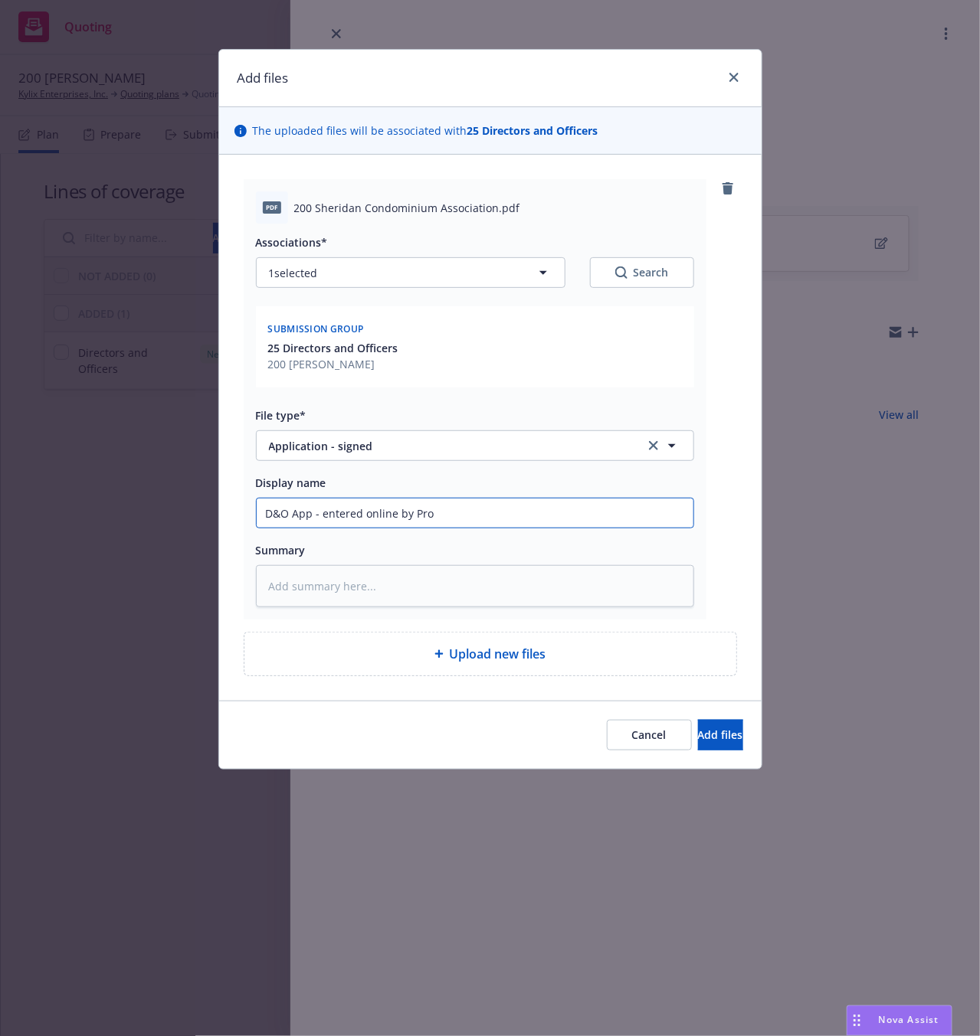
type input "D&O App - entered online by Prod"
type textarea "x"
type input "D&O App - entered online by Produ"
type textarea "x"
type input "D&O App - entered online by Produc"
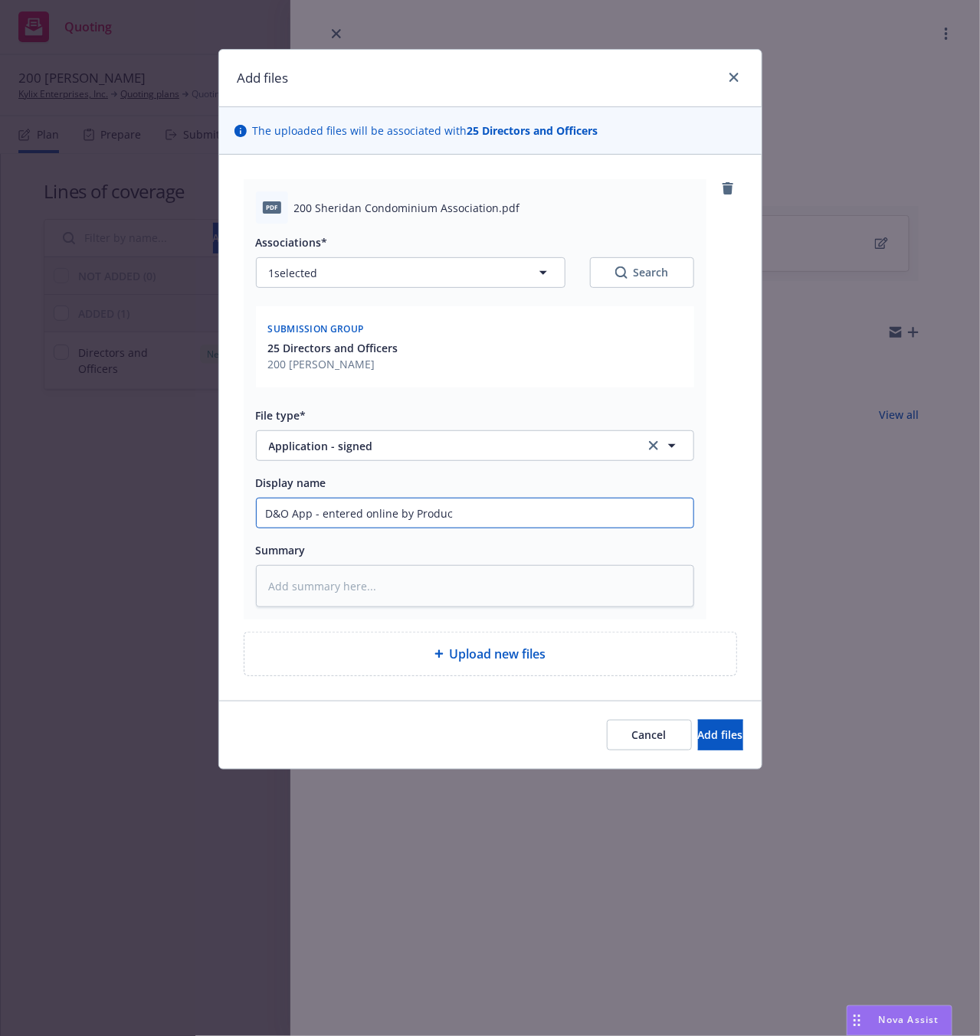
type textarea "x"
type input "D&O App - entered online by Produce"
type textarea "x"
type input "D&O App - entered online by Producer"
click at [698, 734] on span "Add files" at bounding box center [720, 735] width 45 height 15
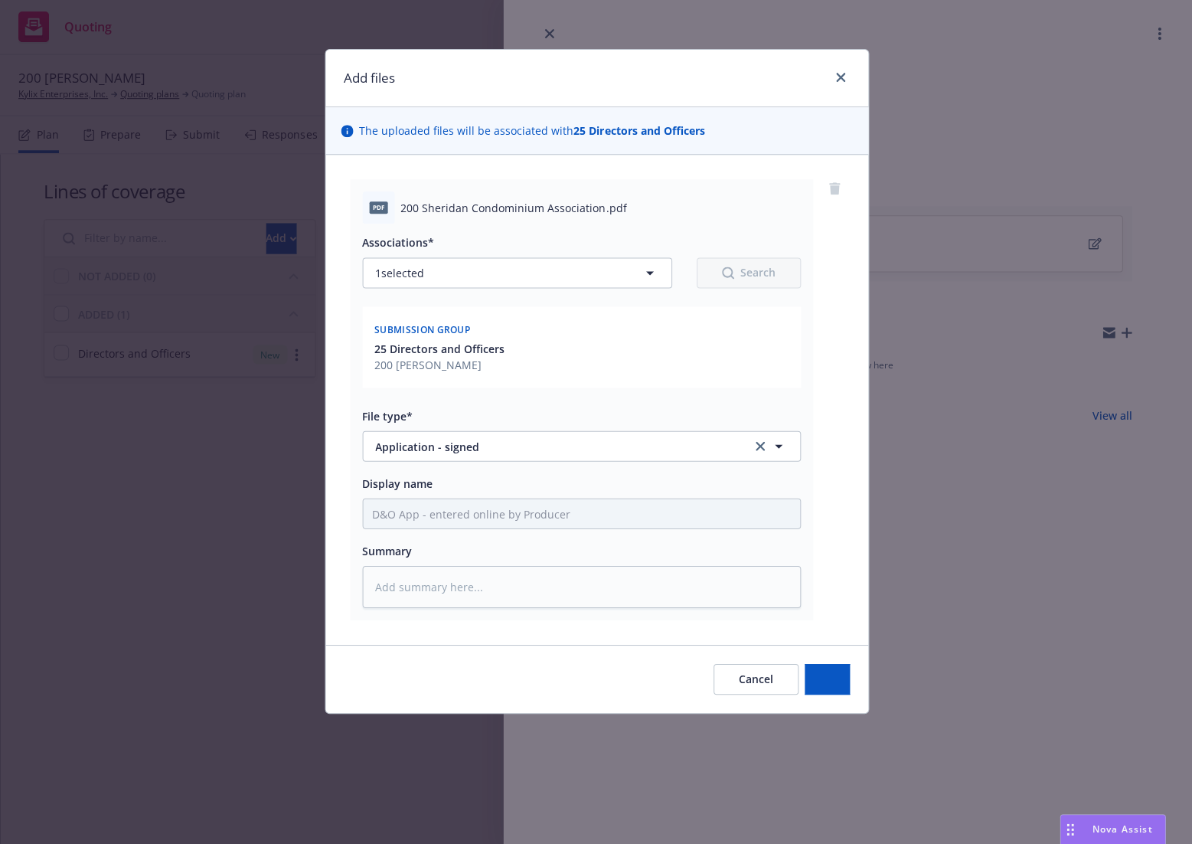
type textarea "x"
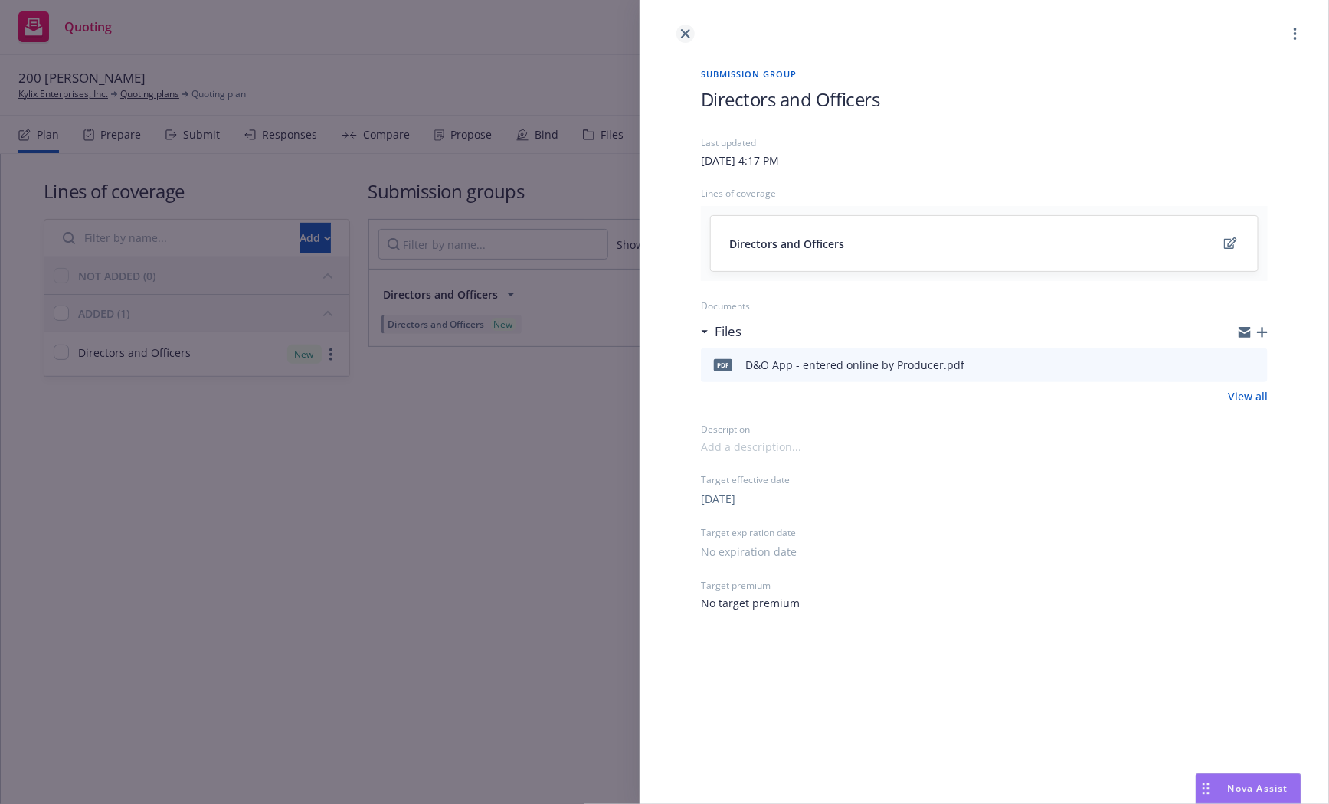
click at [683, 34] on icon "close" at bounding box center [685, 33] width 9 height 9
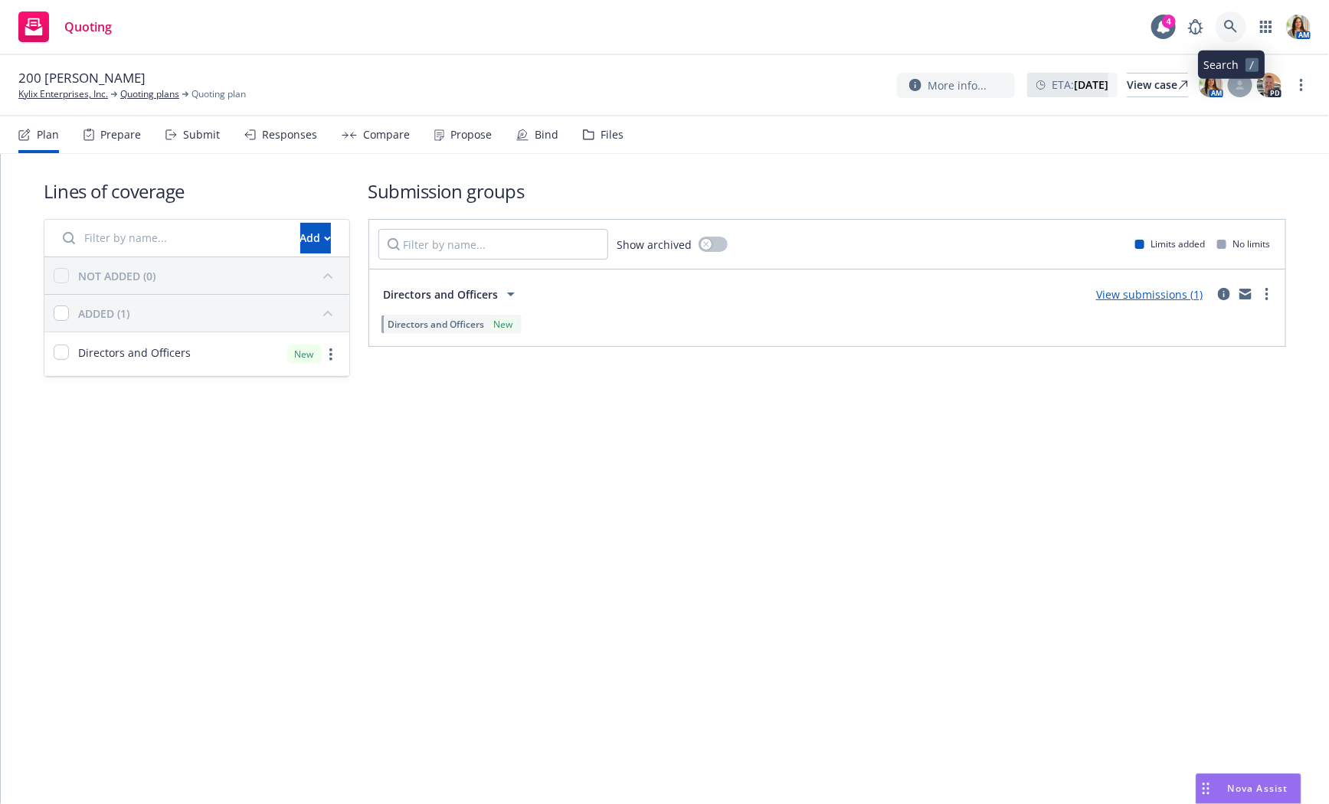
click at [1229, 25] on icon at bounding box center [1231, 27] width 14 height 14
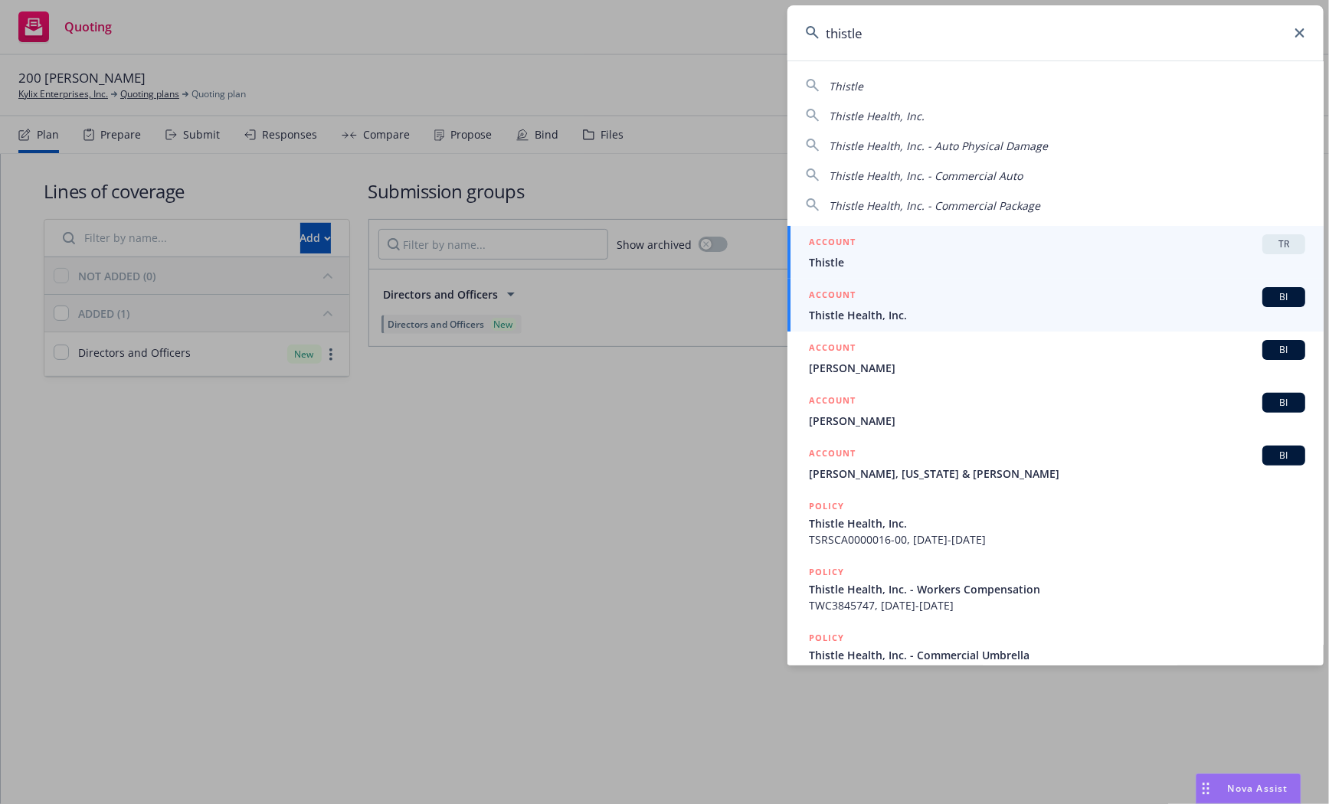
type input "thistle"
click at [909, 312] on span "Thistle Health, Inc." at bounding box center [1057, 315] width 496 height 16
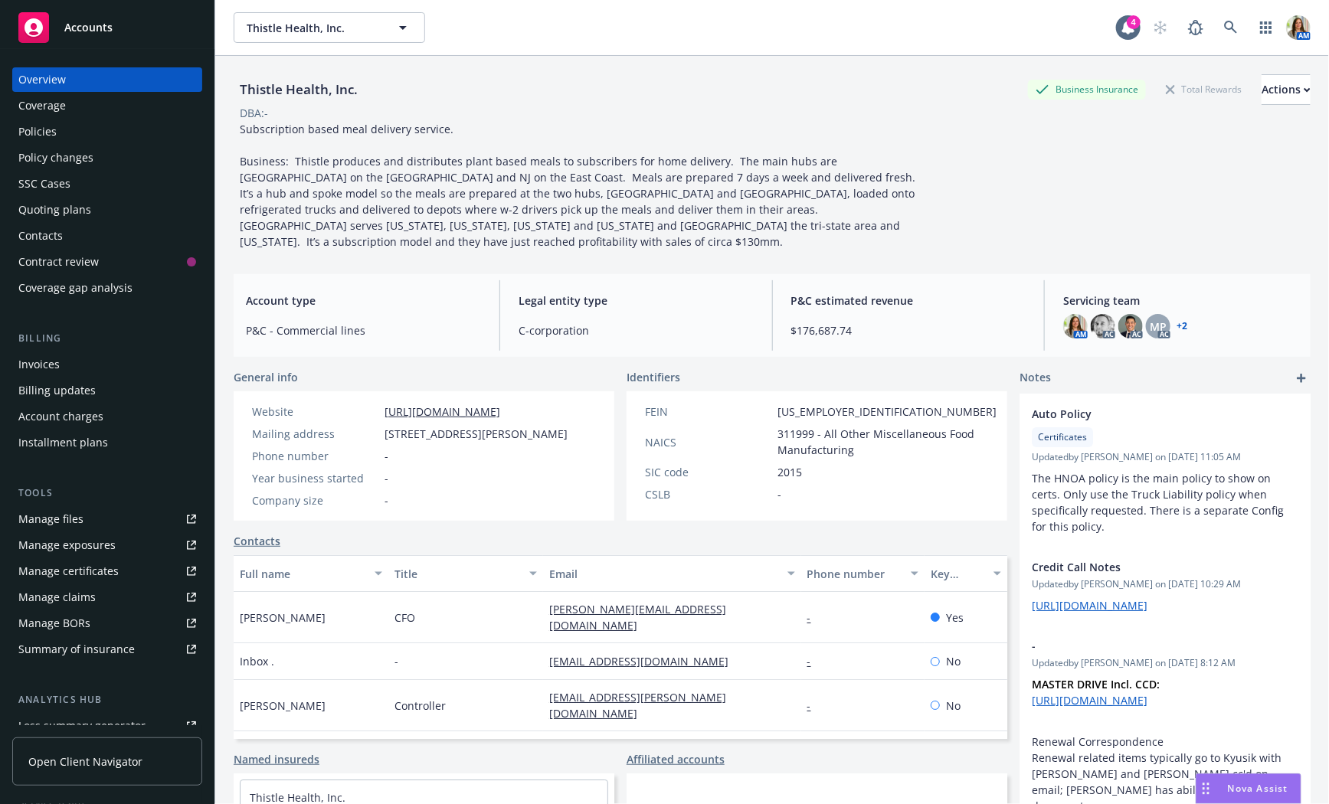
click at [95, 165] on div "Policy changes" at bounding box center [107, 158] width 178 height 25
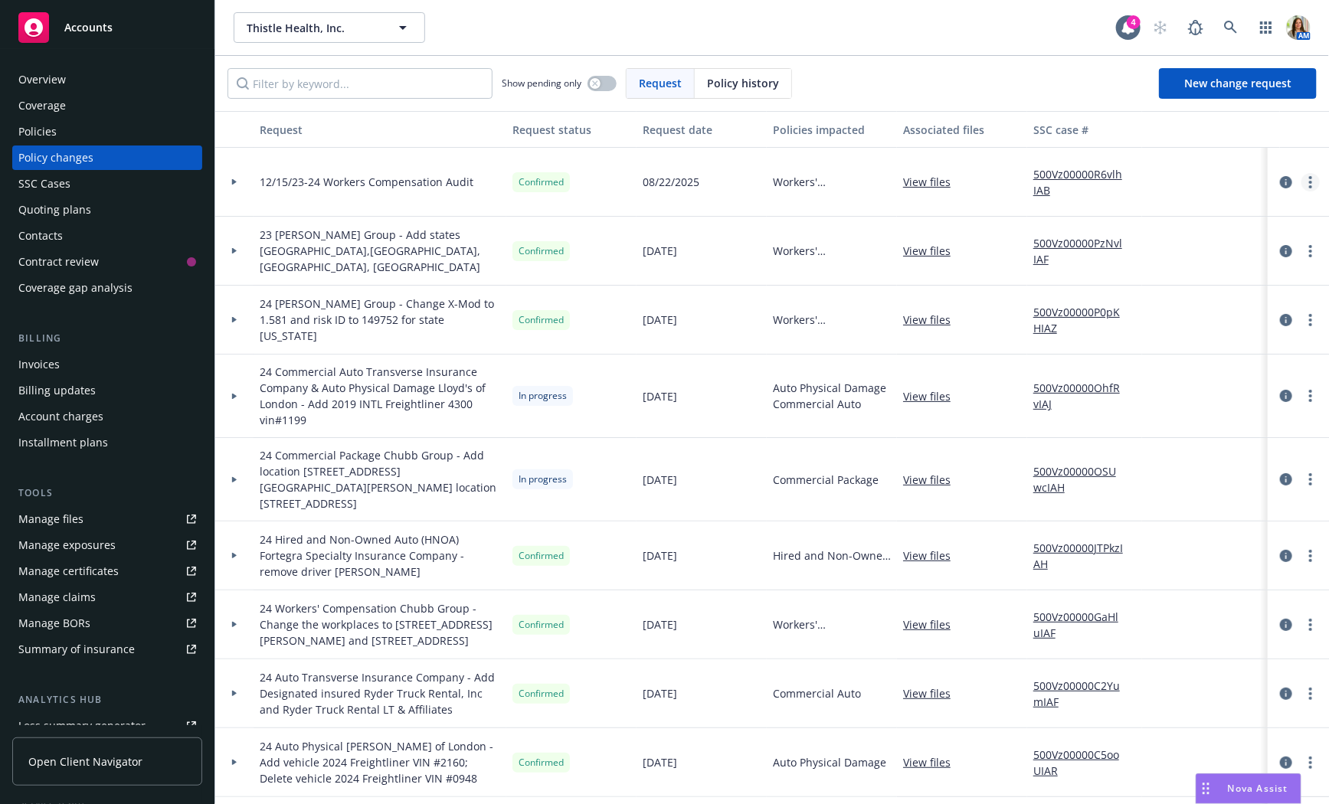
click at [1311, 182] on circle "more" at bounding box center [1310, 182] width 3 height 3
click at [1264, 208] on link "Copy logging email" at bounding box center [1188, 213] width 263 height 31
click at [96, 208] on div "Quoting plans" at bounding box center [107, 210] width 178 height 25
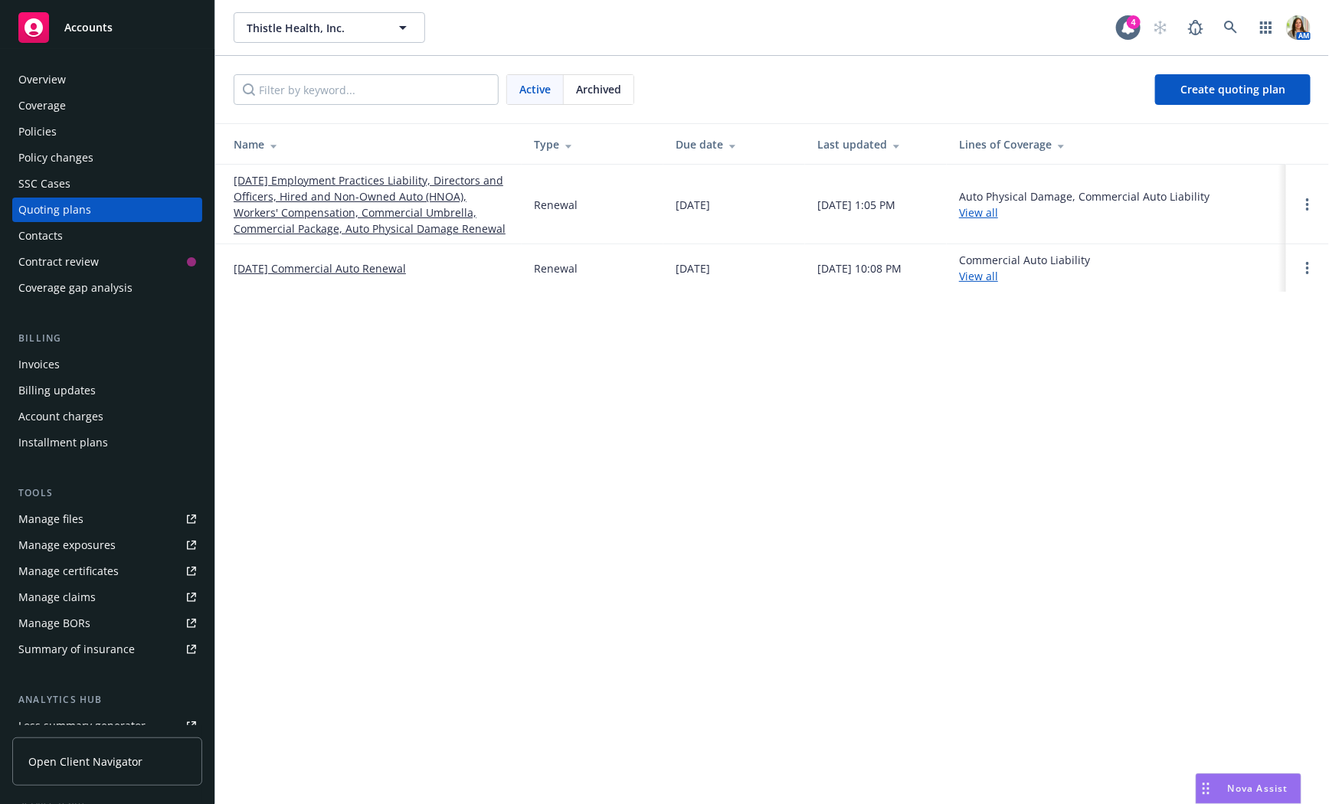
click at [318, 204] on link "[DATE] Employment Practices Liability, Directors and Officers, Hired and Non-Ow…" at bounding box center [372, 204] width 276 height 64
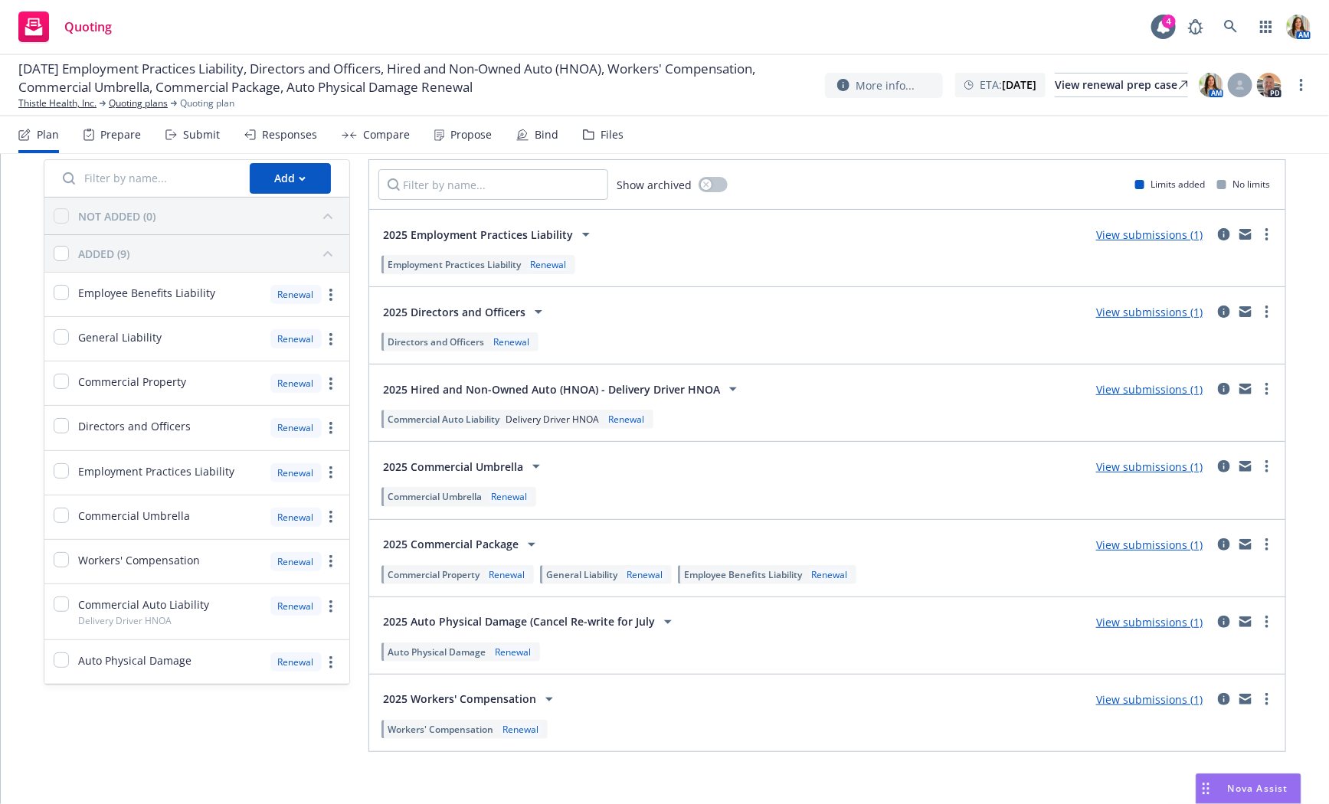
scroll to position [73, 0]
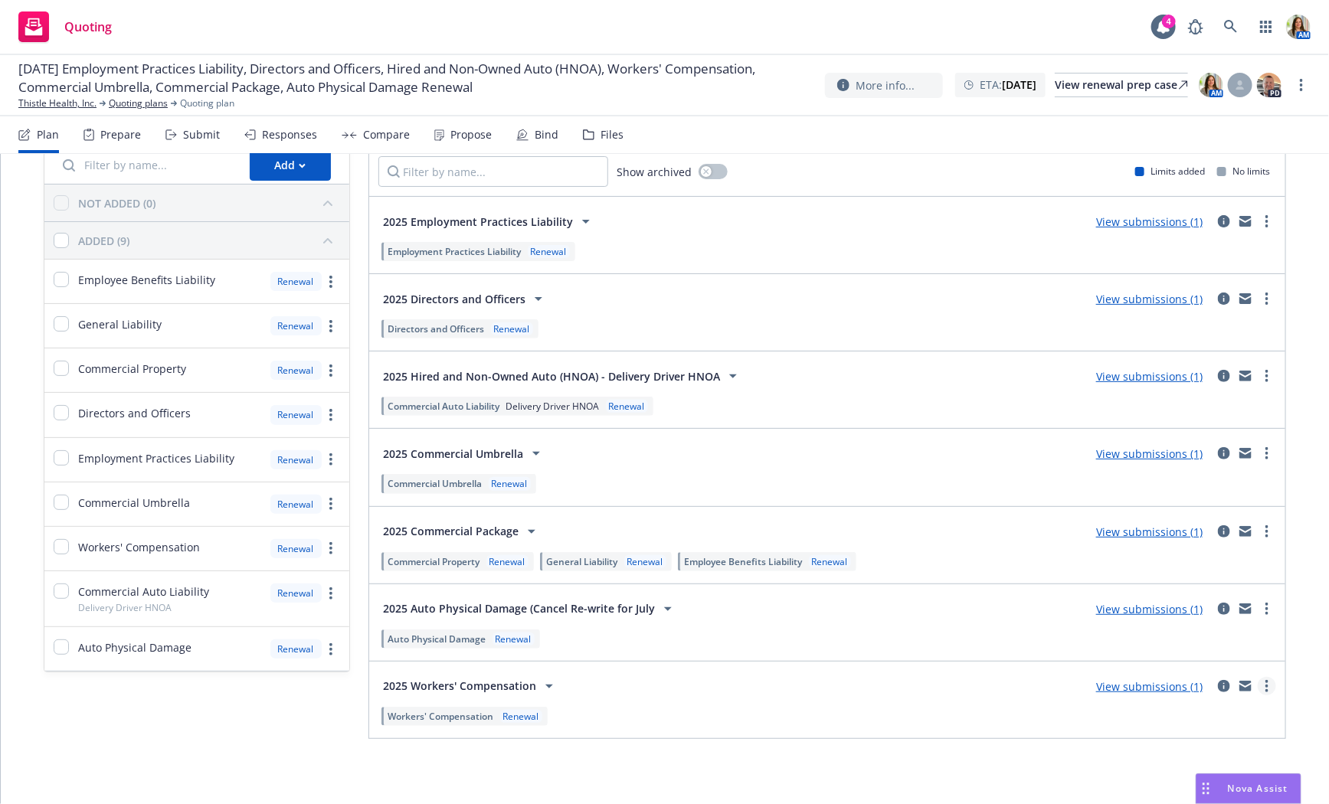
click at [1268, 680] on icon "more" at bounding box center [1266, 686] width 3 height 12
click at [1176, 515] on link "Copy logging email" at bounding box center [1195, 524] width 162 height 31
click at [57, 104] on link "Thistle Health, Inc." at bounding box center [57, 103] width 78 height 14
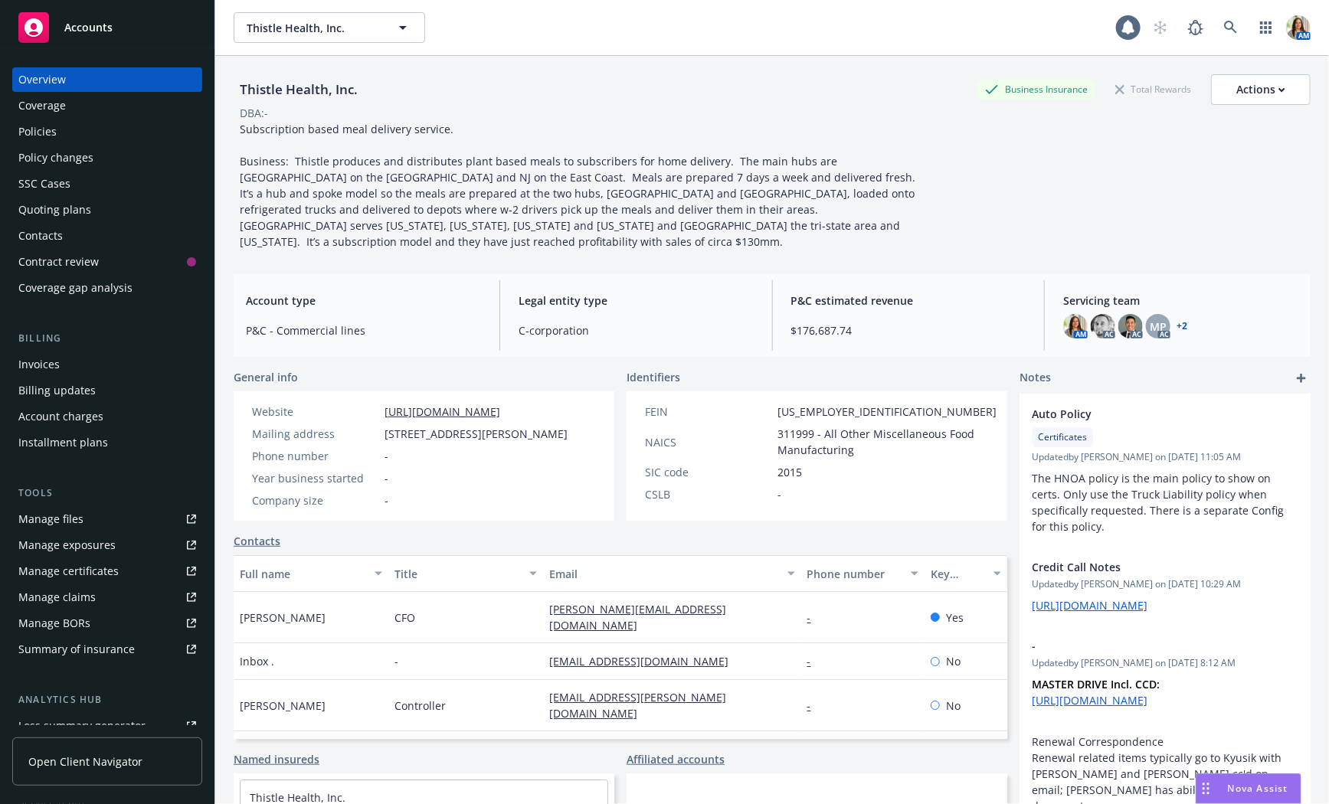
click at [61, 132] on div "Policies" at bounding box center [107, 131] width 178 height 25
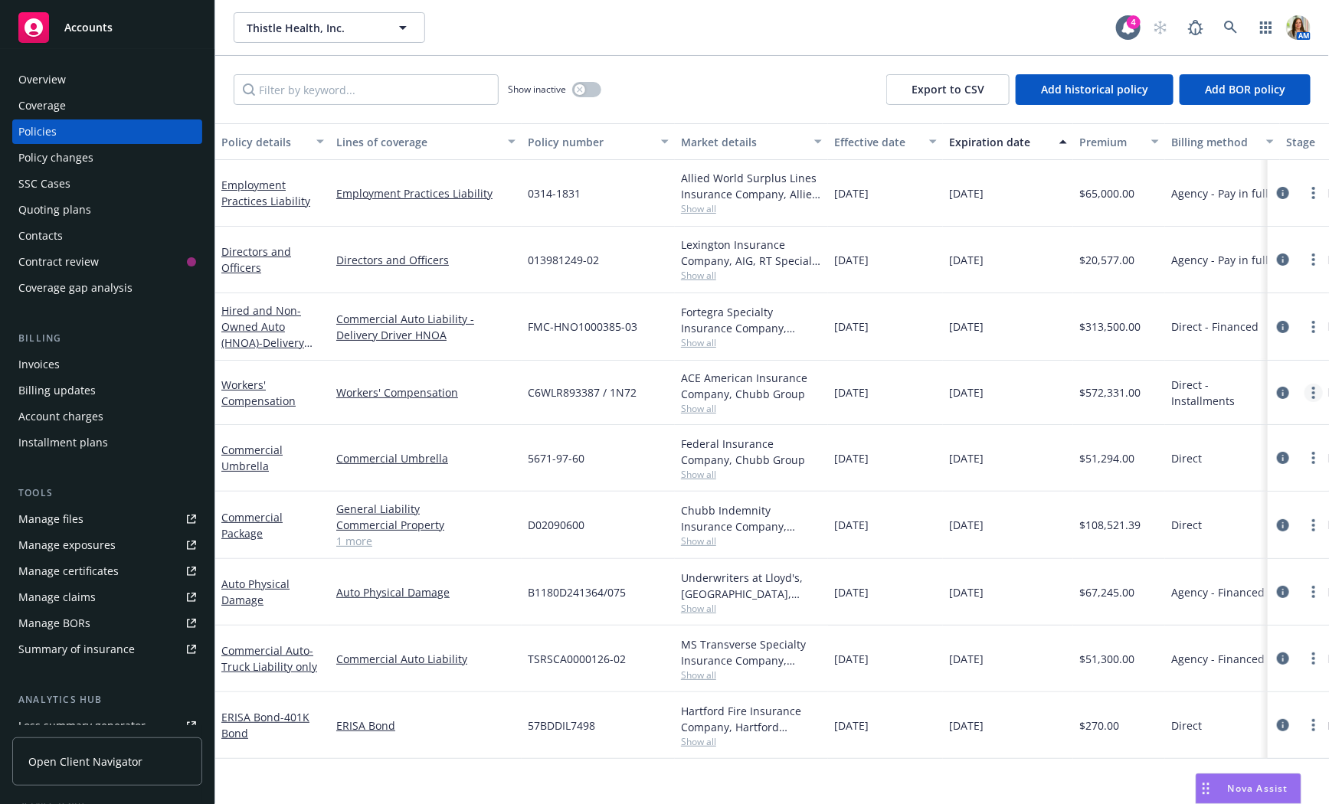
click at [1313, 388] on icon "more" at bounding box center [1313, 393] width 3 height 12
click at [1205, 606] on link "Copy logging email" at bounding box center [1233, 607] width 180 height 31
click at [103, 204] on div "Quoting plans" at bounding box center [107, 210] width 178 height 25
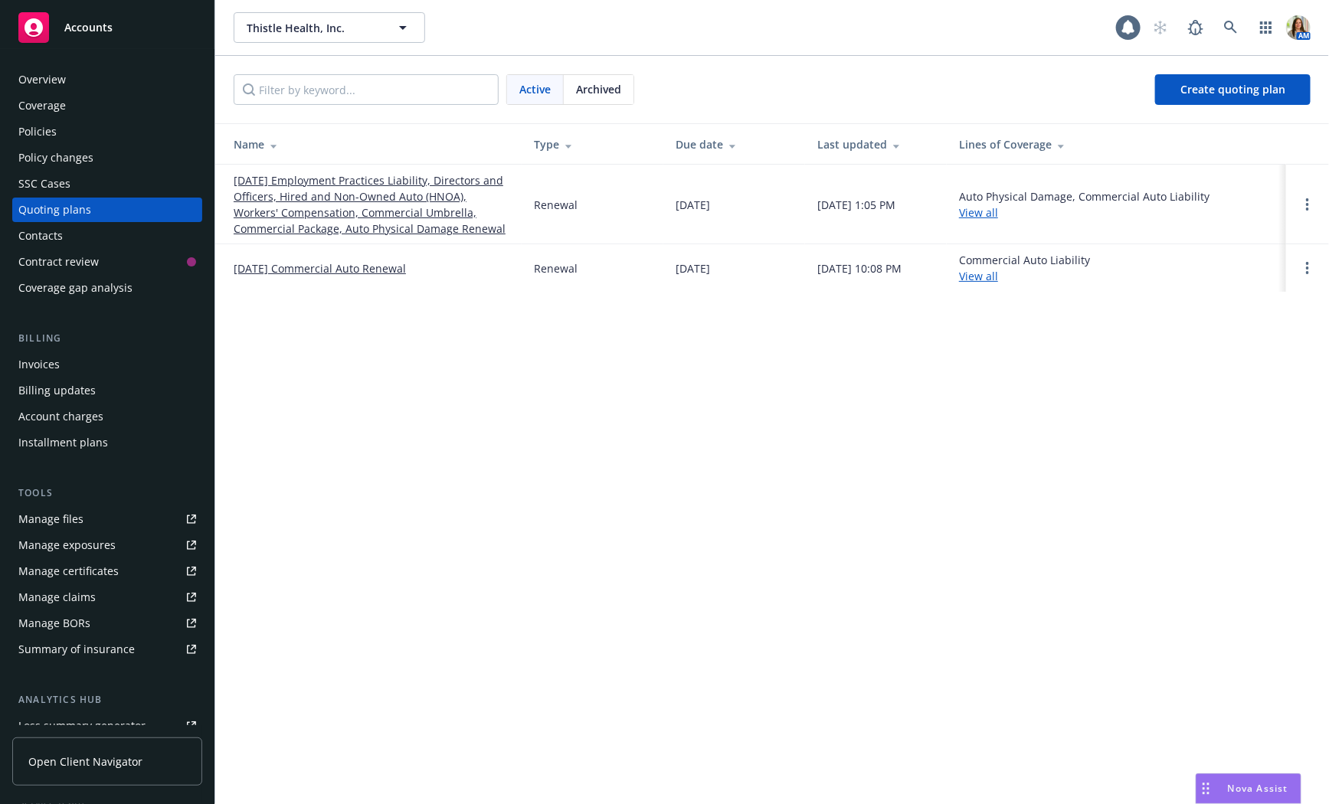
click at [335, 233] on link "[DATE] Employment Practices Liability, Directors and Officers, Hired and Non-Ow…" at bounding box center [372, 204] width 276 height 64
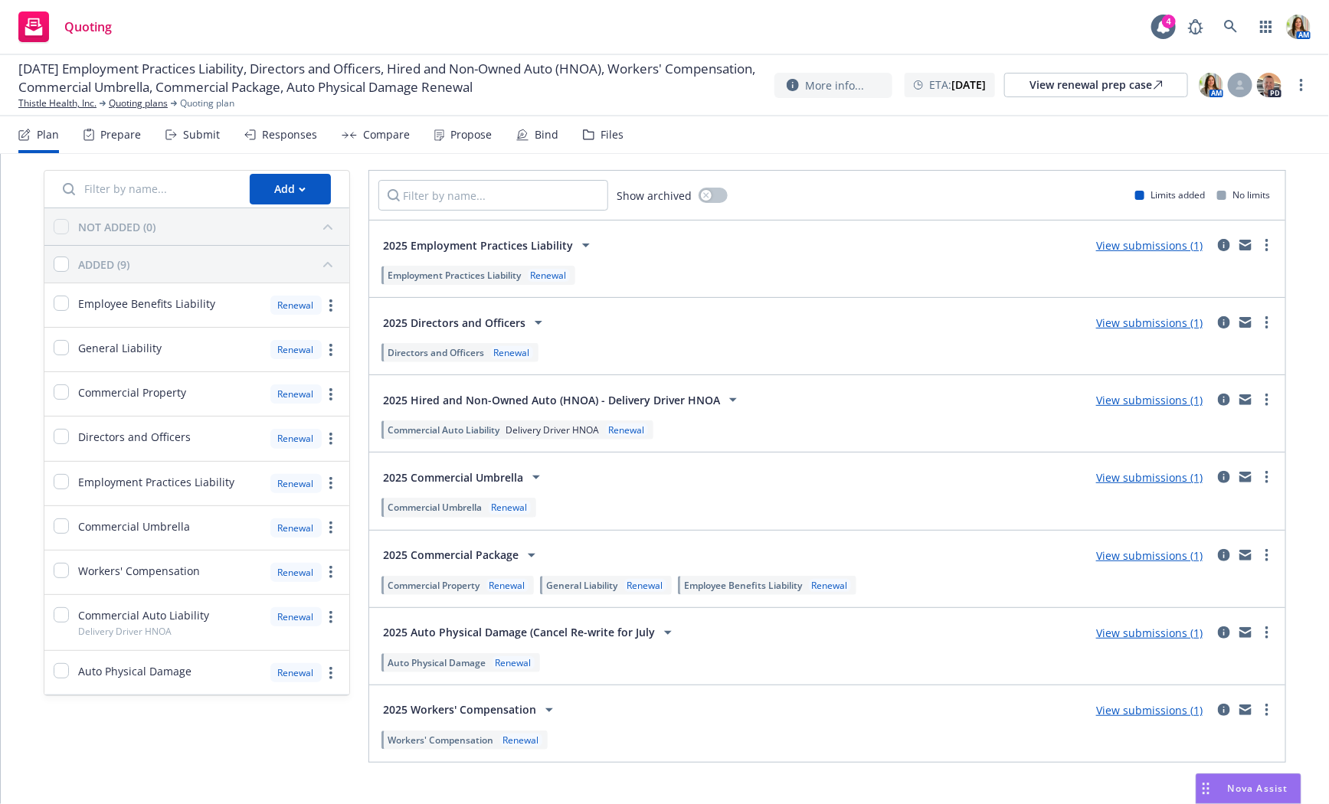
scroll to position [73, 0]
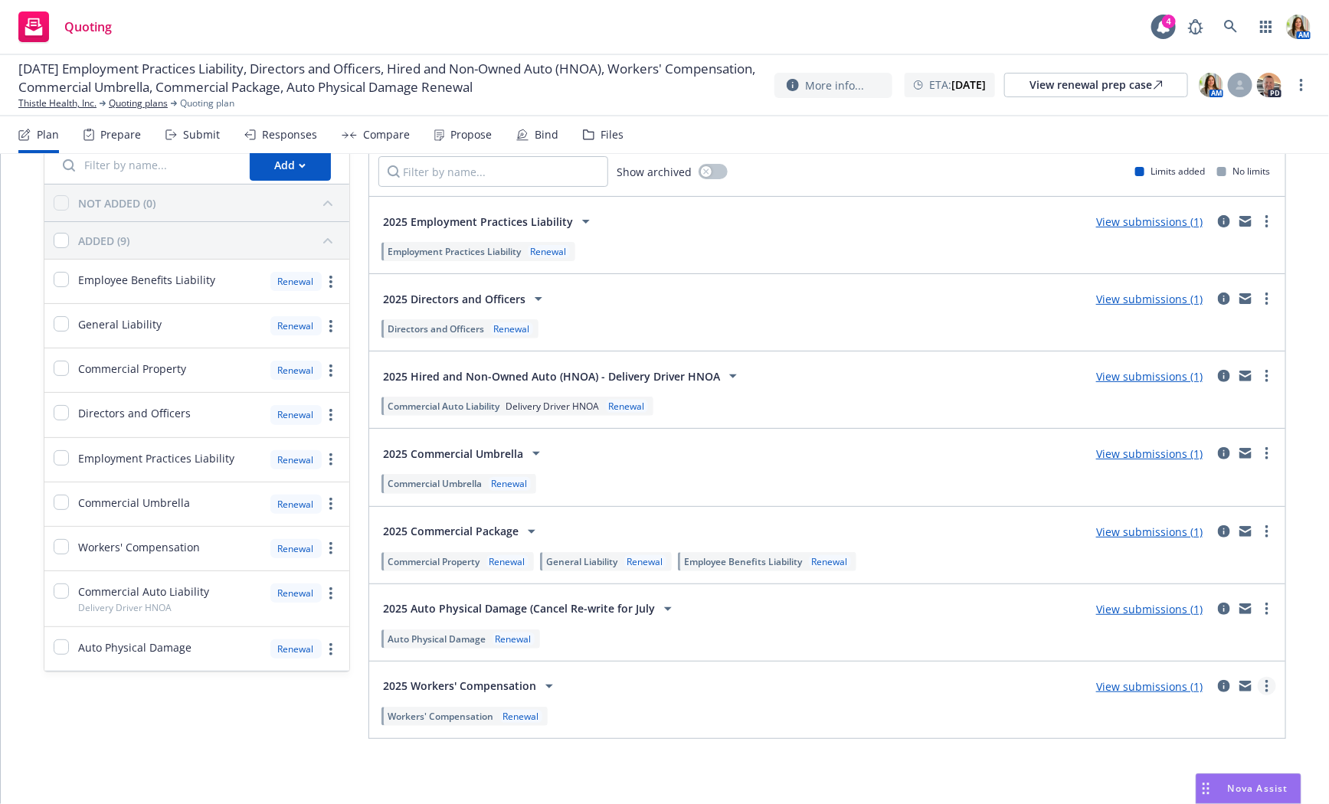
click at [1267, 680] on circle "more" at bounding box center [1266, 681] width 3 height 3
click at [1159, 518] on span "Copy logging email" at bounding box center [1181, 523] width 134 height 15
